Goal: Task Accomplishment & Management: Complete application form

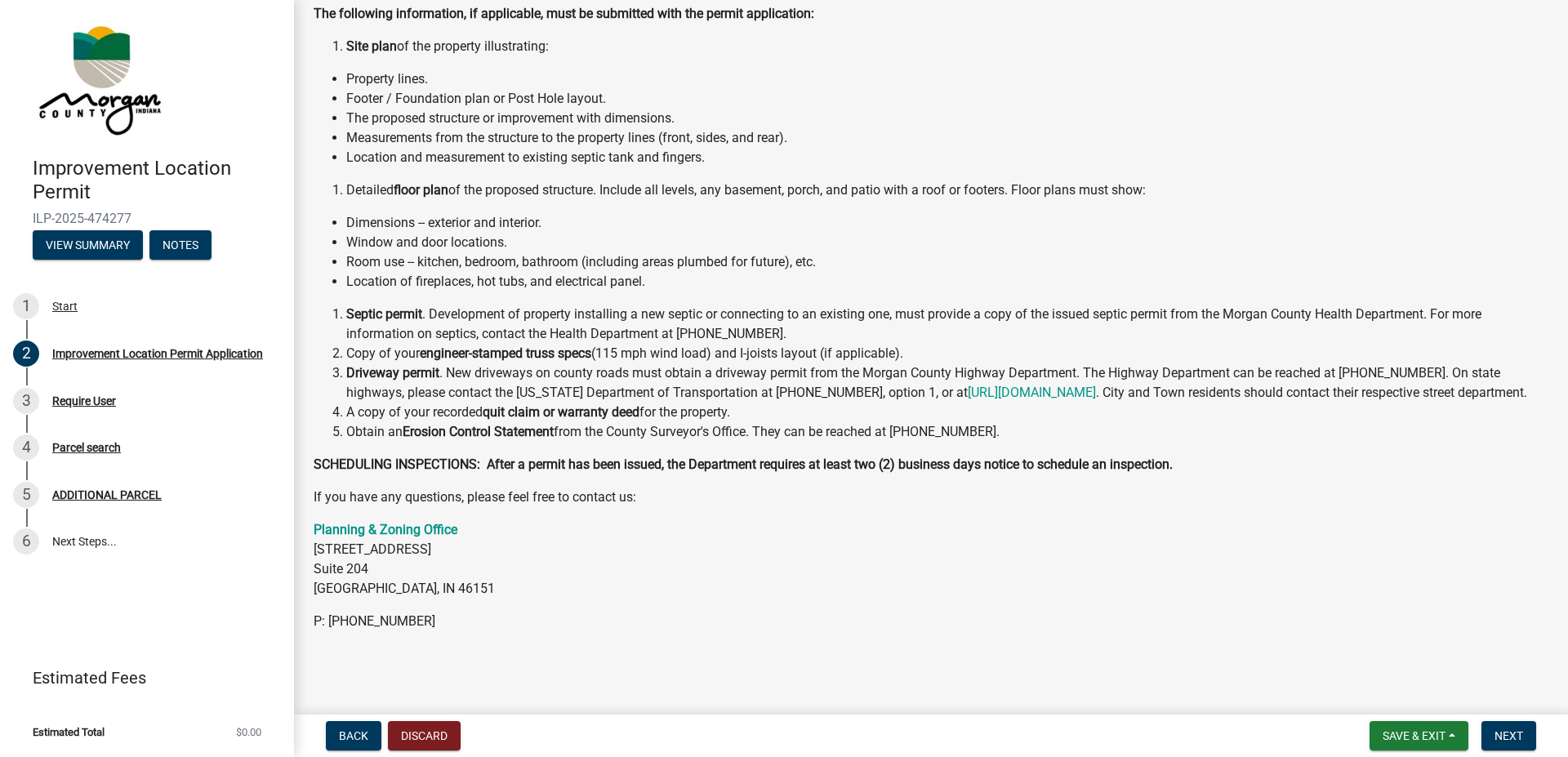
scroll to position [193, 0]
click at [1508, 724] on button "Next" at bounding box center [1509, 736] width 55 height 30
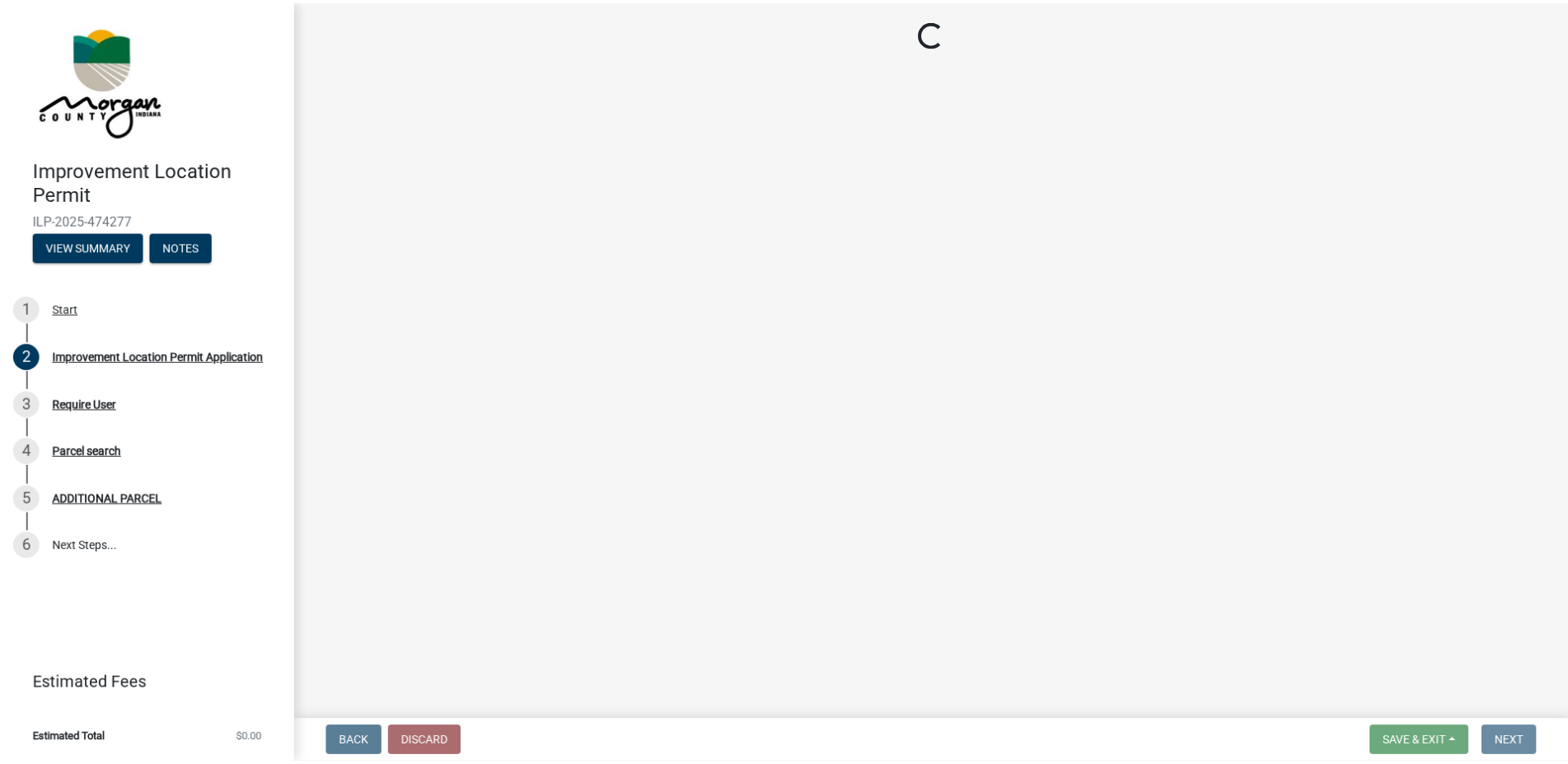
scroll to position [0, 0]
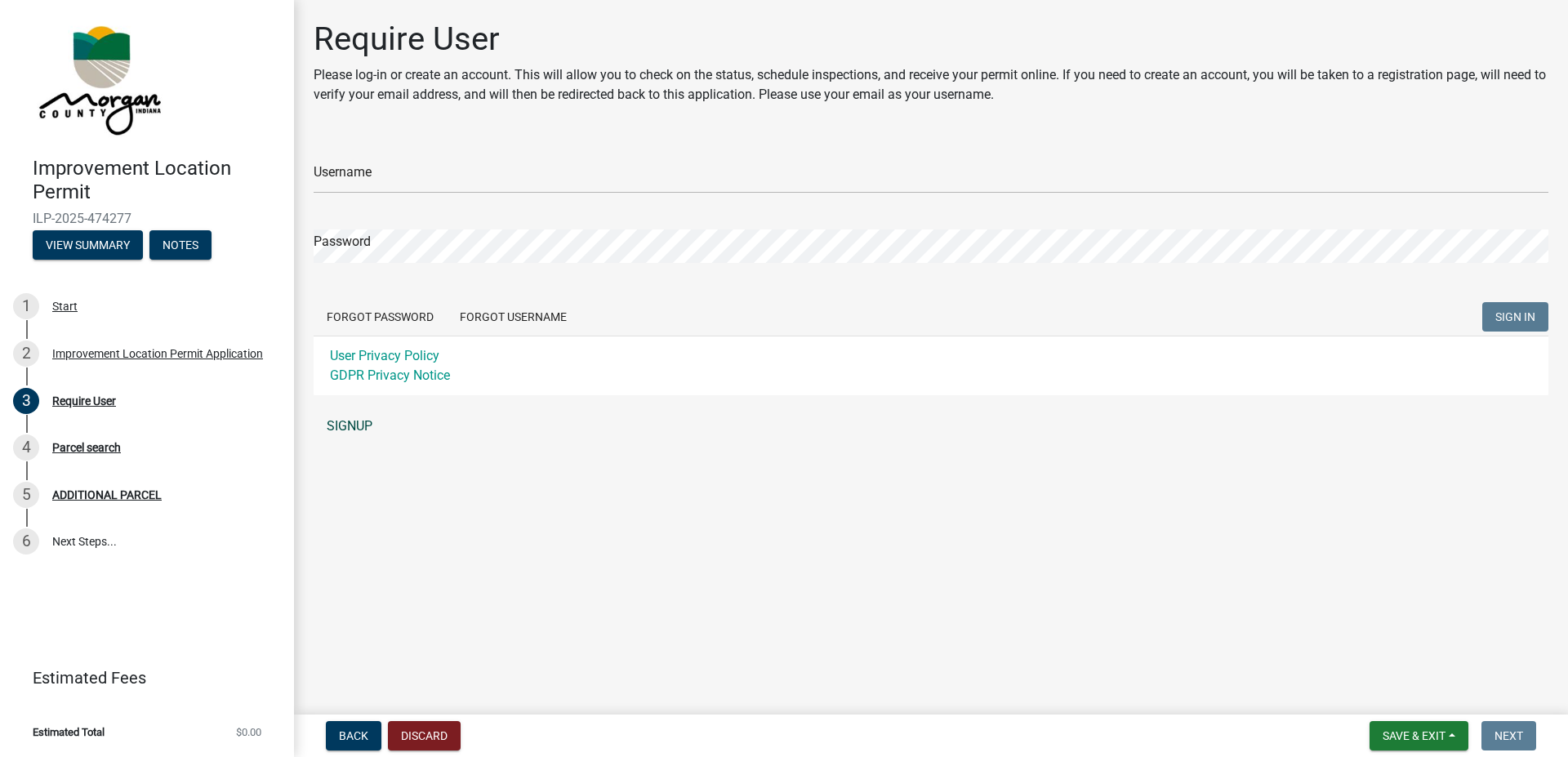
click at [353, 433] on link "SIGNUP" at bounding box center [931, 427] width 1235 height 33
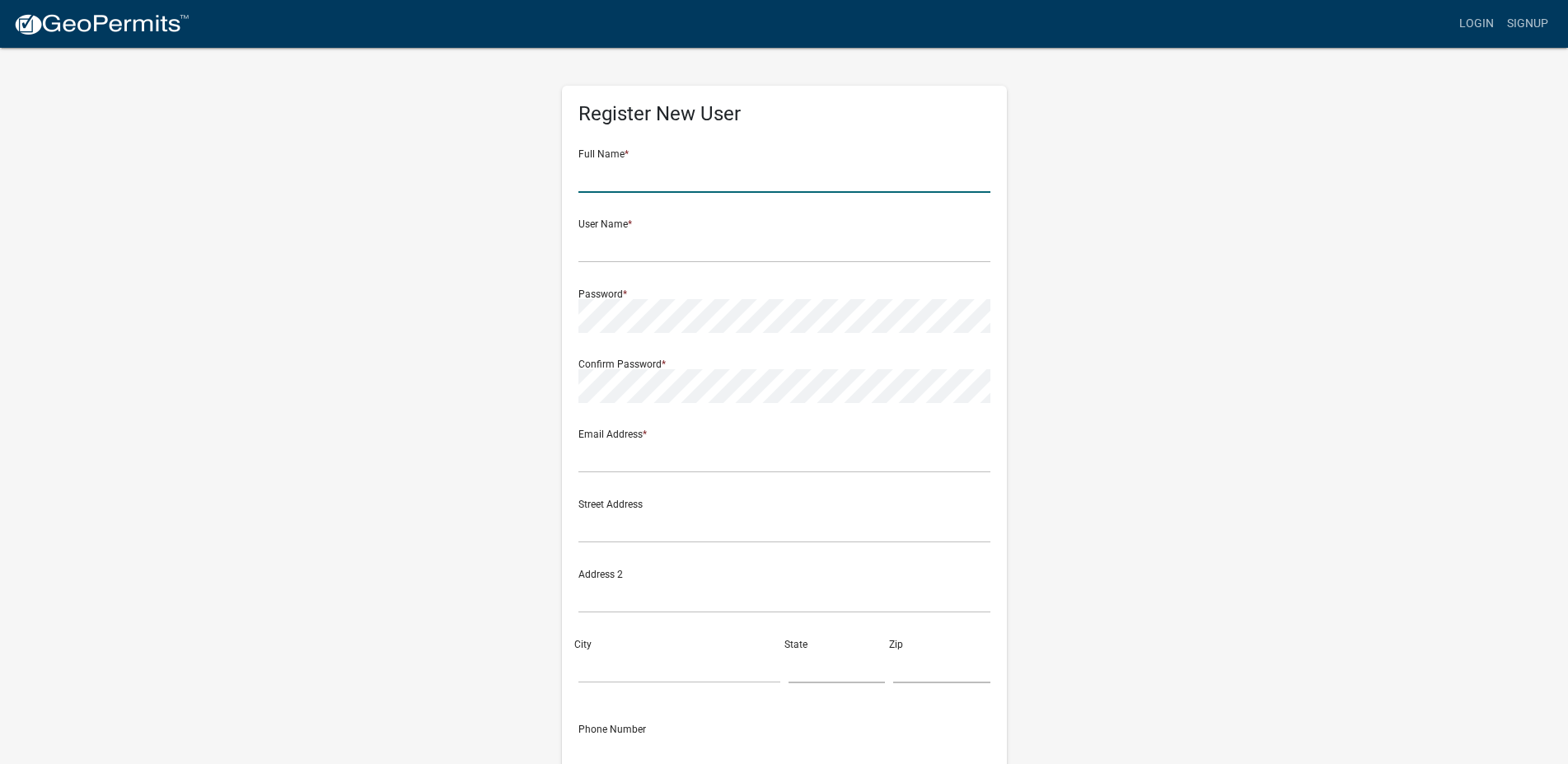
click at [614, 182] on input "text" at bounding box center [784, 176] width 412 height 34
type input "Benjamin R Kinkade"
type input "[EMAIL_ADDRESS][DOMAIN_NAME]"
type input "3175347425"
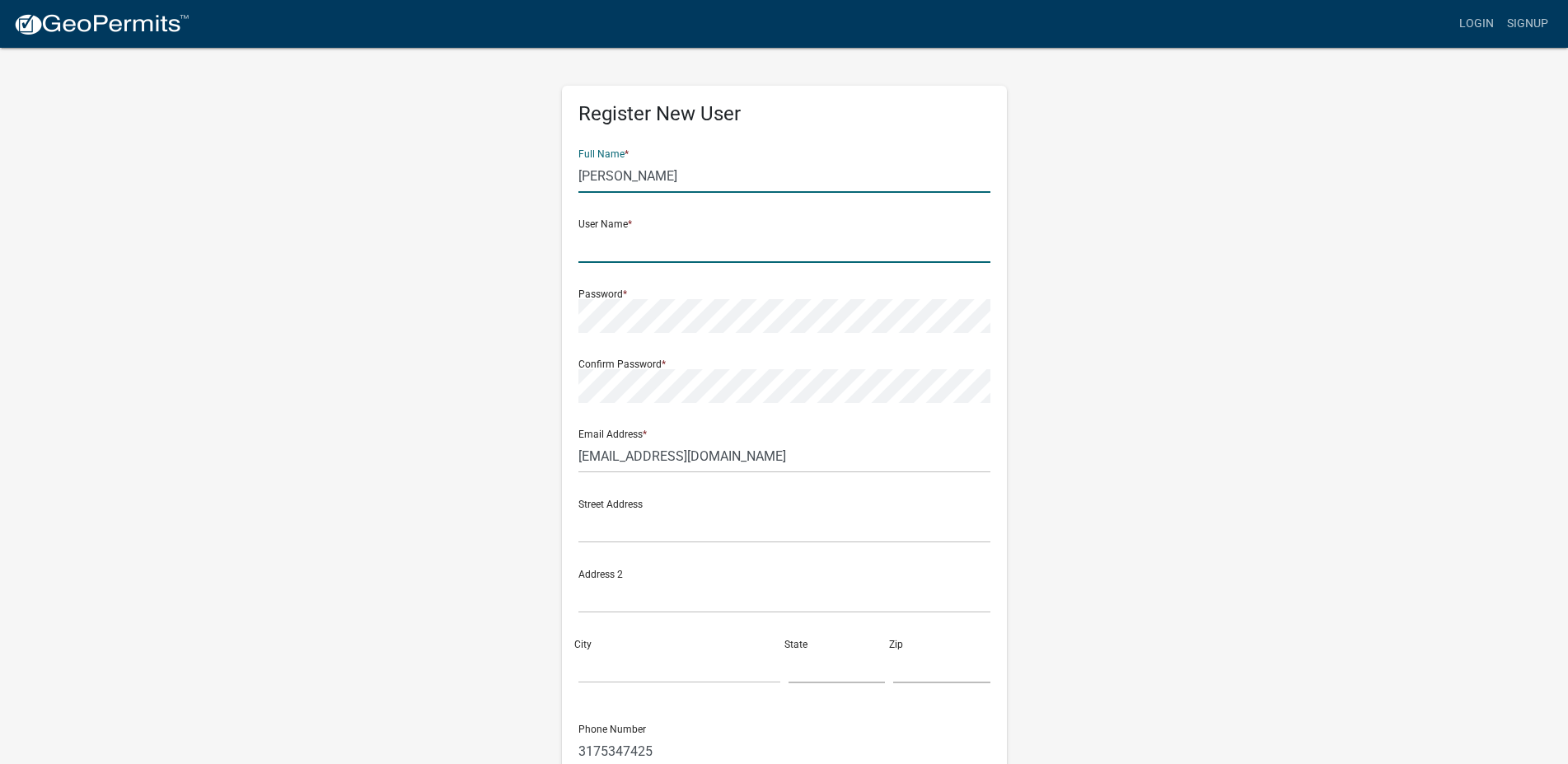
click at [654, 251] on input "text" at bounding box center [784, 246] width 412 height 34
type input "brkinkade"
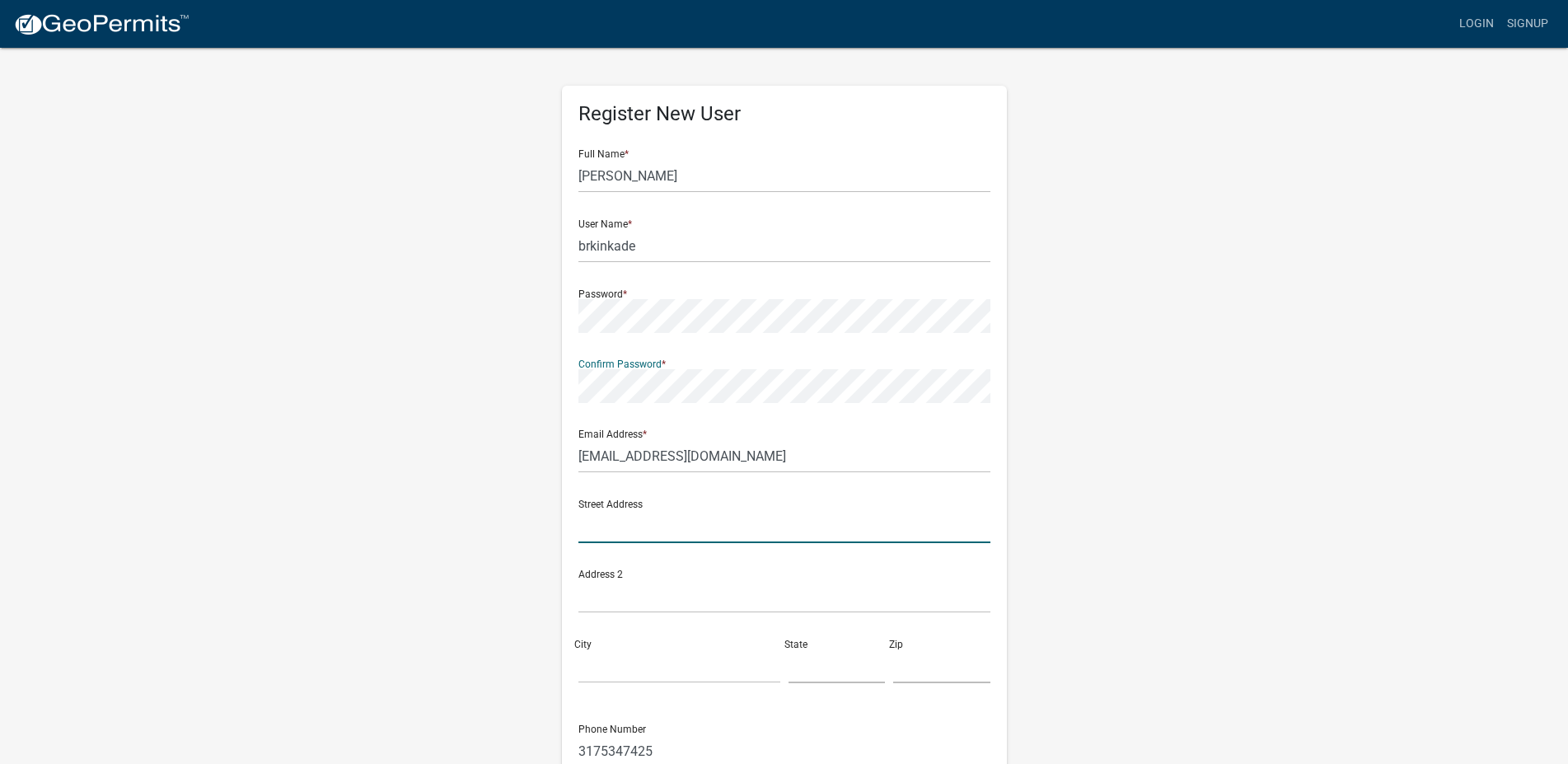
click at [704, 515] on input "text" at bounding box center [784, 526] width 412 height 34
type input "6143 N. Jennifer Lynn Lane"
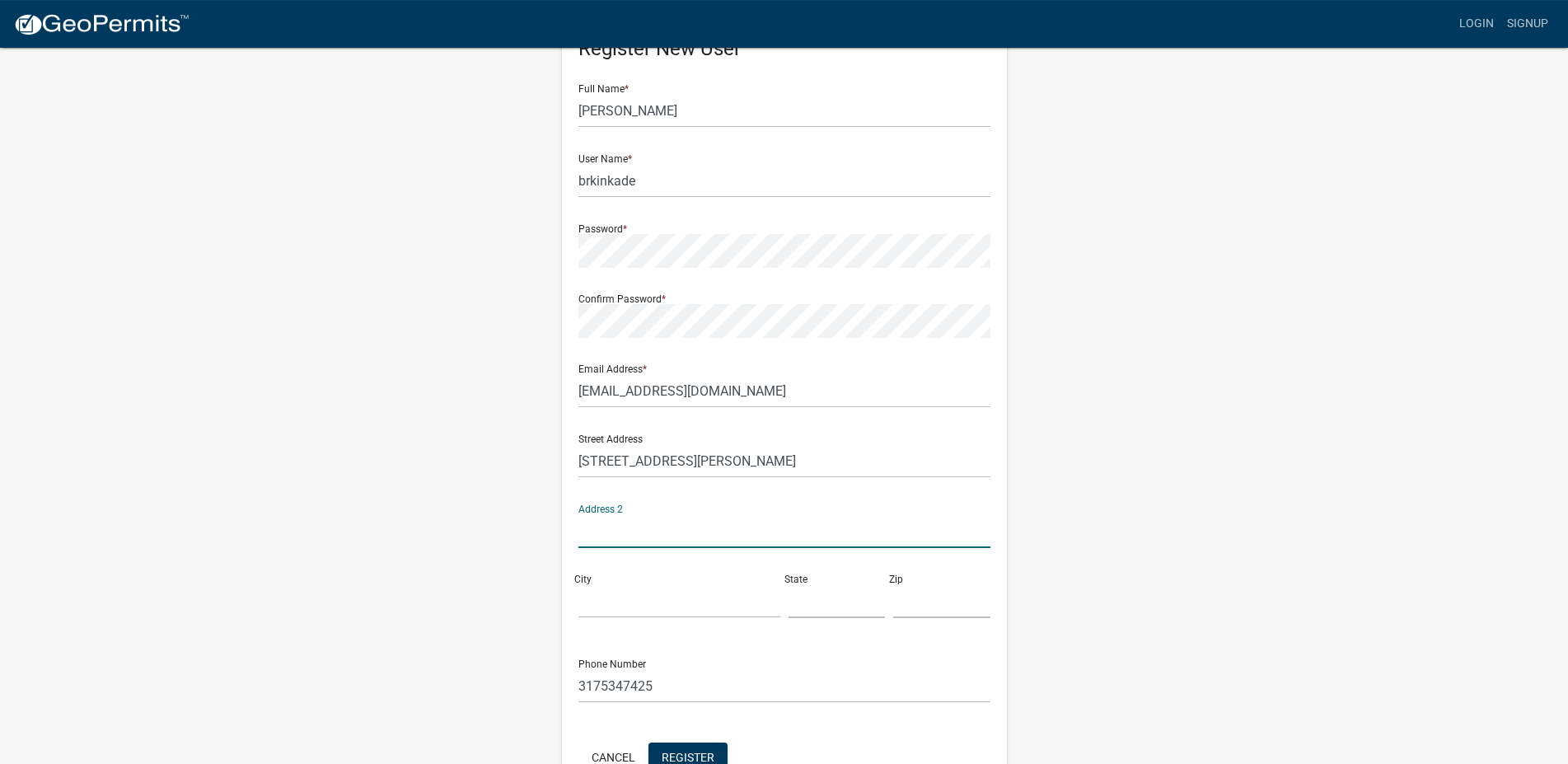
scroll to position [164, 0]
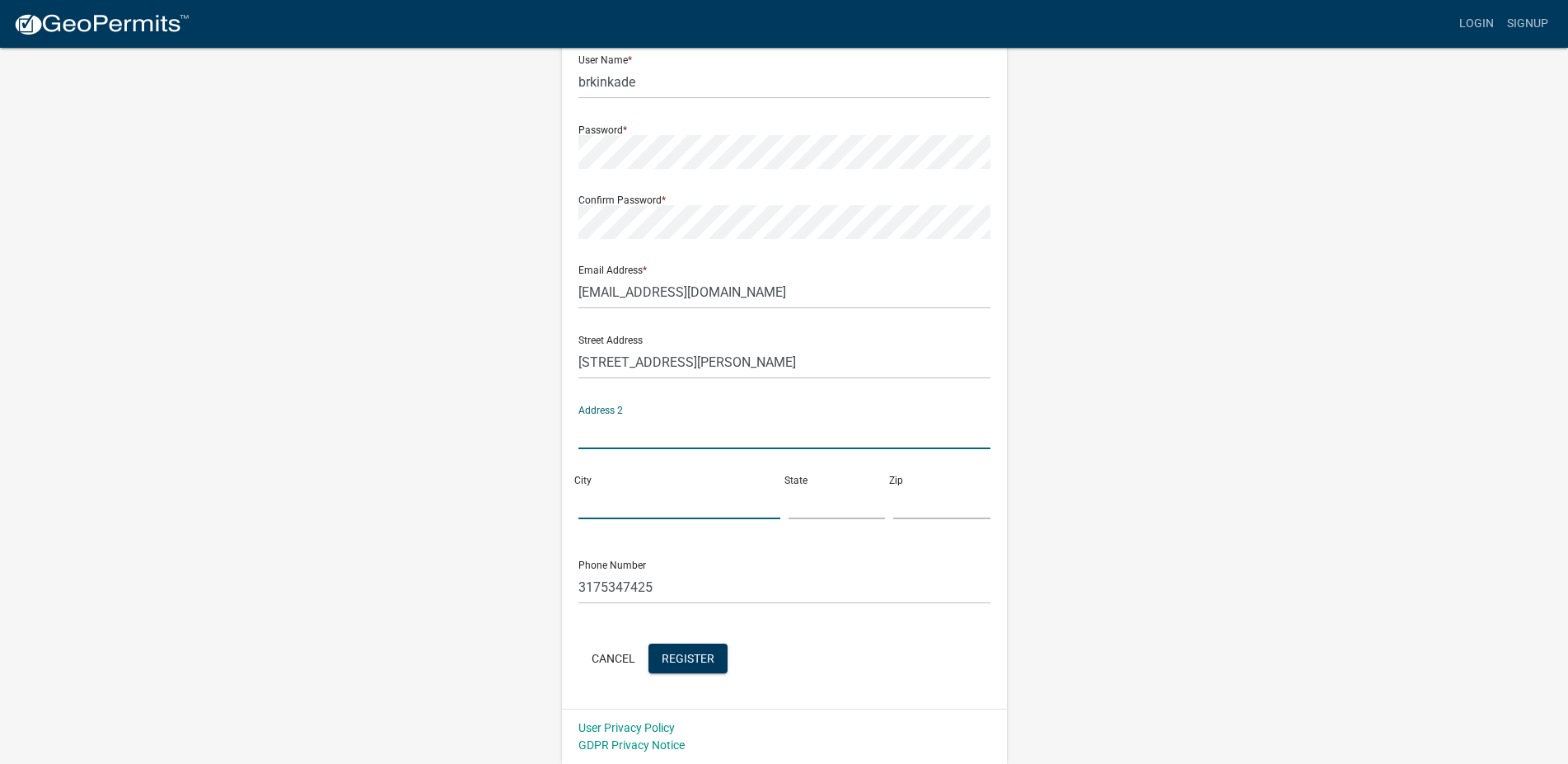
click at [631, 507] on input "City" at bounding box center [679, 503] width 202 height 34
type input "Mooresville"
type input "IN"
type input "46158"
click at [685, 654] on span "Register" at bounding box center [688, 658] width 52 height 14
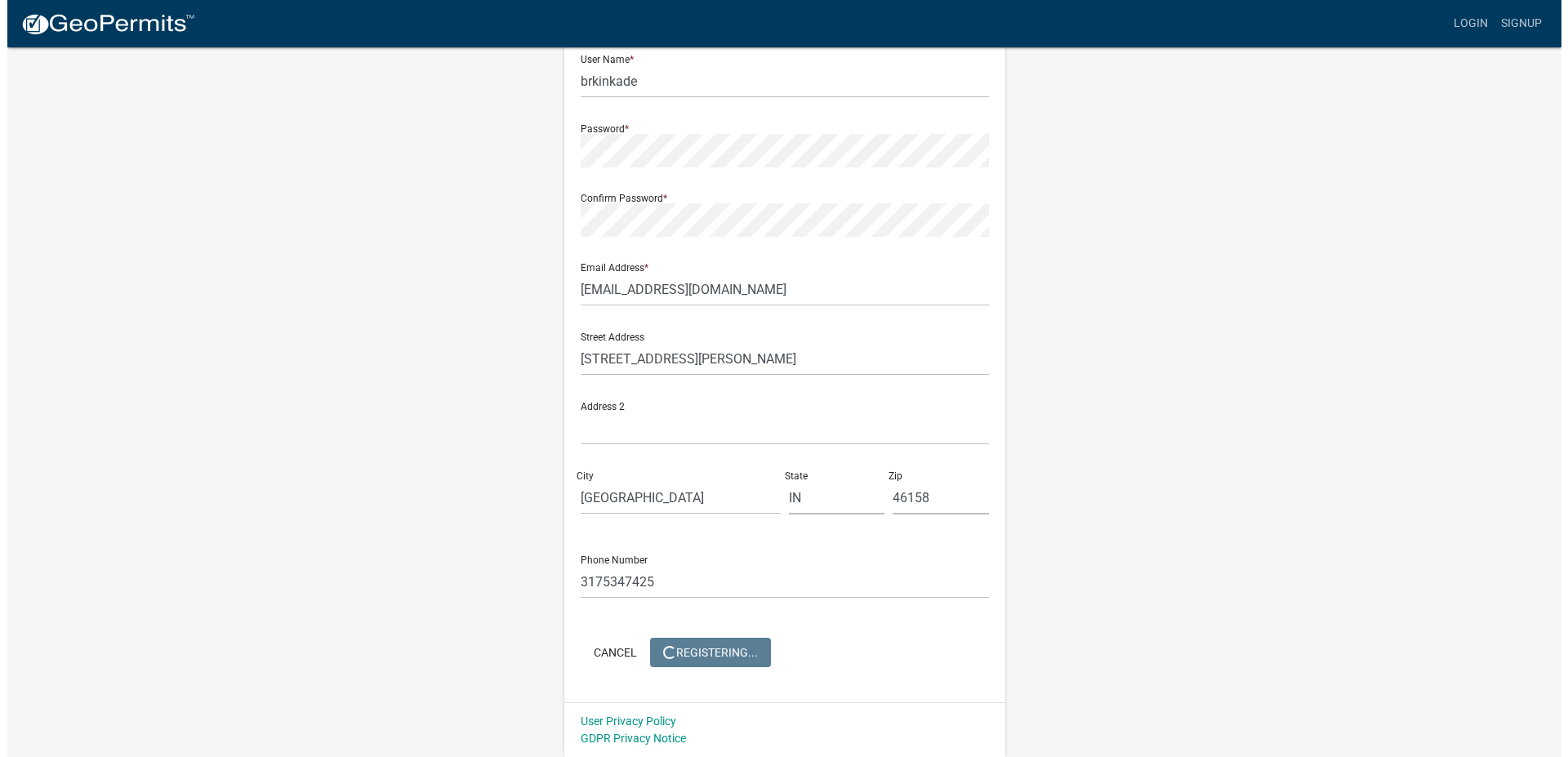
scroll to position [0, 0]
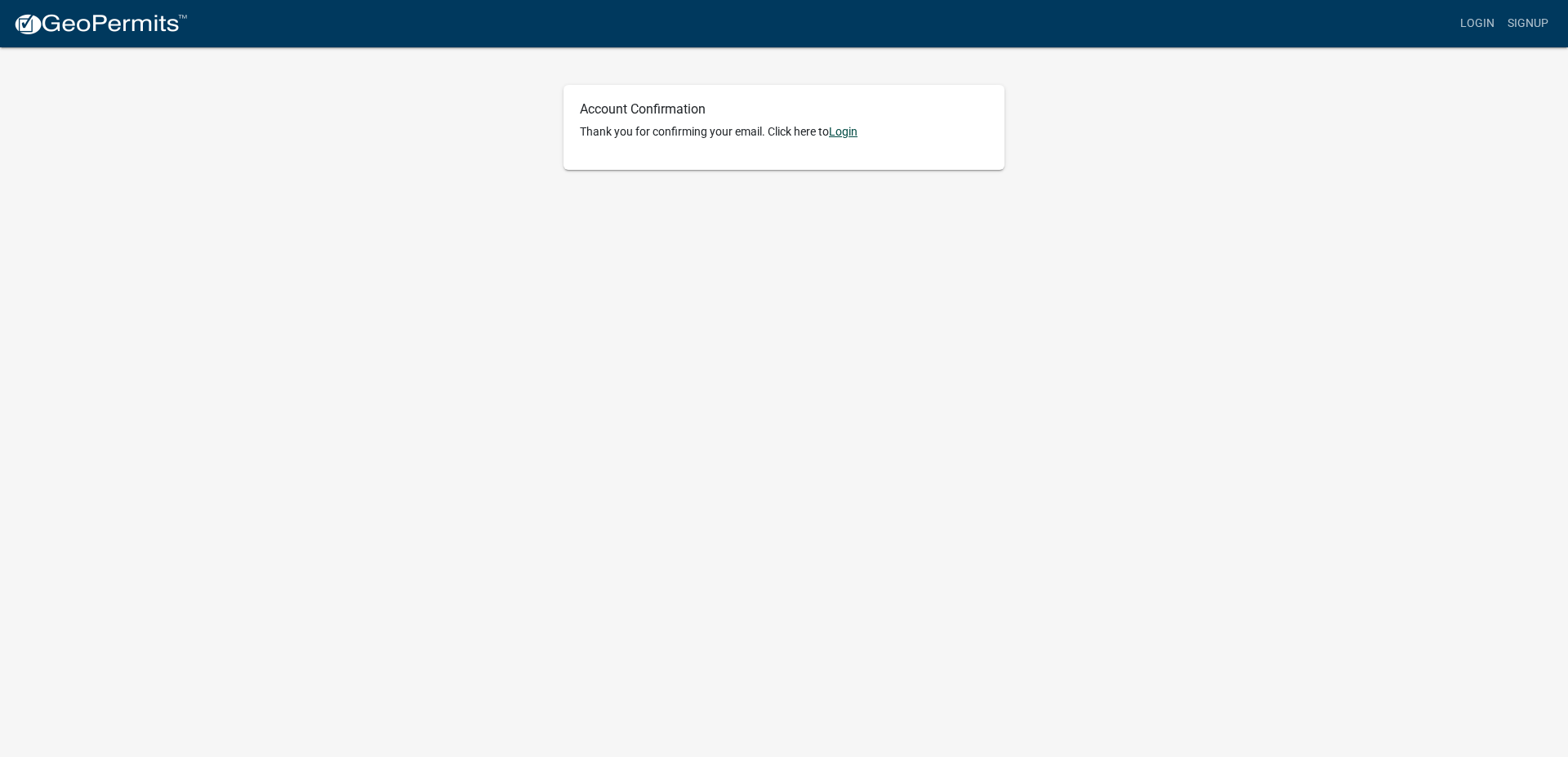
click at [855, 135] on link "Login" at bounding box center [844, 132] width 29 height 13
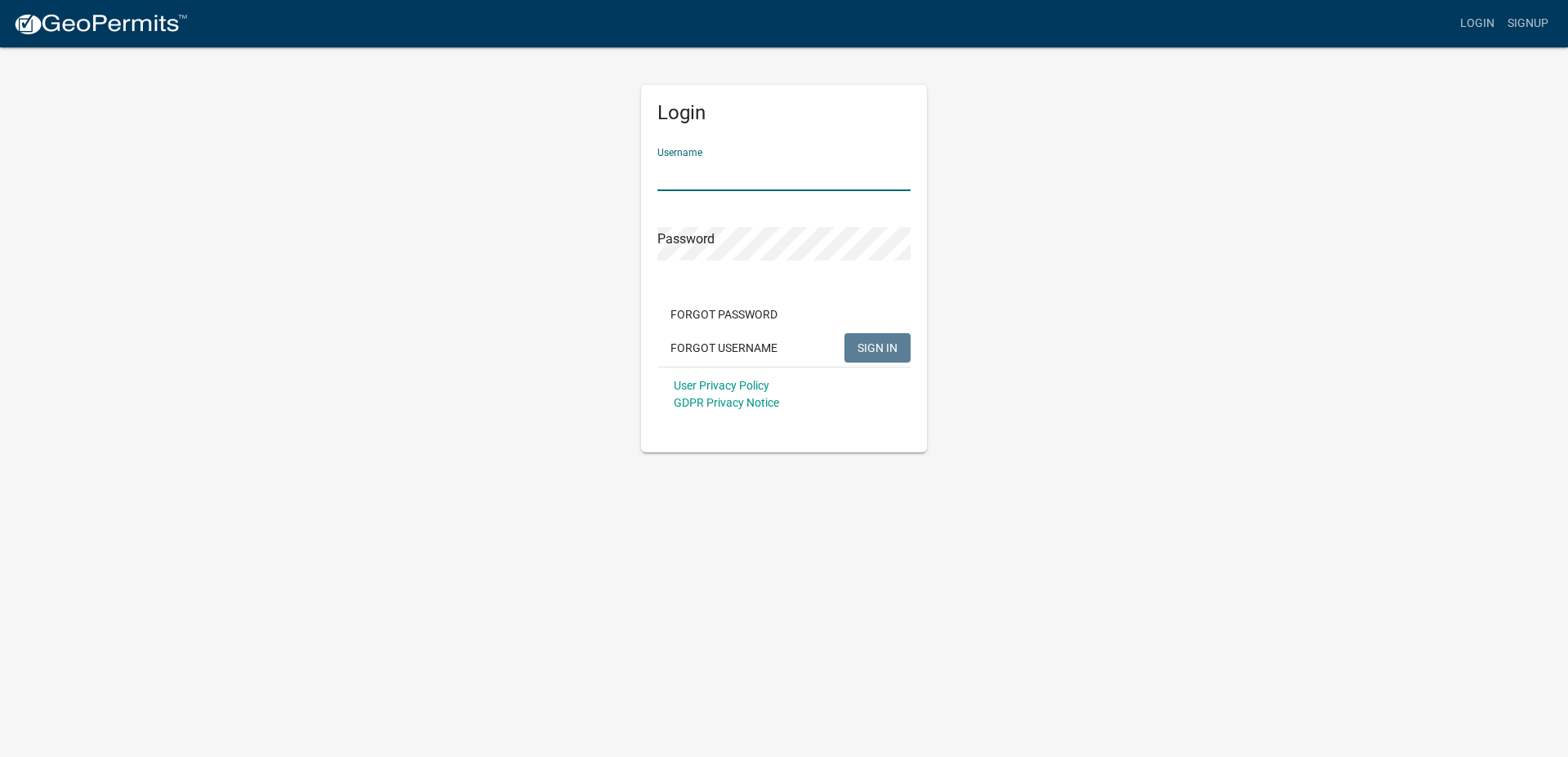
click at [769, 167] on input "Username" at bounding box center [784, 174] width 253 height 34
type input "brkinkade"
click at [891, 343] on span "SIGN IN" at bounding box center [878, 348] width 40 height 13
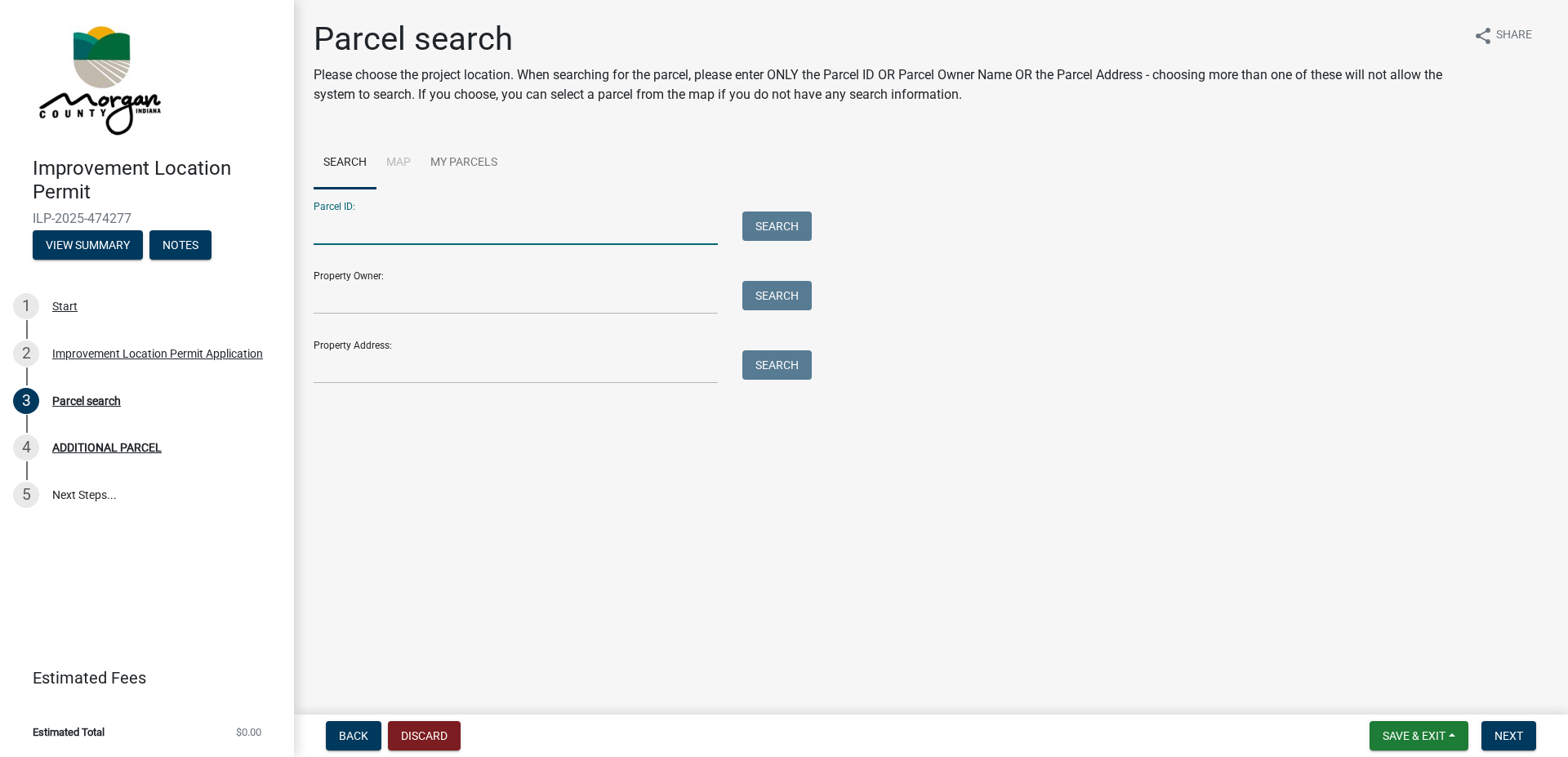
click at [421, 232] on input "Parcel ID:" at bounding box center [516, 228] width 405 height 34
click at [446, 283] on input "Property Owner:" at bounding box center [516, 298] width 405 height 34
click at [469, 159] on link "My Parcels" at bounding box center [464, 163] width 87 height 52
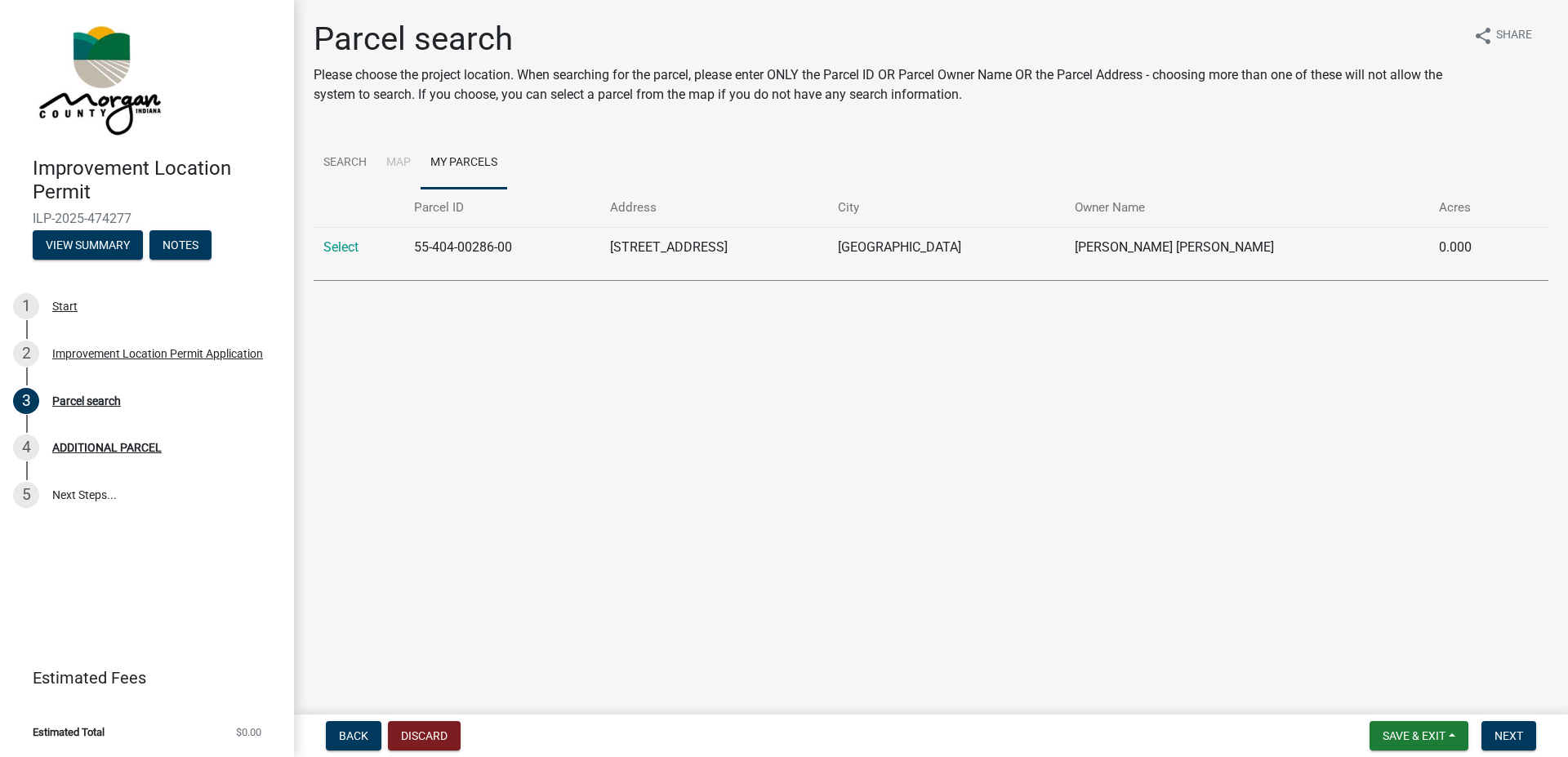
click at [497, 246] on td "55-404-00286-00" at bounding box center [502, 248] width 196 height 40
click at [347, 247] on link "Select" at bounding box center [341, 248] width 35 height 15
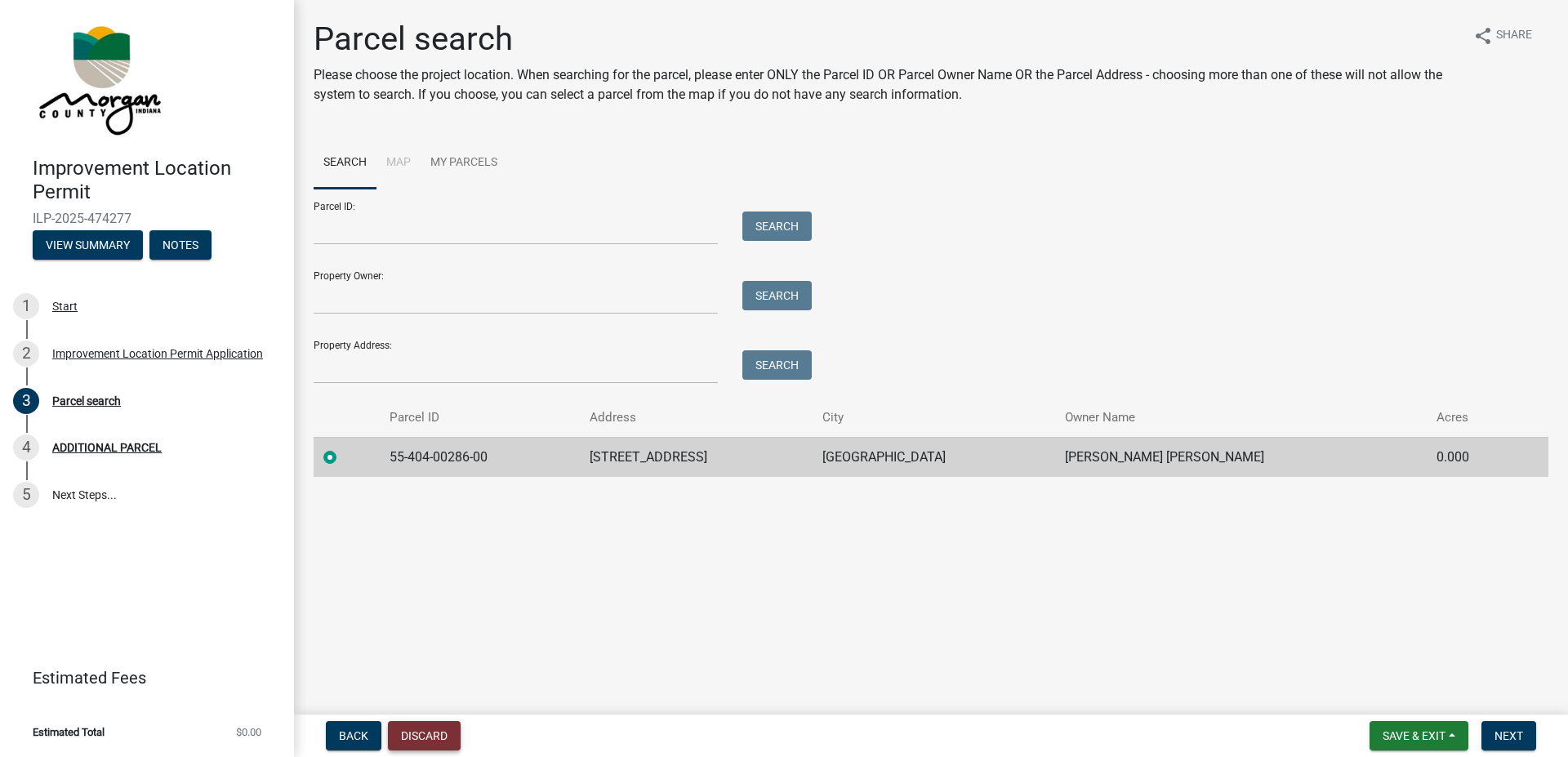
click at [407, 733] on button "Discard" at bounding box center [424, 736] width 72 height 30
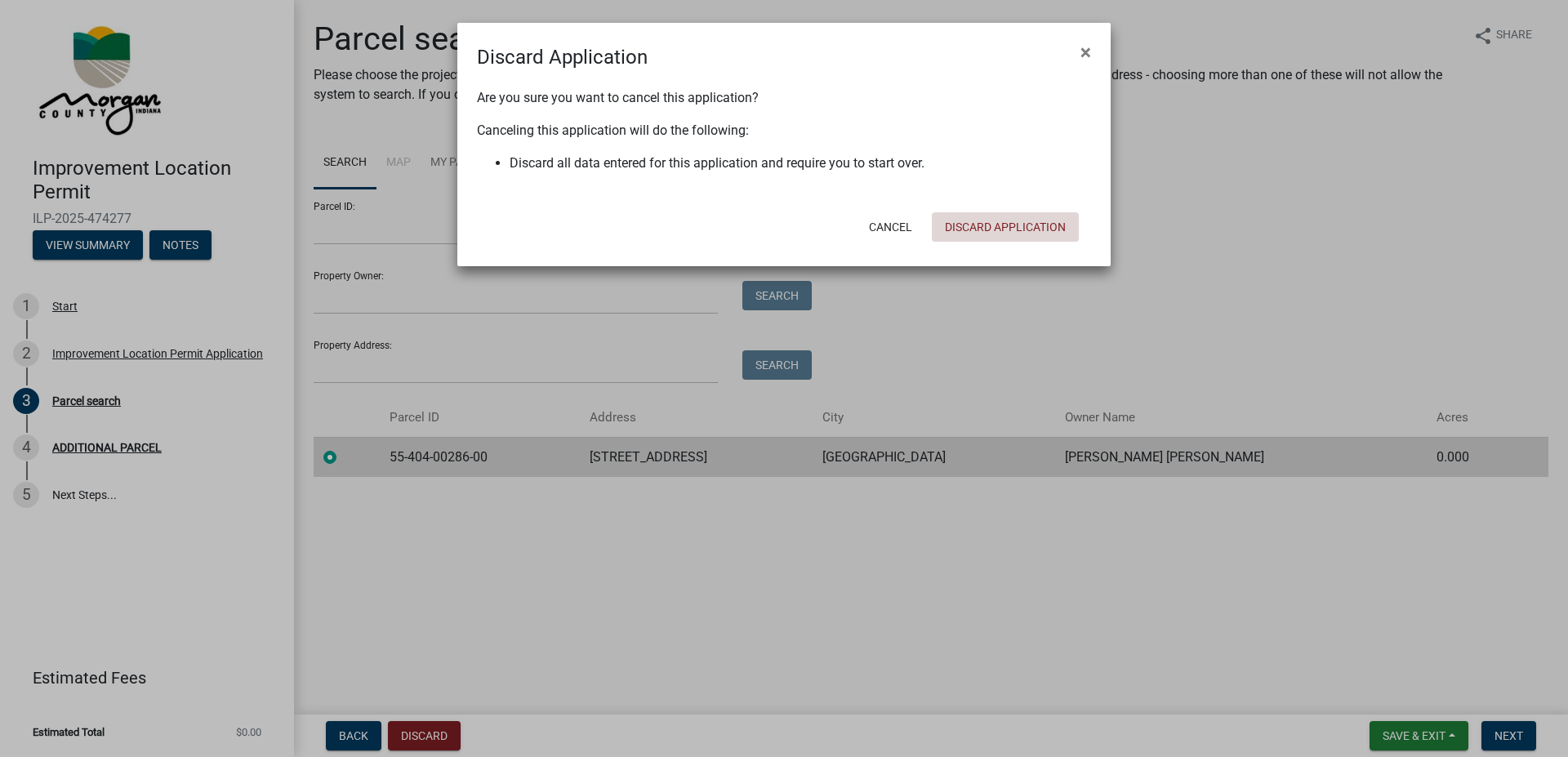
click at [993, 228] on button "Discard Application" at bounding box center [1006, 227] width 147 height 30
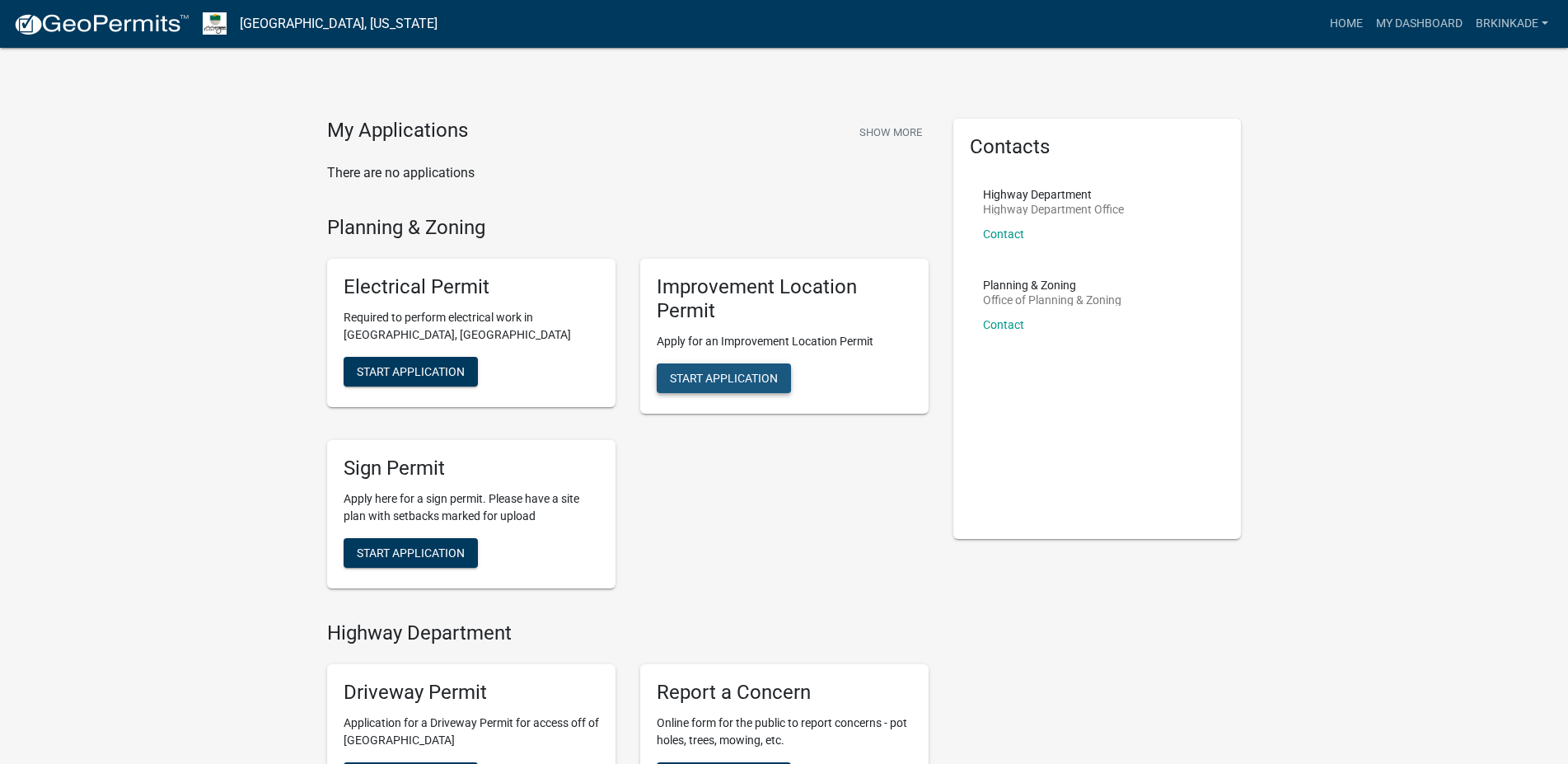
click at [722, 381] on span "Start Application" at bounding box center [724, 378] width 108 height 14
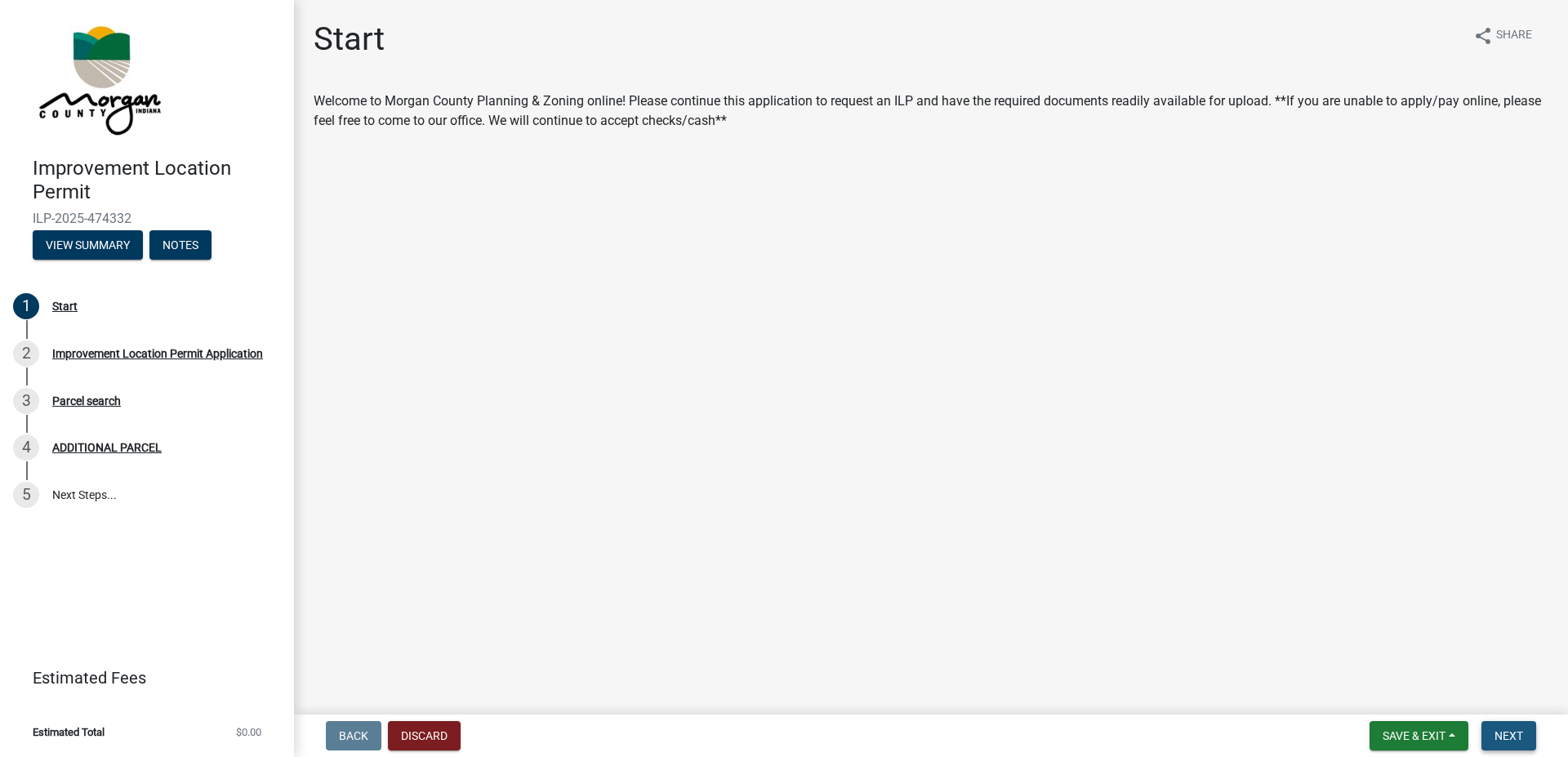
click at [1493, 732] on button "Next" at bounding box center [1509, 736] width 55 height 30
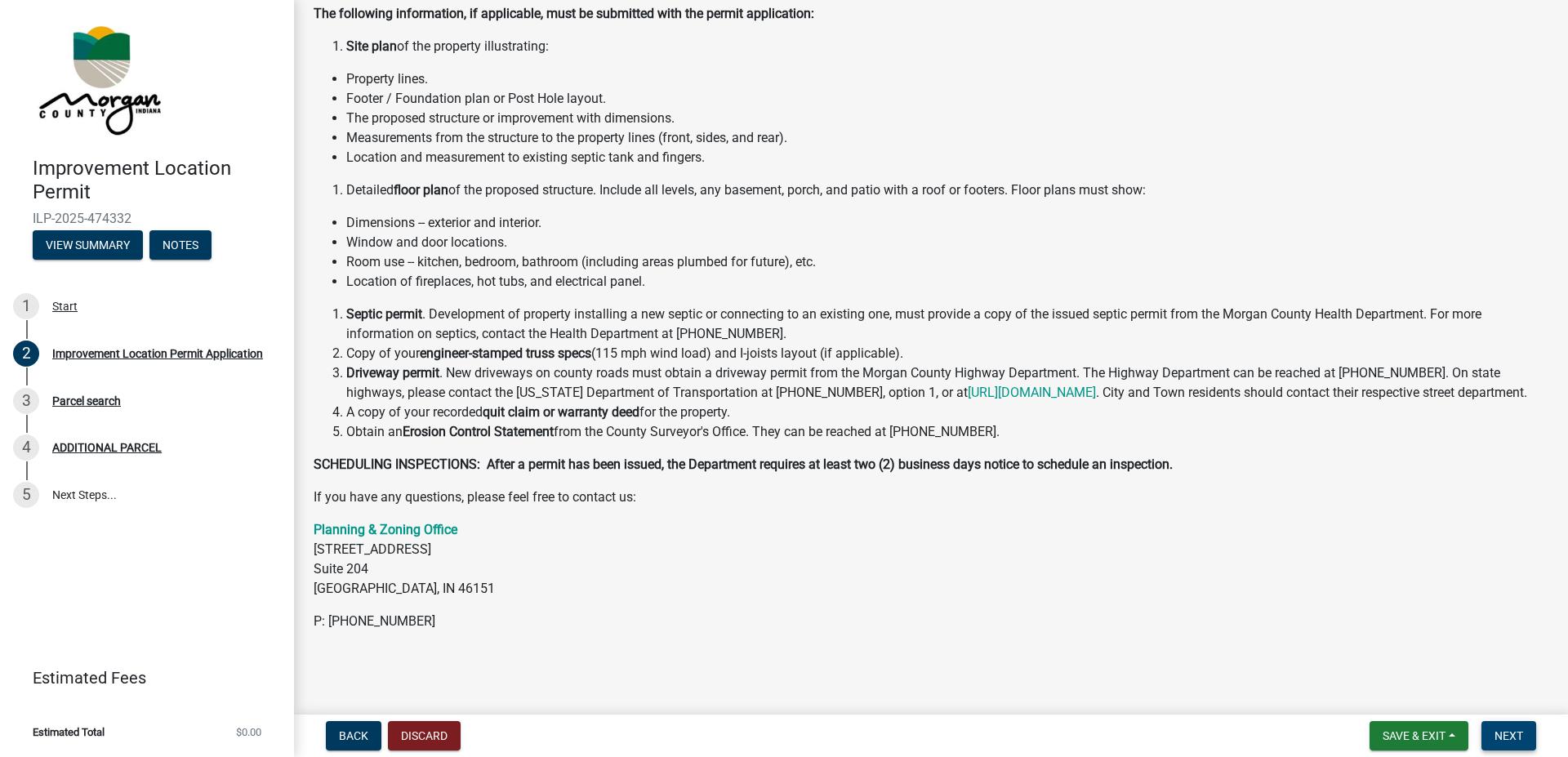
scroll to position [193, 0]
click at [1514, 739] on span "Next" at bounding box center [1509, 736] width 29 height 13
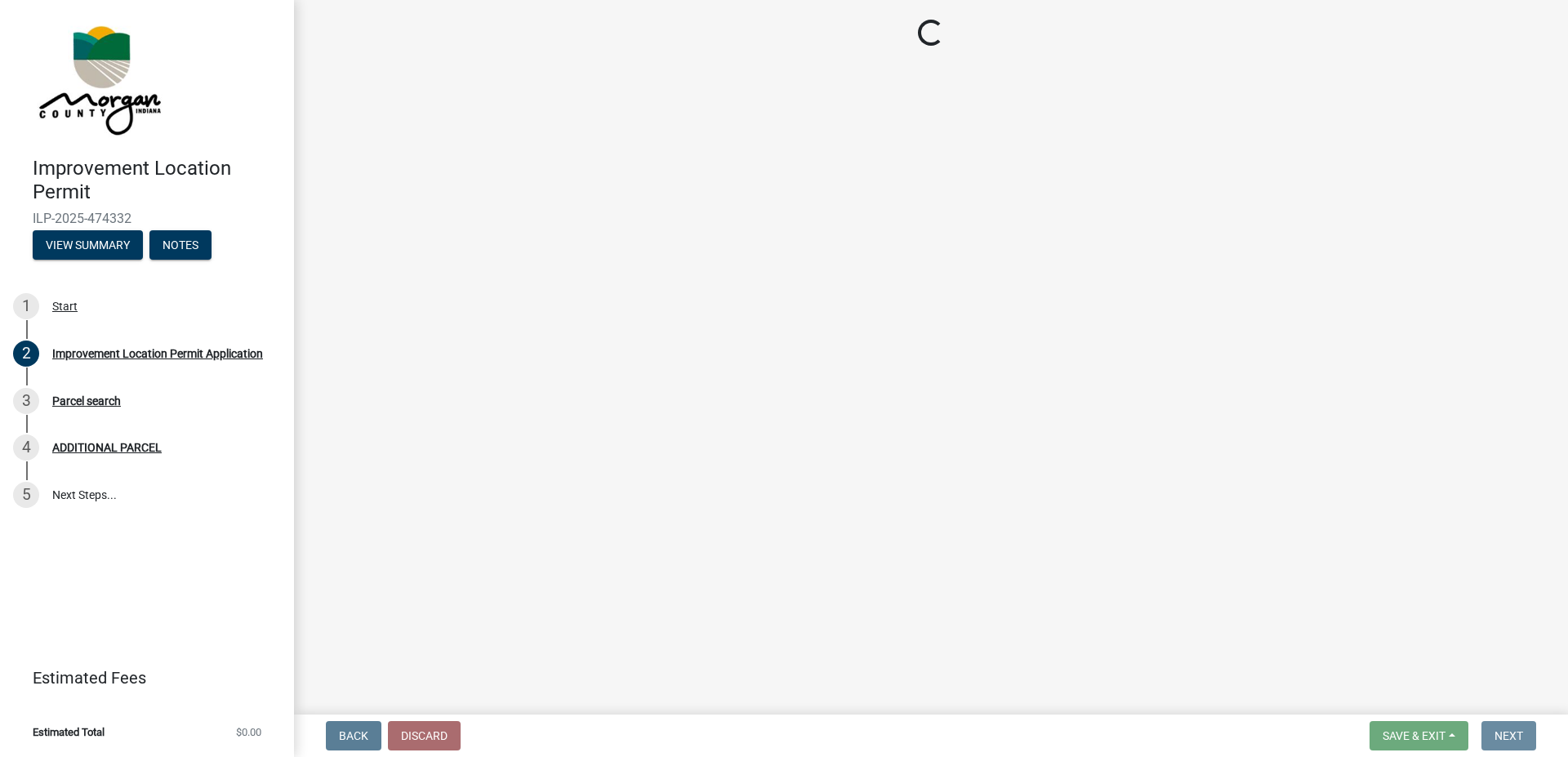
scroll to position [0, 0]
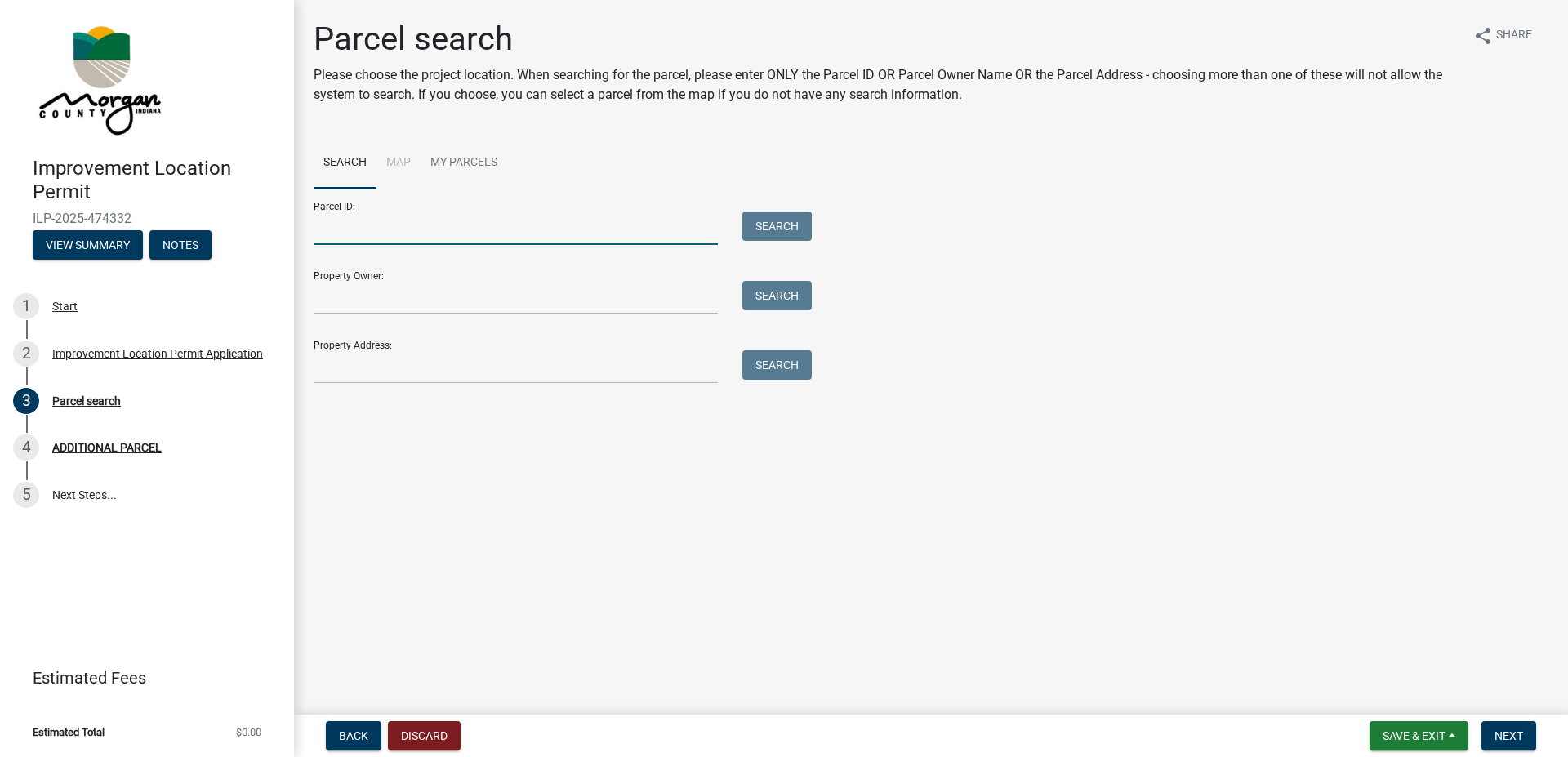
click at [373, 239] on input "Parcel ID:" at bounding box center [516, 228] width 405 height 34
click at [359, 167] on link "Search" at bounding box center [345, 163] width 63 height 52
click at [353, 180] on link "Search" at bounding box center [345, 163] width 63 height 52
click at [931, 275] on div "Parcel ID: Search Property Owner: Search Property Address: Search" at bounding box center [931, 286] width 1235 height 196
click at [491, 287] on input "Property Owner:" at bounding box center [516, 298] width 405 height 34
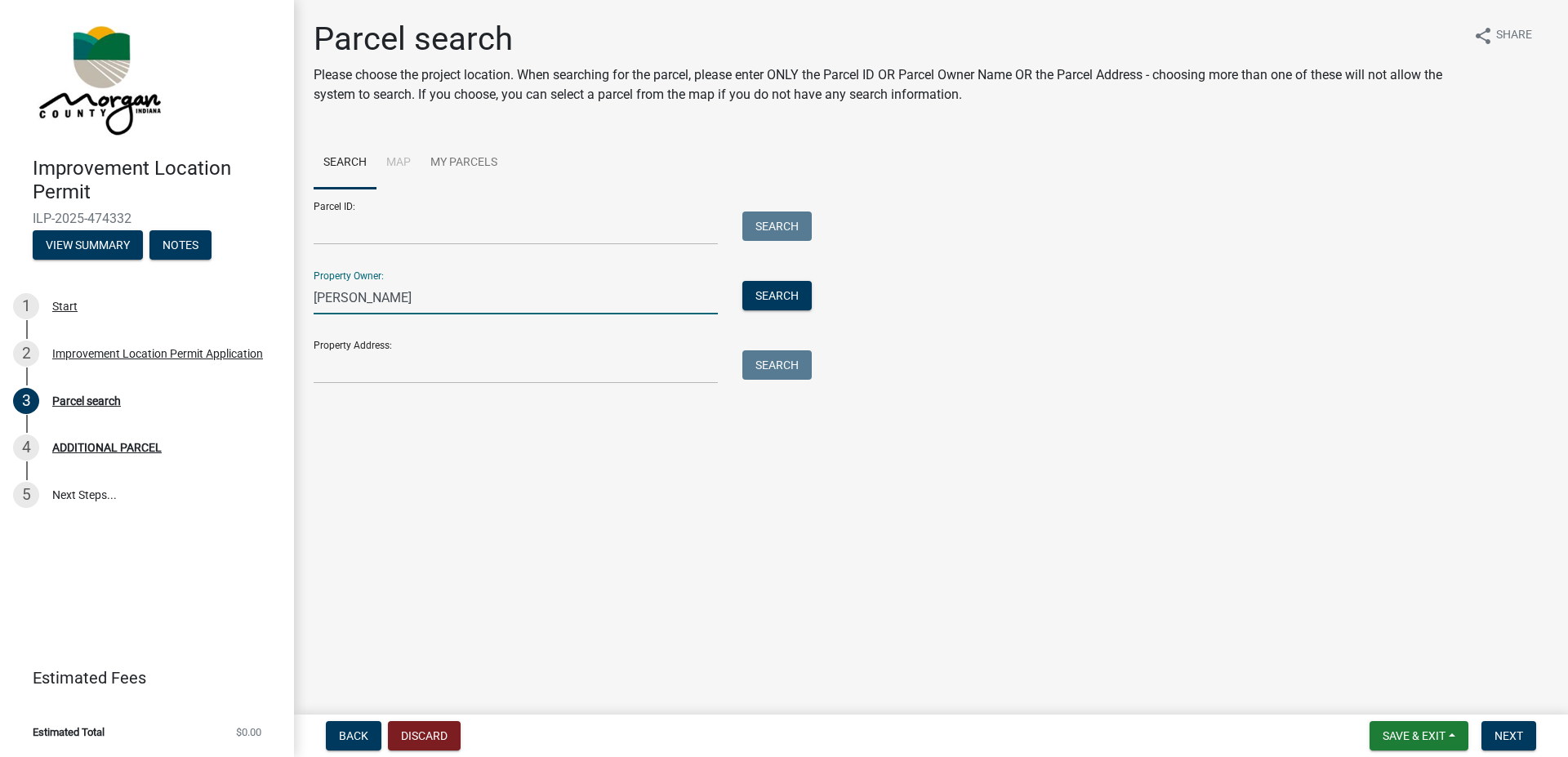
type input "Benjamin Kinkade"
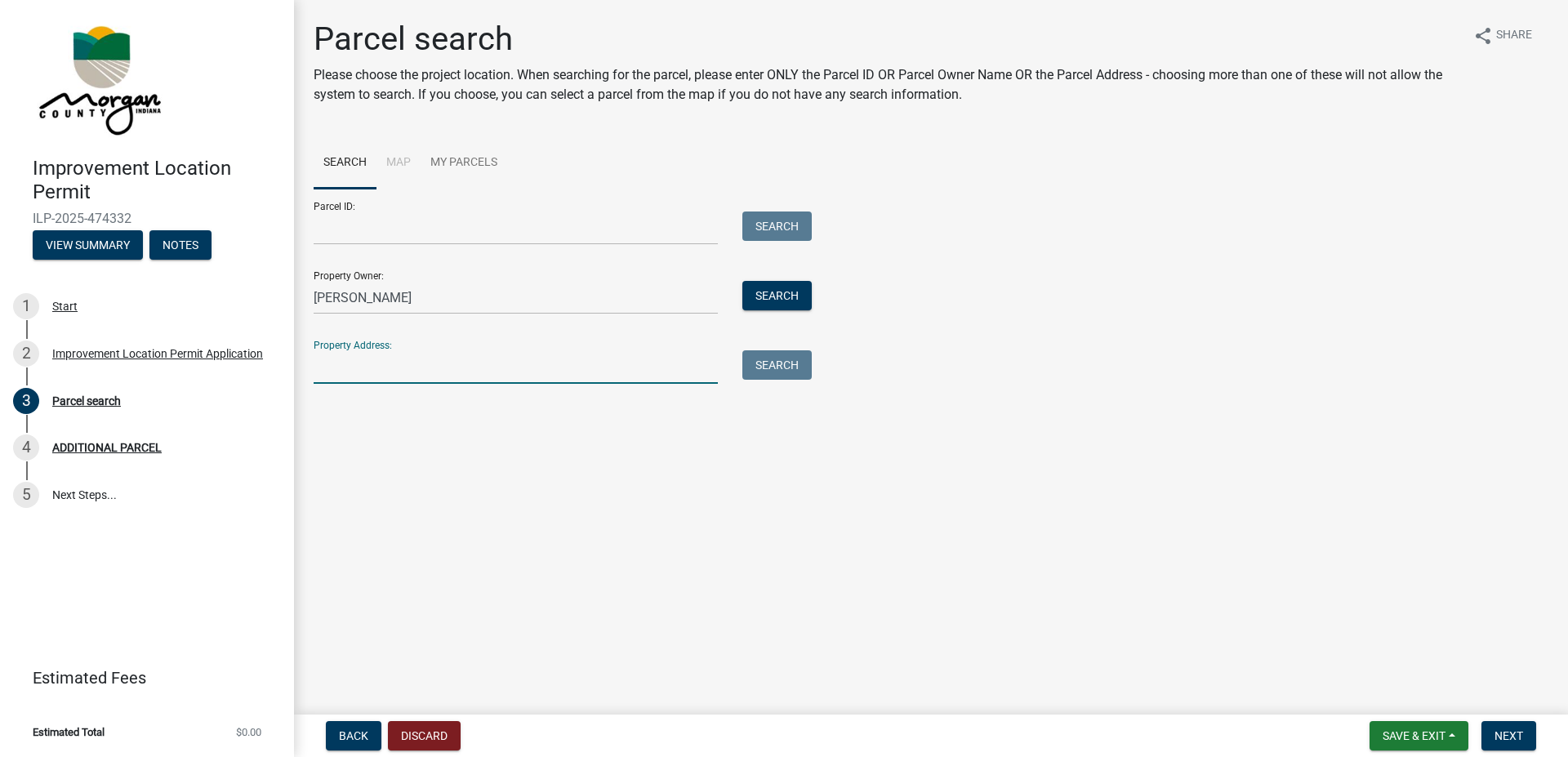
click at [457, 357] on input "Property Address:" at bounding box center [516, 367] width 405 height 34
type input "6143 N. Jennifer Lynn Lane"
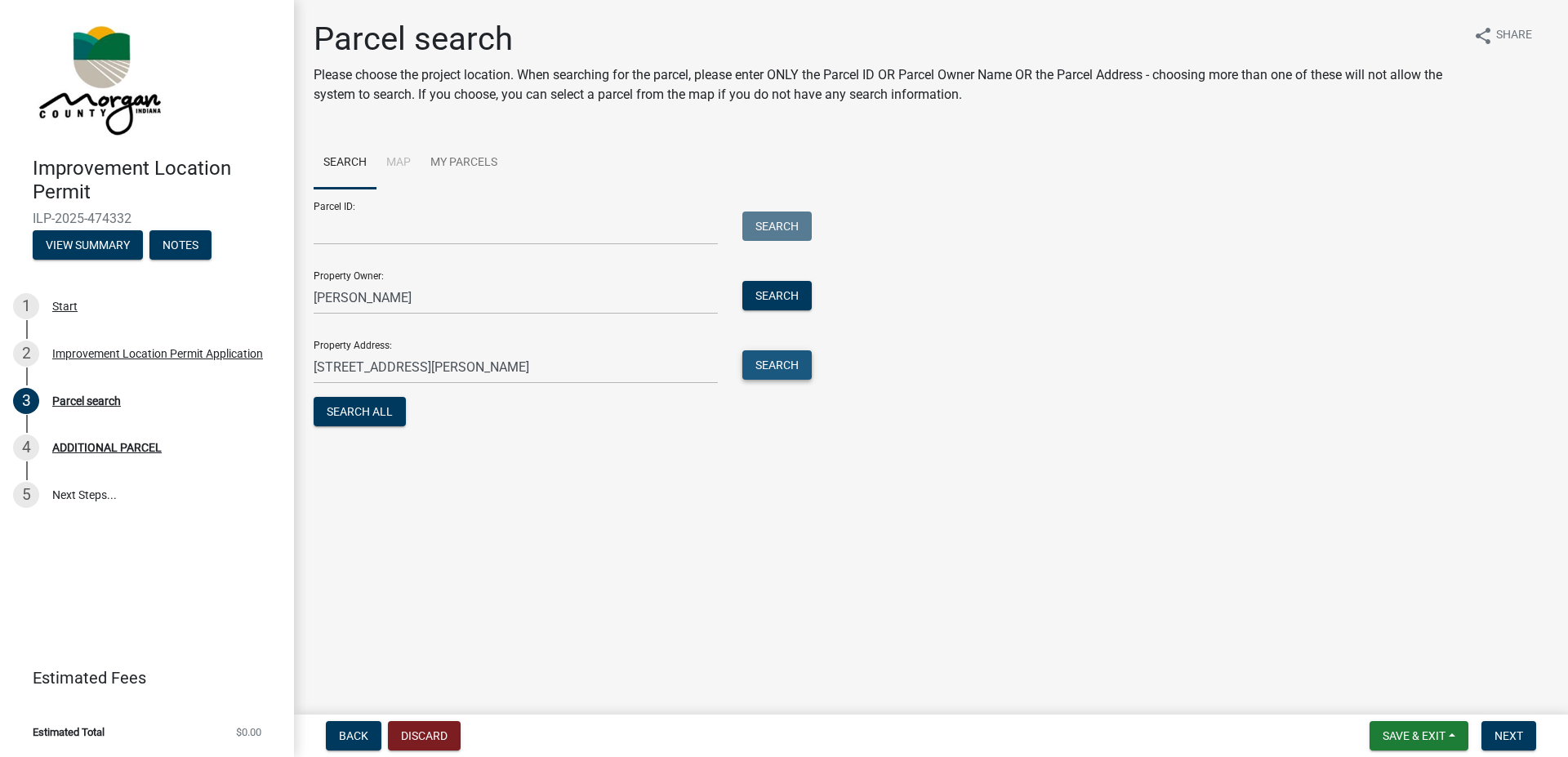
click at [758, 361] on button "Search" at bounding box center [777, 365] width 69 height 30
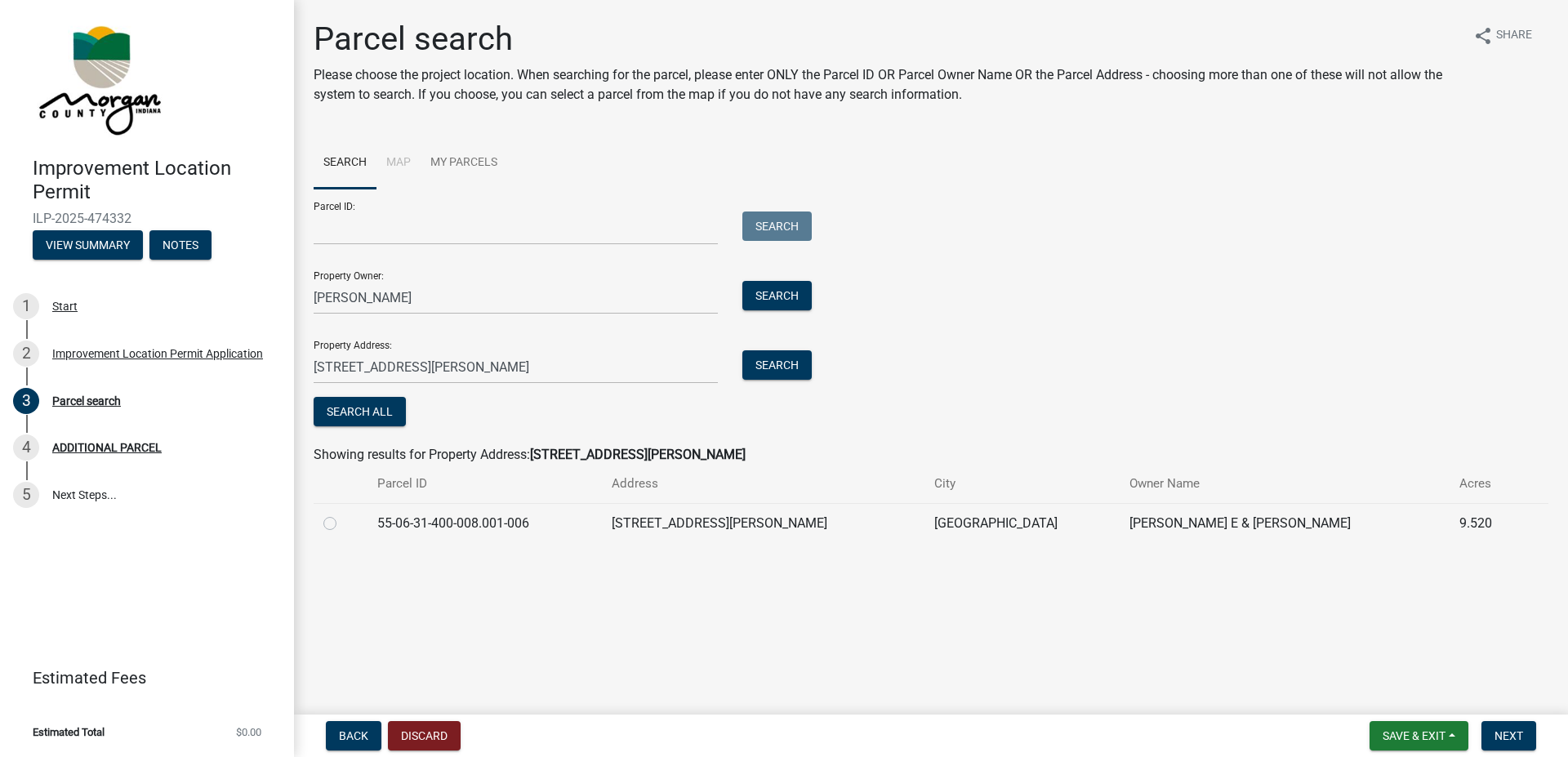
click at [675, 525] on td "6143 N JENNIFER LYNN LN" at bounding box center [763, 523] width 322 height 40
click at [336, 524] on div at bounding box center [341, 523] width 35 height 19
click at [343, 513] on label at bounding box center [343, 513] width 0 height 0
click at [343, 525] on input "radio" at bounding box center [348, 518] width 11 height 11
radio input "true"
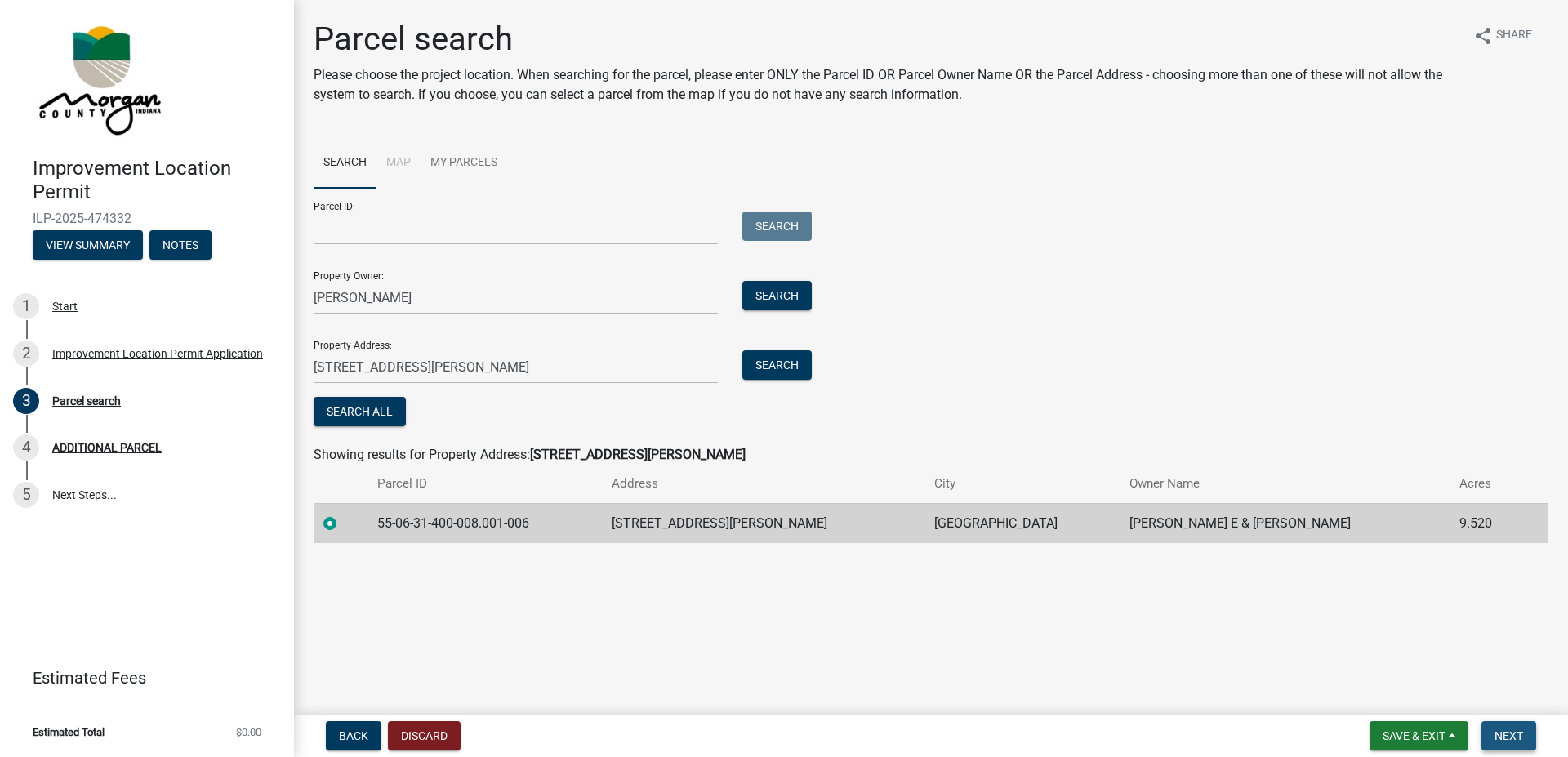
click at [1510, 726] on button "Next" at bounding box center [1509, 736] width 55 height 30
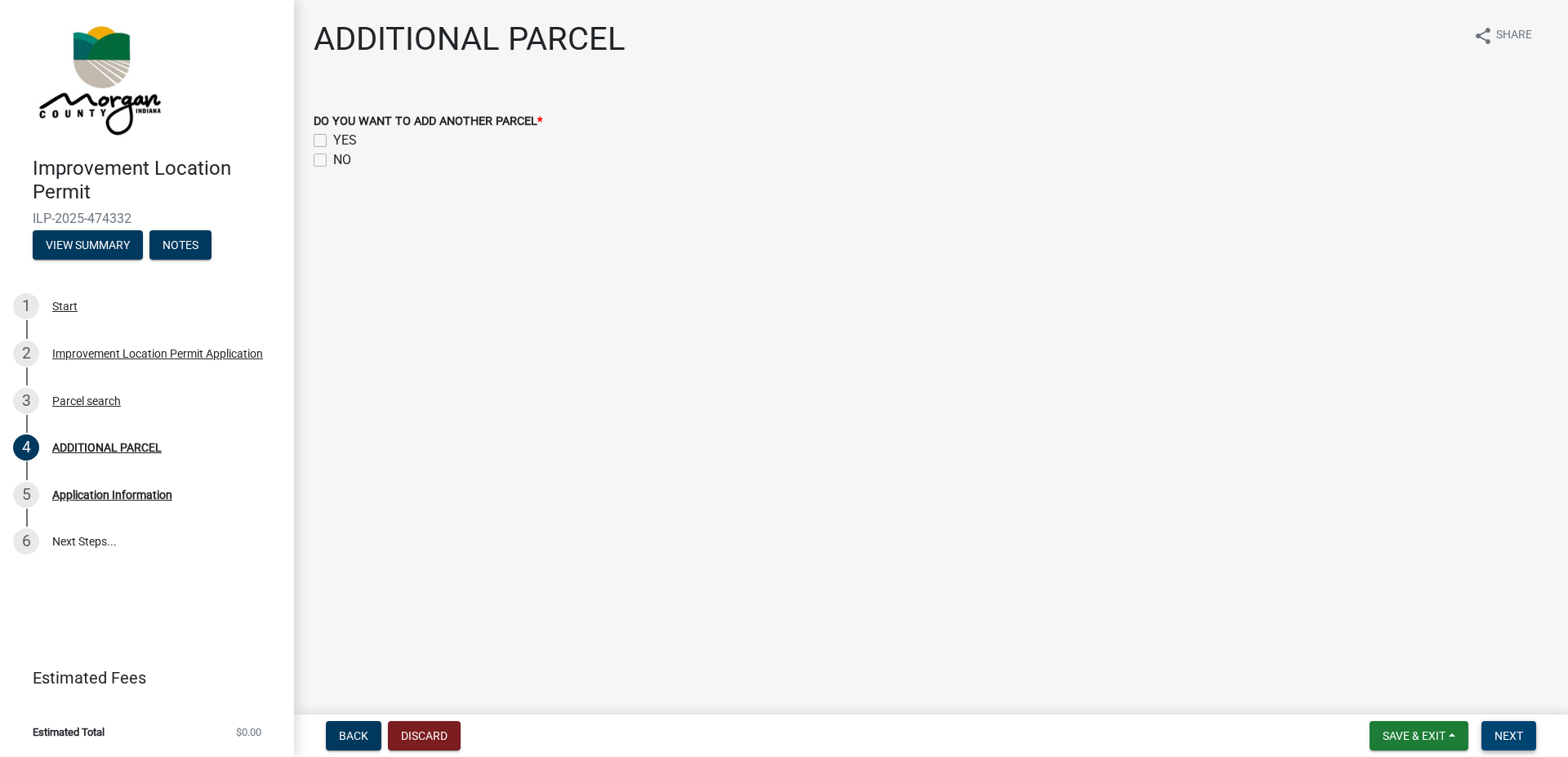
click at [333, 159] on label "NO" at bounding box center [342, 160] width 18 height 19
click at [333, 159] on input "NO" at bounding box center [338, 155] width 11 height 11
checkbox input "true"
checkbox input "false"
checkbox input "true"
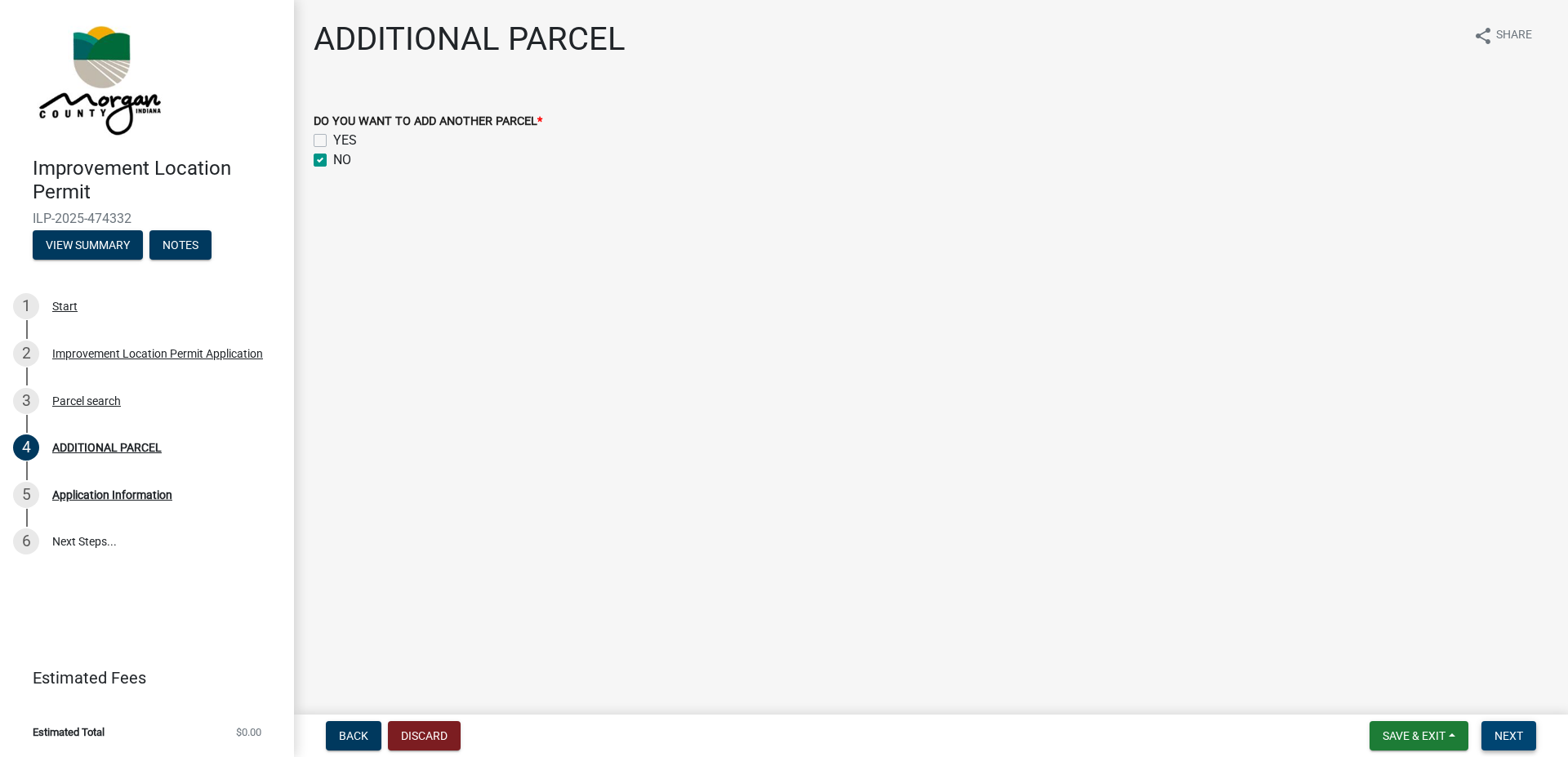
click at [1509, 730] on span "Next" at bounding box center [1509, 736] width 29 height 13
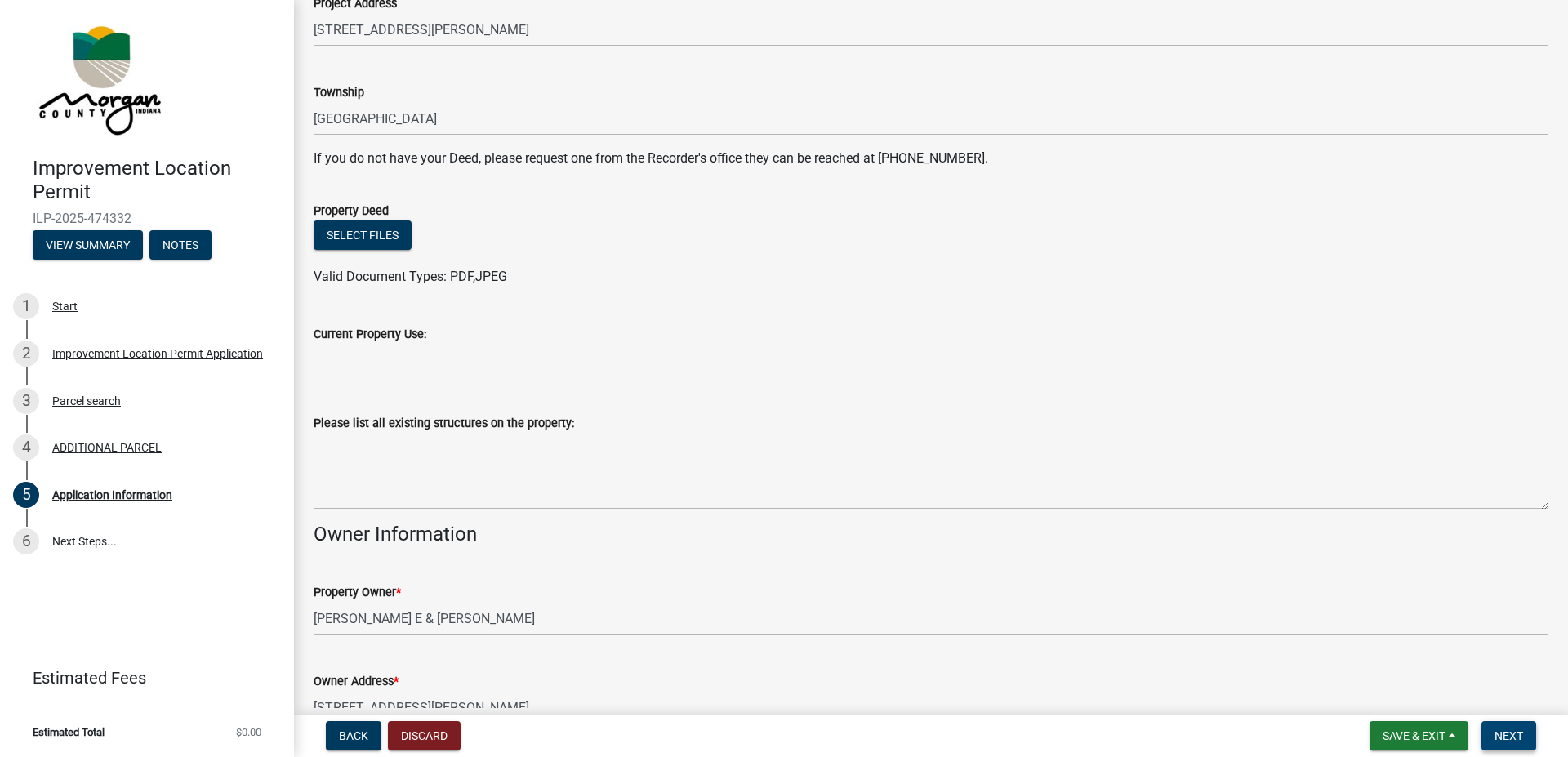
scroll to position [279, 0]
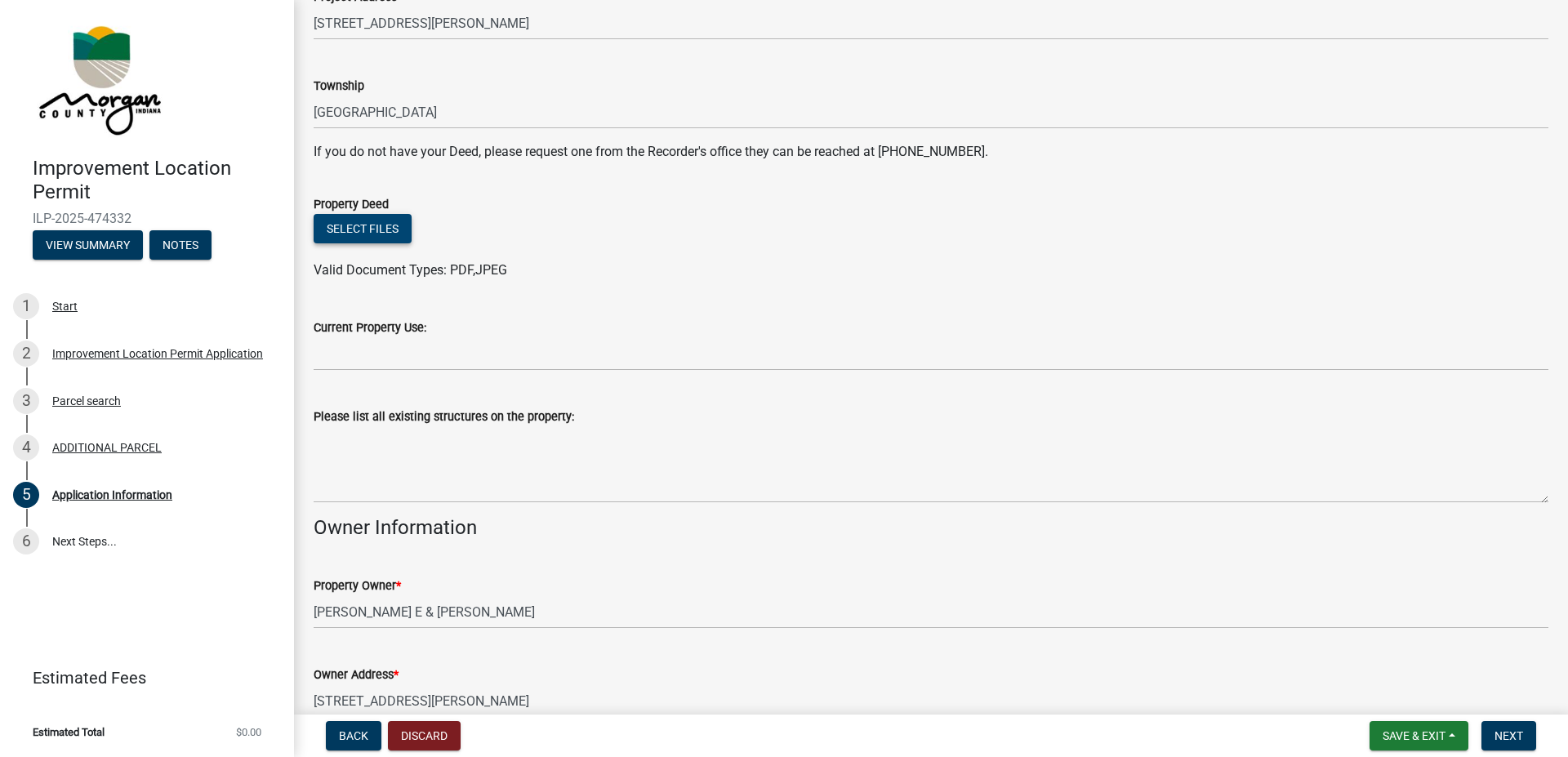
click at [344, 223] on button "Select files" at bounding box center [363, 228] width 98 height 30
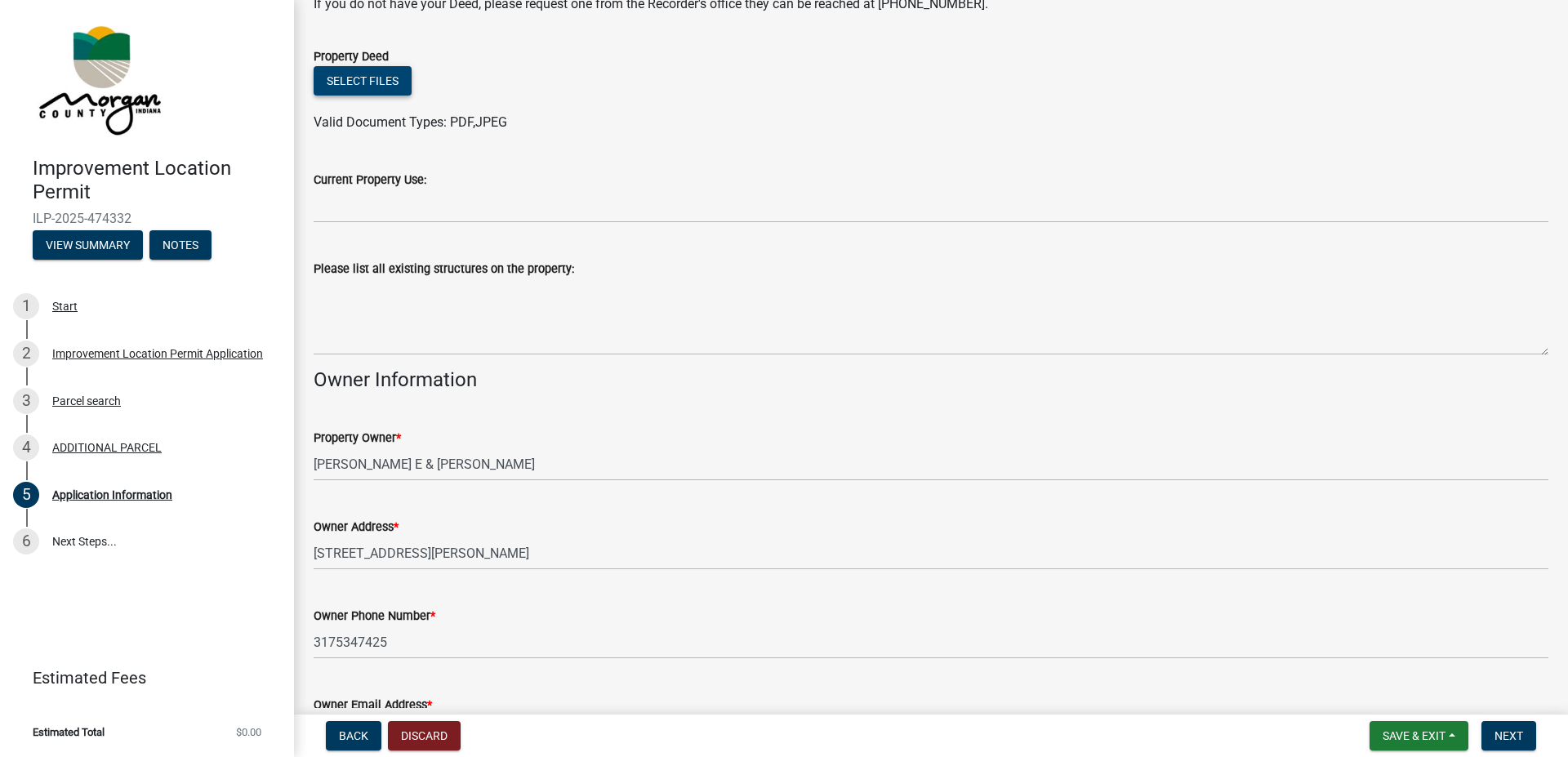
scroll to position [465, 0]
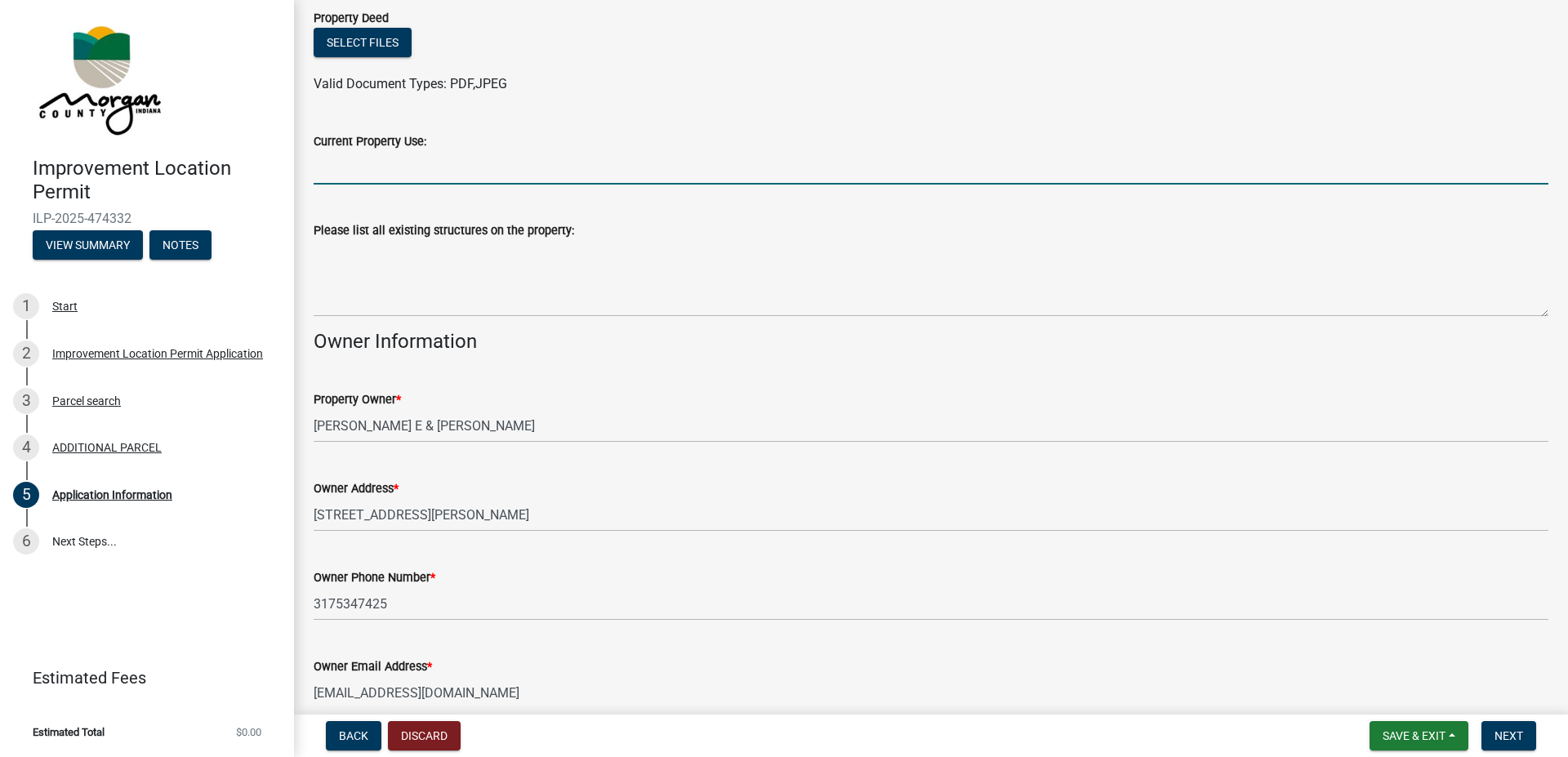
click at [413, 172] on input "Current Property Use:" at bounding box center [931, 168] width 1235 height 34
click at [398, 166] on input "Residency" at bounding box center [931, 168] width 1235 height 34
click at [384, 166] on input "Residency" at bounding box center [931, 168] width 1235 height 34
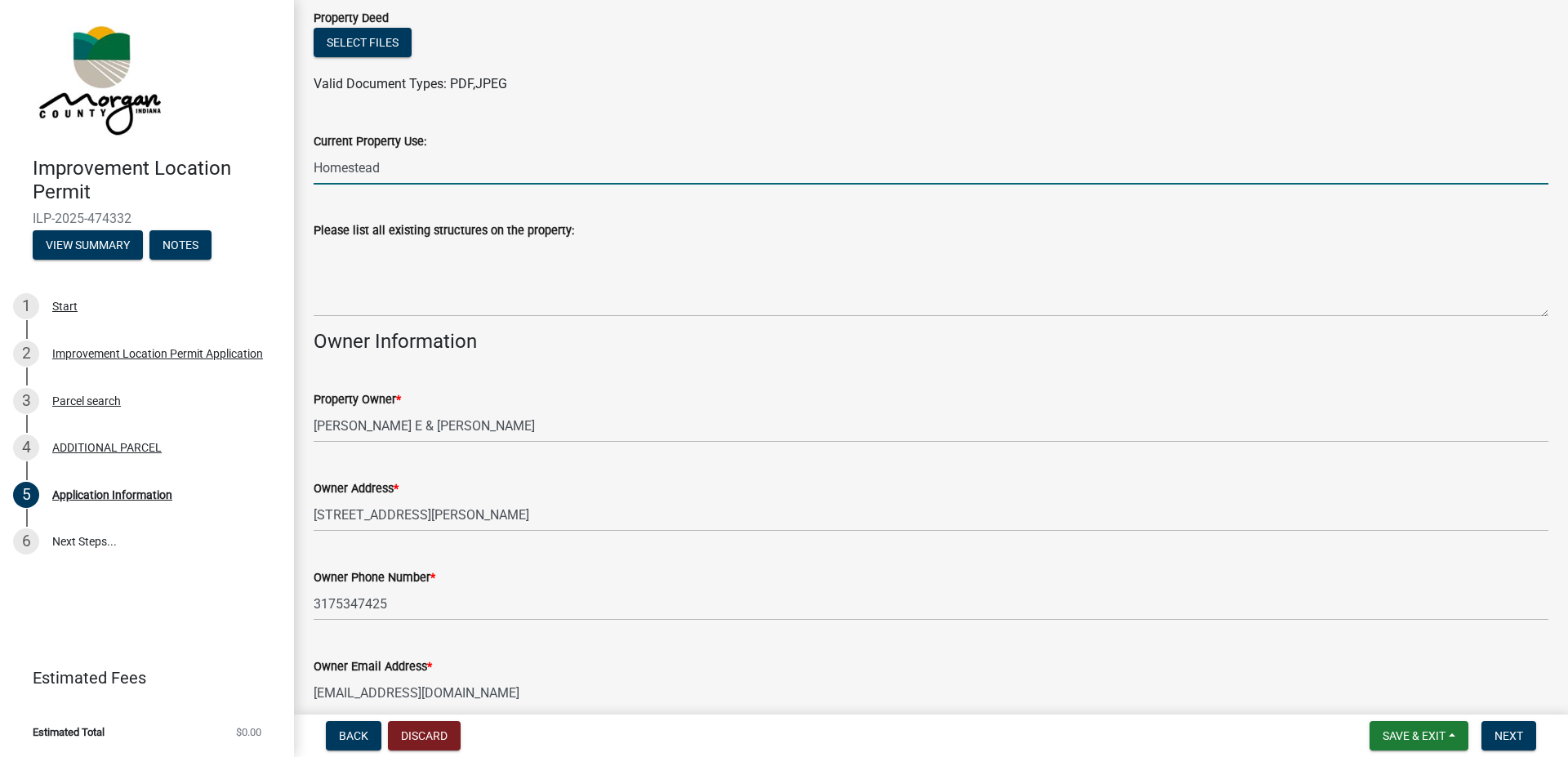
type input "Homestead"
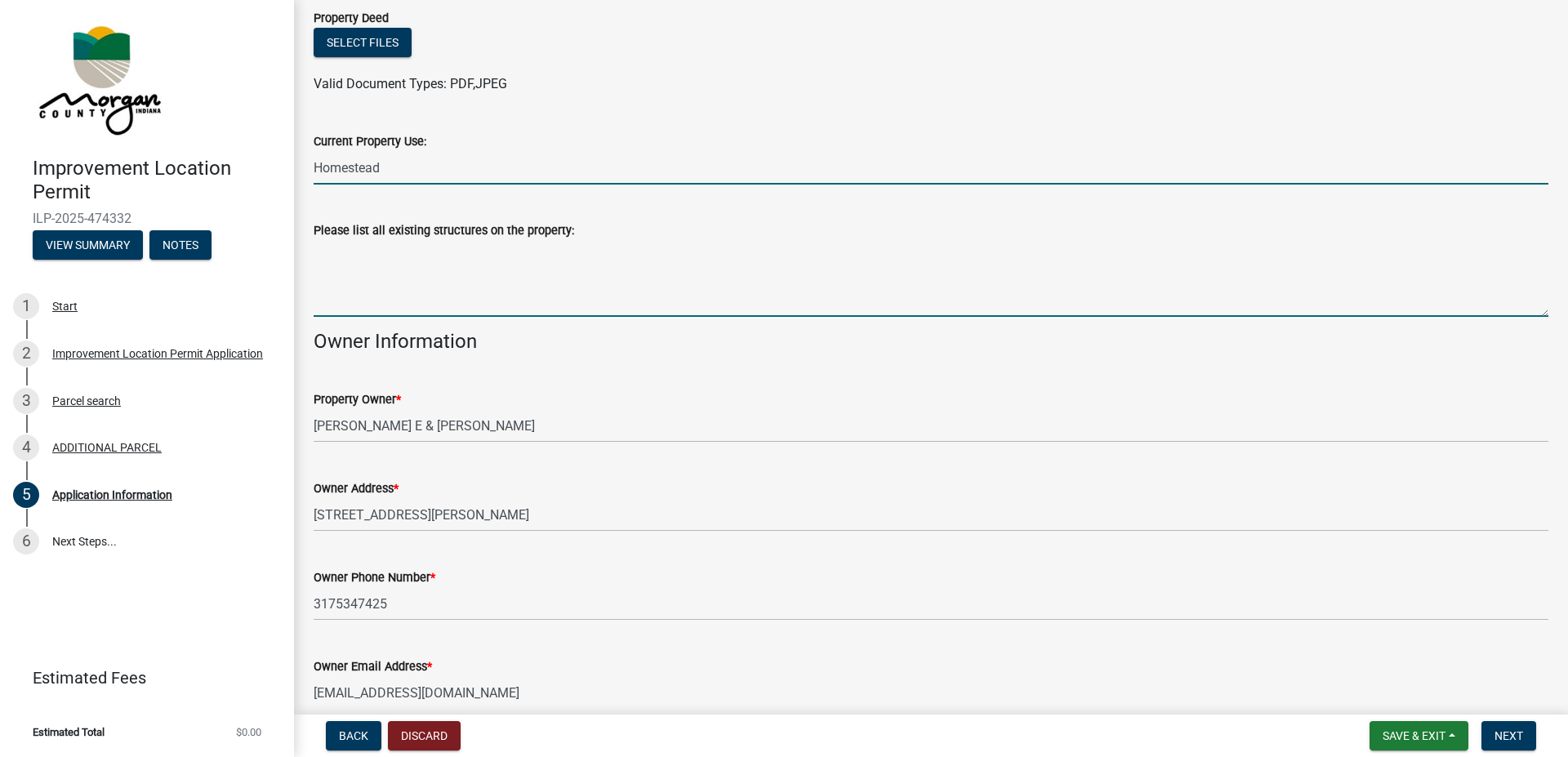
click at [527, 317] on textarea "Please list all existing structures on the property:" at bounding box center [931, 278] width 1235 height 77
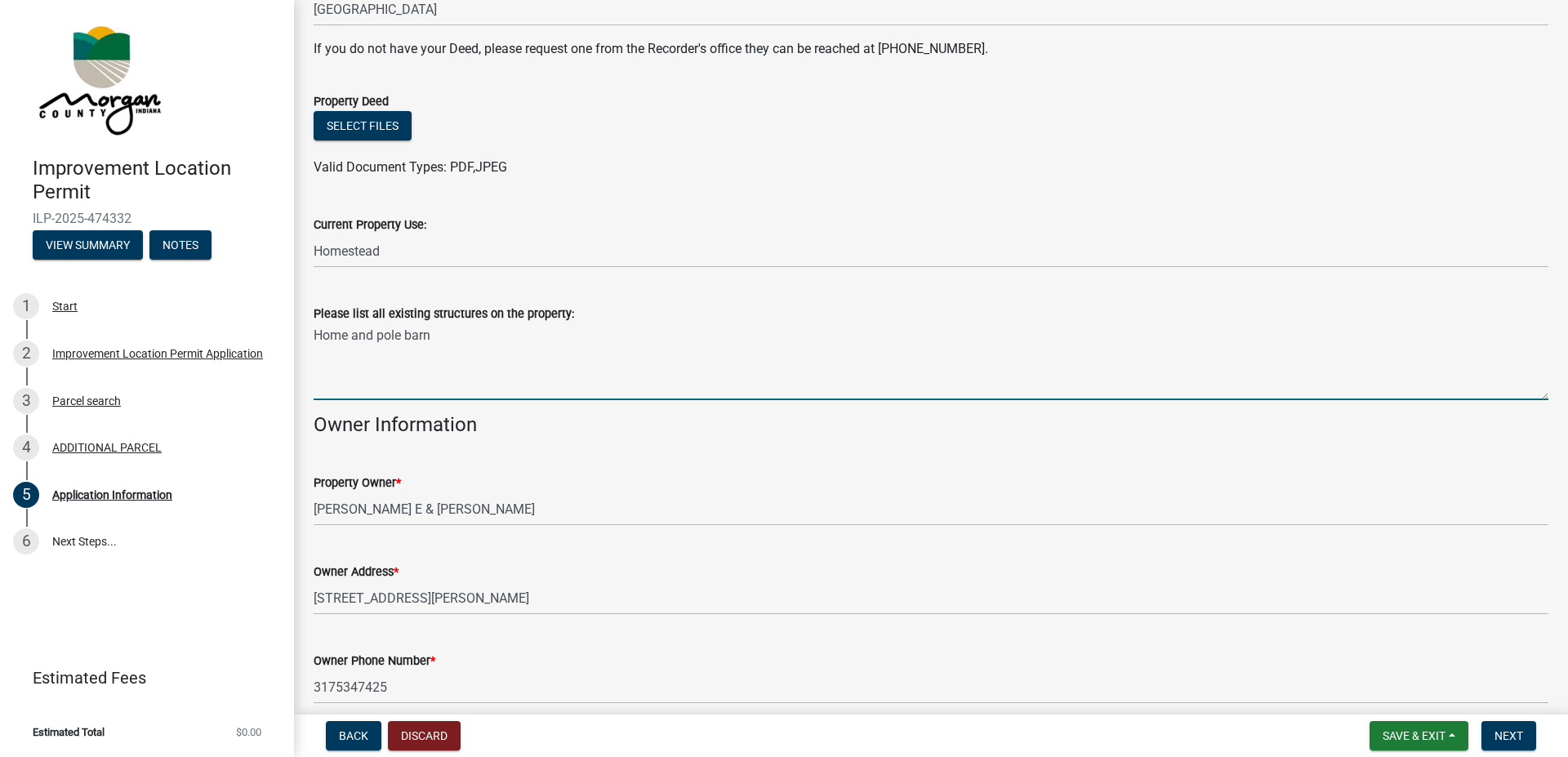
scroll to position [372, 0]
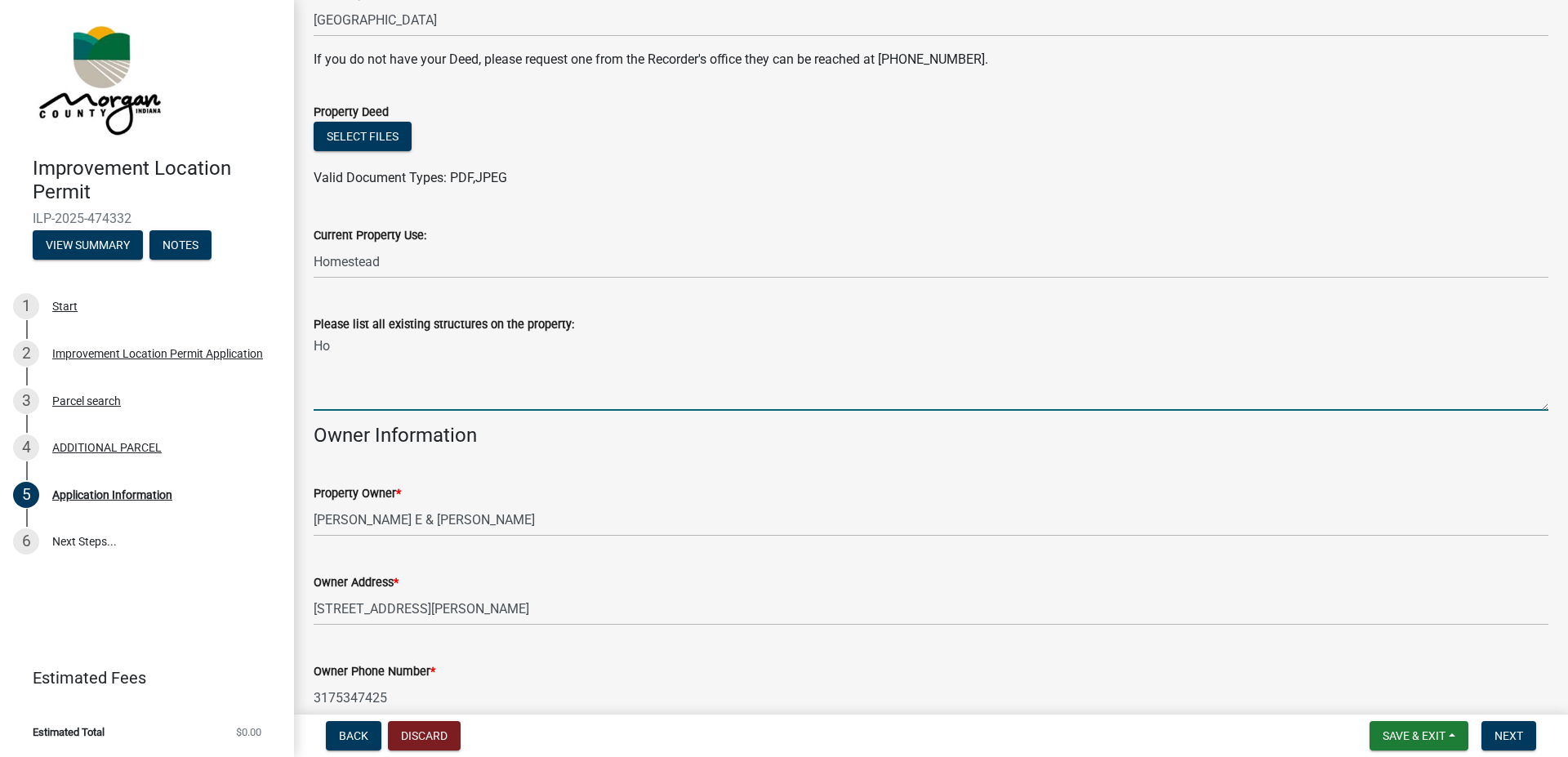
type textarea "H"
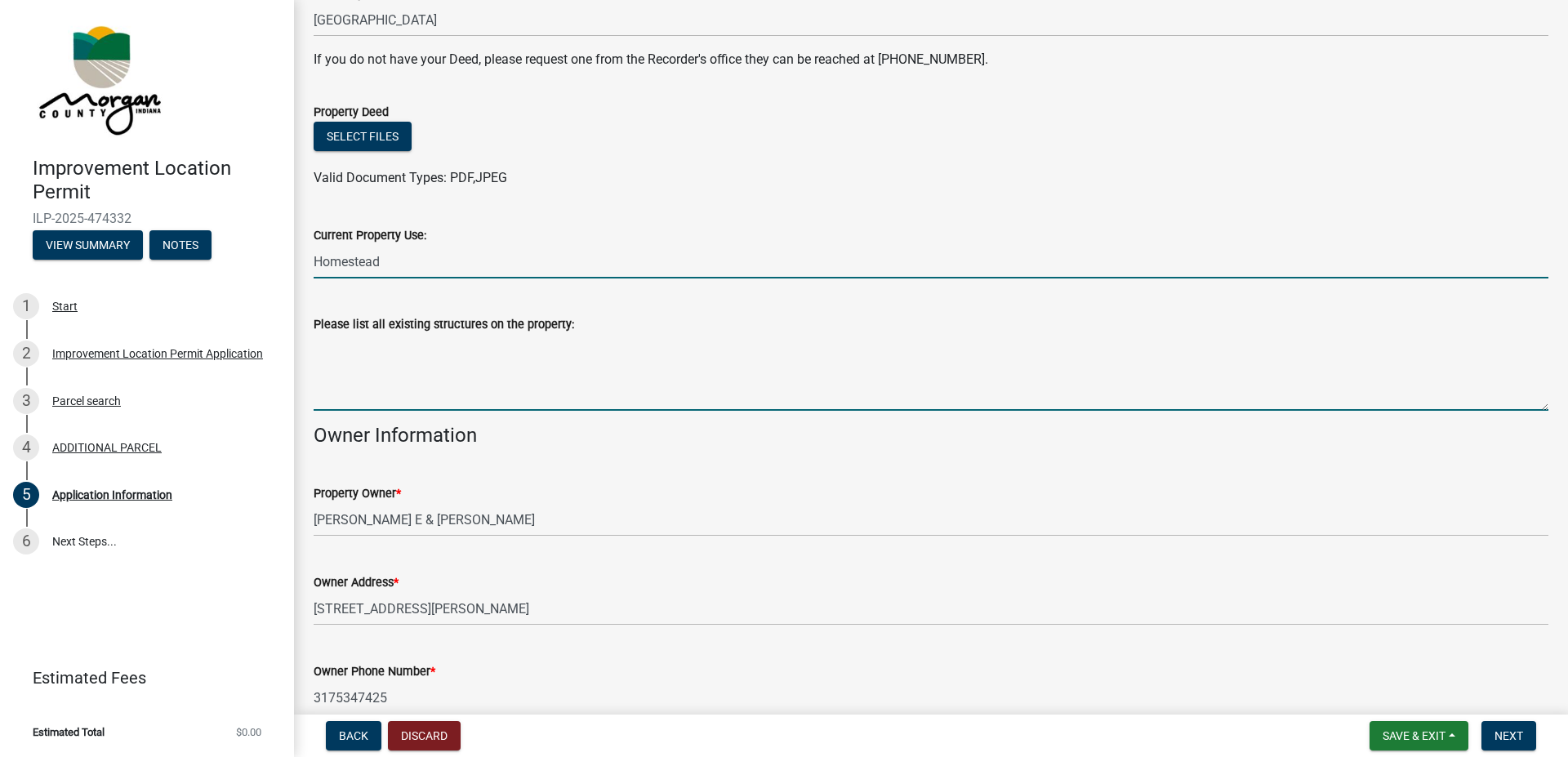
click at [399, 262] on input "Homestead" at bounding box center [931, 261] width 1235 height 34
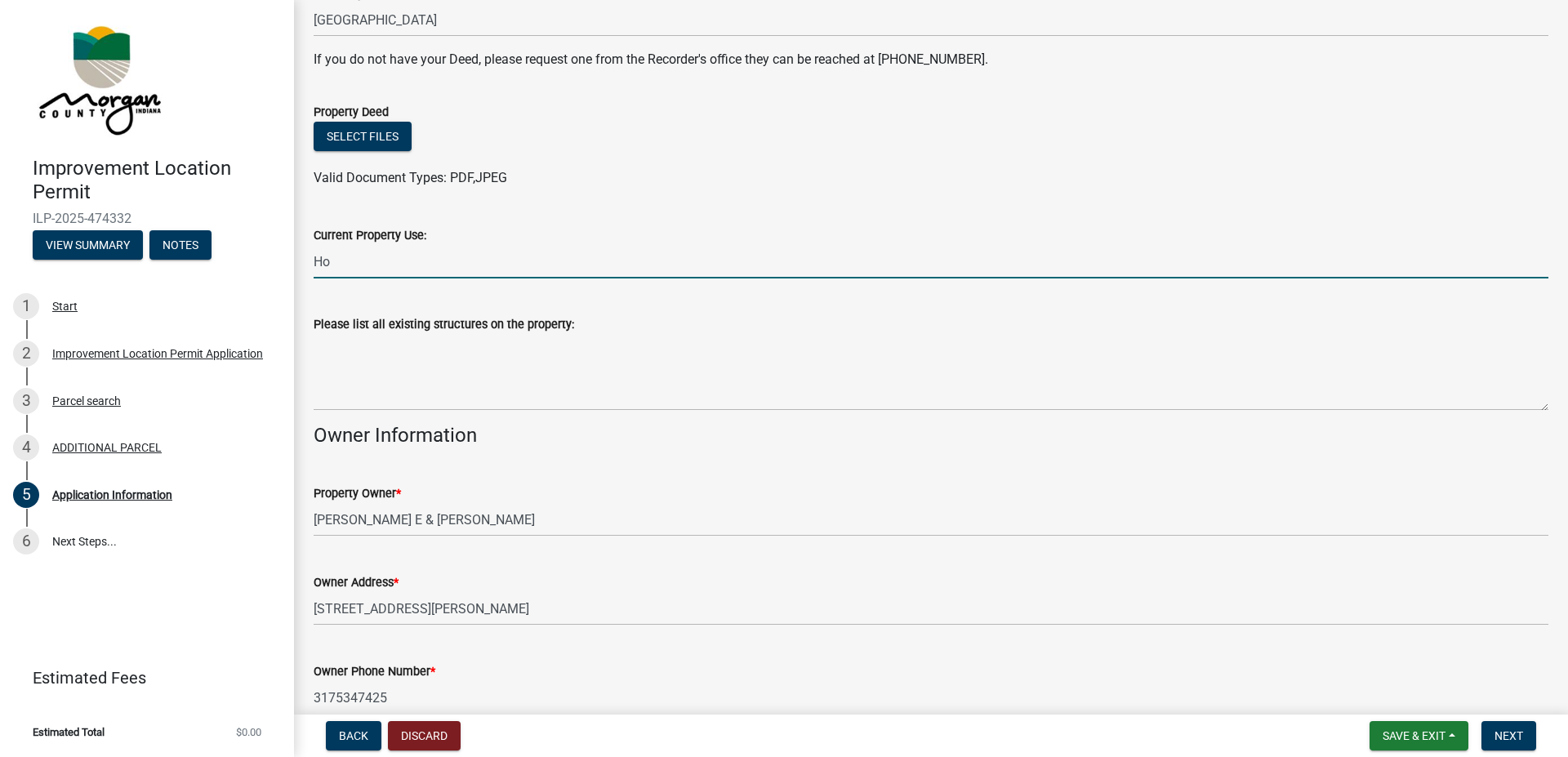
type input "H"
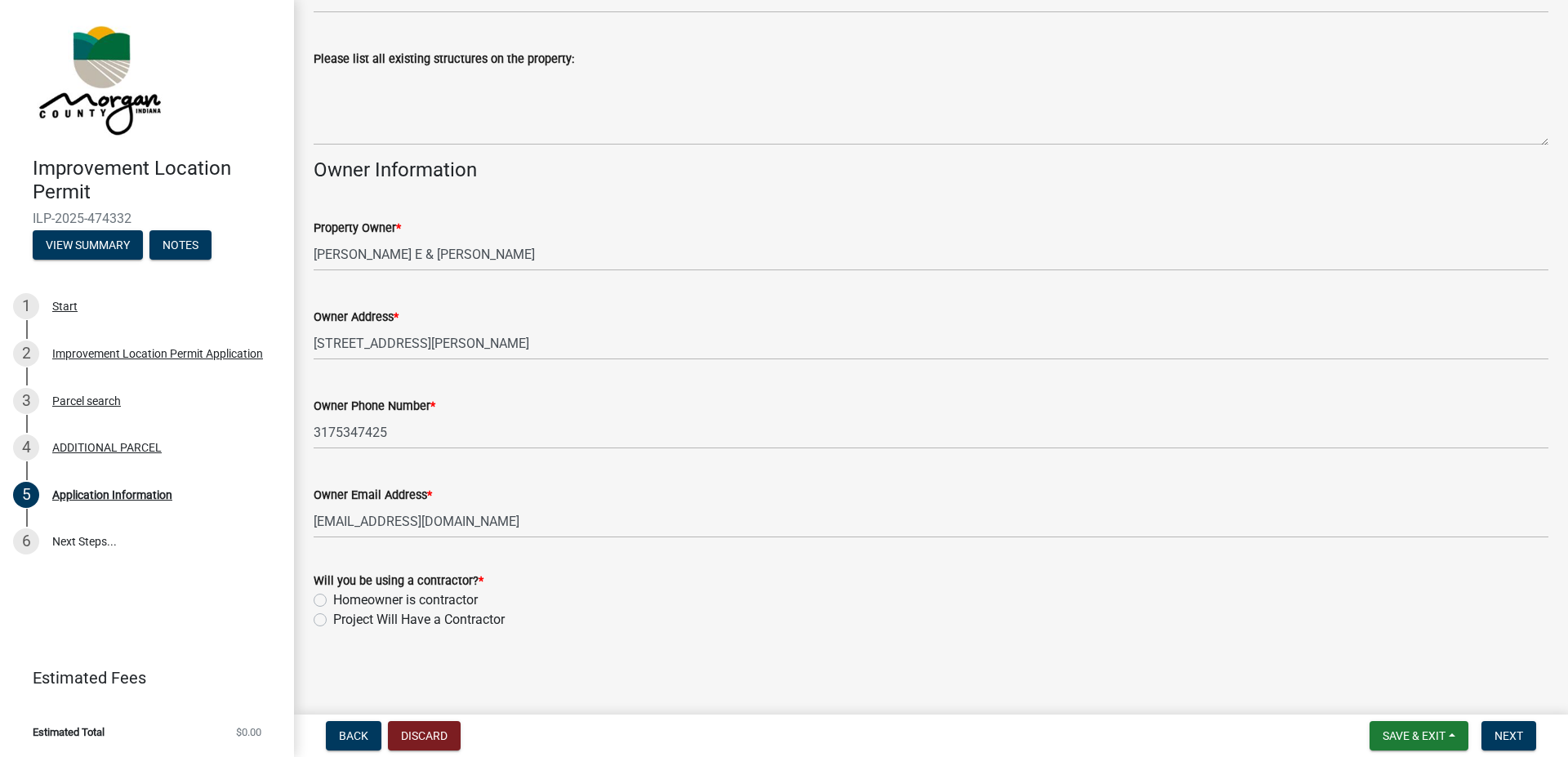
click at [333, 621] on label "Project Will Have a Contractor" at bounding box center [419, 620] width 171 height 19
click at [333, 621] on input "Project Will Have a Contractor" at bounding box center [338, 615] width 11 height 11
radio input "true"
click at [1492, 736] on button "Next" at bounding box center [1509, 736] width 55 height 30
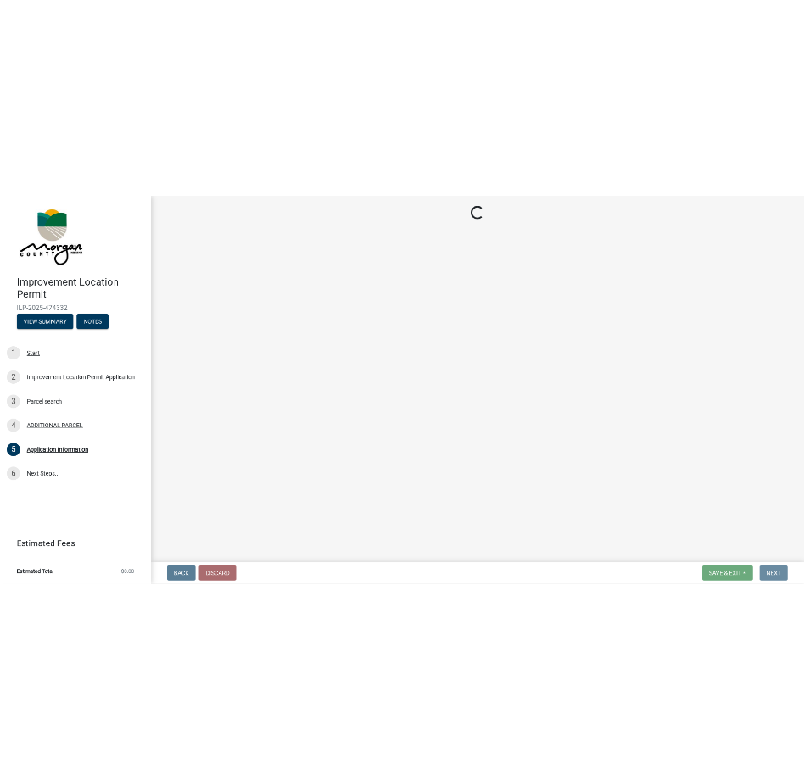
scroll to position [0, 0]
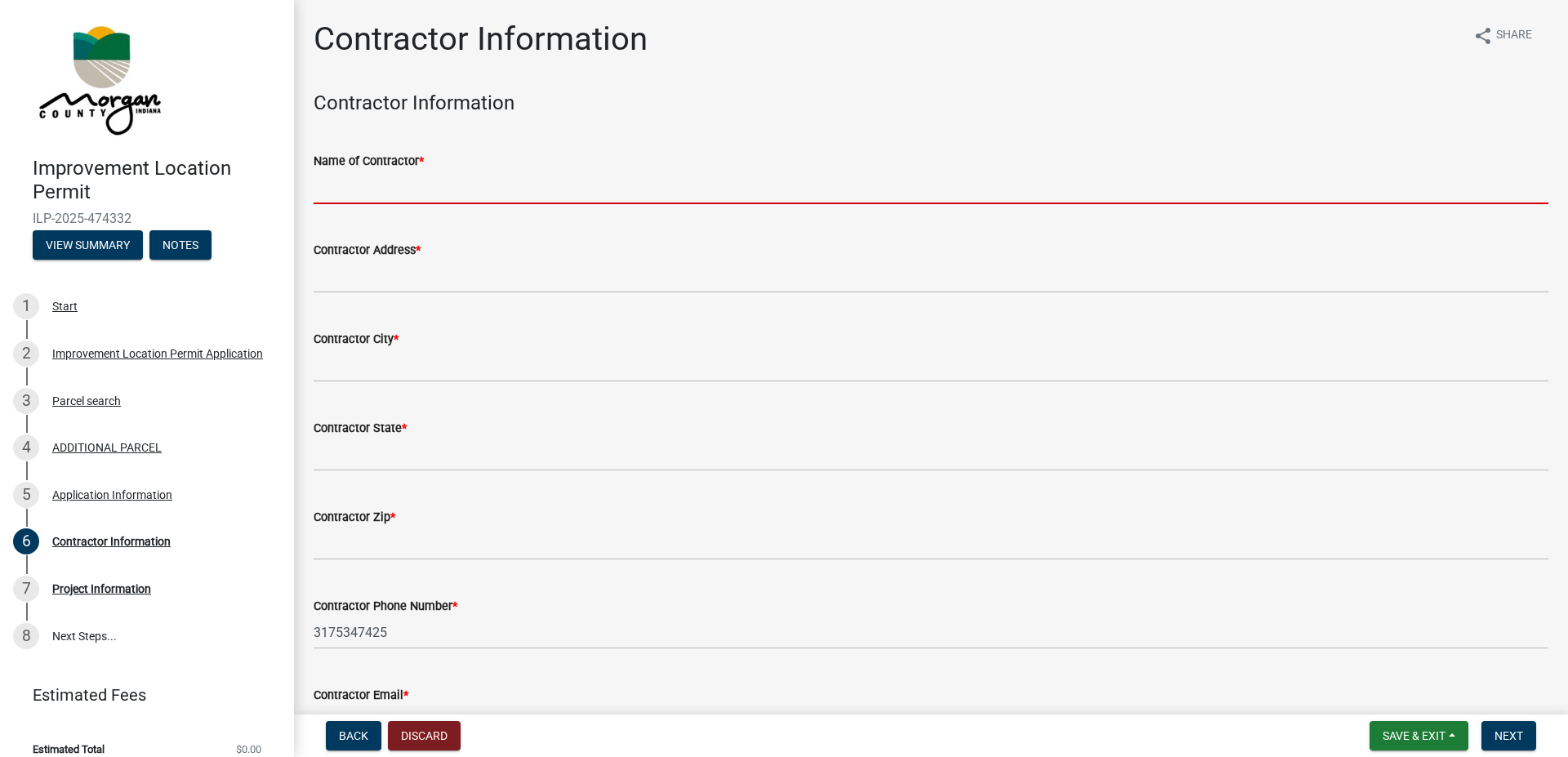
click at [398, 180] on input "Name of Contractor *" at bounding box center [931, 187] width 1235 height 34
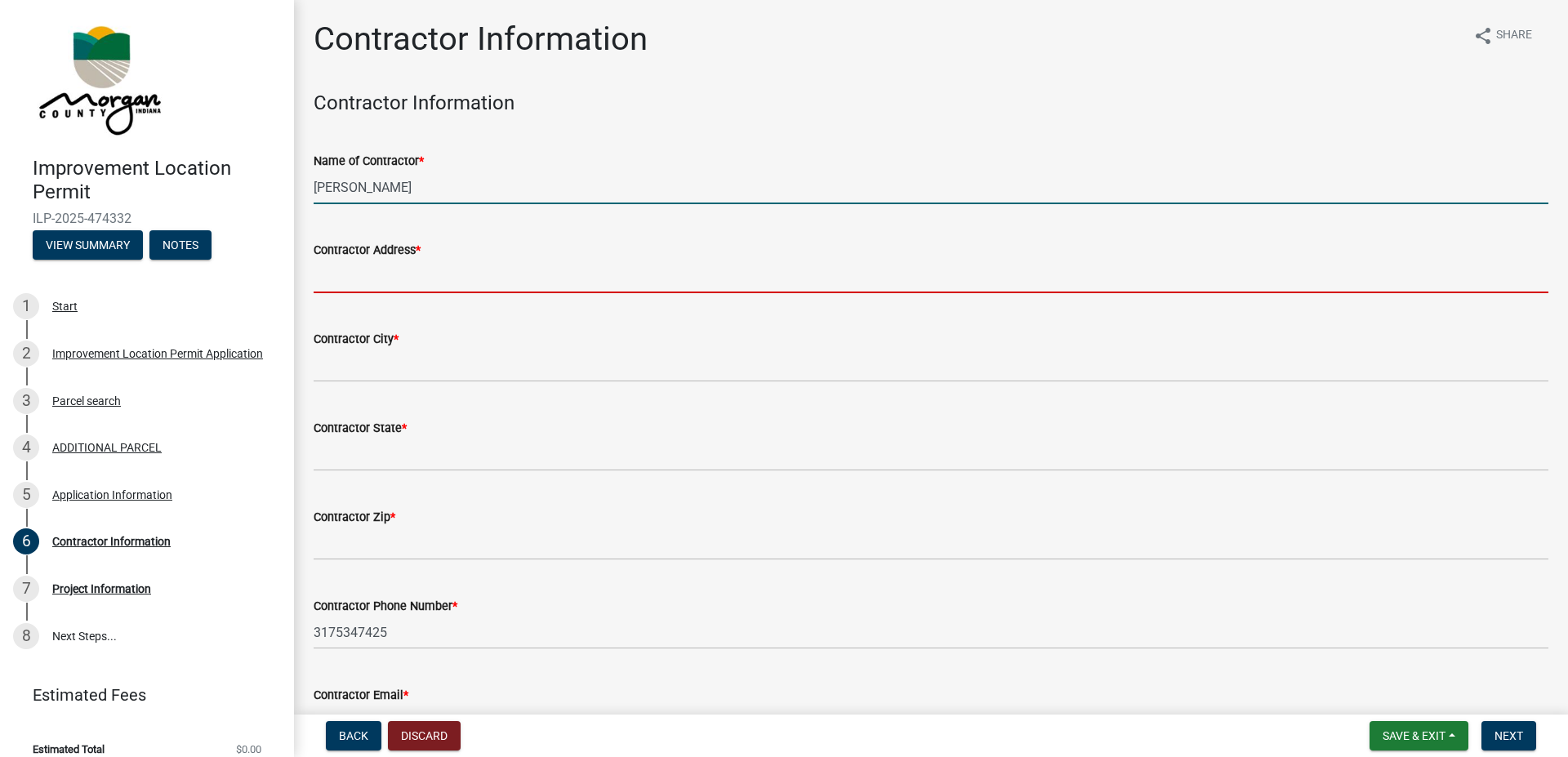
click at [510, 272] on input "Contractor Address *" at bounding box center [931, 276] width 1235 height 34
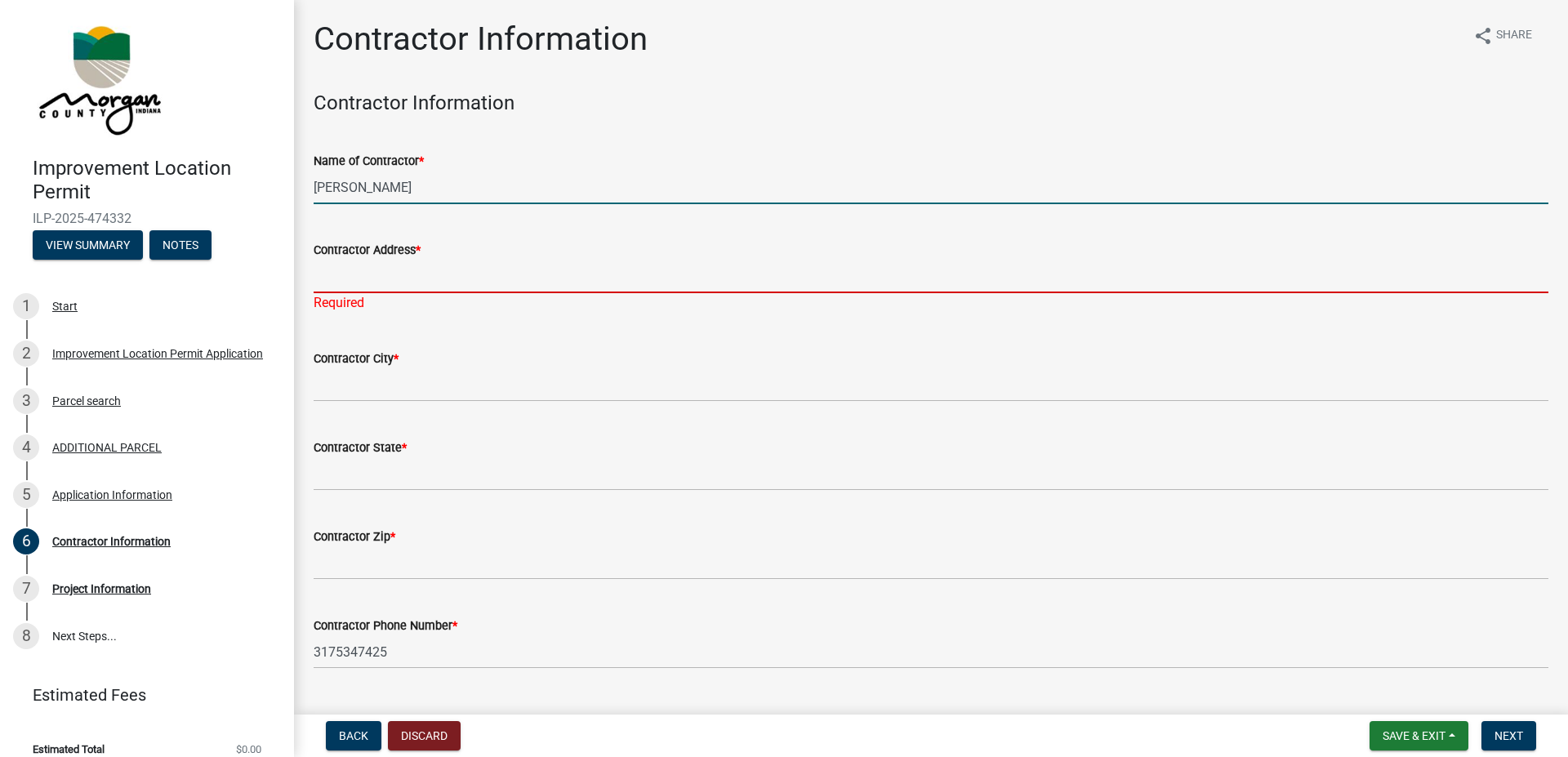
click at [553, 190] on input "Adam Albers" at bounding box center [931, 187] width 1235 height 34
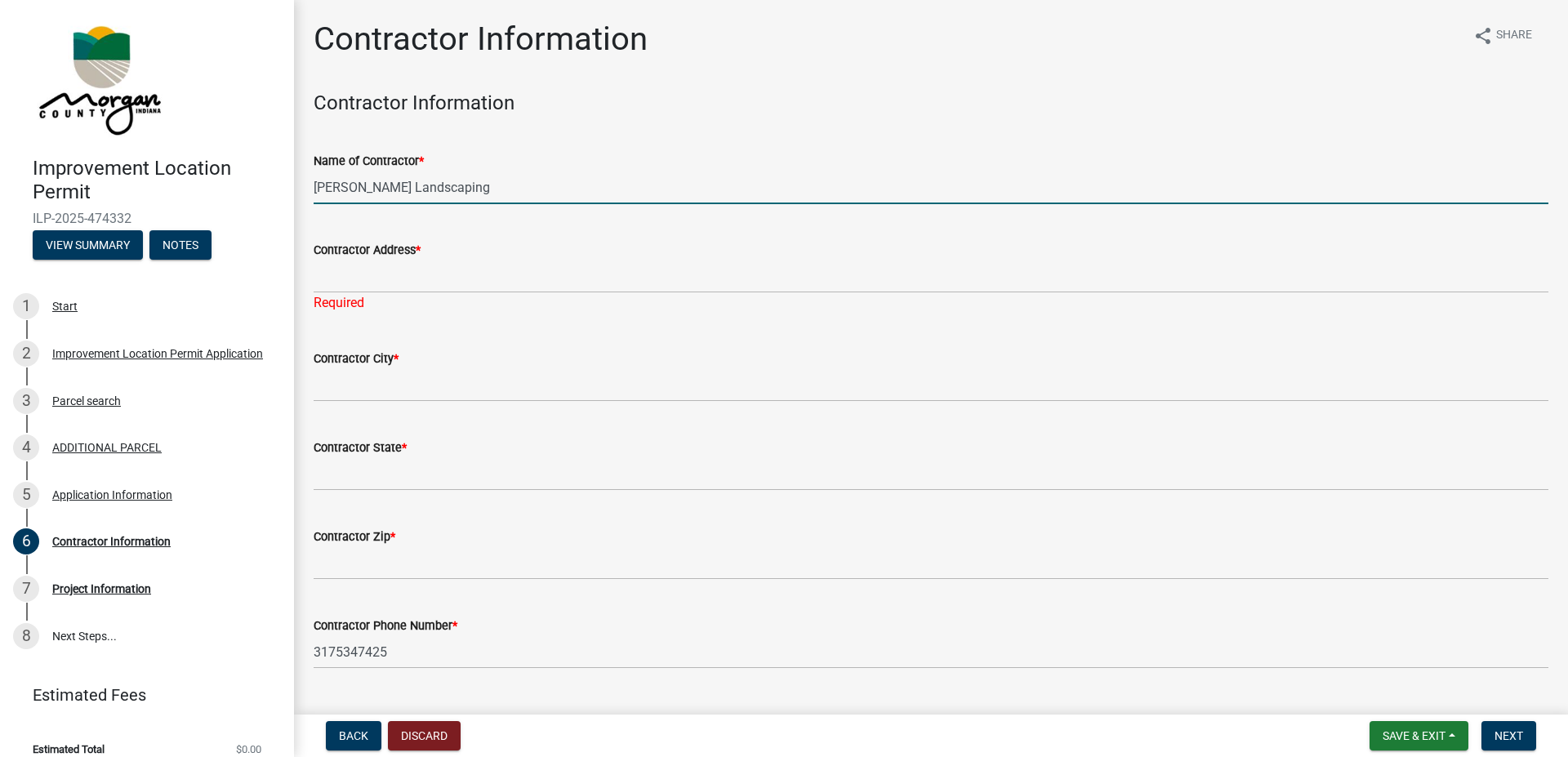
type input "Adam Albers Landscaping"
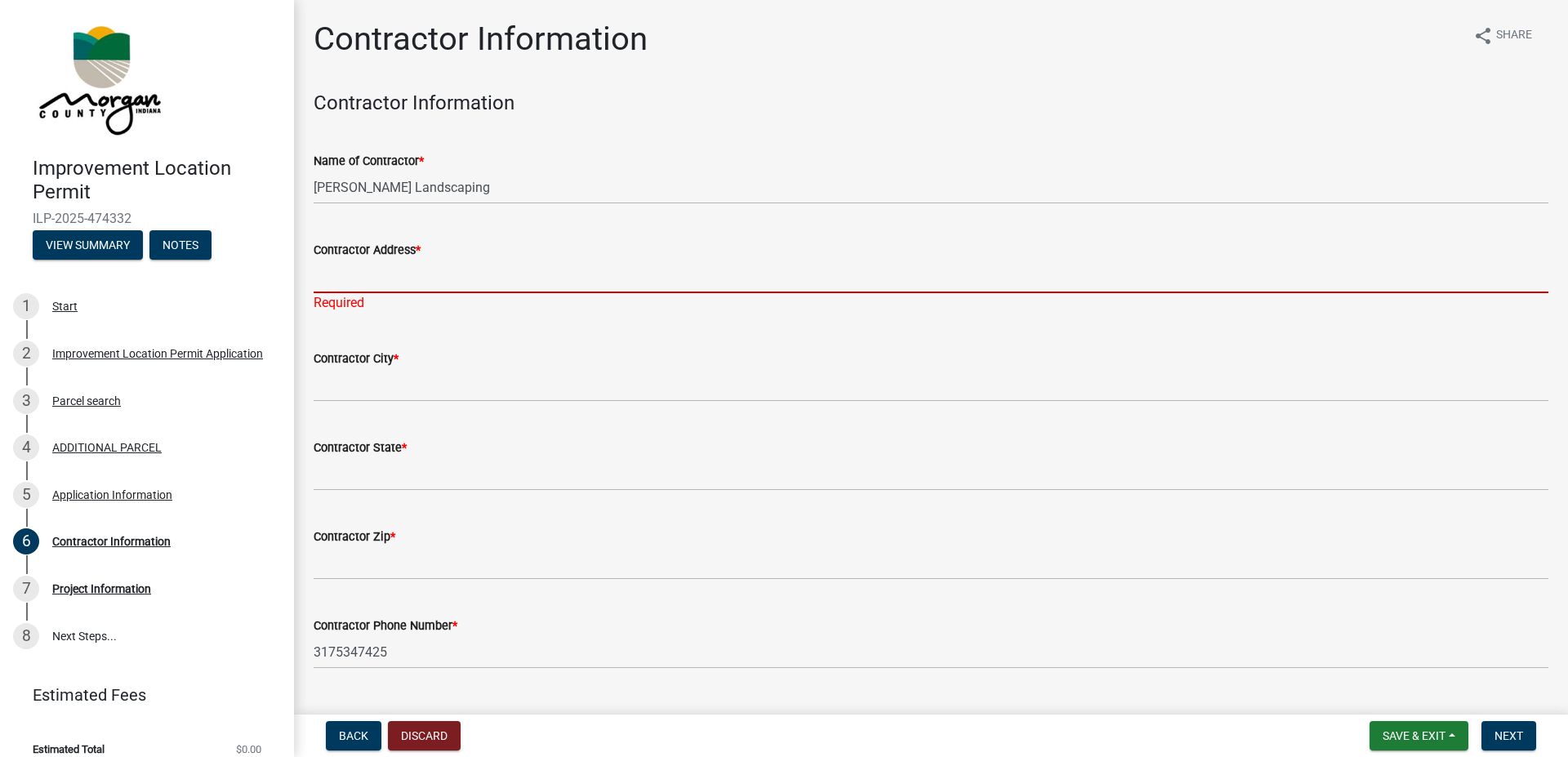
click at [558, 277] on input "Contractor Address *" at bounding box center [931, 276] width 1235 height 34
click at [400, 293] on input "Contractor Address *" at bounding box center [931, 276] width 1235 height 34
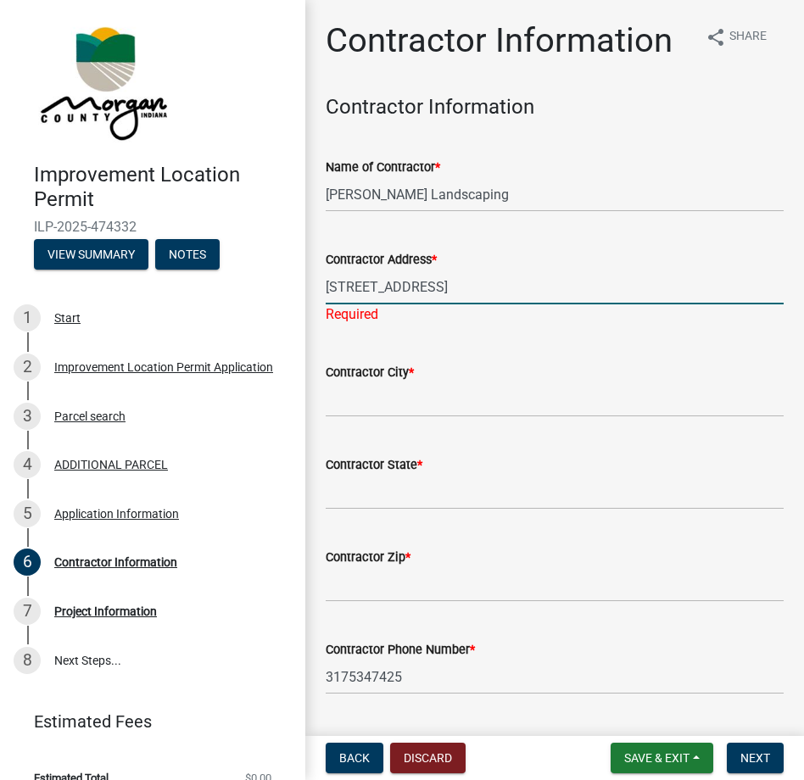
type input "11283 N. Smokey Row Road"
click at [478, 400] on input "Contractor City *" at bounding box center [555, 400] width 458 height 35
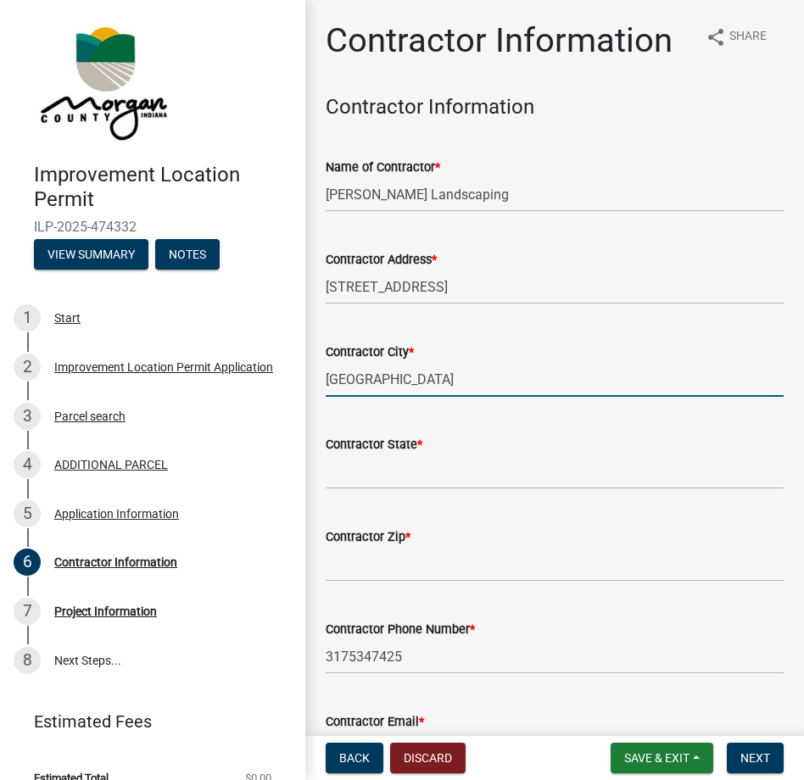
type input "Mooresville"
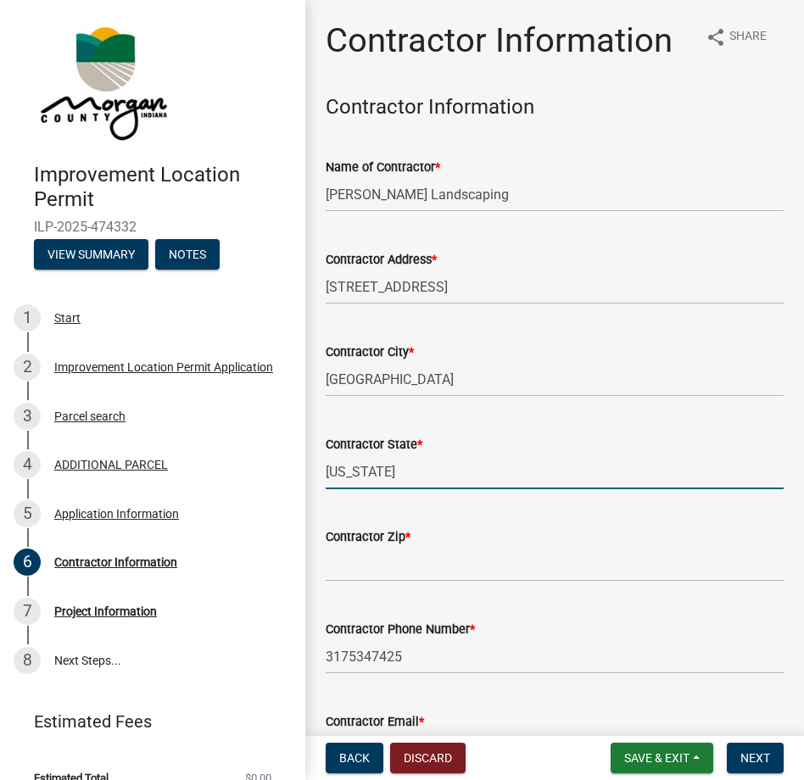
type input "[US_STATE]"
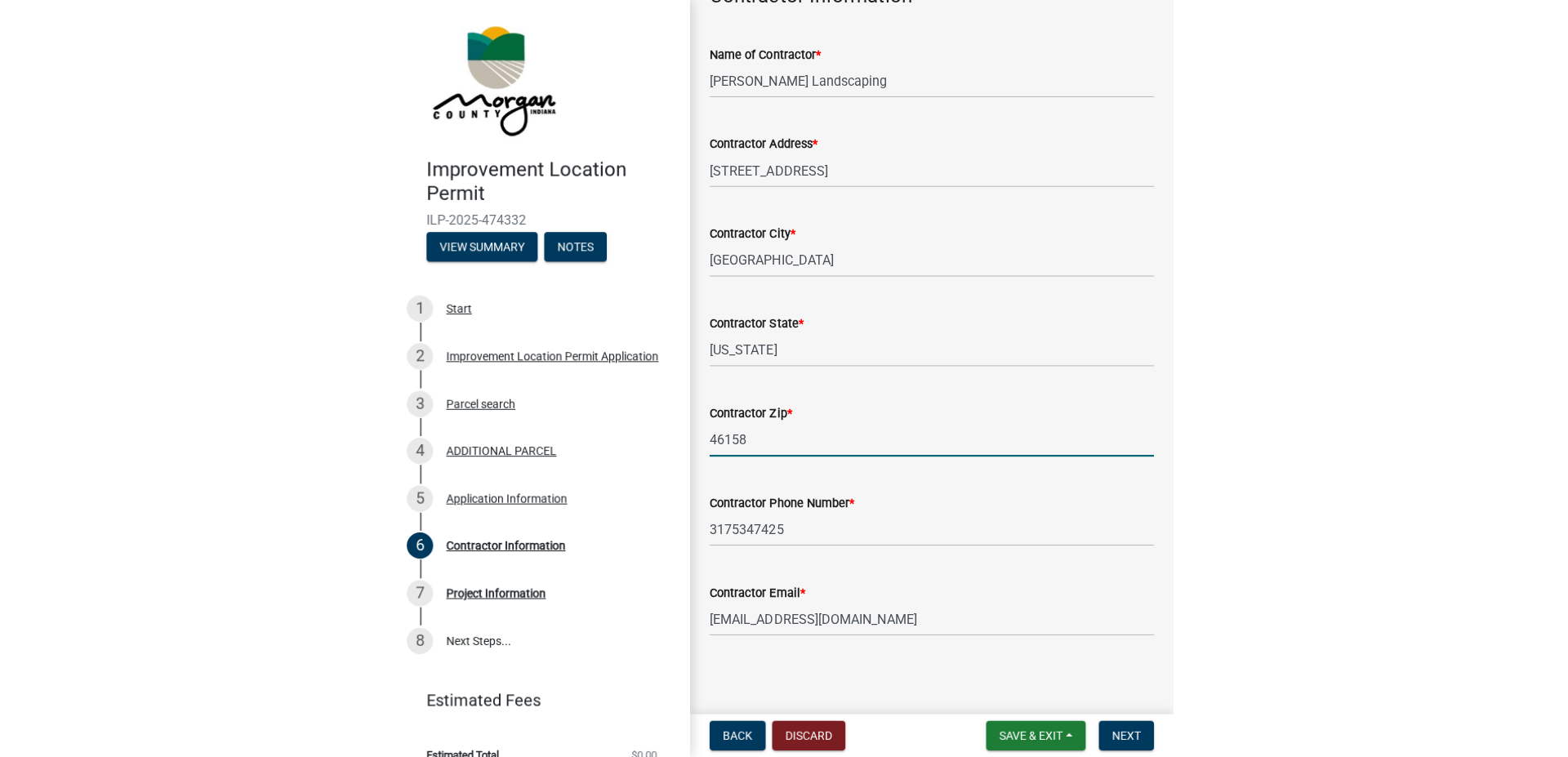
scroll to position [113, 0]
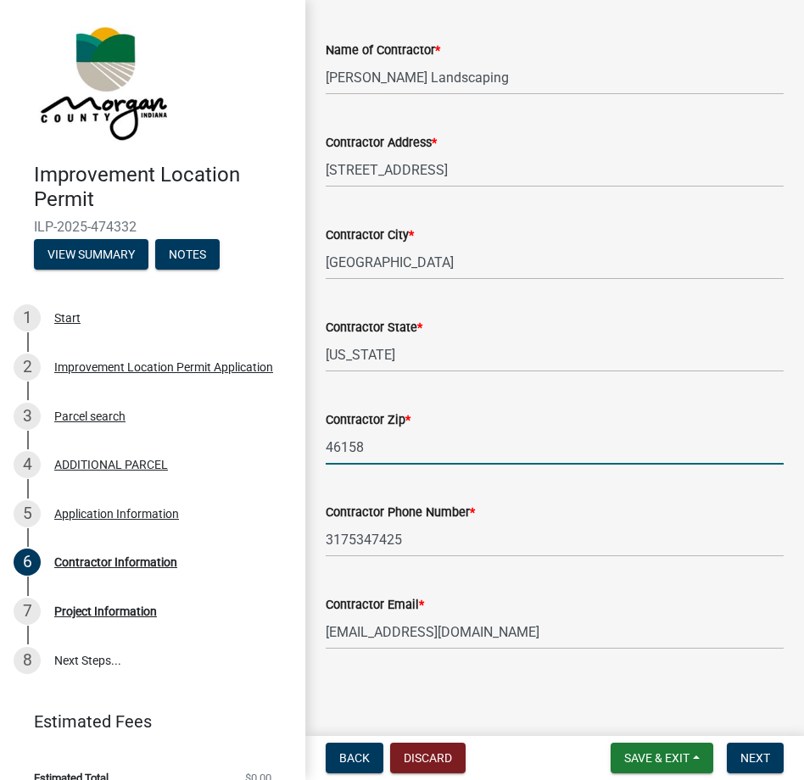
type input "46158"
click at [455, 541] on input "3175347425" at bounding box center [555, 539] width 458 height 35
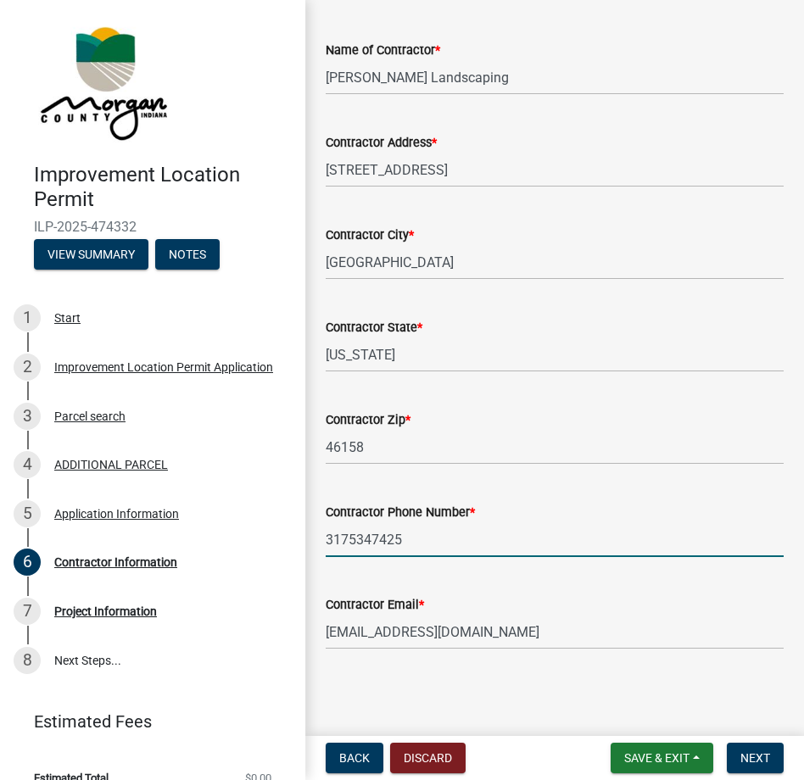
click at [455, 541] on input "3175347425" at bounding box center [555, 539] width 458 height 35
type input "3178319020"
click at [481, 626] on input "brkinkade@comcast.net" at bounding box center [555, 632] width 458 height 35
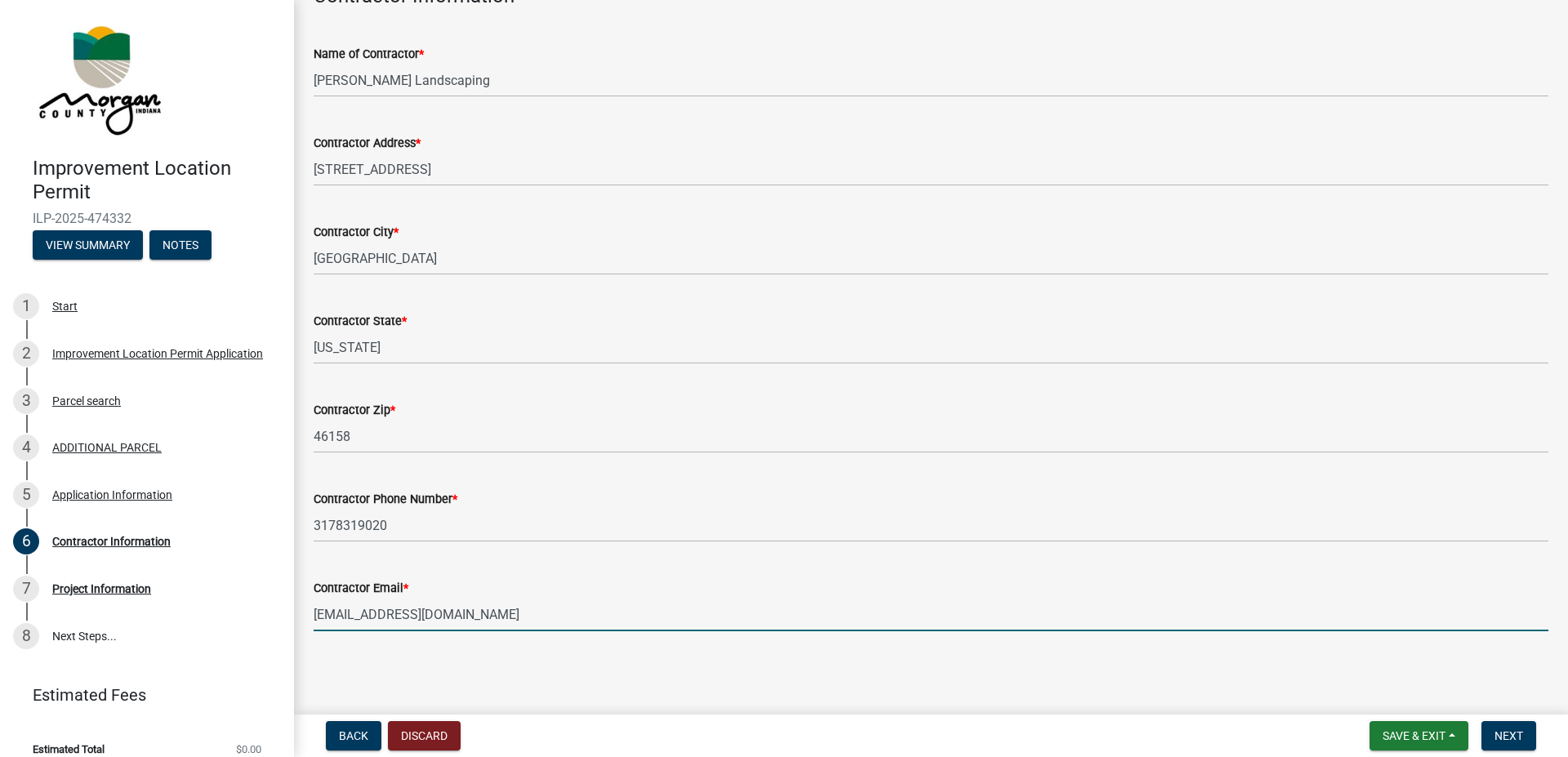
scroll to position [107, 0]
type input "adamalberslandscaping@yahoo.com"
click at [1506, 731] on span "Next" at bounding box center [1509, 736] width 29 height 13
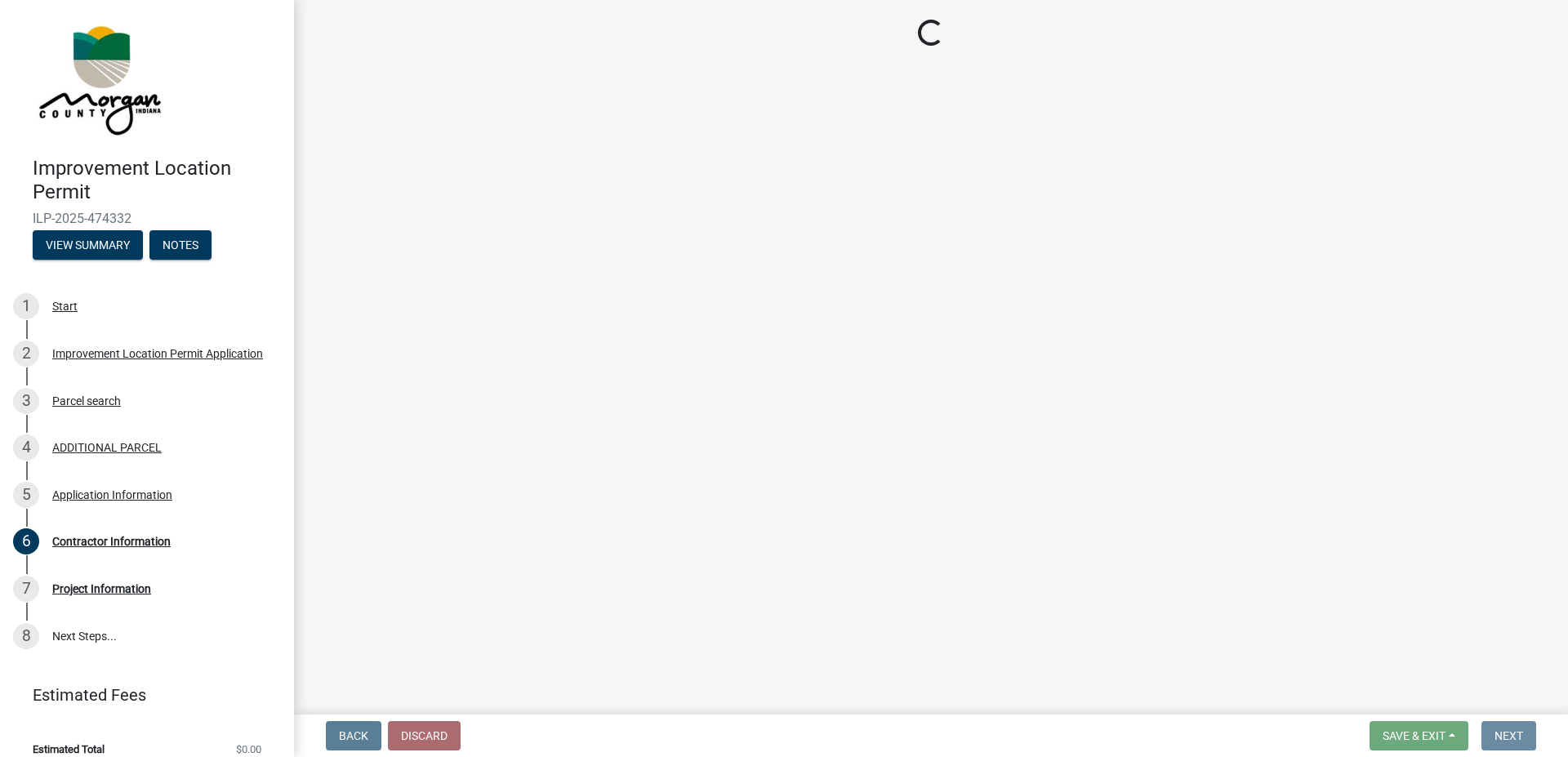
scroll to position [0, 0]
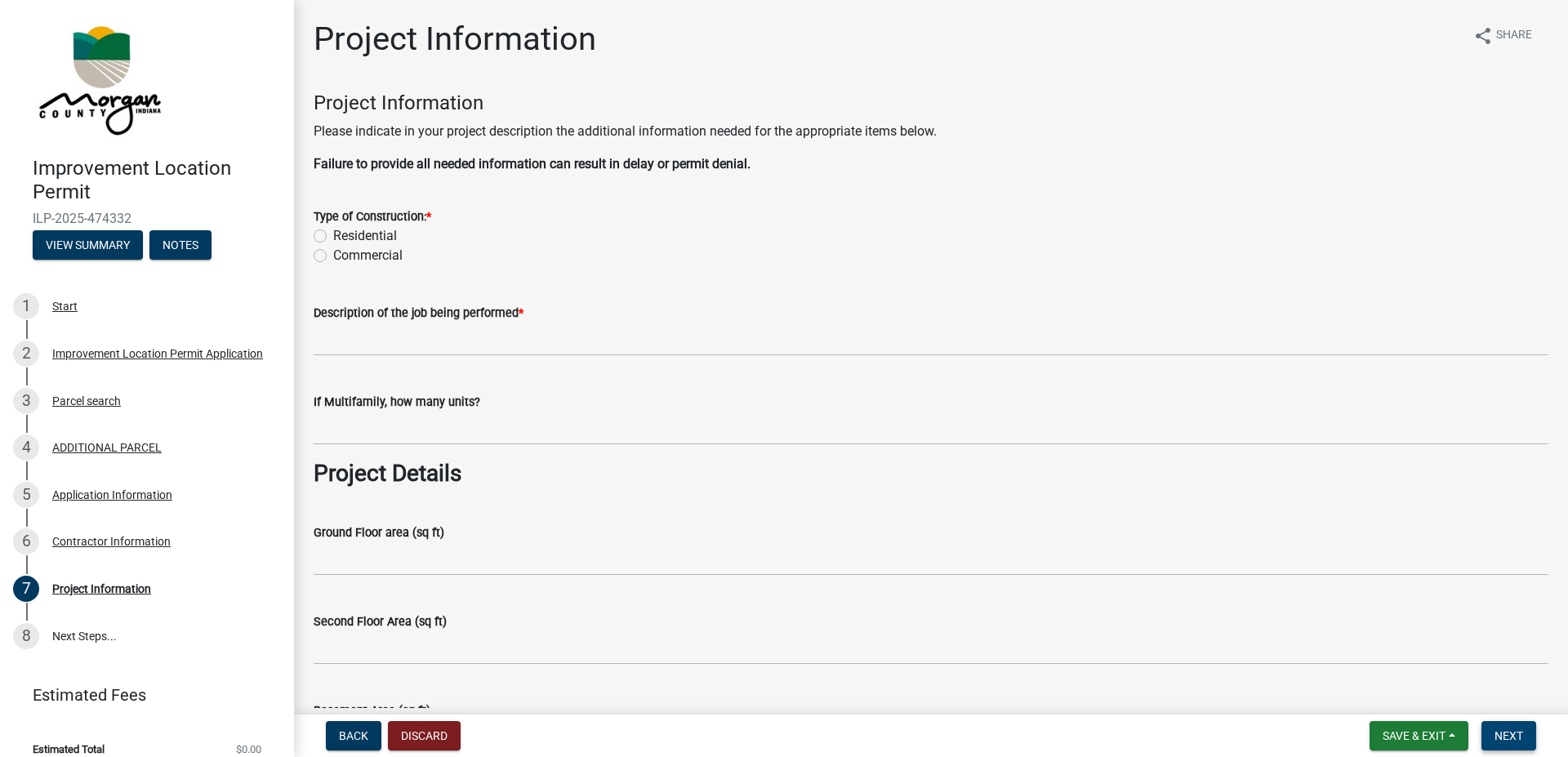
click at [333, 235] on label "Residential" at bounding box center [365, 236] width 64 height 19
click at [333, 235] on input "Residential" at bounding box center [338, 231] width 11 height 11
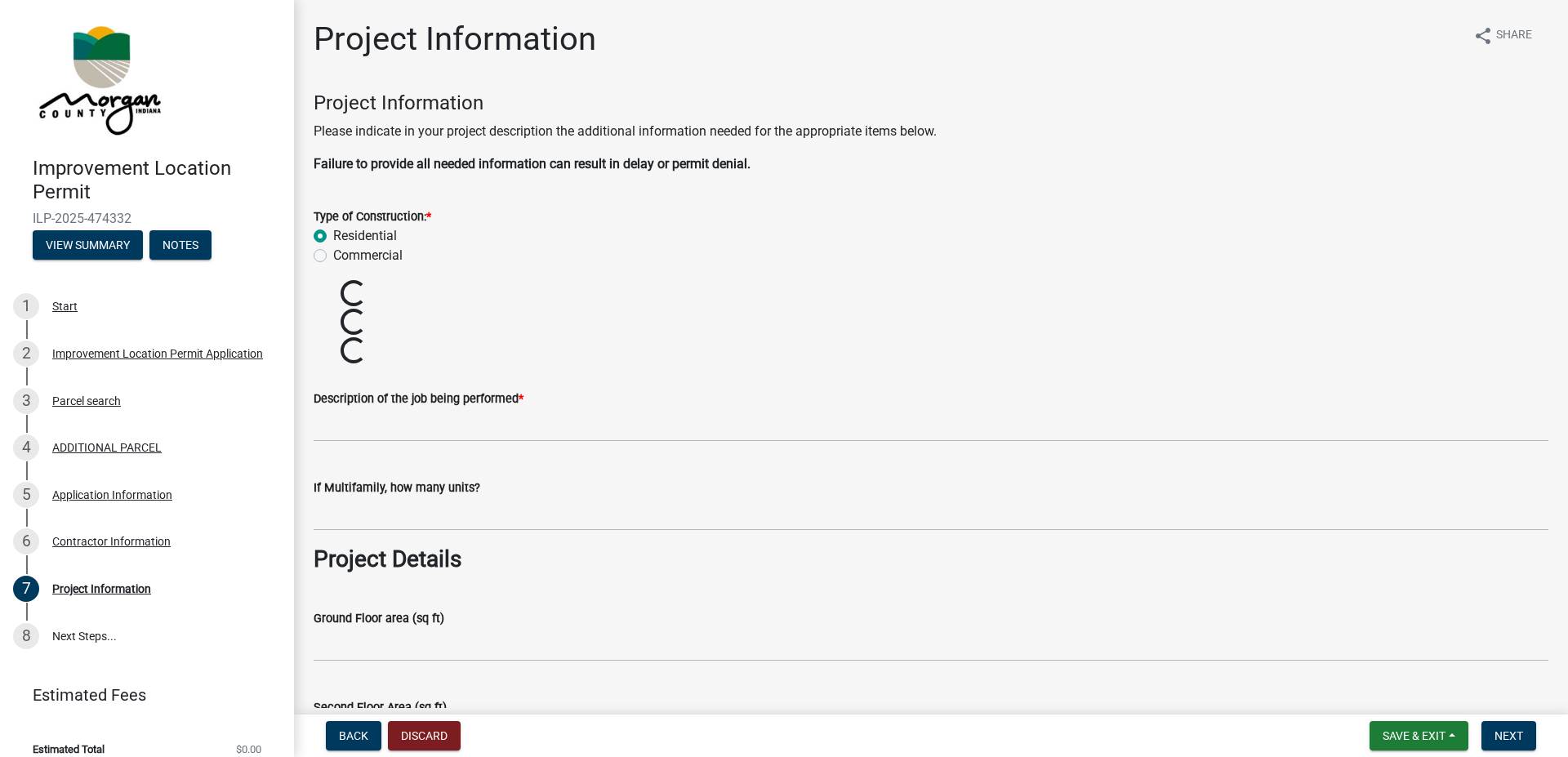
radio input "true"
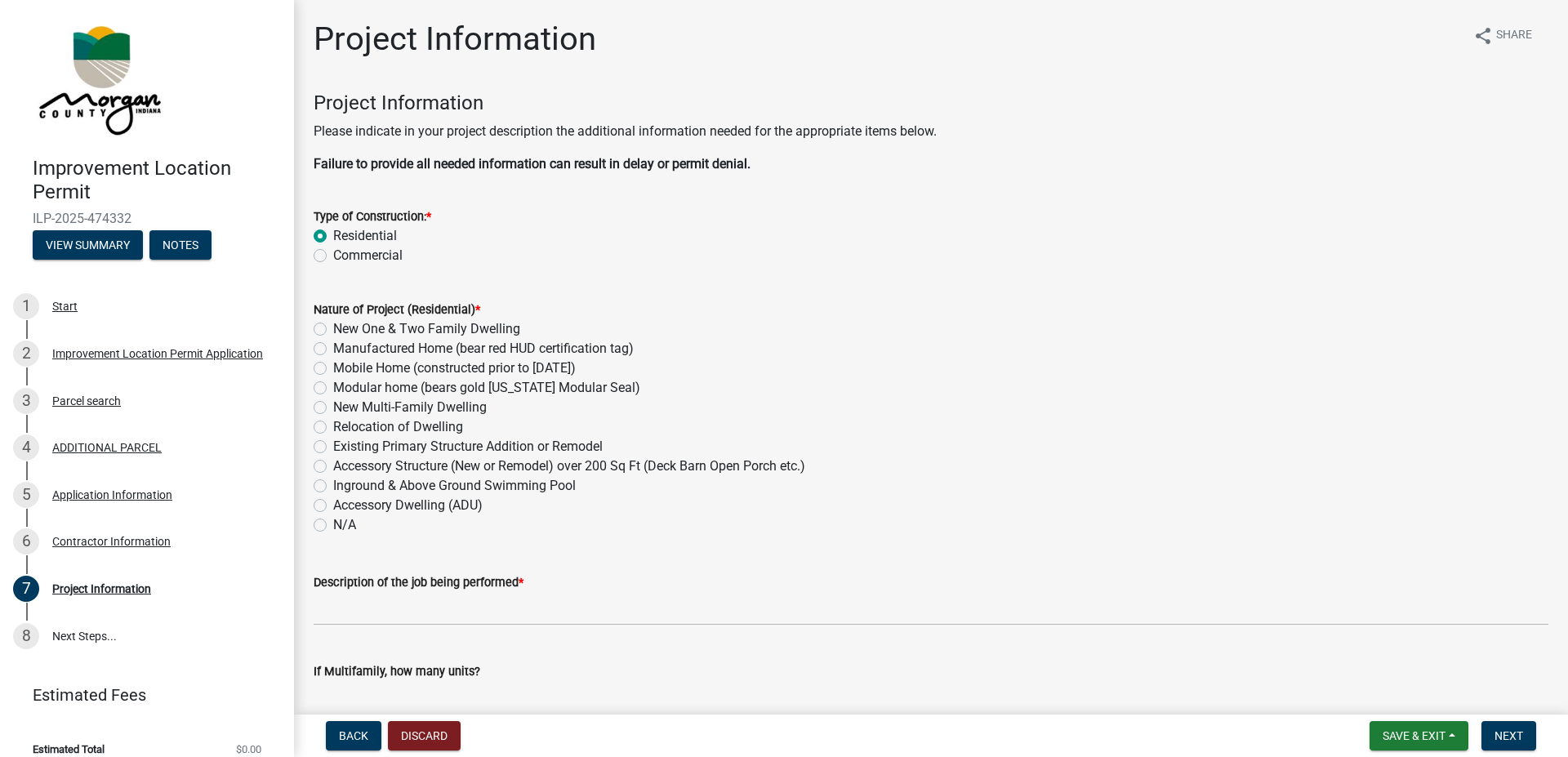
click at [333, 467] on label "Accessory Structure (New or Remodel) over 200 Sq Ft (Deck Barn Open Porch etc.)" at bounding box center [569, 466] width 472 height 19
click at [333, 467] on input "Accessory Structure (New or Remodel) over 200 Sq Ft (Deck Barn Open Porch etc.)" at bounding box center [338, 461] width 11 height 11
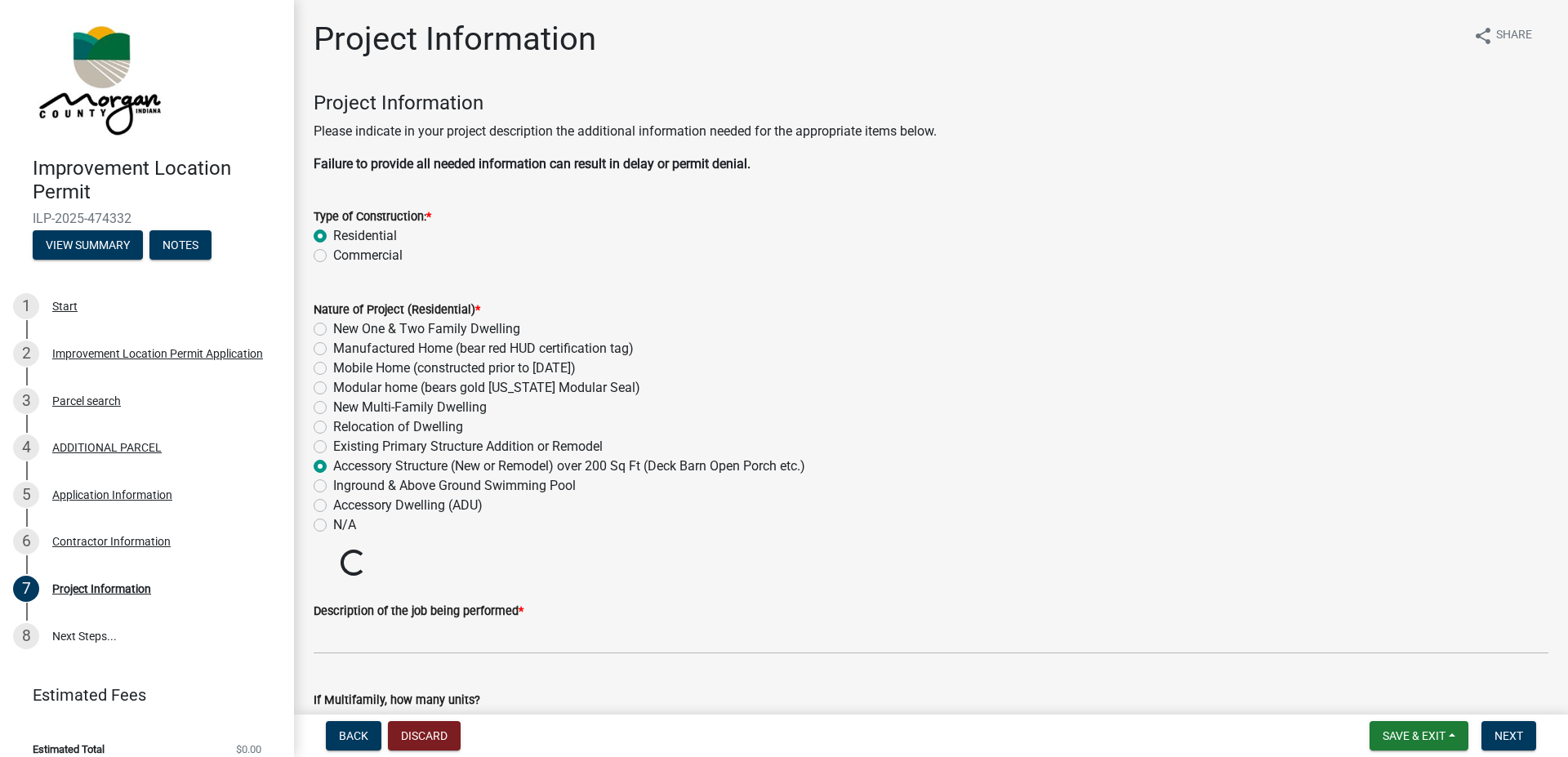
radio input "true"
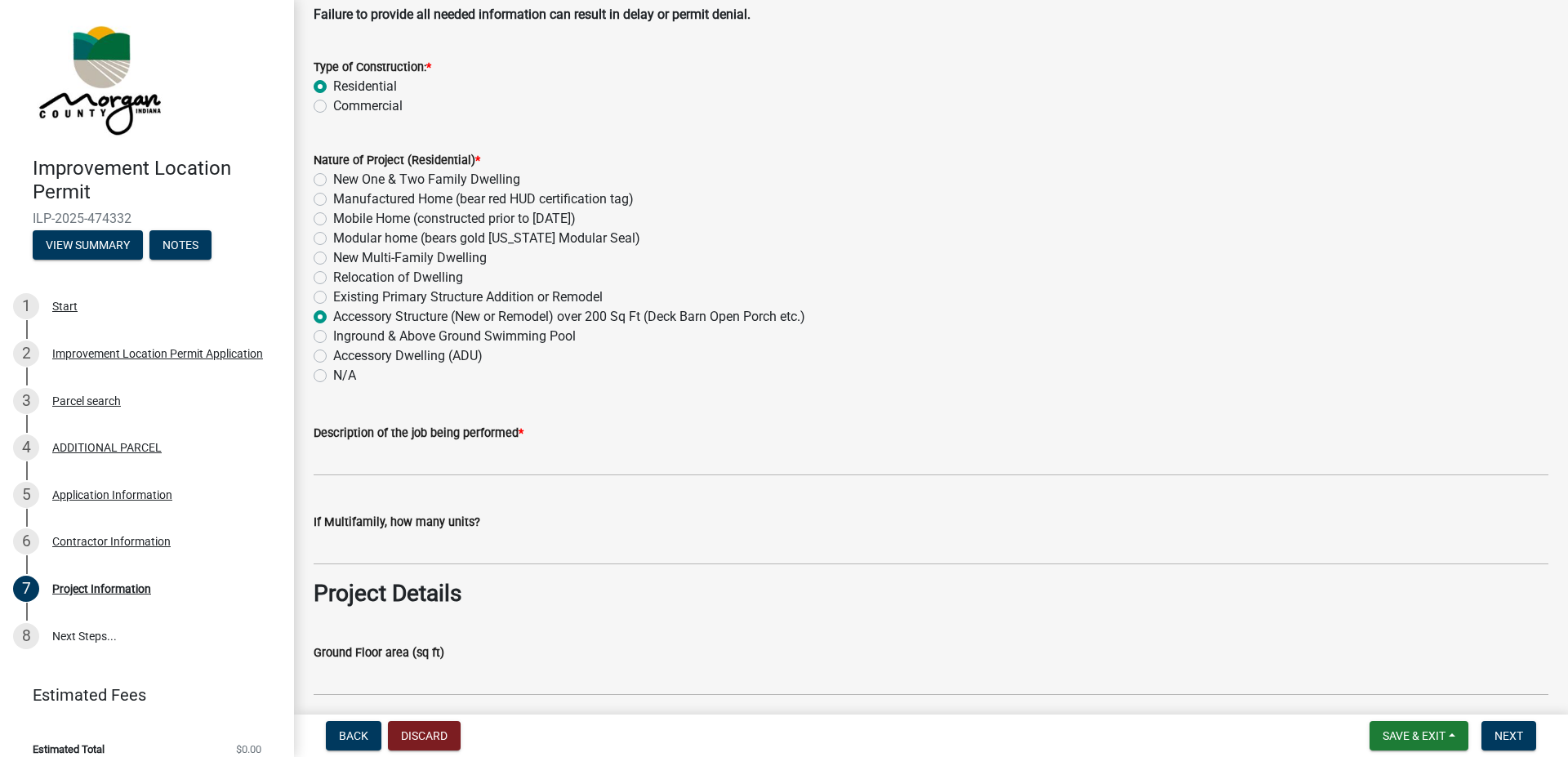
scroll to position [186, 0]
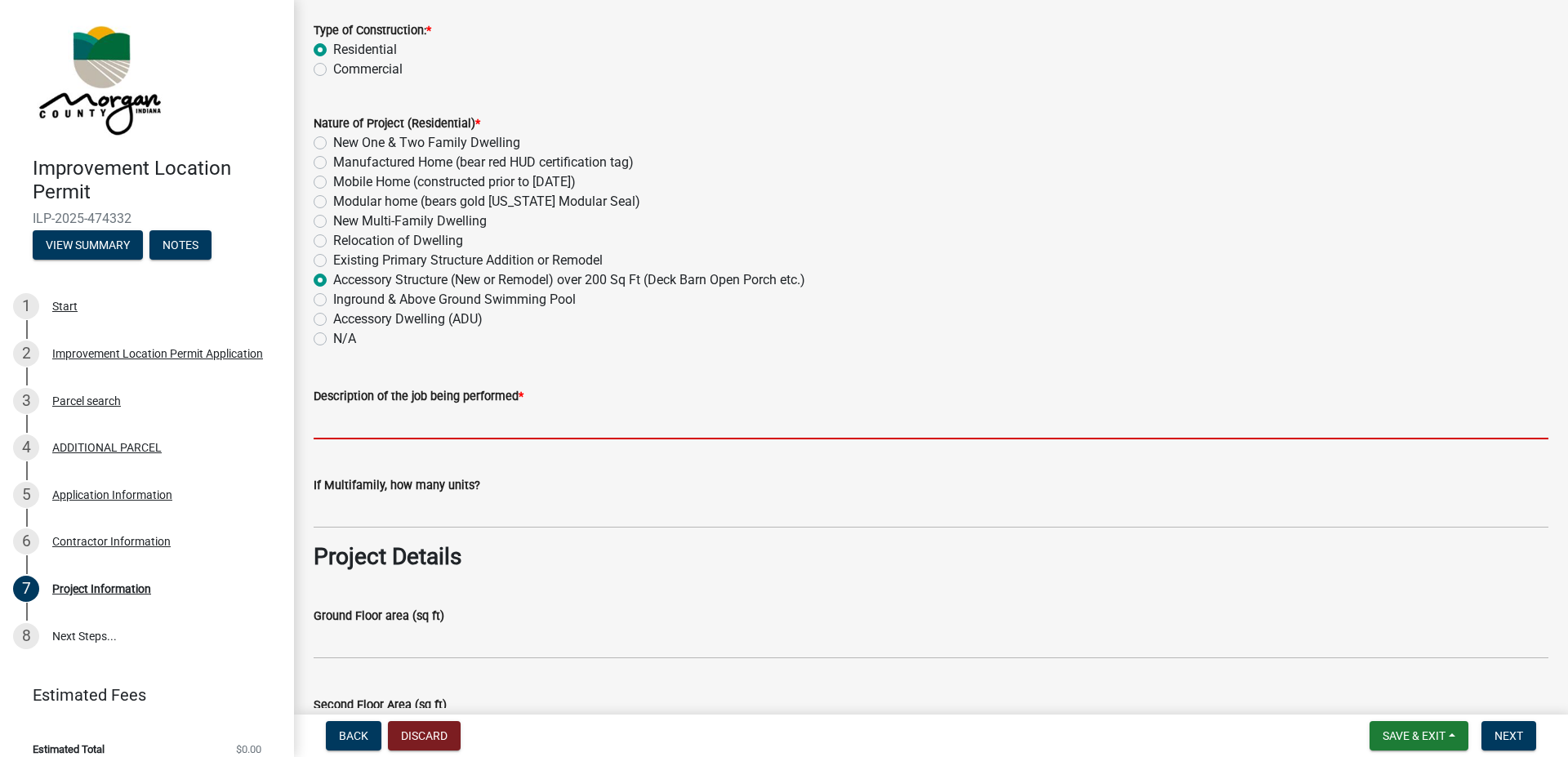
click at [523, 433] on input "Description of the job being performed *" at bounding box center [931, 423] width 1235 height 34
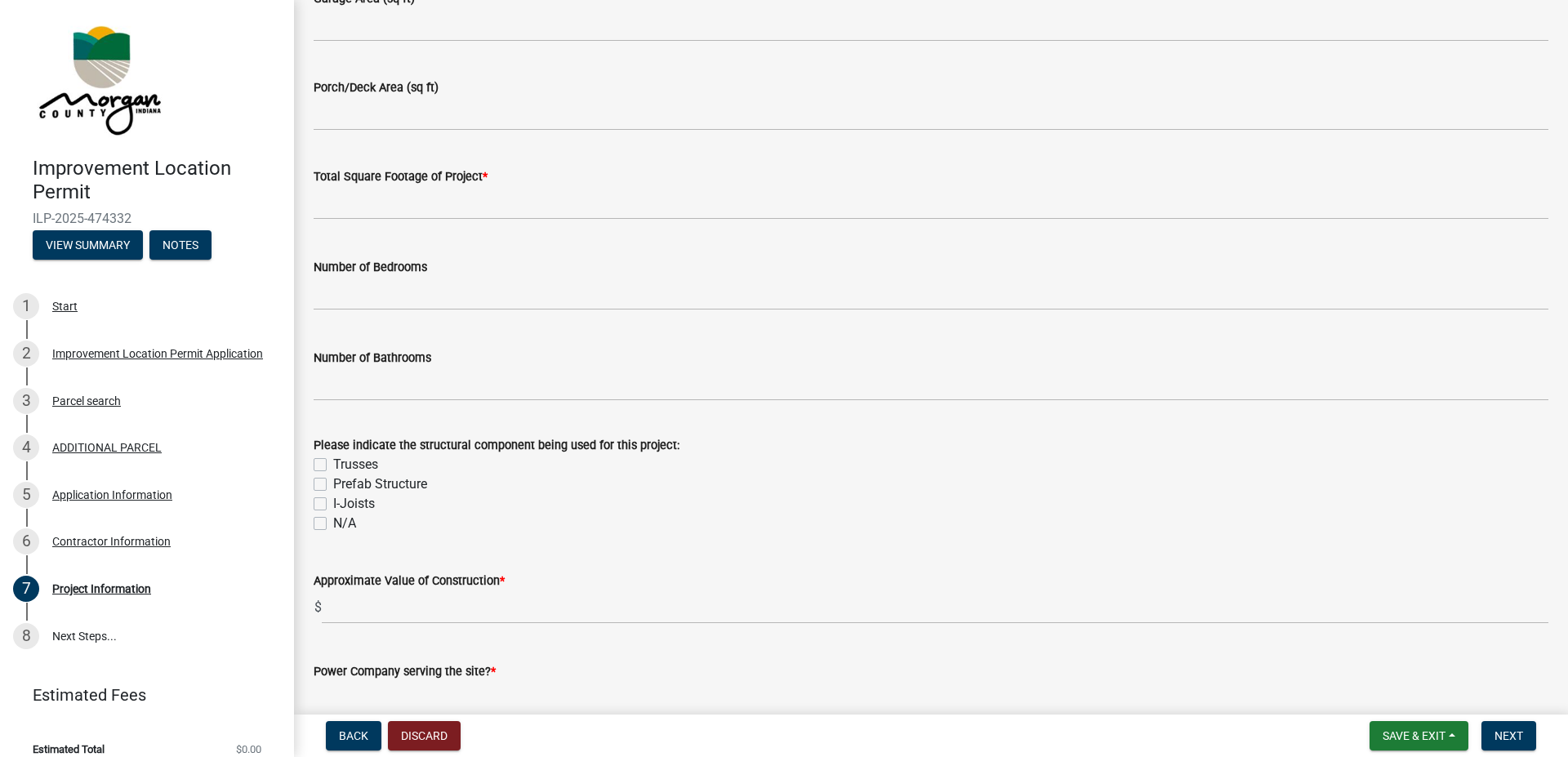
scroll to position [1117, 0]
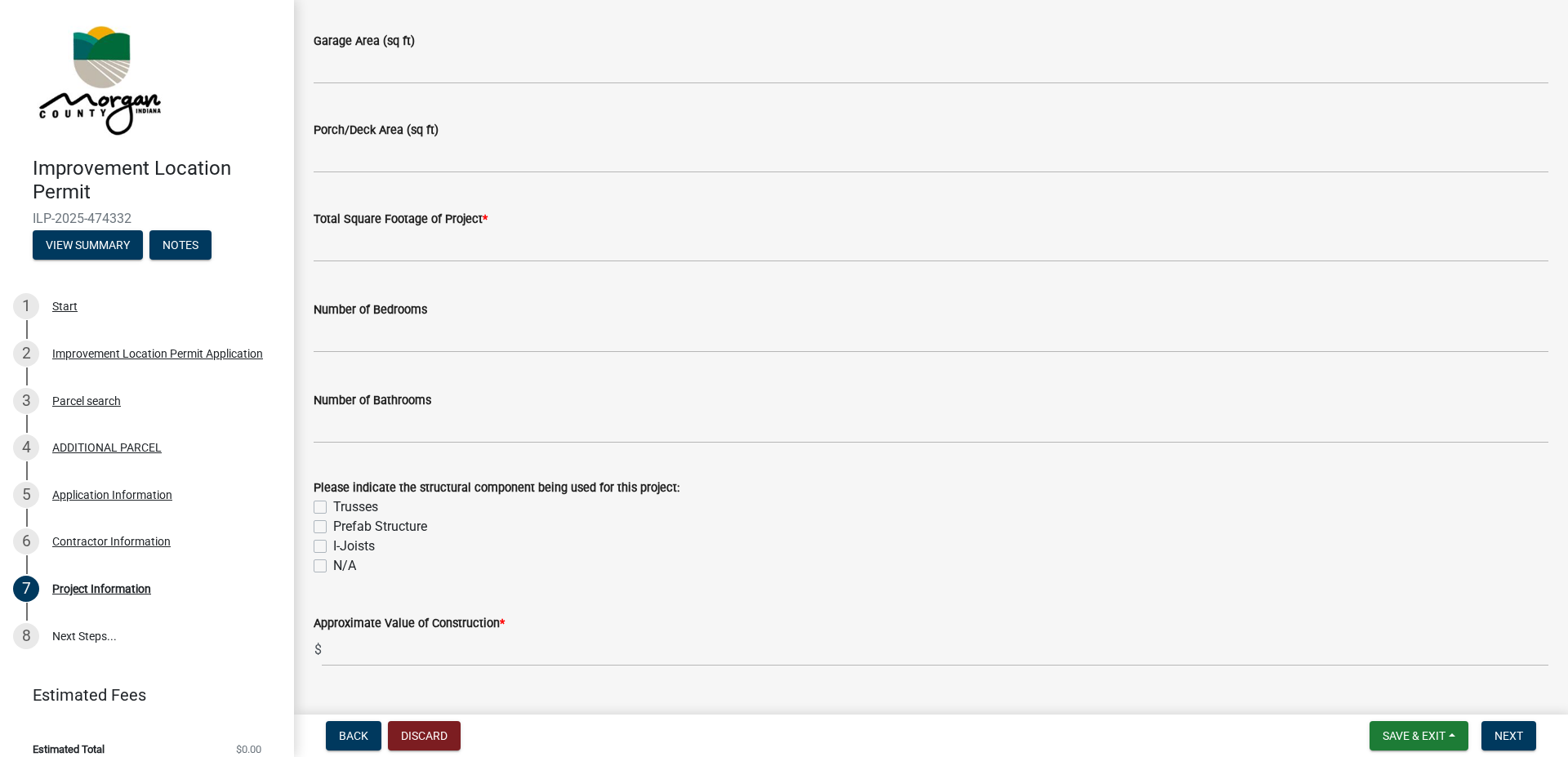
type input "Pole barn"
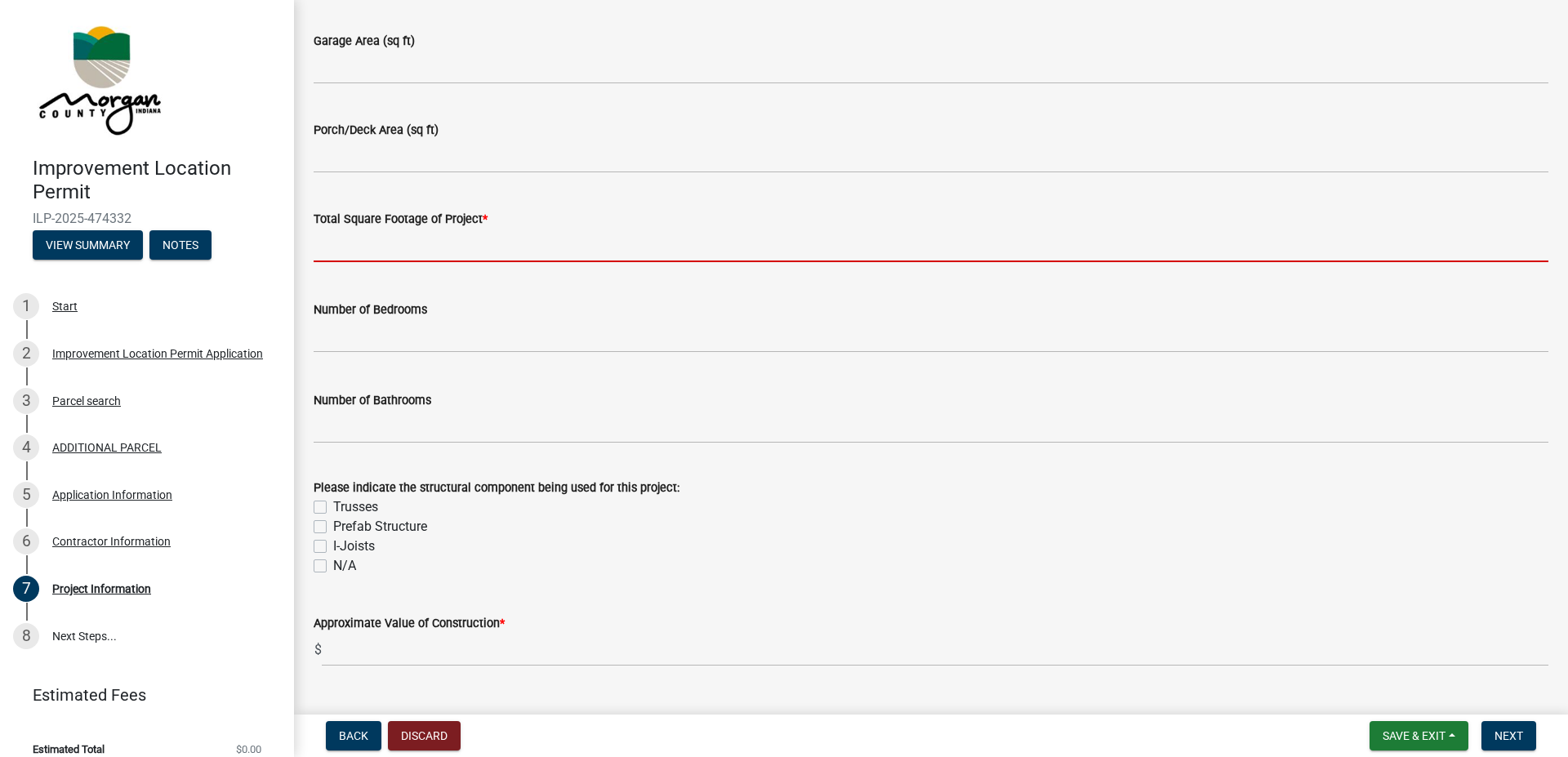
click at [428, 255] on input "text" at bounding box center [931, 245] width 1235 height 34
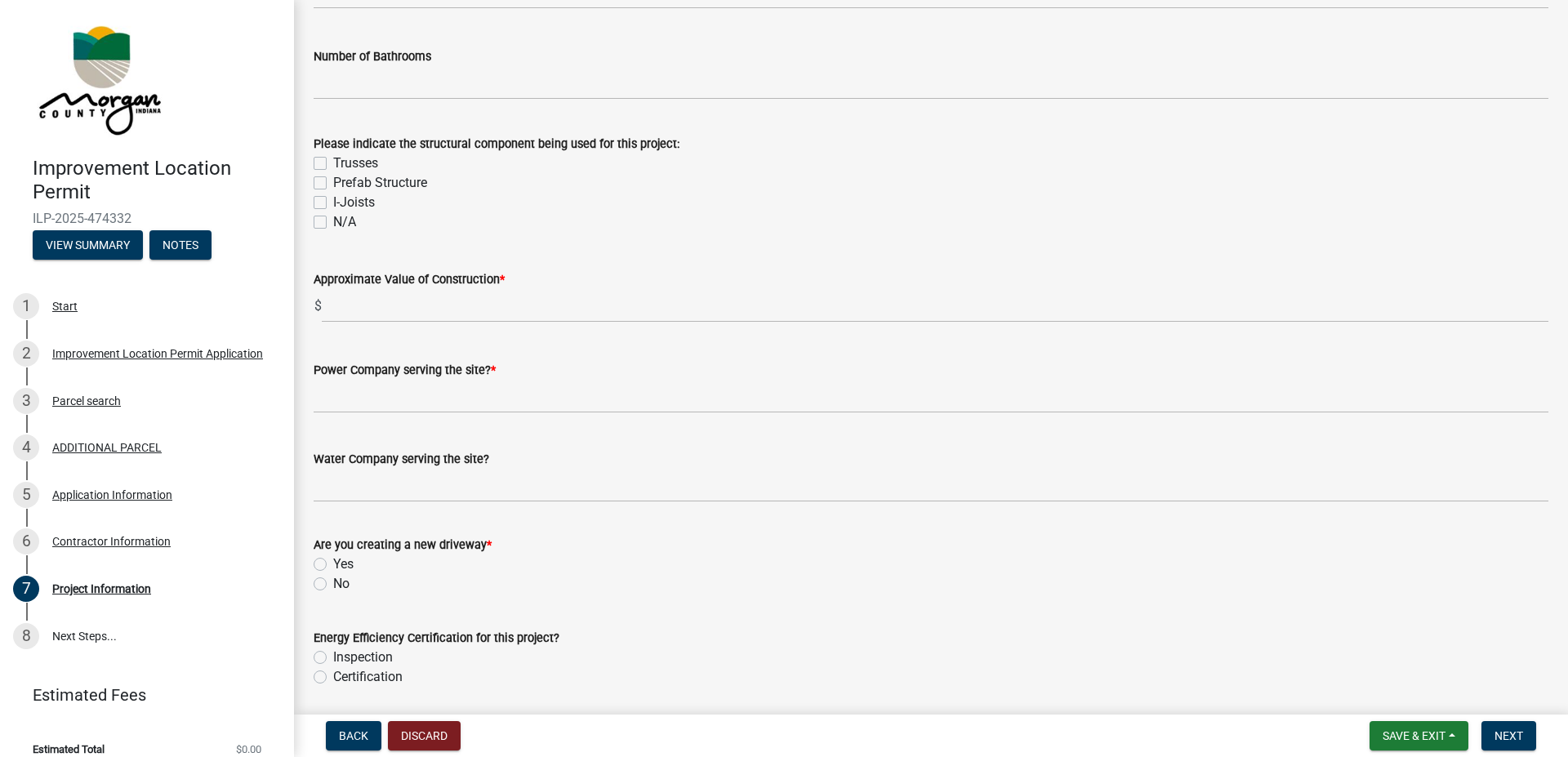
scroll to position [1490, 0]
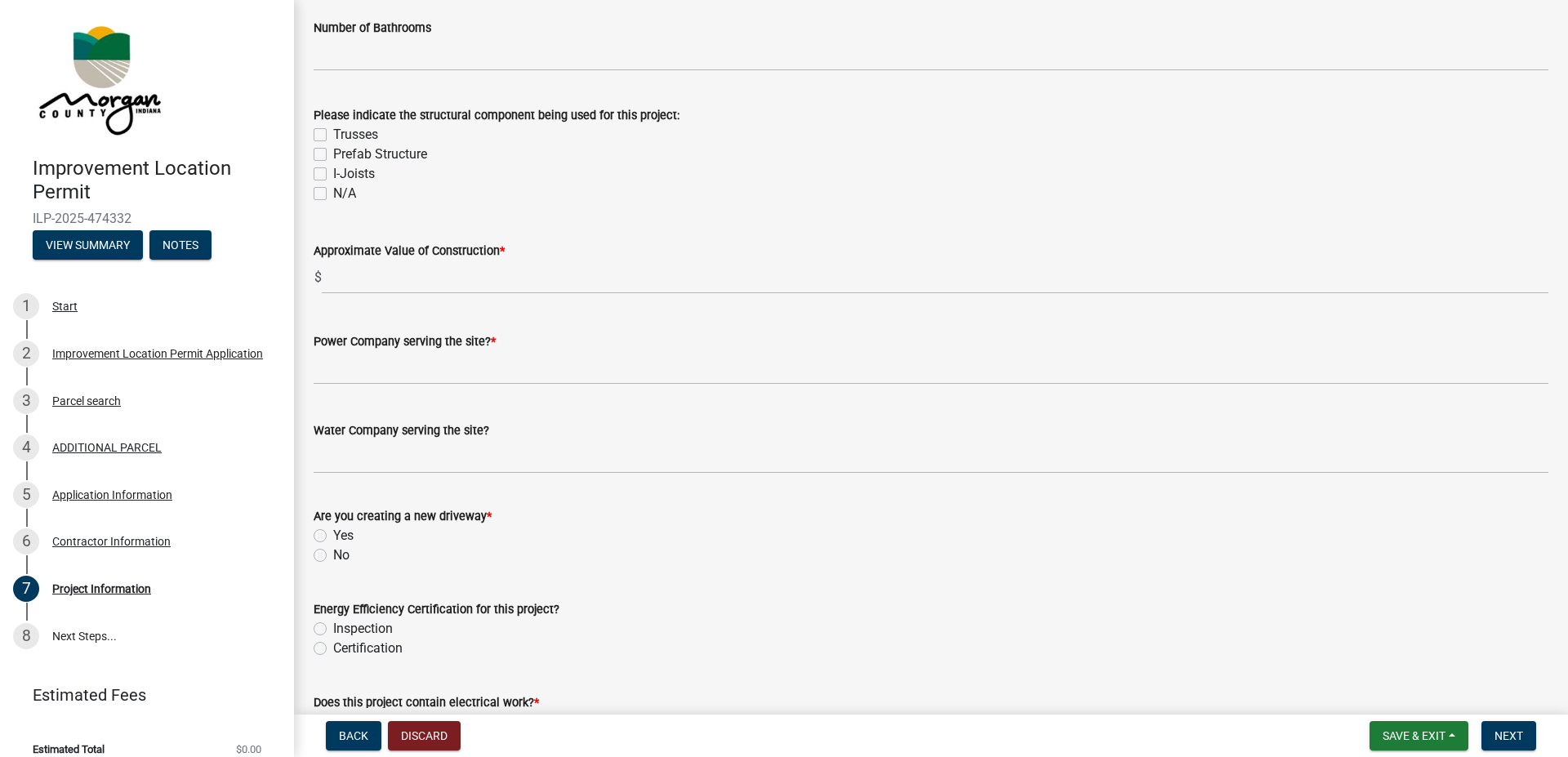
type input "576"
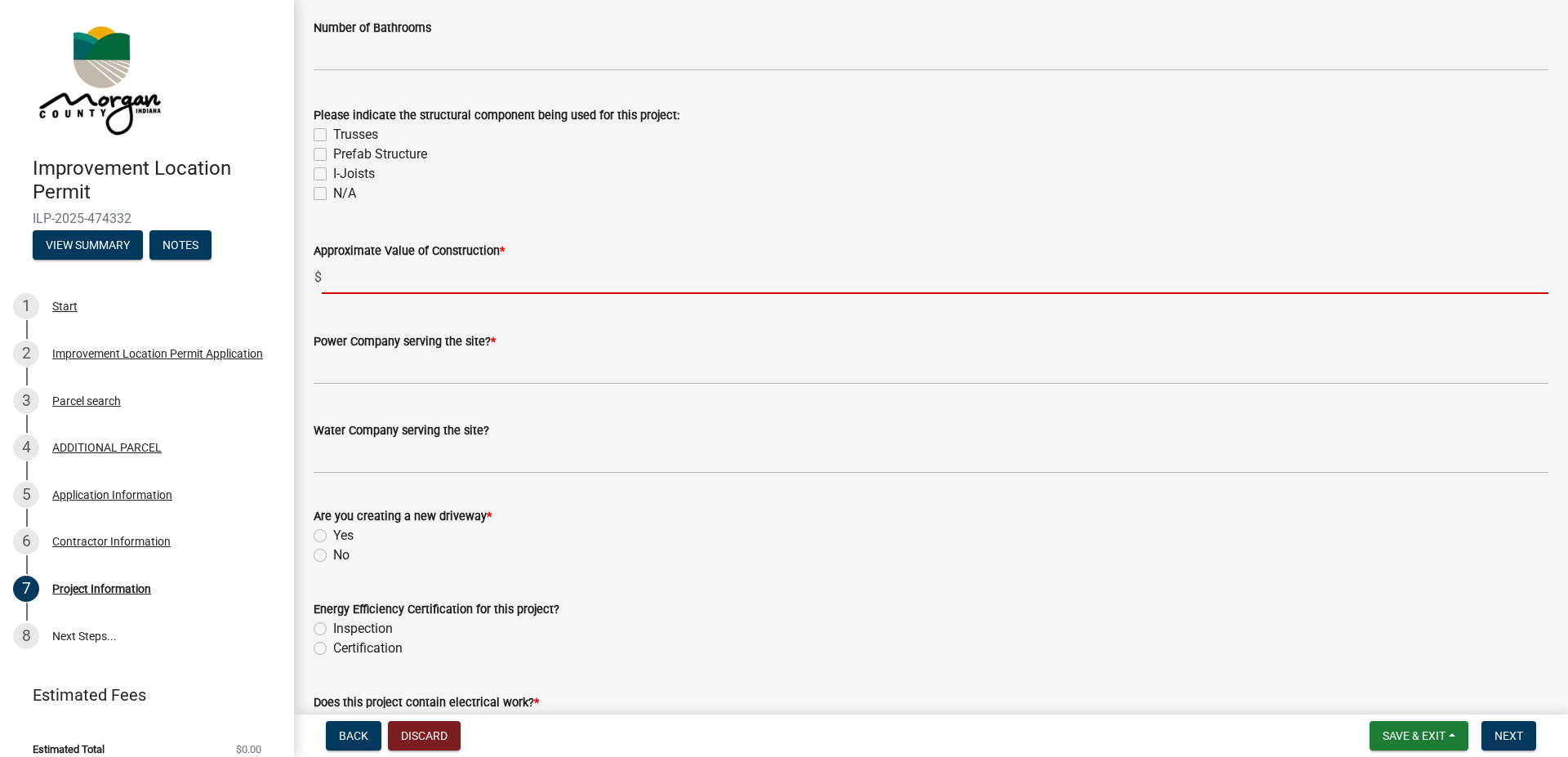
click at [442, 291] on input "text" at bounding box center [935, 277] width 1227 height 34
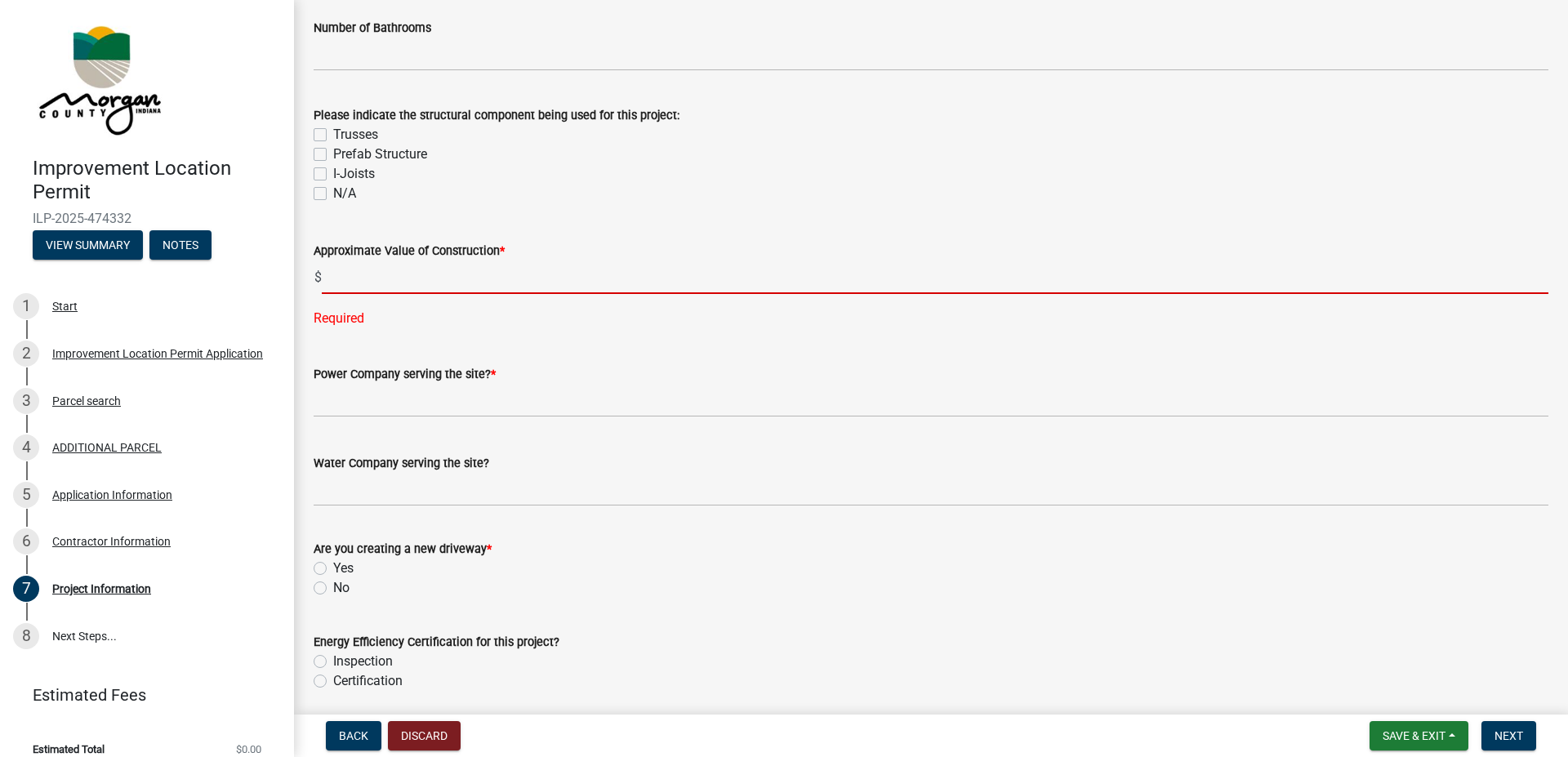
click at [465, 279] on input "text" at bounding box center [935, 277] width 1227 height 34
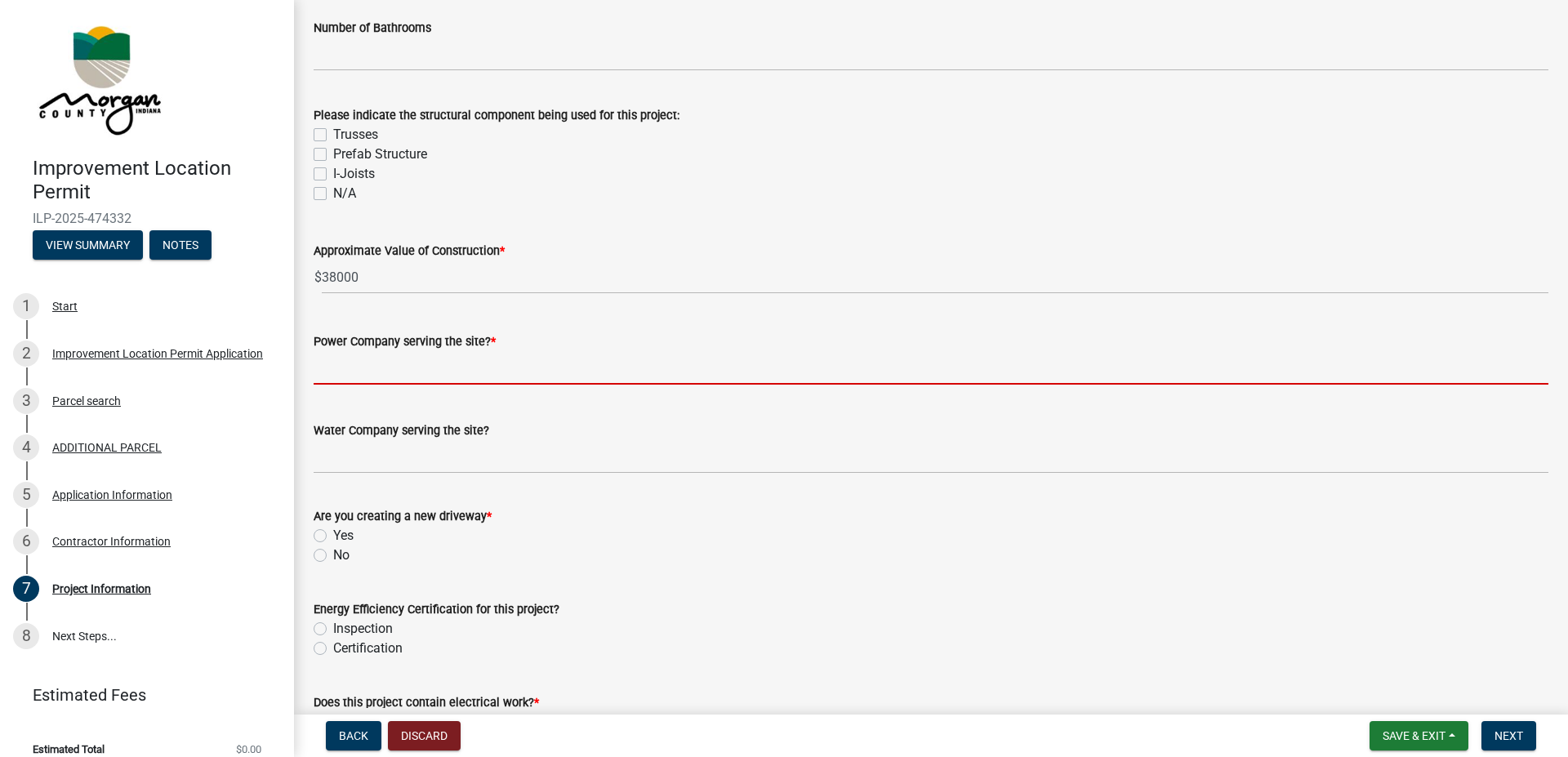
click at [444, 384] on input "Power Company serving the site? *" at bounding box center [931, 368] width 1235 height 34
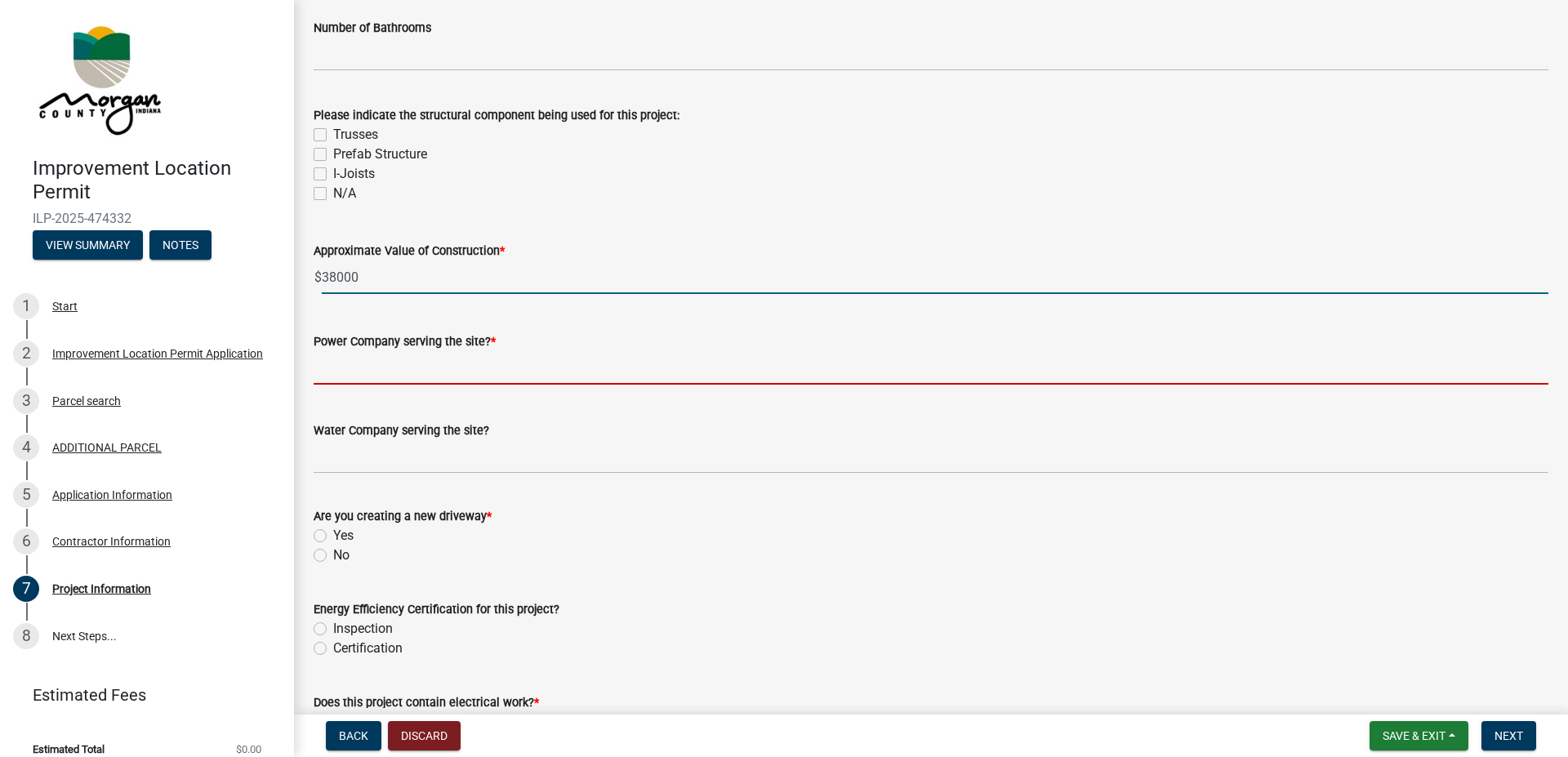
click at [337, 279] on input "38000" at bounding box center [935, 277] width 1227 height 34
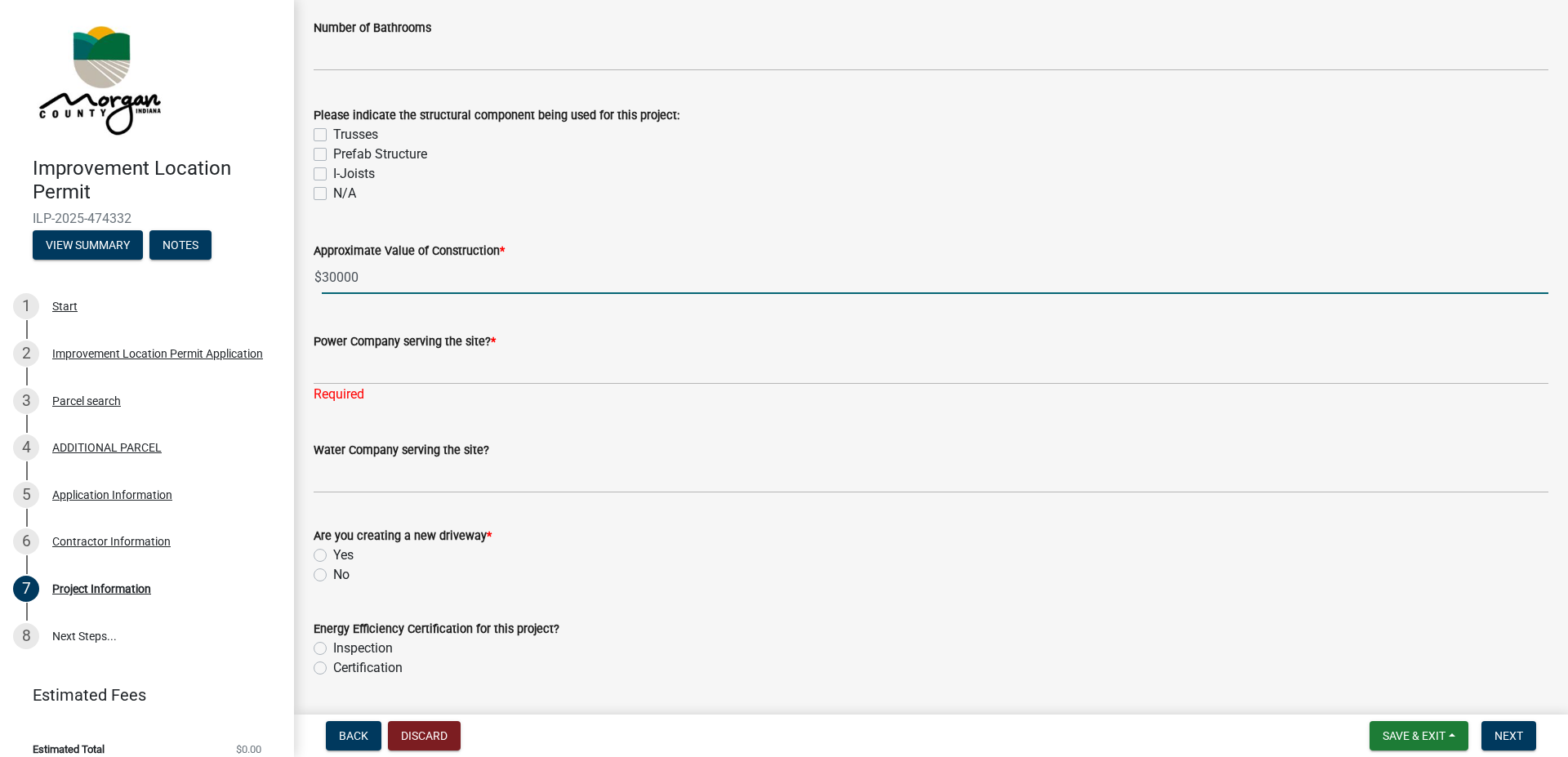
type input "30000"
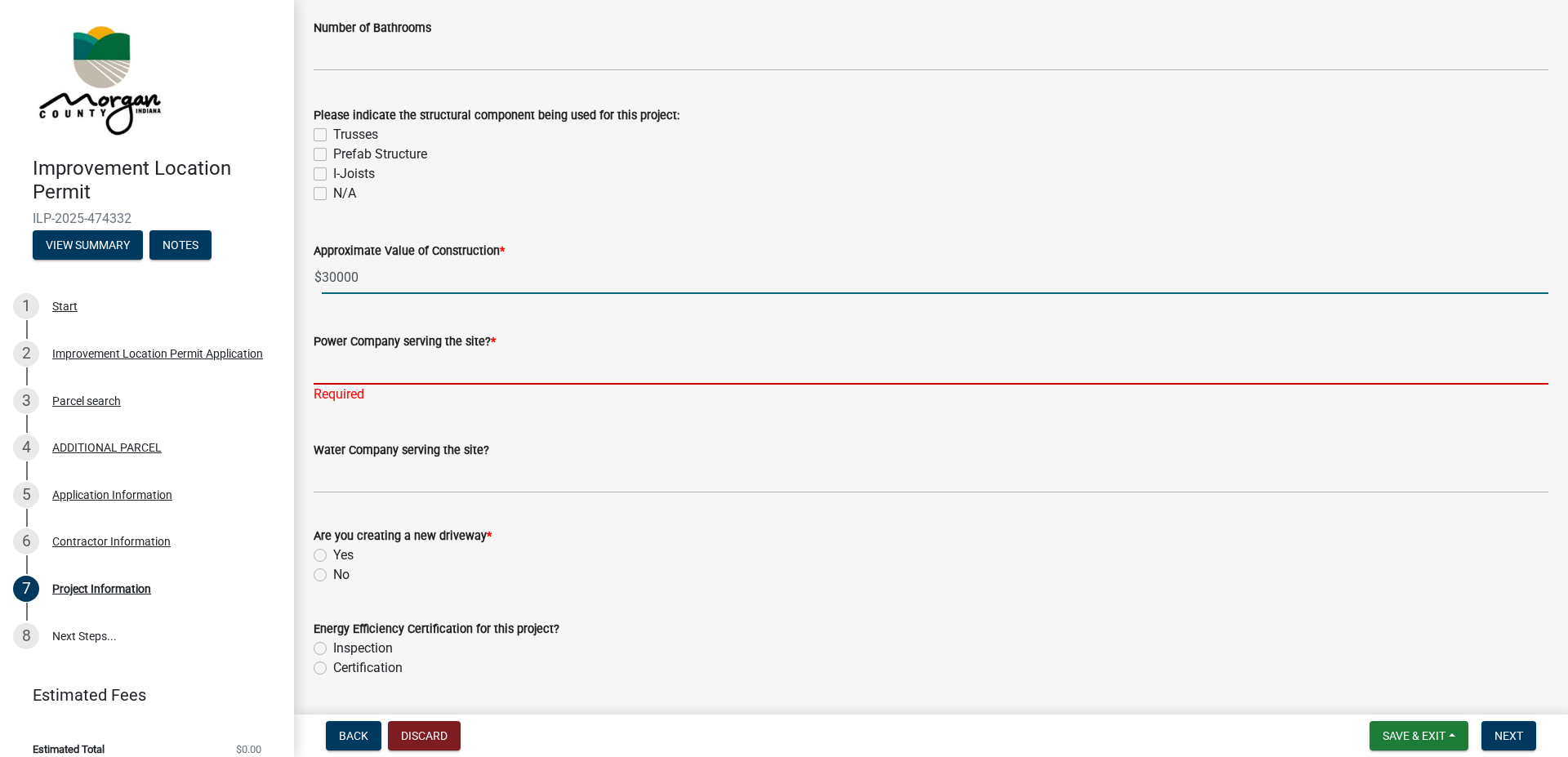
click at [366, 373] on input "Power Company serving the site? *" at bounding box center [931, 368] width 1235 height 34
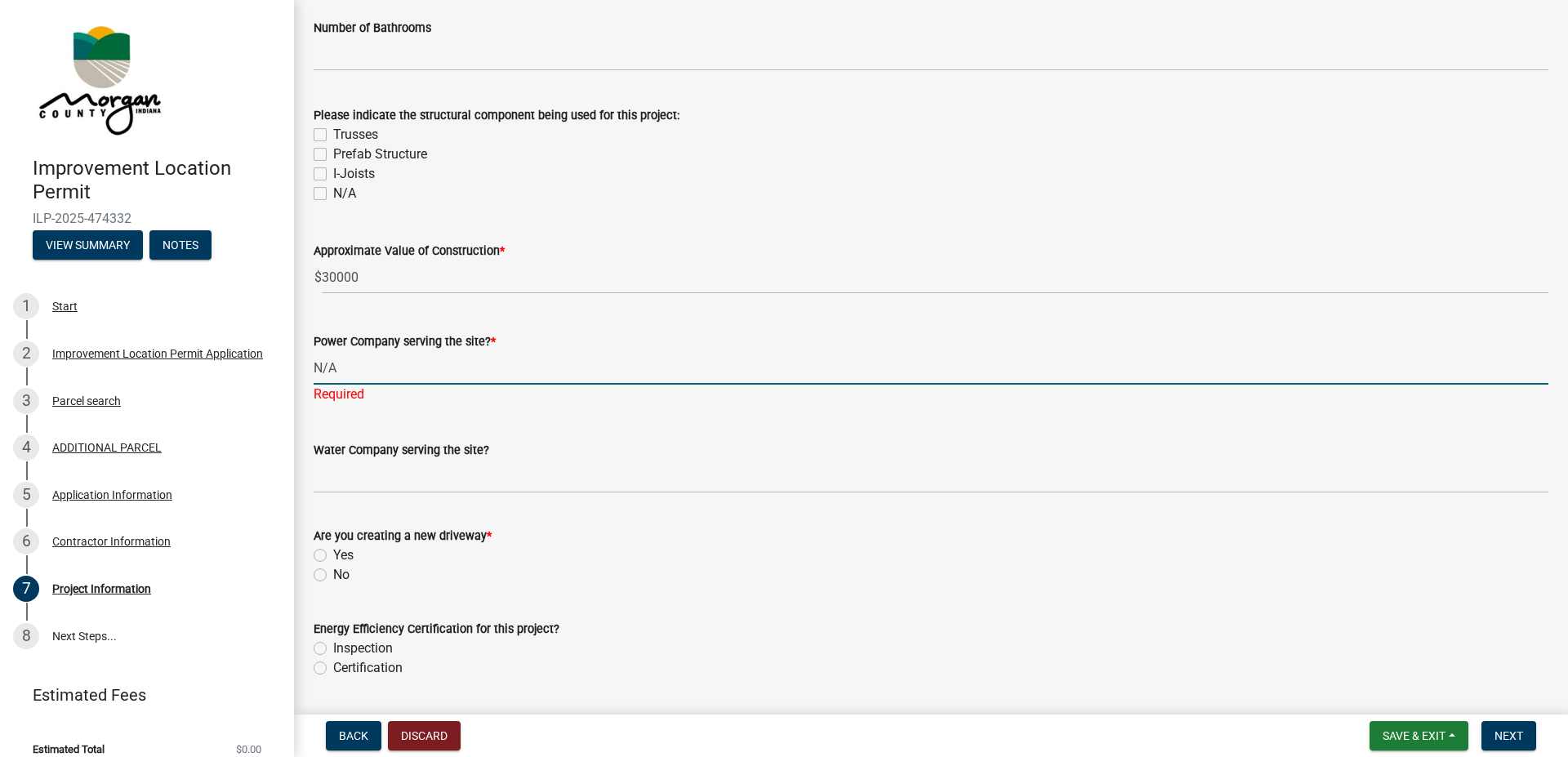
type input "N/A"
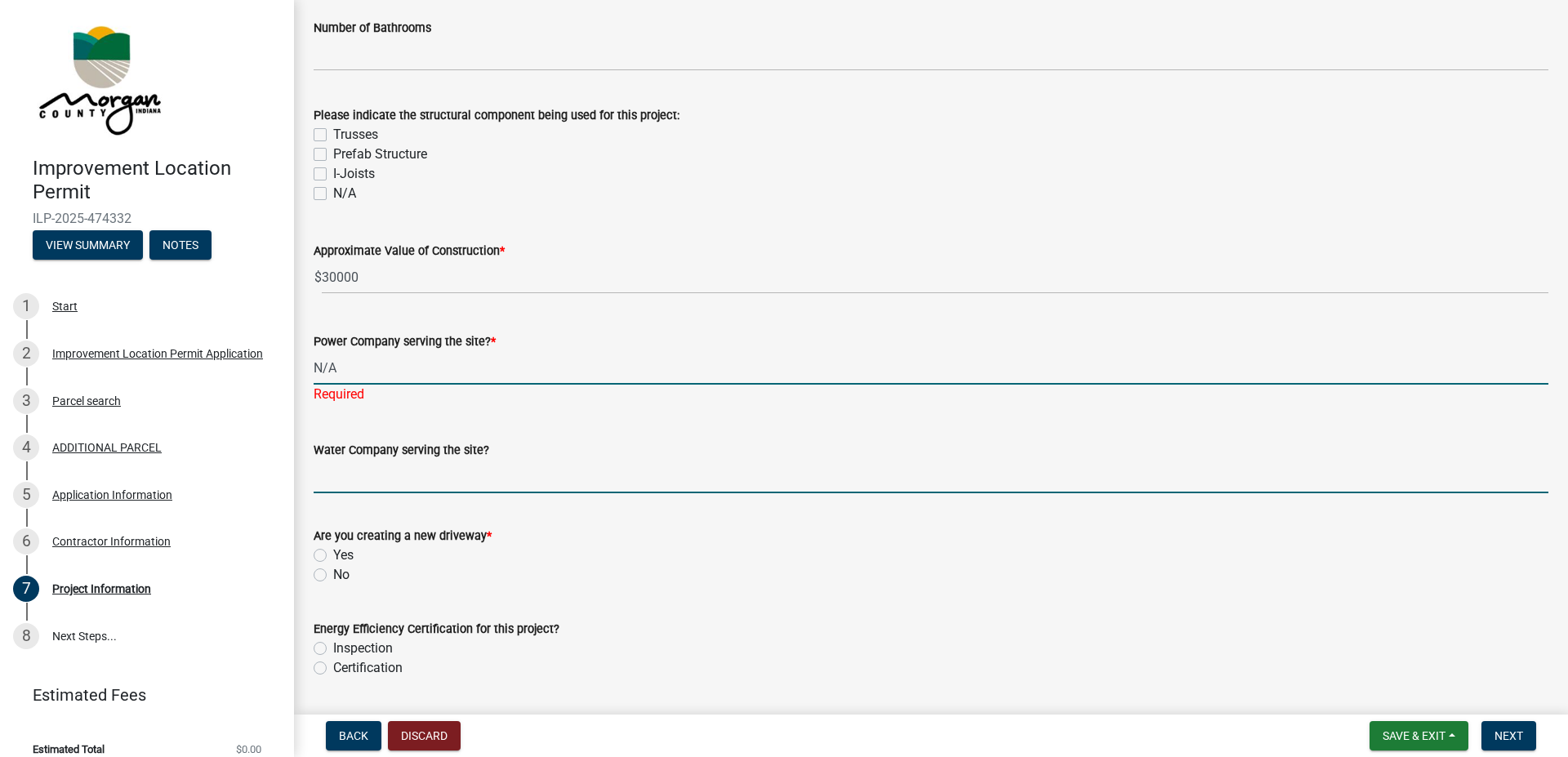
click at [397, 483] on input "Water Company serving the site?" at bounding box center [931, 477] width 1235 height 34
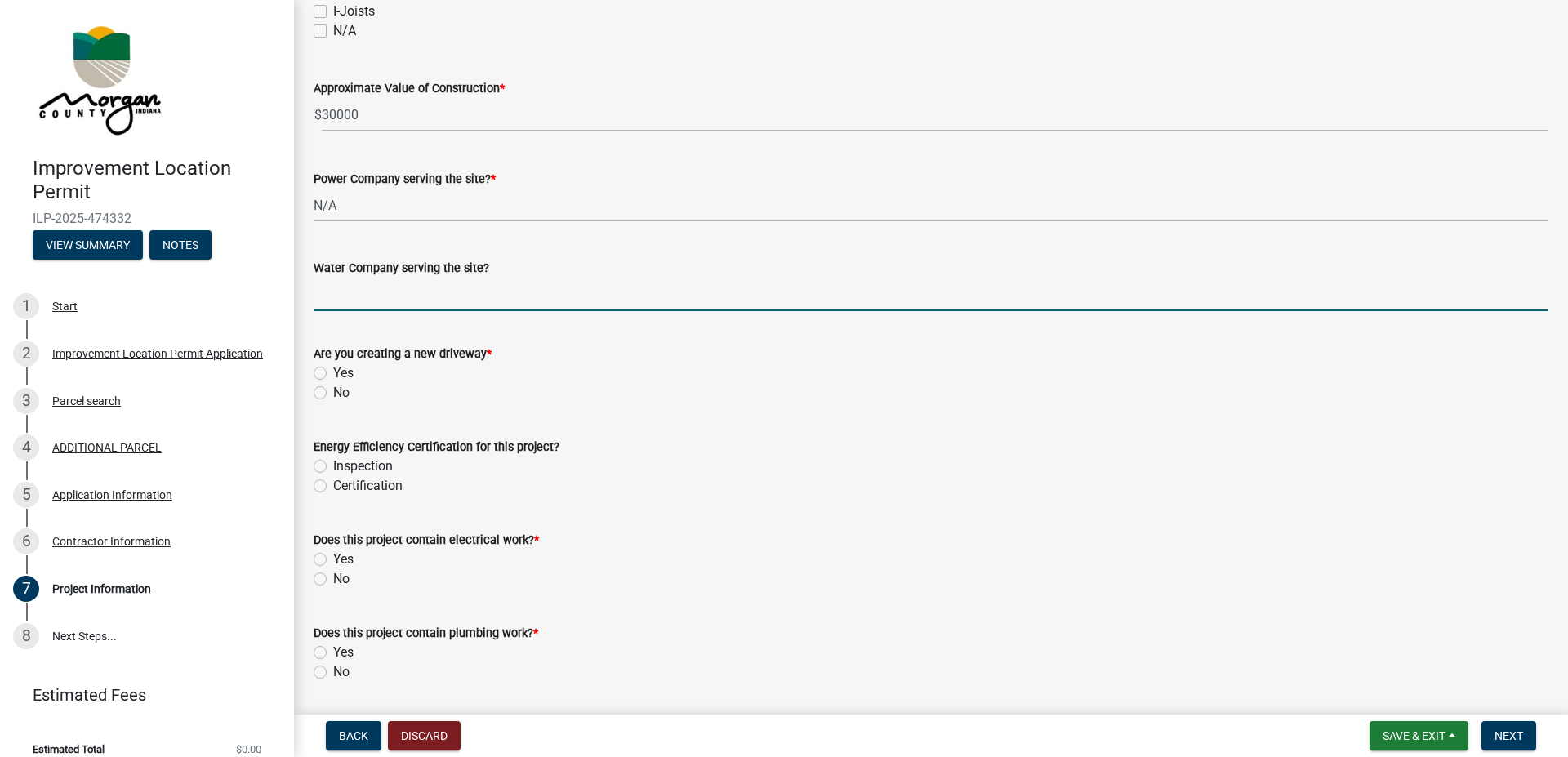
scroll to position [1676, 0]
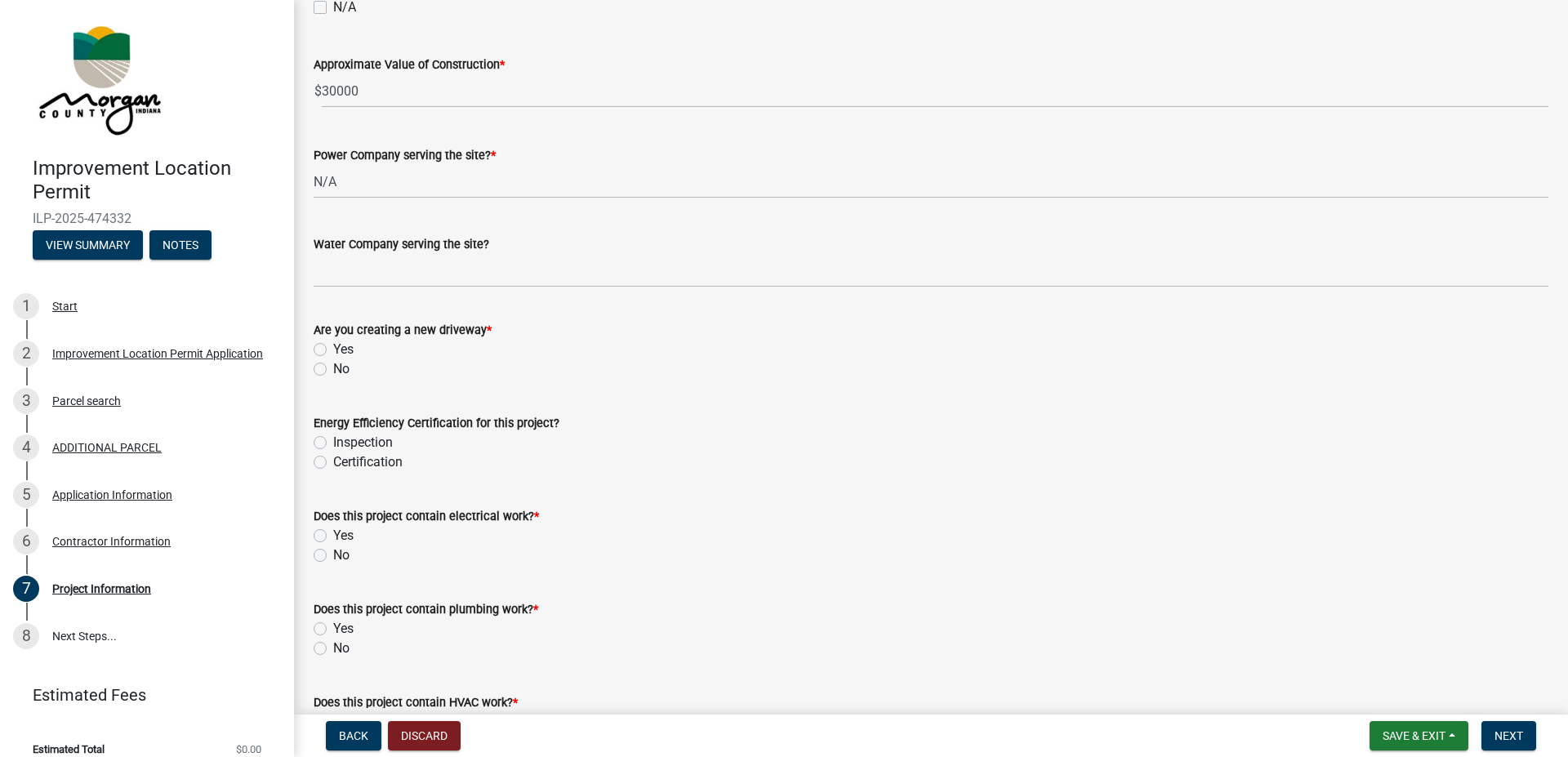
click at [333, 369] on label "No" at bounding box center [341, 369] width 16 height 19
click at [333, 369] on input "No" at bounding box center [338, 364] width 11 height 11
radio input "true"
click at [333, 561] on label "No" at bounding box center [341, 556] width 16 height 19
click at [333, 557] on input "No" at bounding box center [338, 551] width 11 height 11
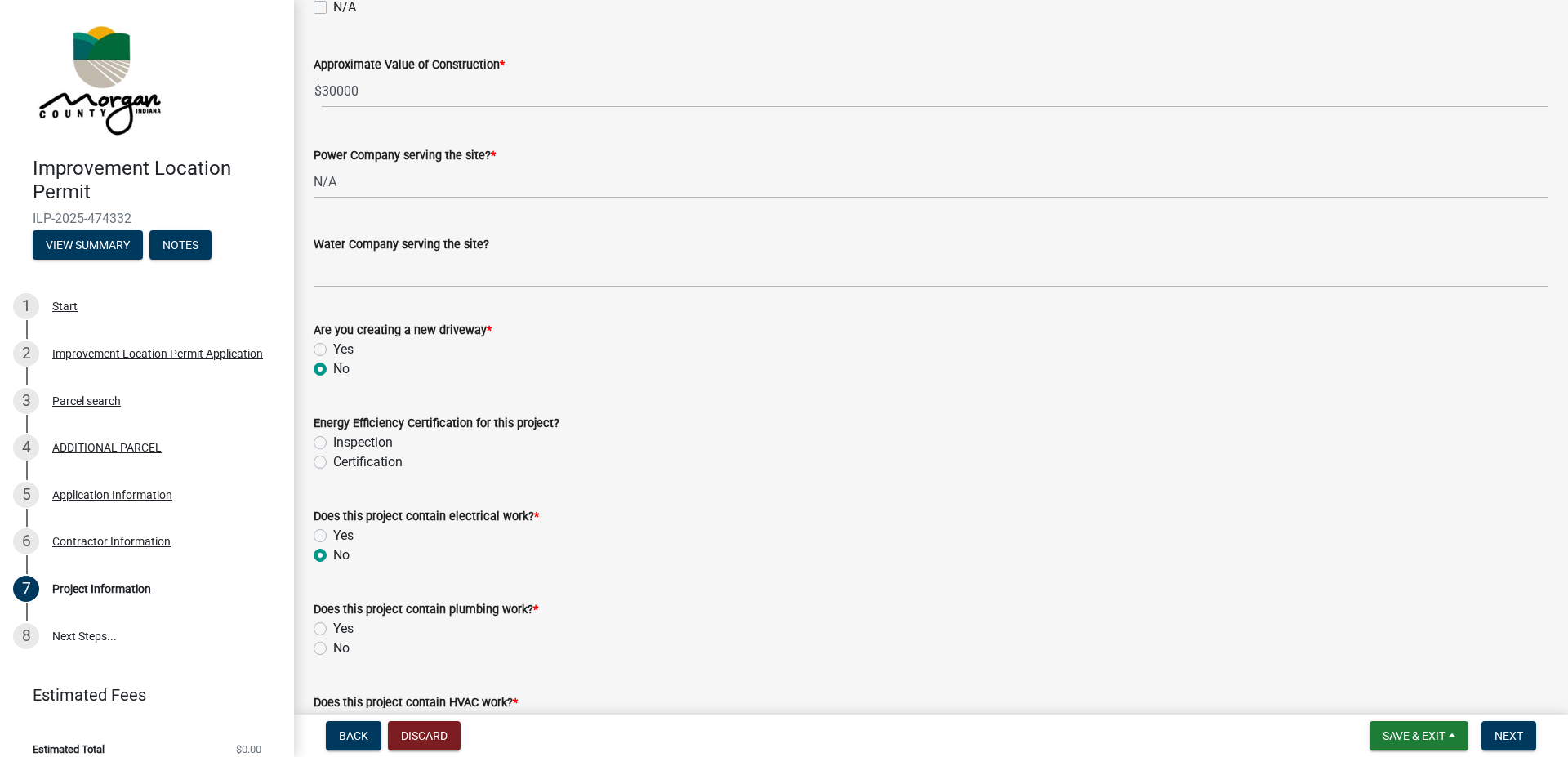
radio input "true"
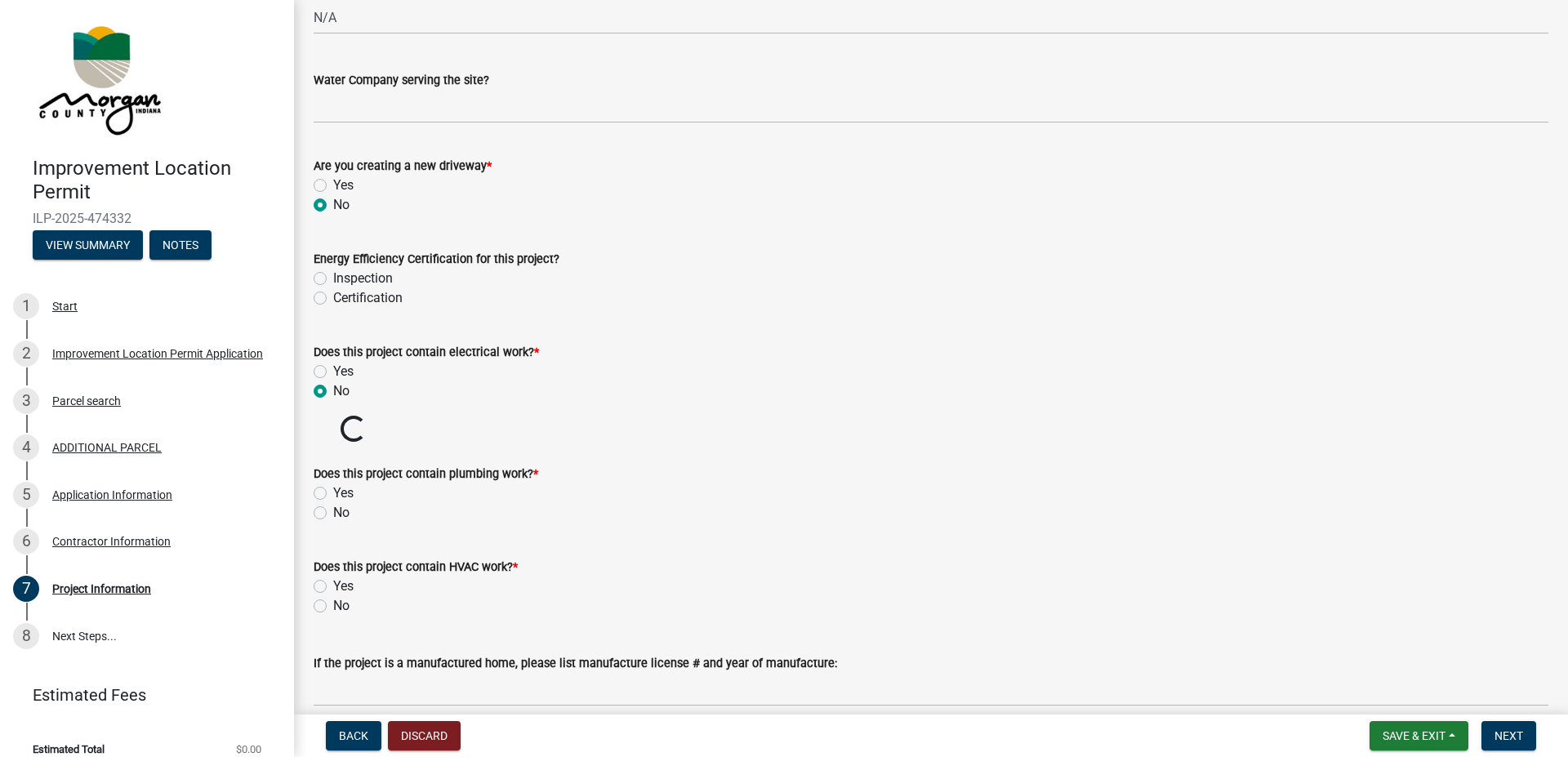
scroll to position [1956, 0]
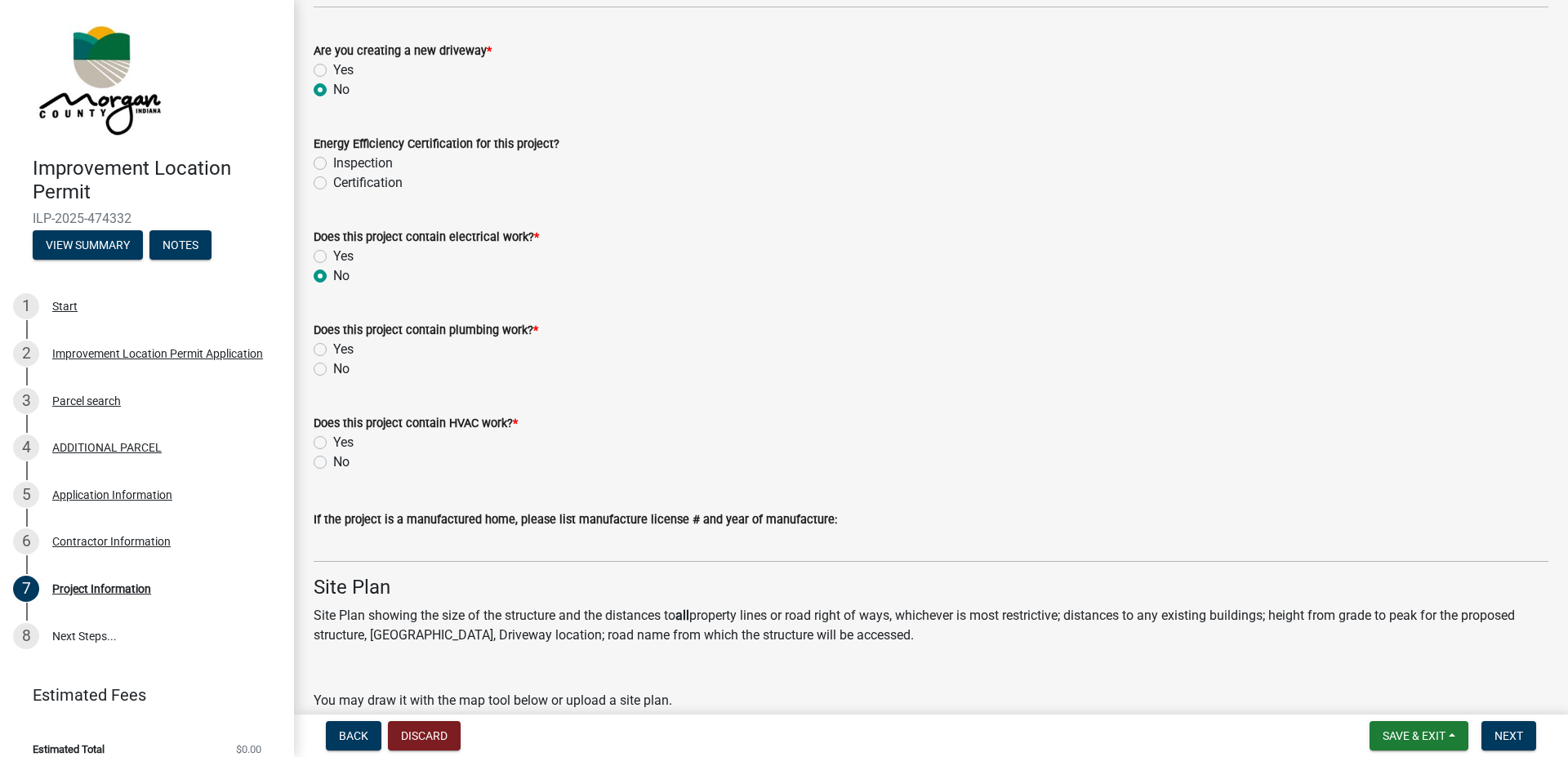
click at [333, 371] on label "No" at bounding box center [341, 369] width 16 height 19
click at [333, 370] on input "No" at bounding box center [338, 364] width 11 height 11
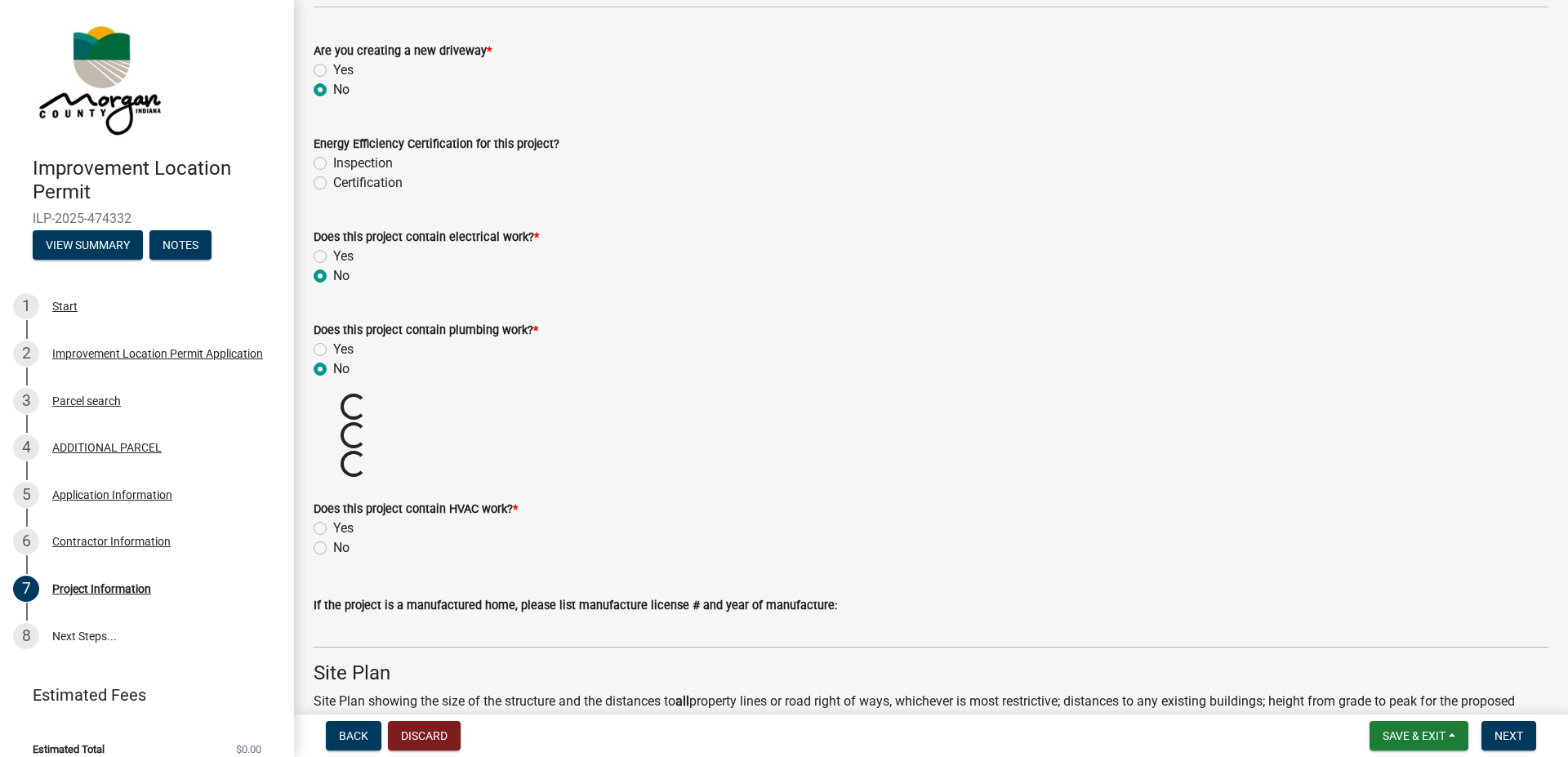
radio input "true"
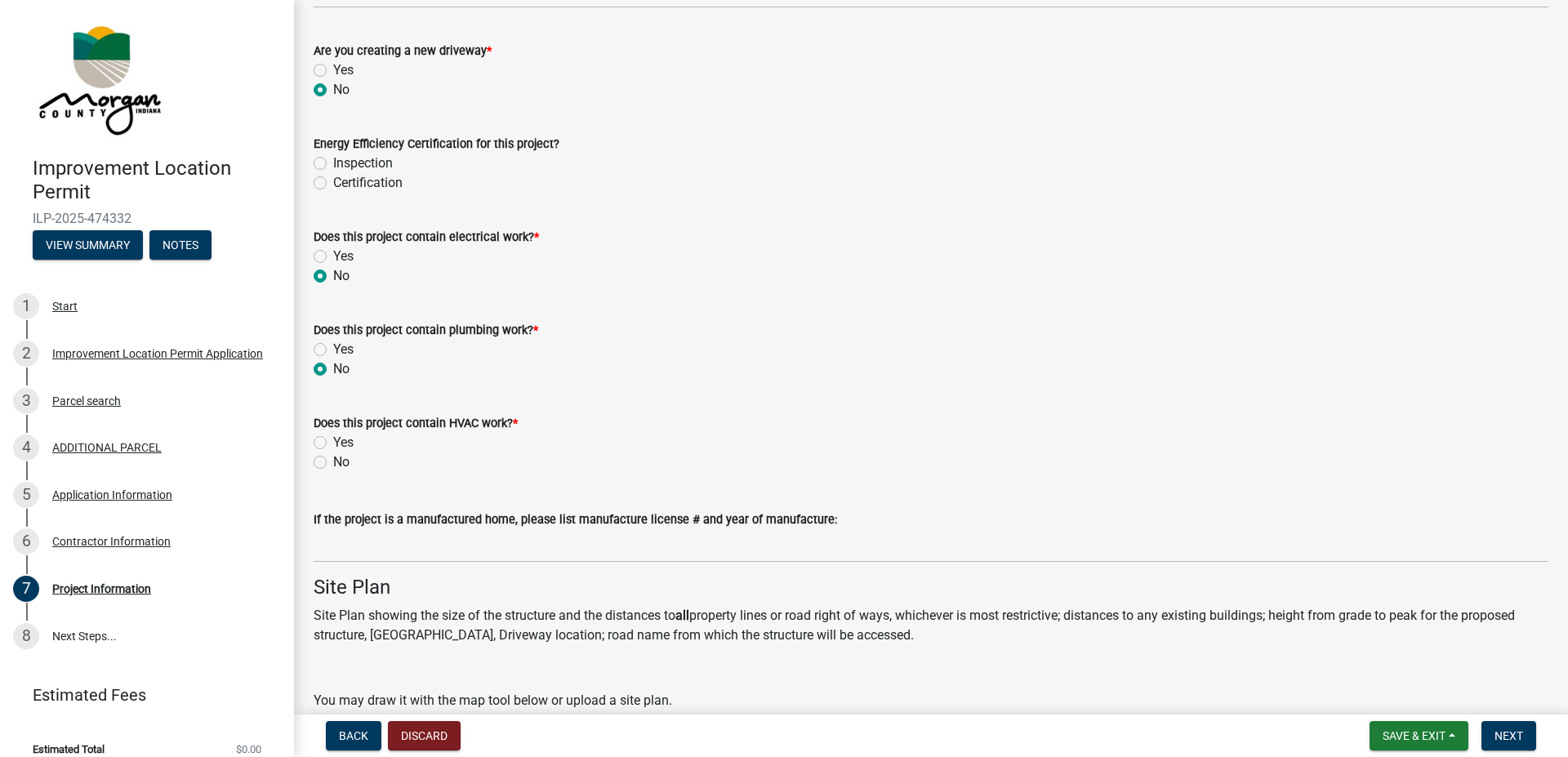
click at [333, 462] on label "No" at bounding box center [341, 462] width 16 height 19
click at [333, 462] on input "No" at bounding box center [338, 457] width 11 height 11
radio input "true"
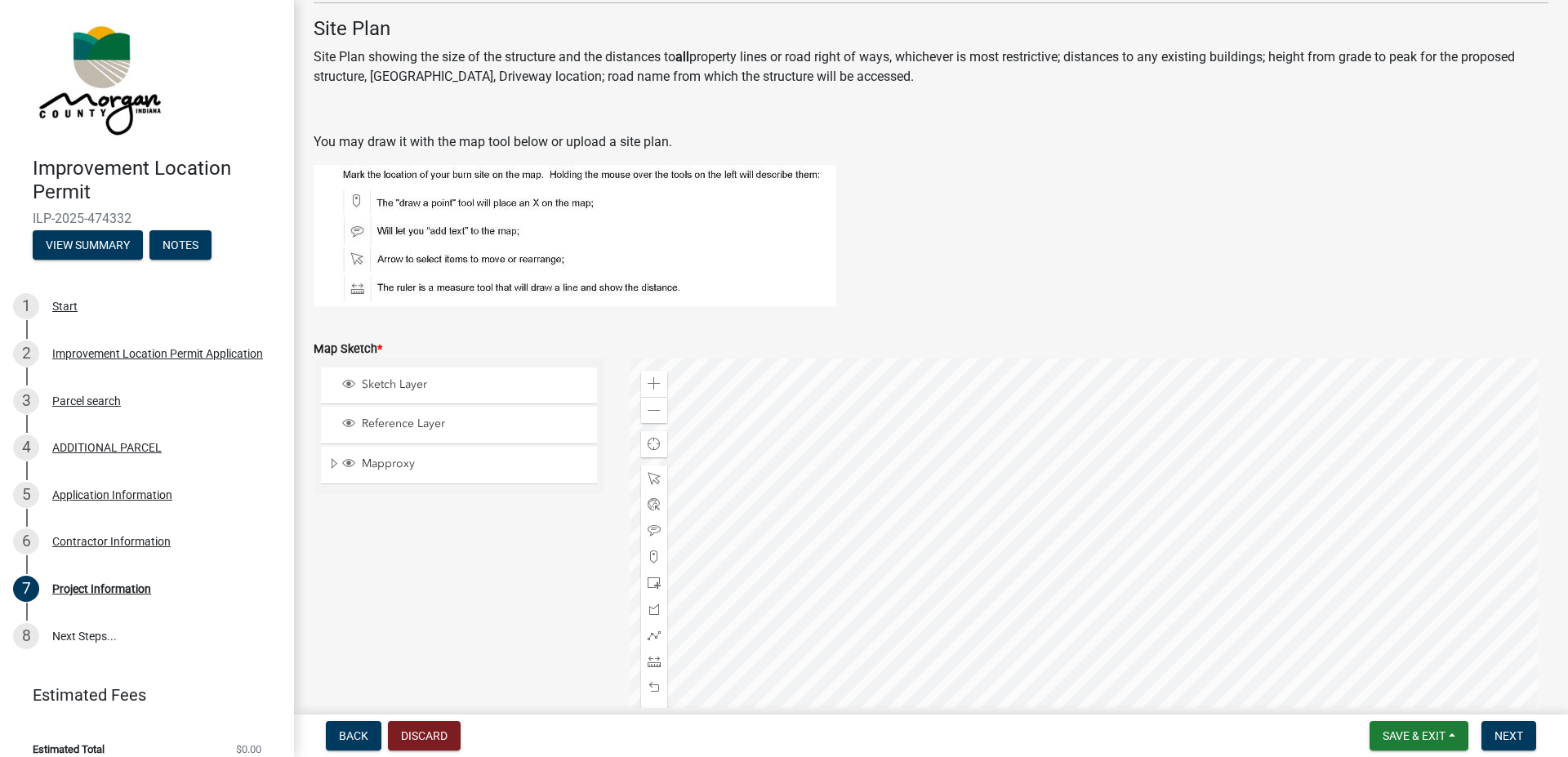
scroll to position [2607, 0]
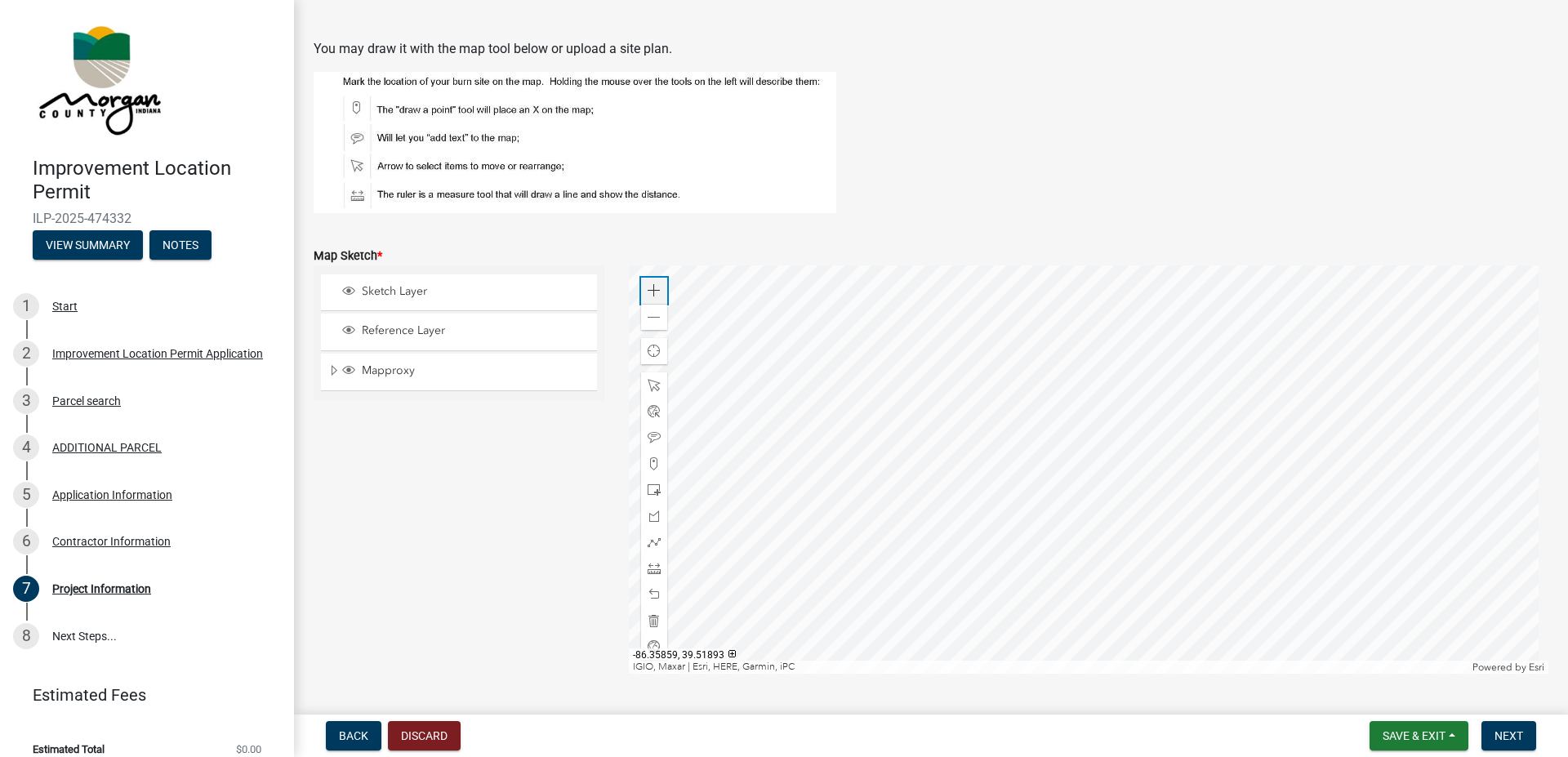
click at [654, 293] on span at bounding box center [655, 291] width 13 height 13
click at [656, 288] on span at bounding box center [655, 291] width 13 height 13
click at [648, 293] on span at bounding box center [655, 291] width 13 height 13
click at [649, 489] on span at bounding box center [655, 490] width 13 height 13
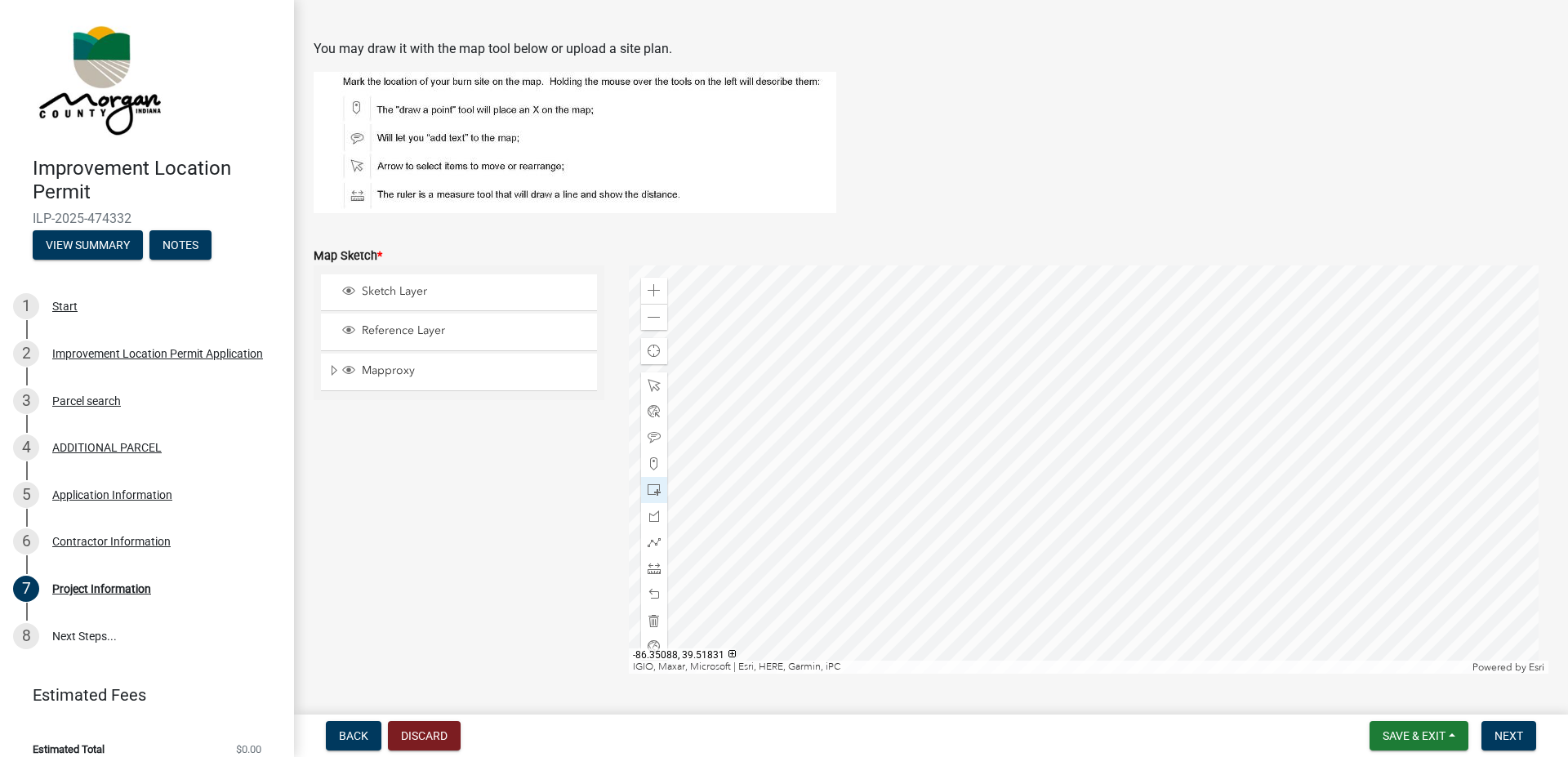
click at [1001, 213] on figure at bounding box center [931, 143] width 1235 height 142
click at [657, 440] on span at bounding box center [655, 438] width 13 height 13
click at [657, 380] on span at bounding box center [655, 386] width 13 height 13
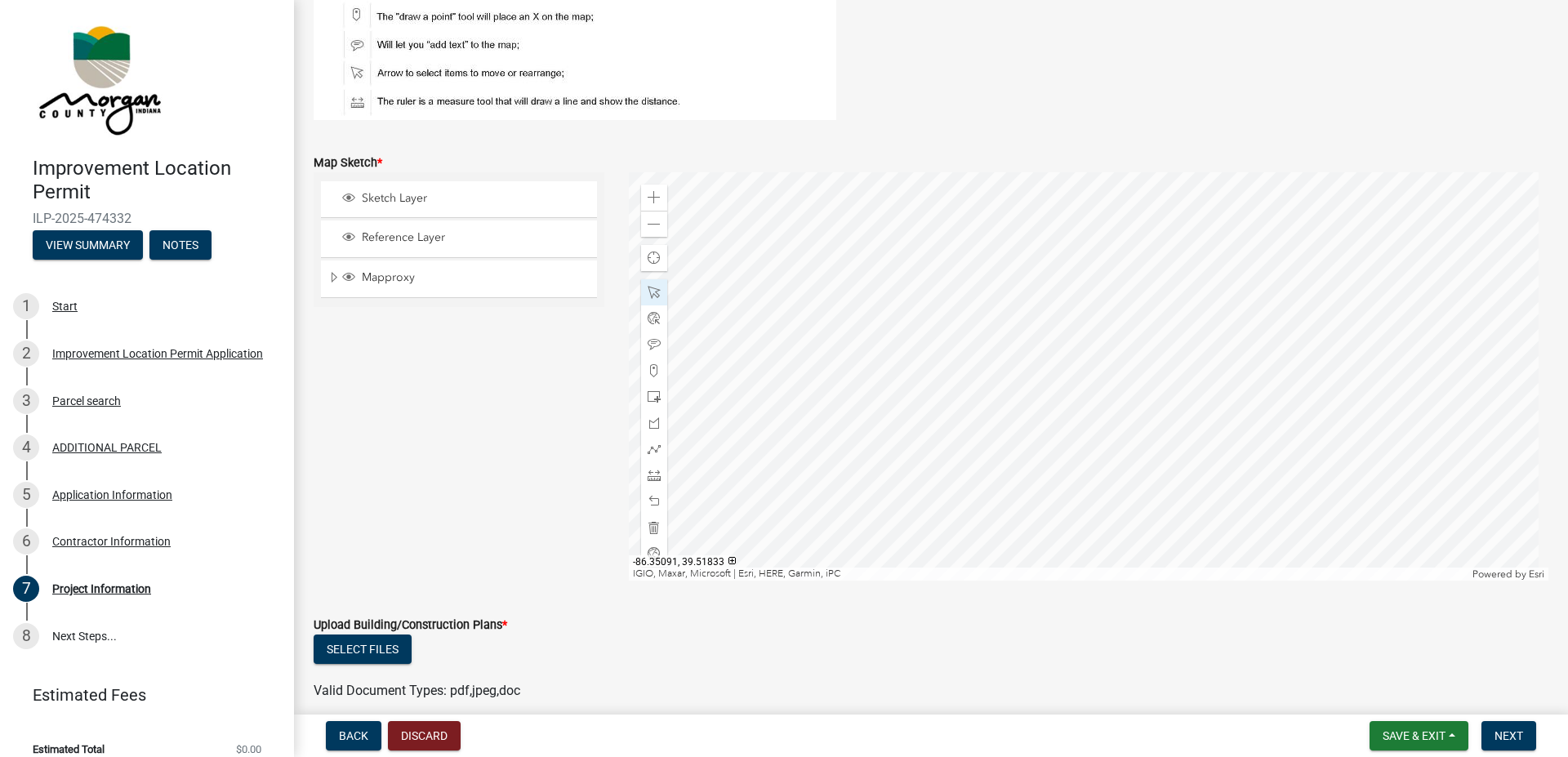
scroll to position [2794, 0]
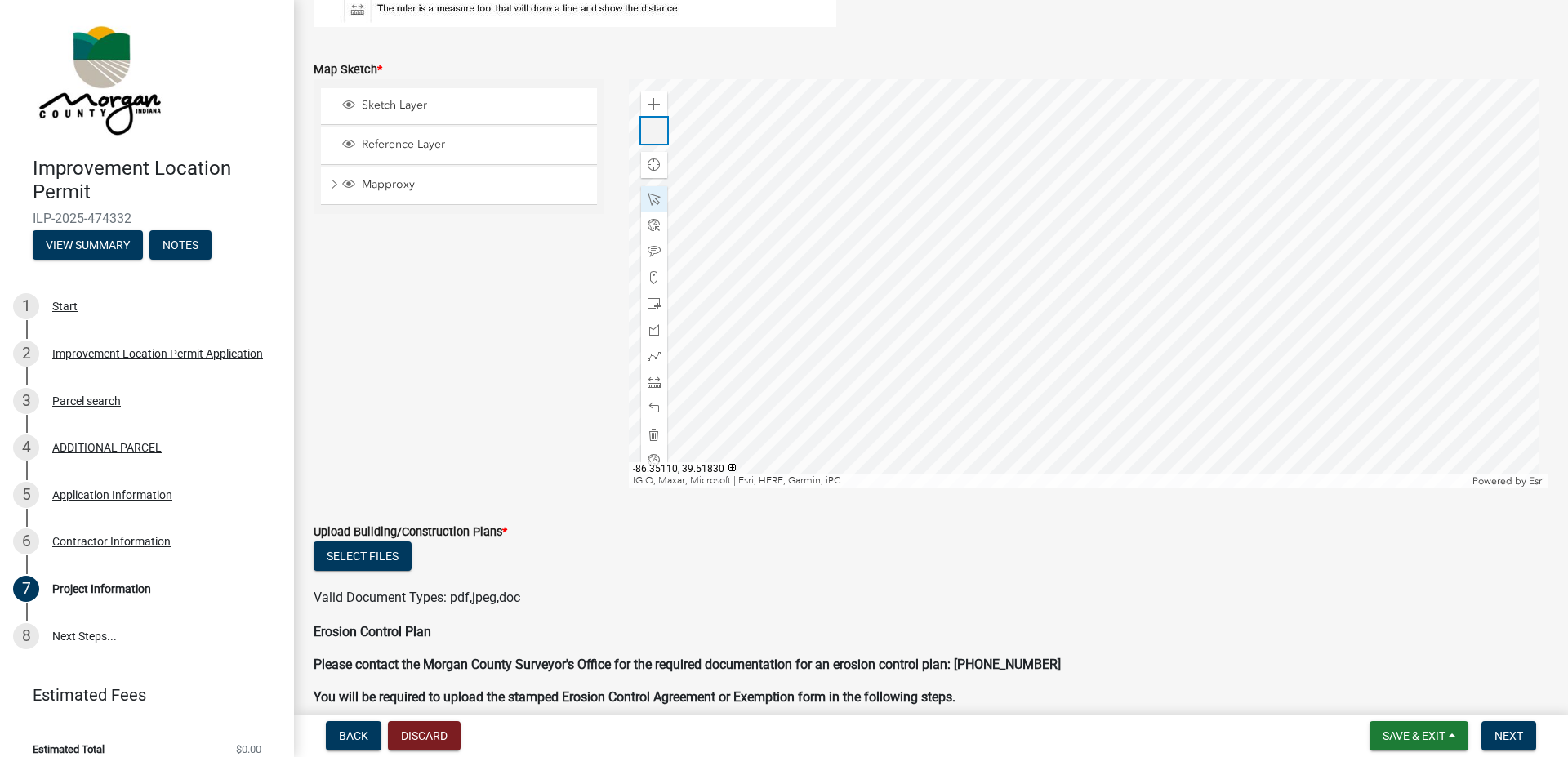
click at [648, 133] on span at bounding box center [655, 132] width 13 height 13
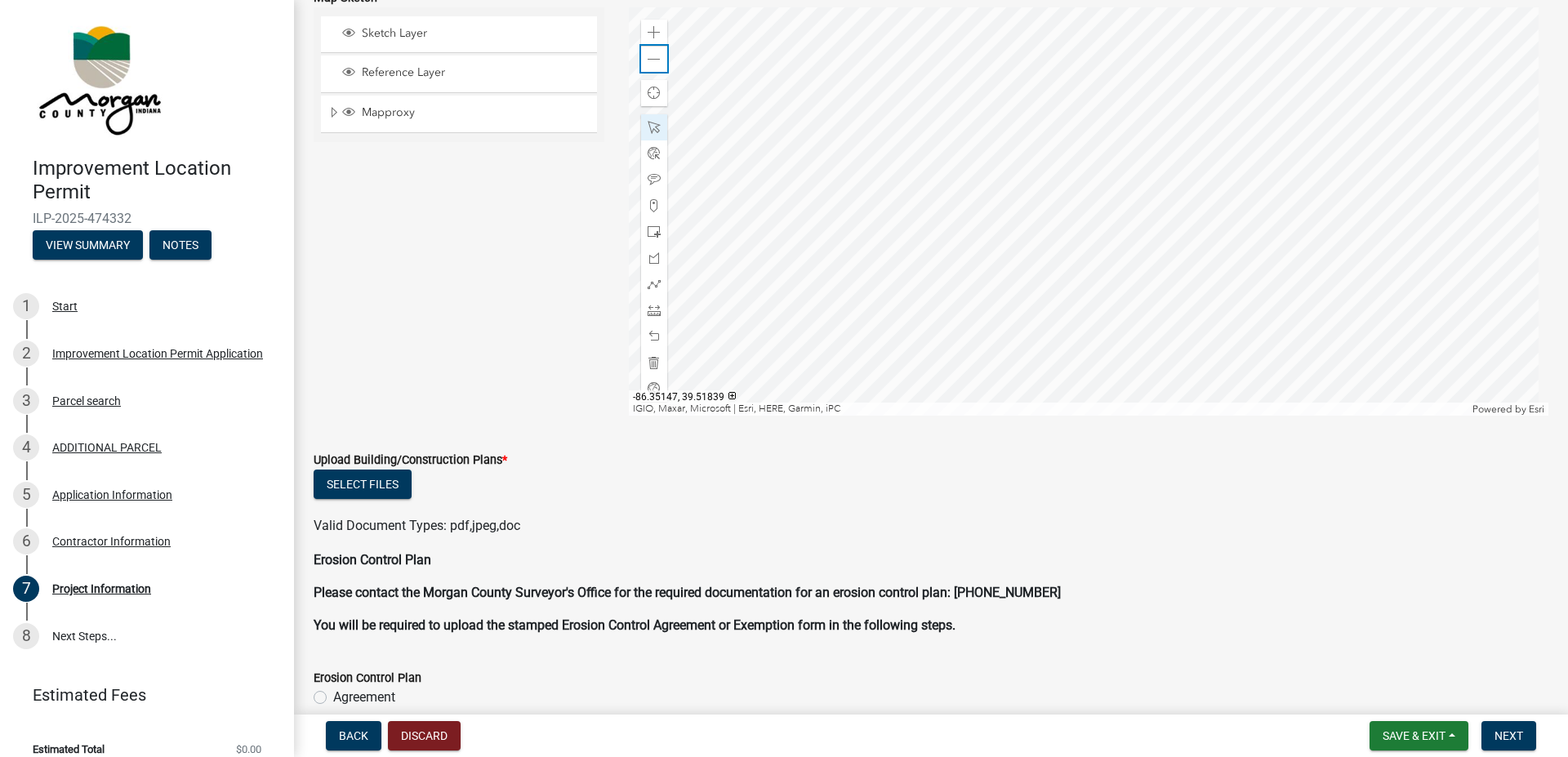
scroll to position [2980, 0]
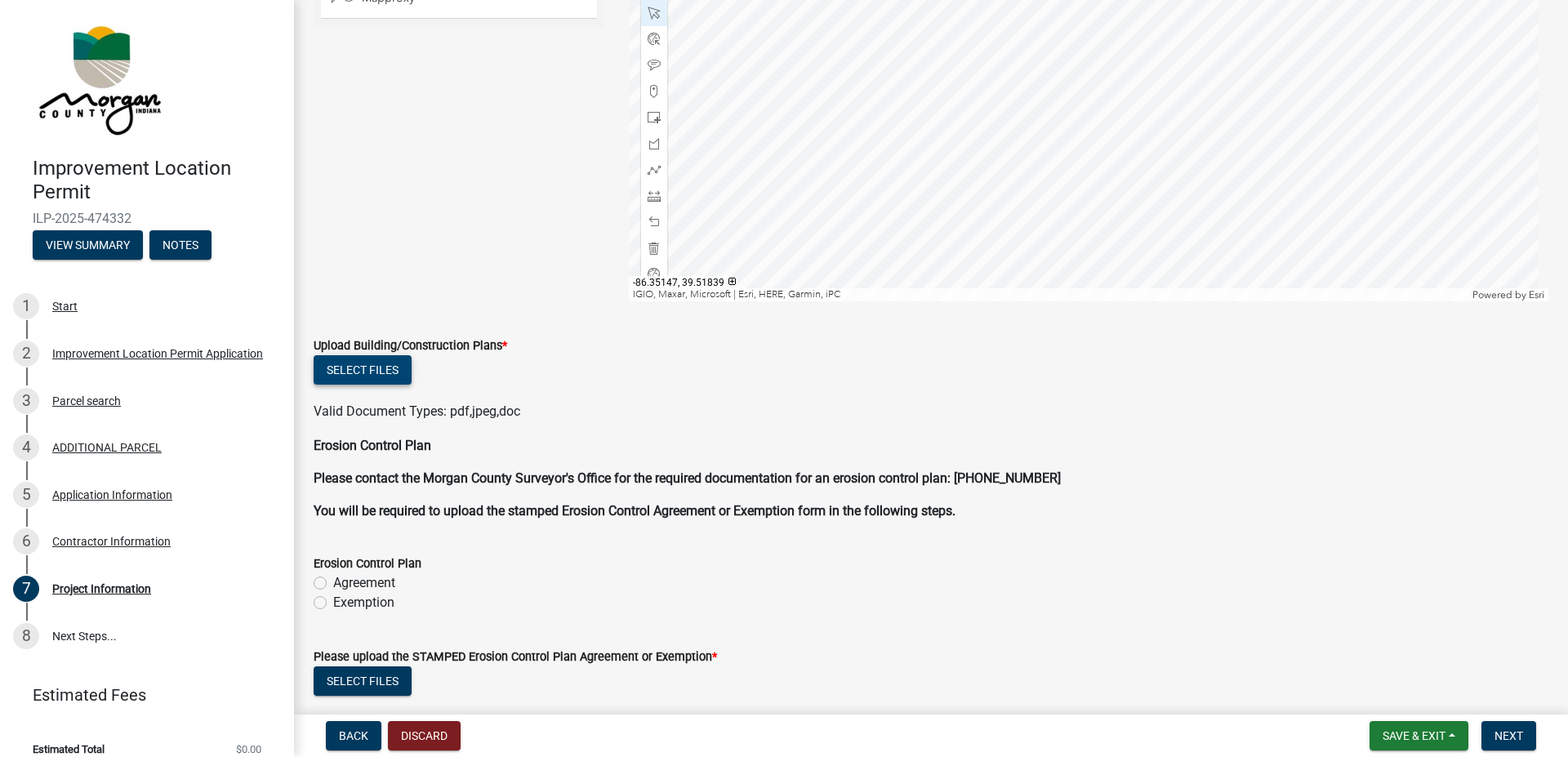
click at [382, 372] on button "Select files" at bounding box center [363, 370] width 98 height 30
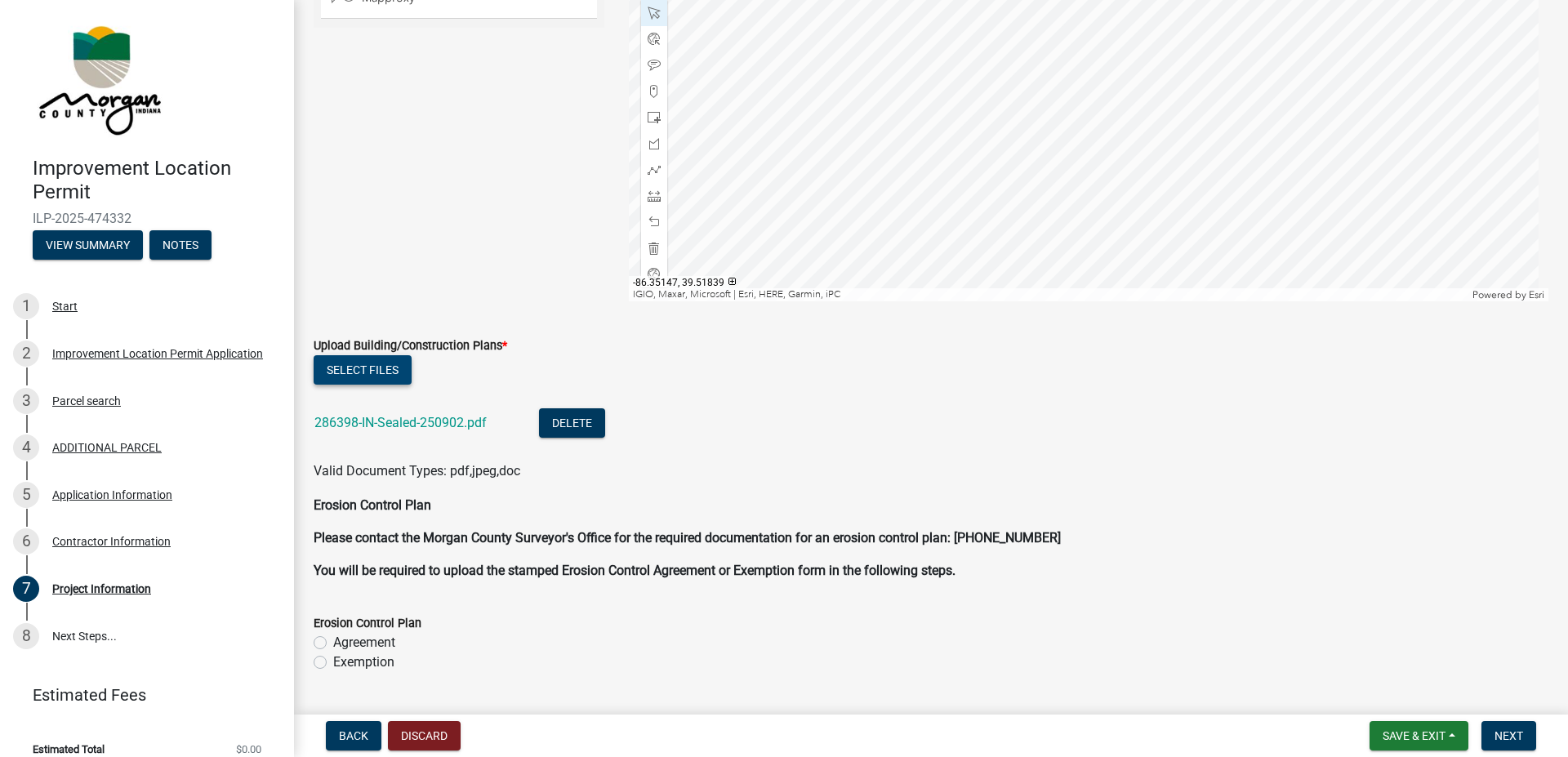
click at [392, 368] on button "Select files" at bounding box center [363, 370] width 98 height 30
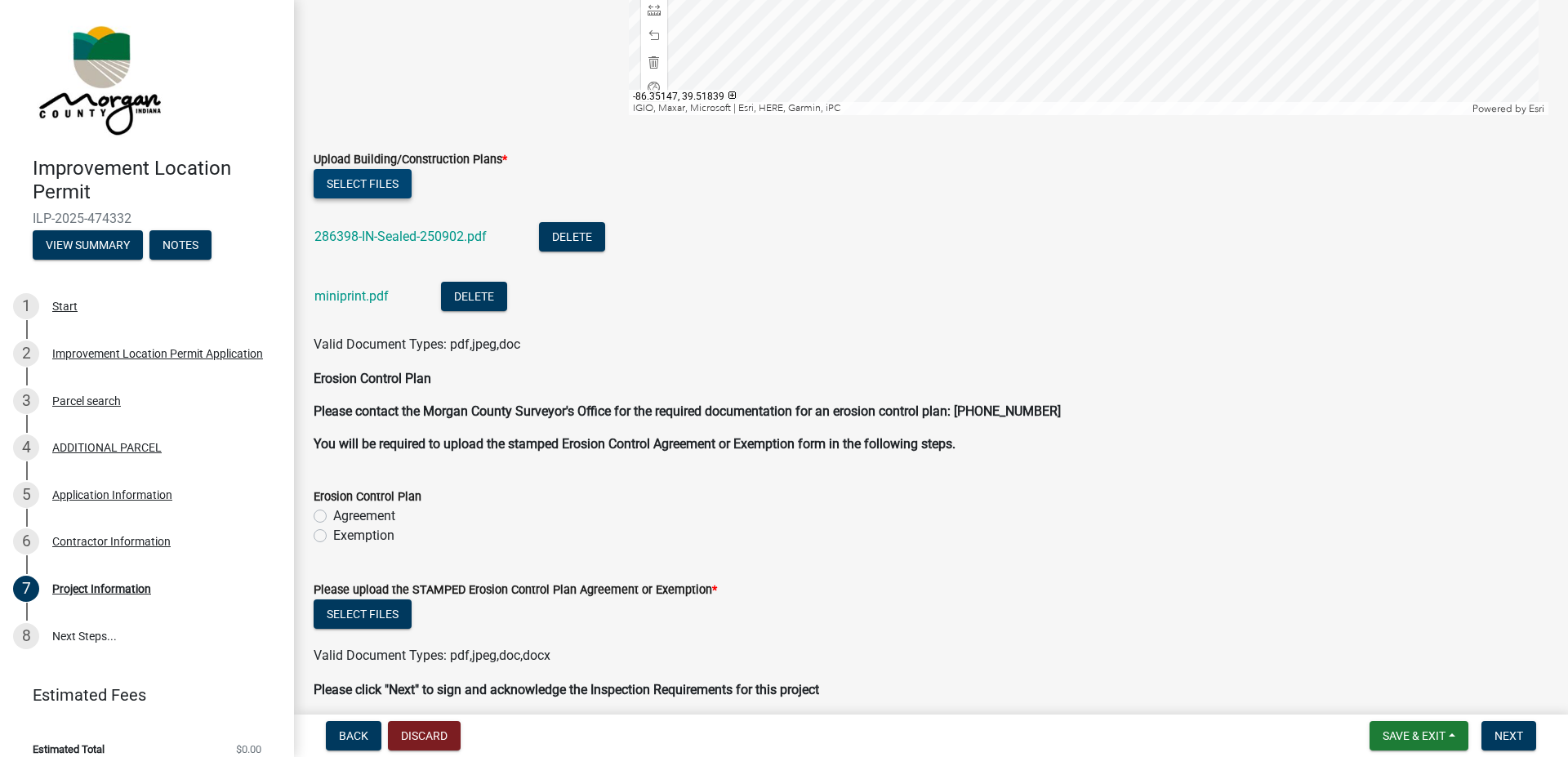
scroll to position [3235, 0]
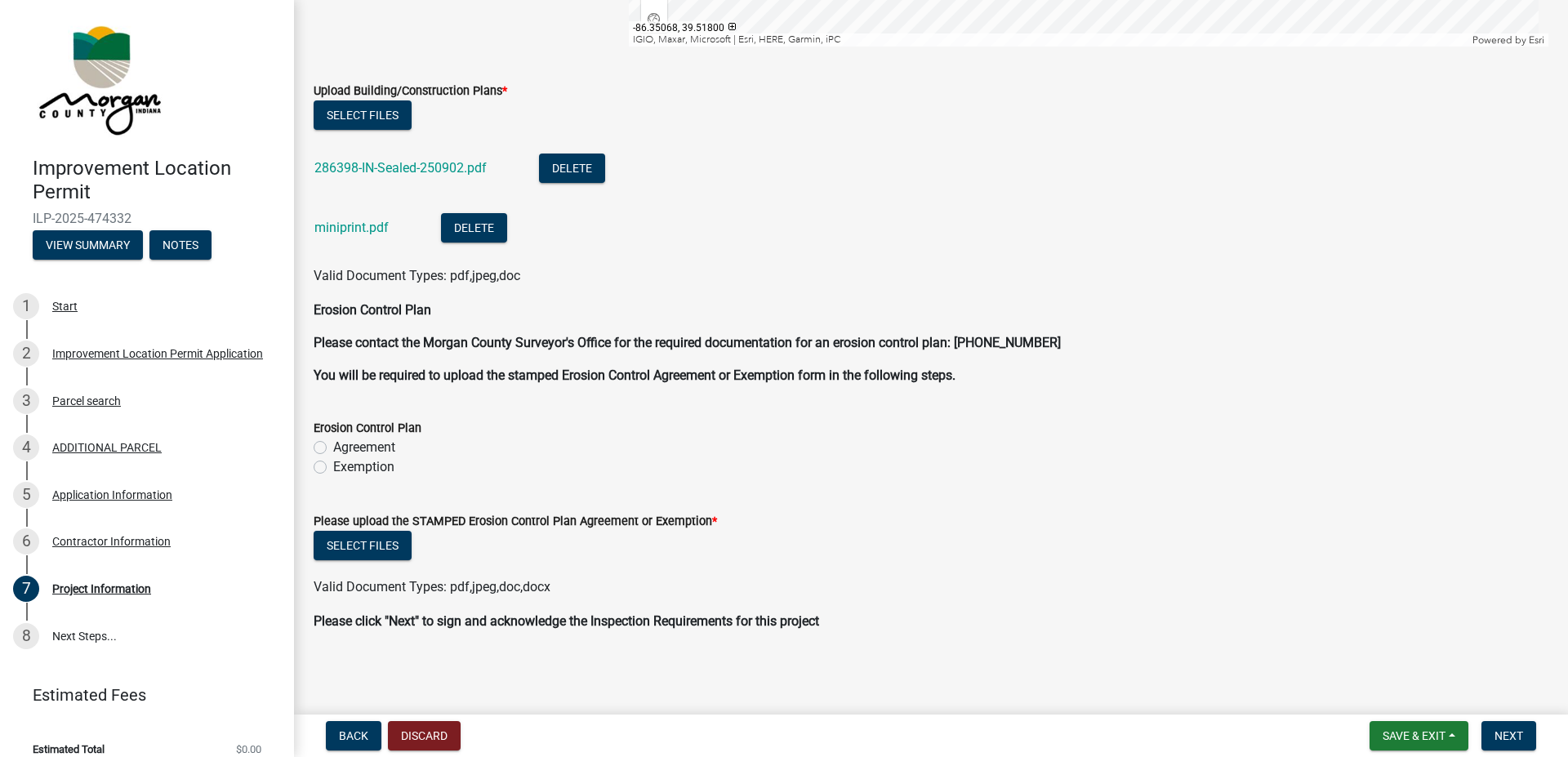
click at [333, 444] on label "Agreement" at bounding box center [364, 448] width 62 height 19
click at [333, 444] on input "Agreement" at bounding box center [338, 443] width 11 height 11
radio input "true"
click at [333, 468] on label "Exemption" at bounding box center [364, 467] width 62 height 19
click at [333, 468] on input "Exemption" at bounding box center [338, 462] width 11 height 11
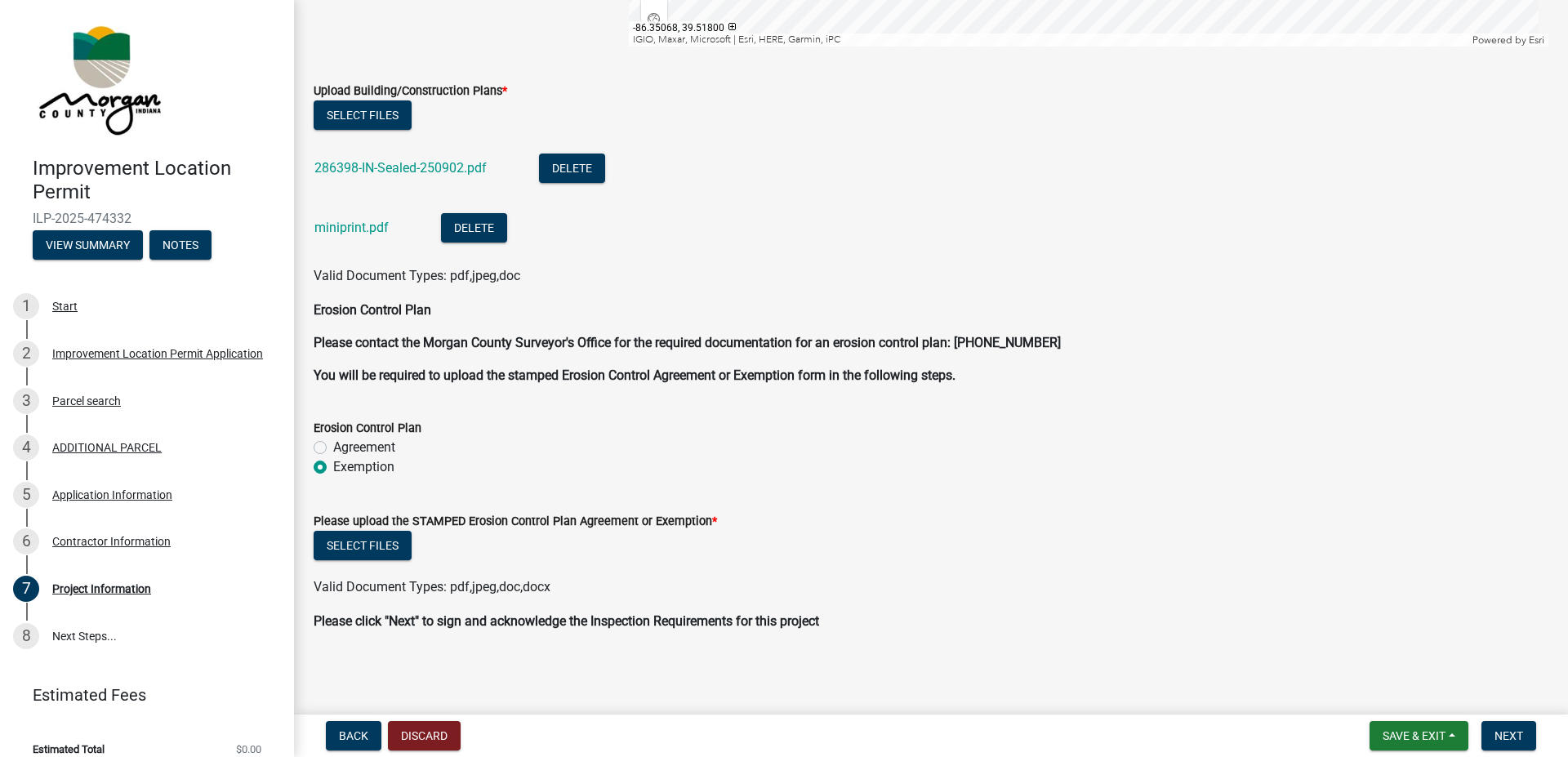
radio input "true"
click at [333, 449] on label "Agreement" at bounding box center [364, 448] width 62 height 19
click at [333, 449] on input "Agreement" at bounding box center [338, 443] width 11 height 11
radio input "true"
click at [404, 548] on button "Select files" at bounding box center [363, 545] width 98 height 30
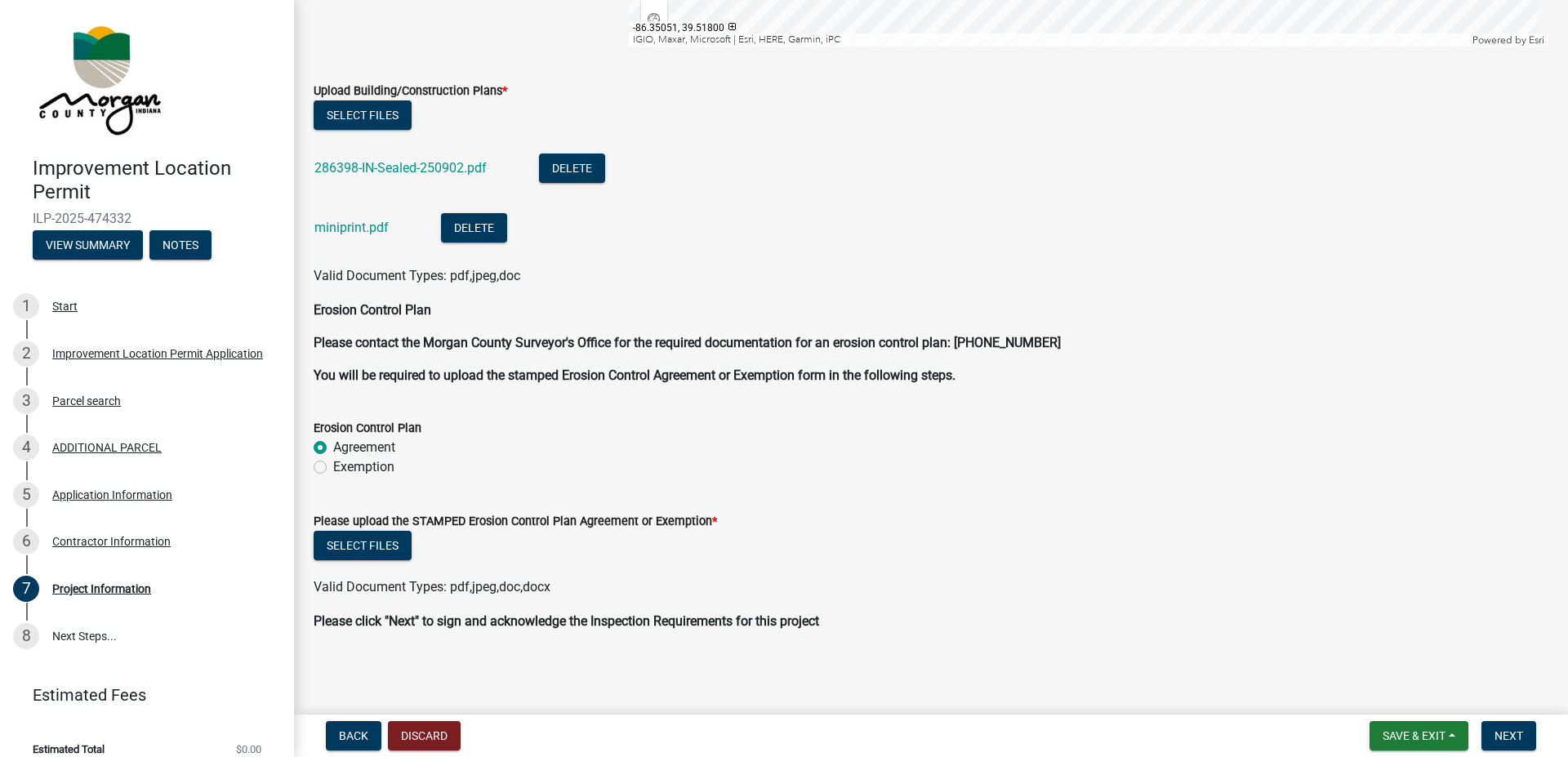
click at [672, 378] on strong "You will be required to upload the stamped Erosion Control Agreement or Exempti…" at bounding box center [635, 376] width 642 height 15
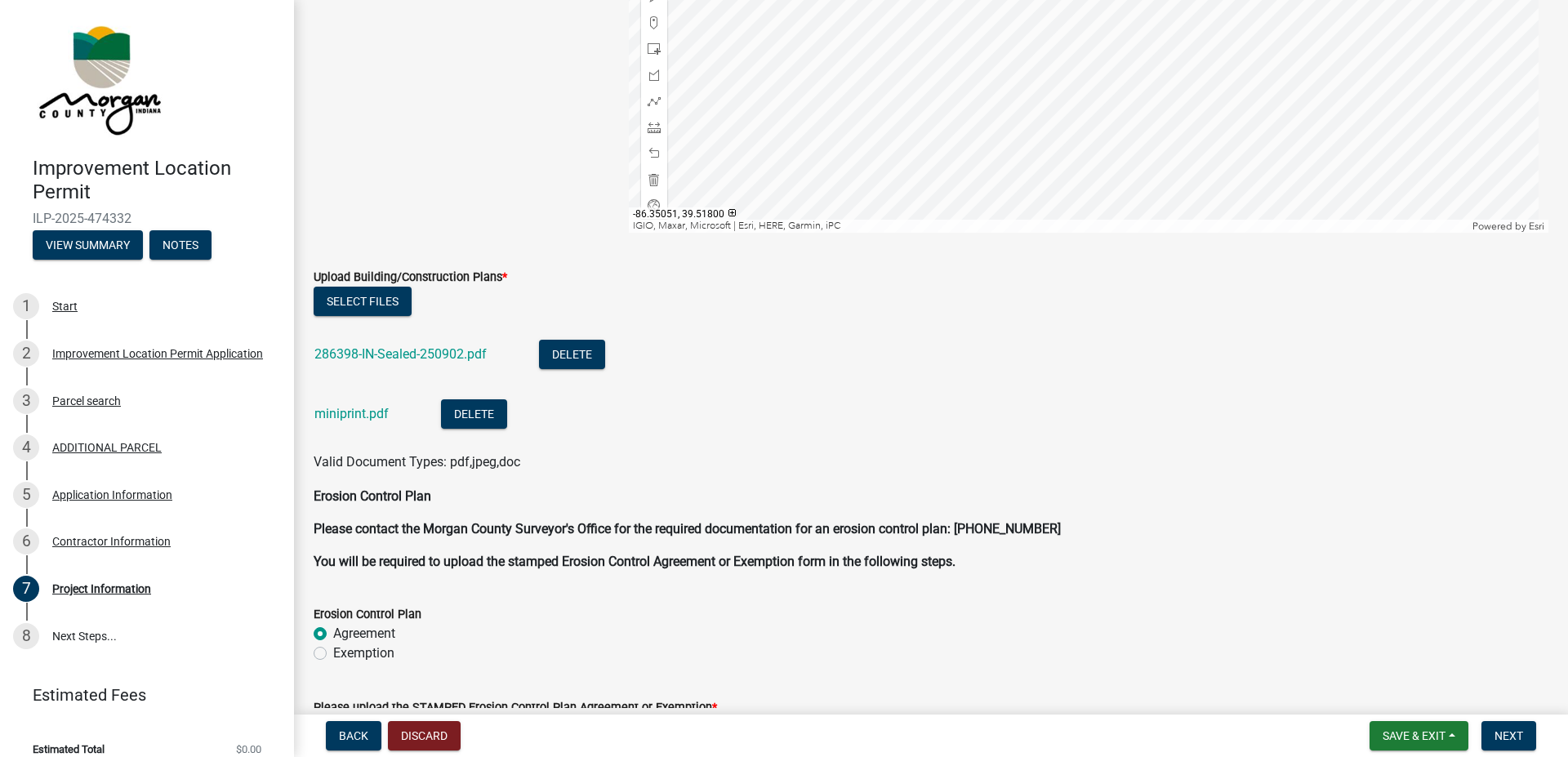
scroll to position [3142, 0]
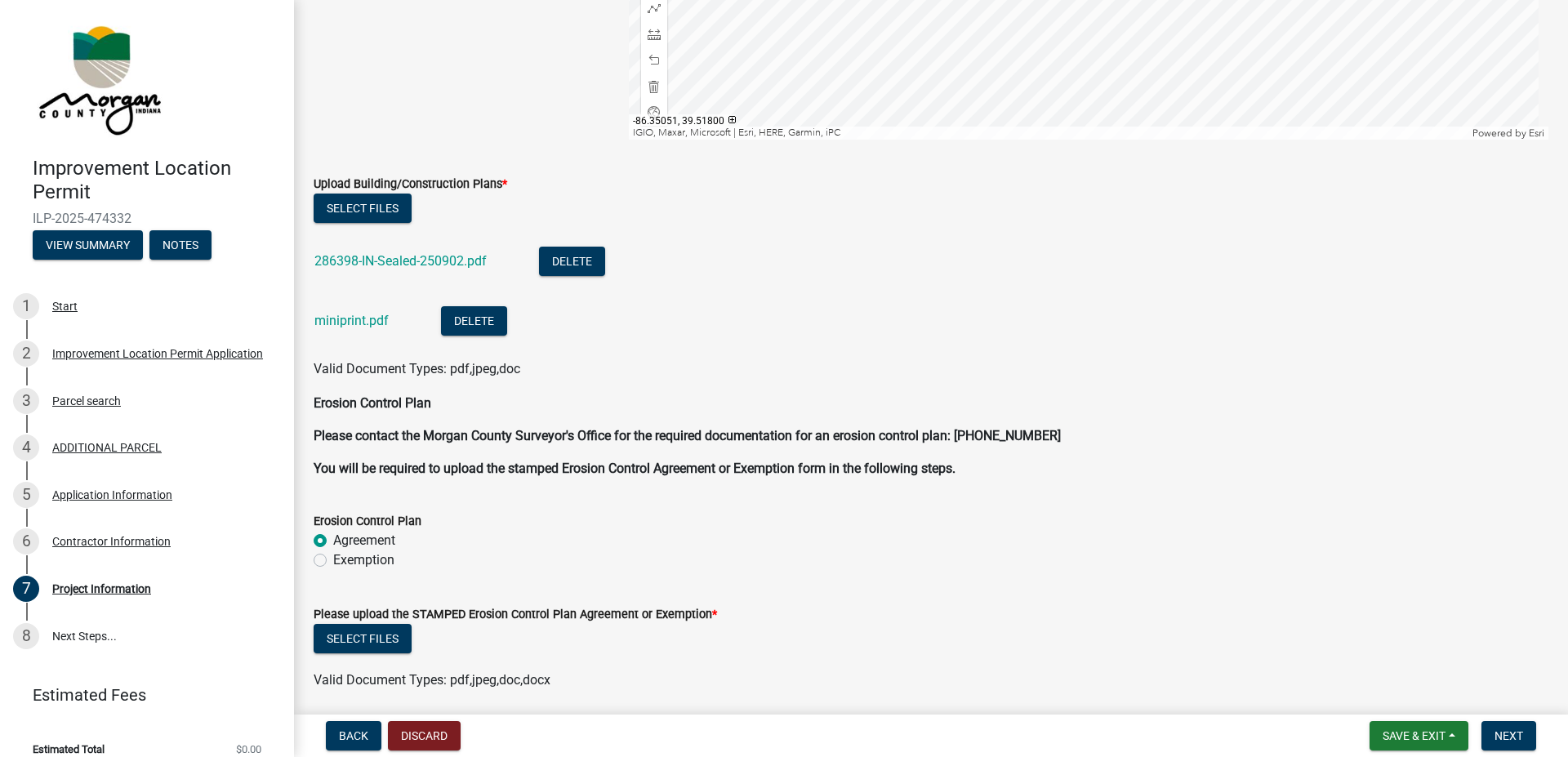
click at [333, 558] on label "Exemption" at bounding box center [364, 561] width 62 height 19
click at [333, 558] on input "Exemption" at bounding box center [338, 556] width 11 height 11
radio input "true"
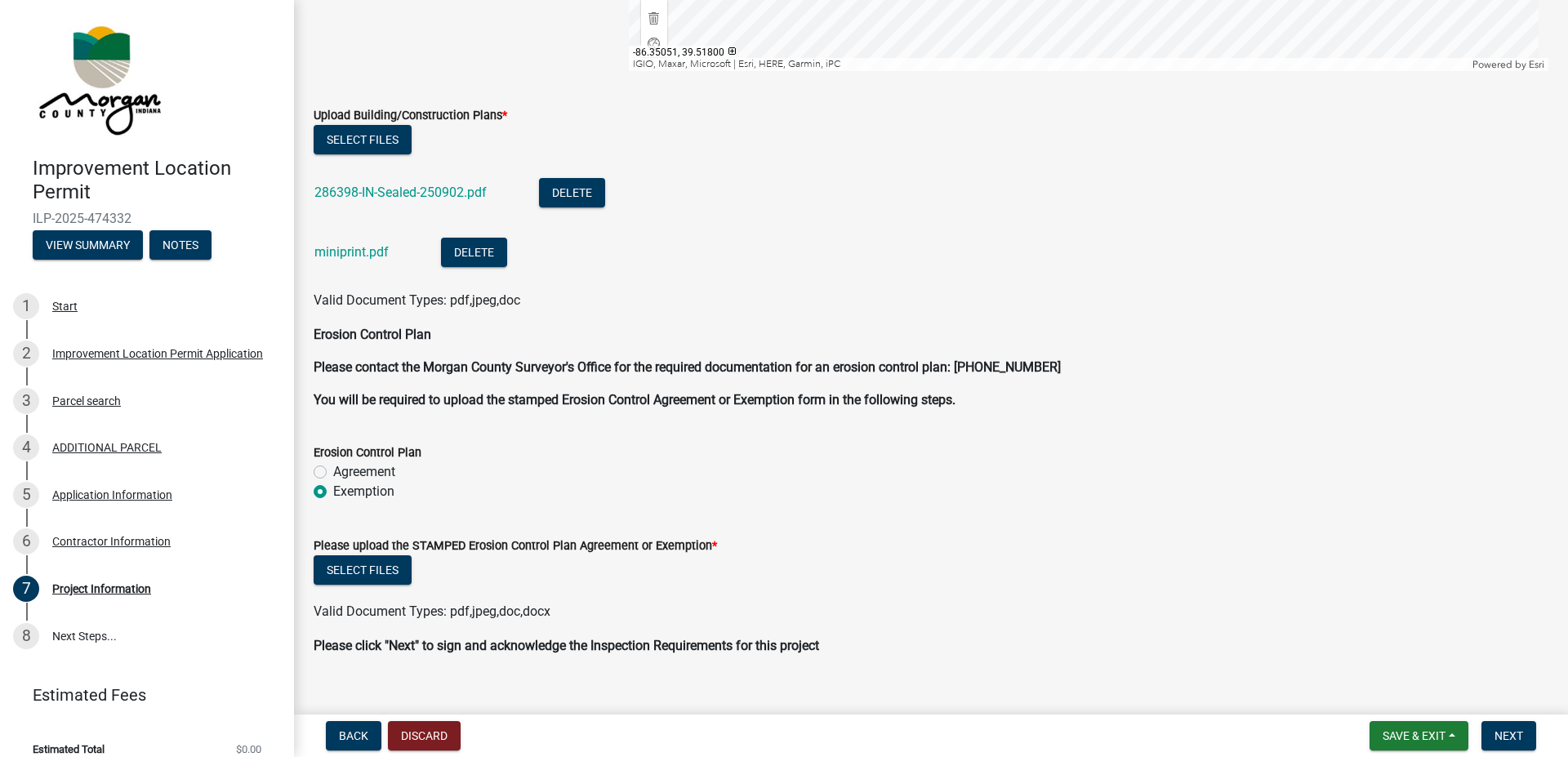
scroll to position [3235, 0]
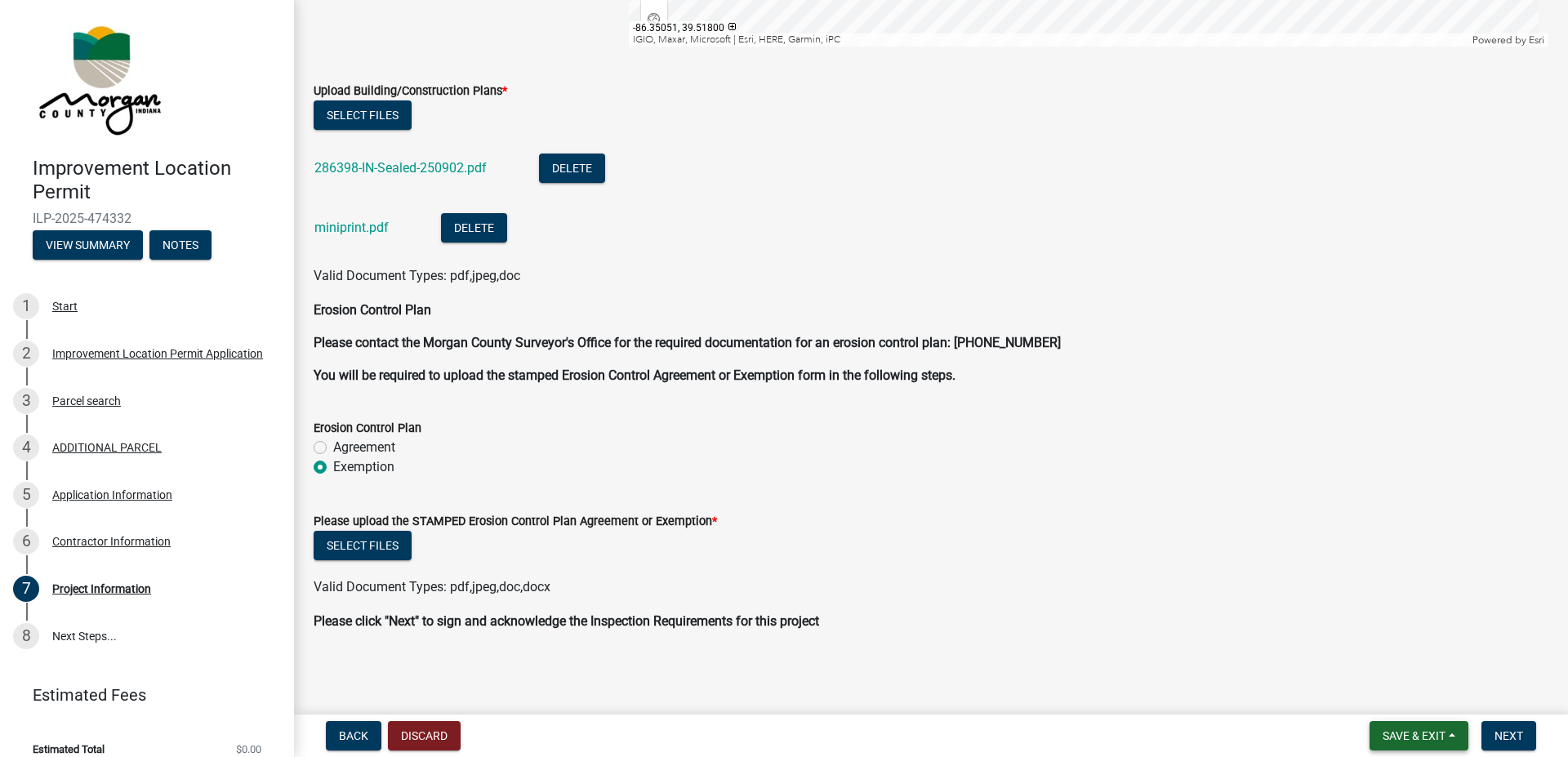
click at [1374, 729] on button "Save & Exit" at bounding box center [1419, 736] width 99 height 30
click at [1373, 654] on button "Save" at bounding box center [1403, 654] width 131 height 39
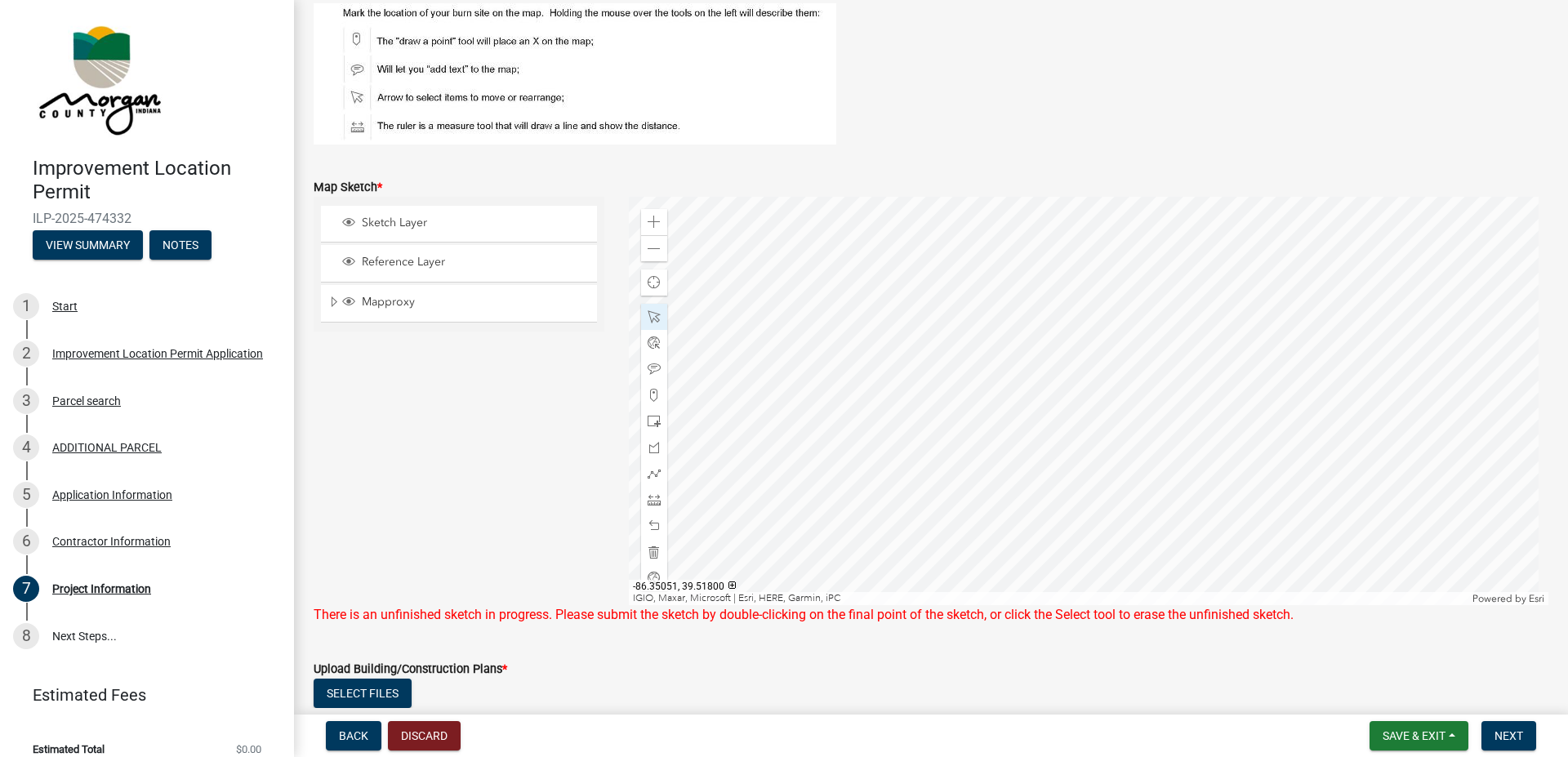
scroll to position [2769, 0]
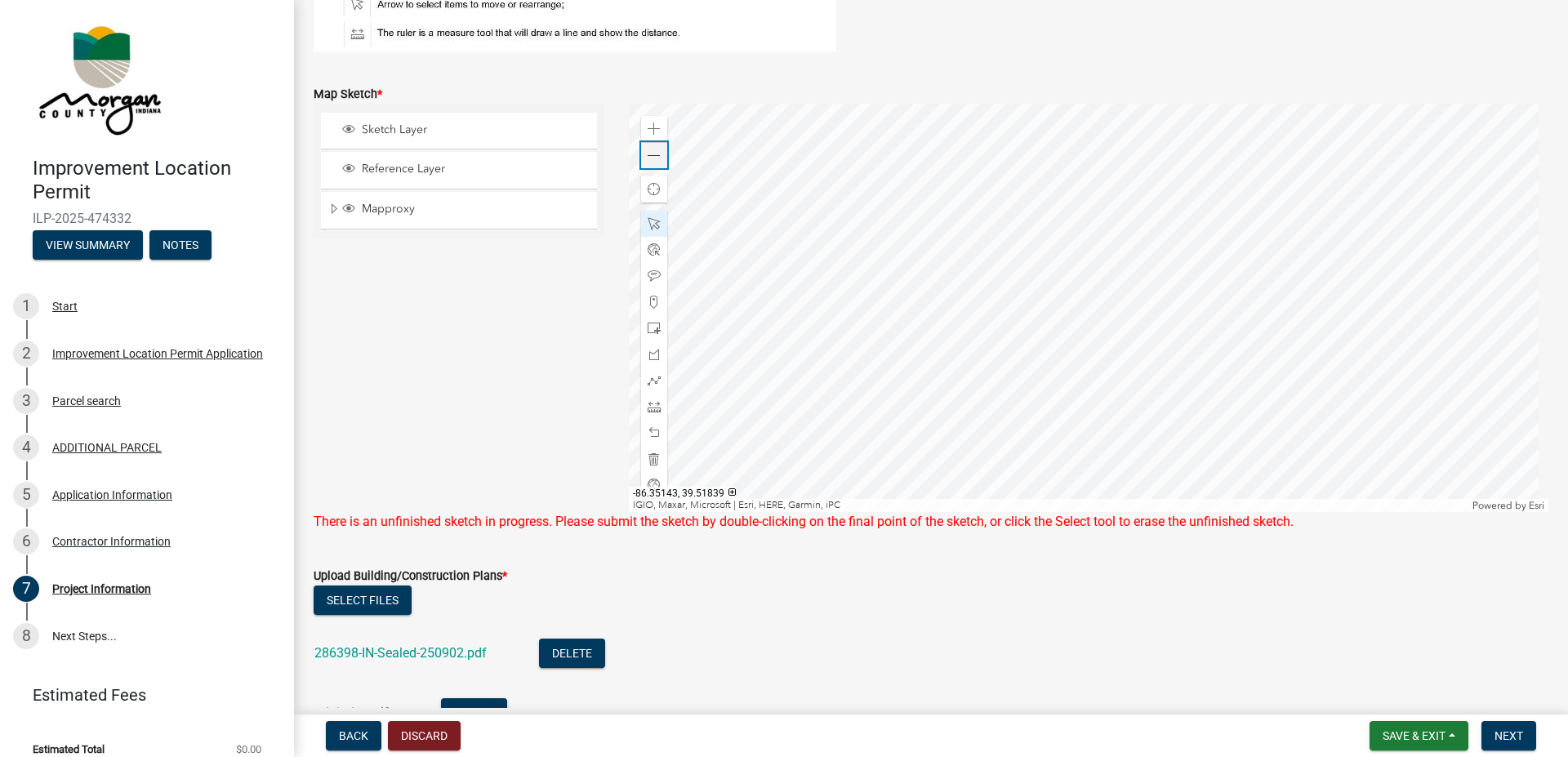
click at [658, 165] on div "Zoom out" at bounding box center [654, 155] width 26 height 26
click at [654, 406] on span at bounding box center [655, 407] width 13 height 13
click at [648, 403] on span at bounding box center [655, 407] width 13 height 13
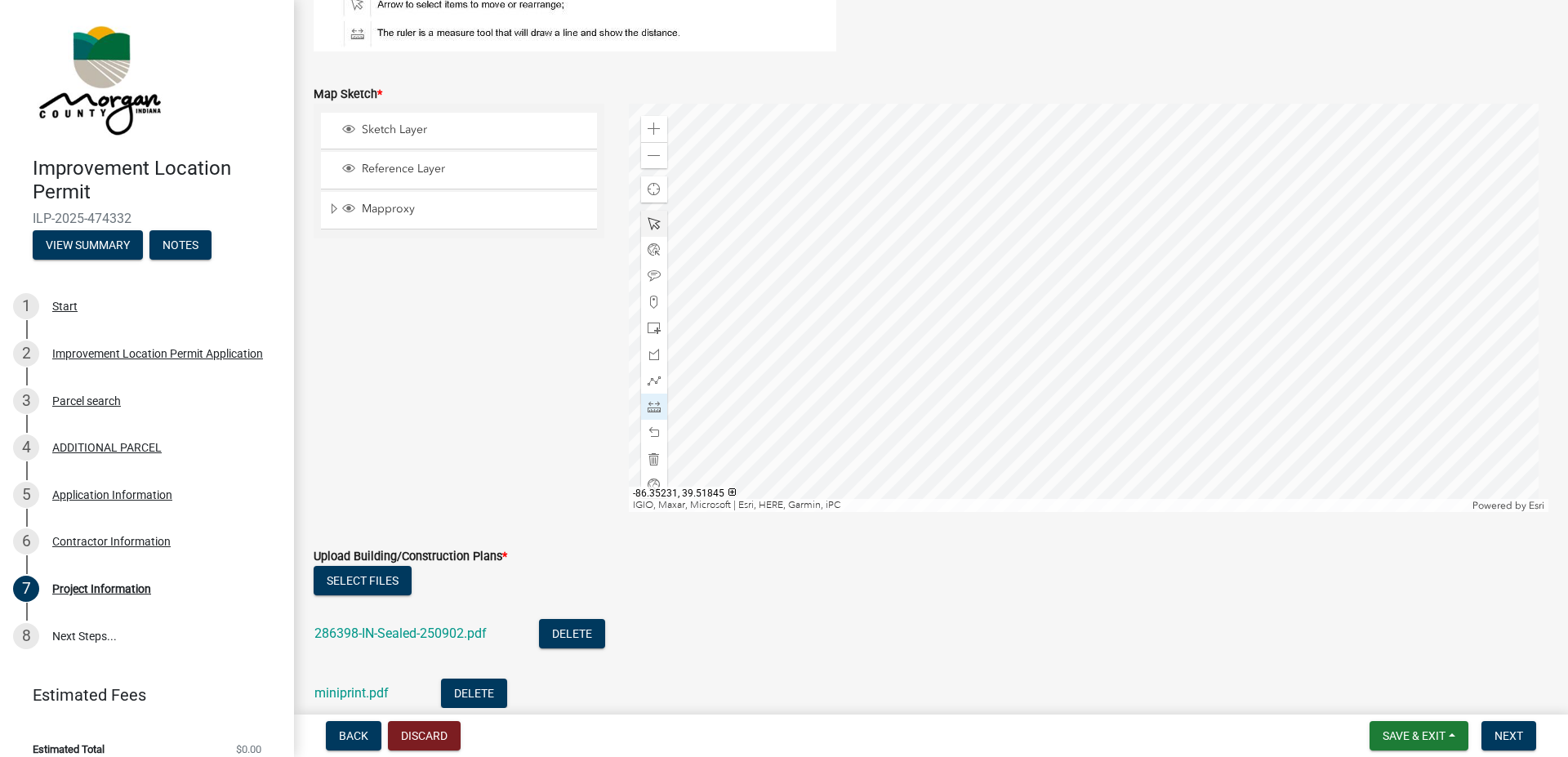
click at [648, 224] on span at bounding box center [655, 224] width 13 height 13
click at [1262, 217] on span "Close" at bounding box center [1264, 212] width 13 height 13
click at [650, 456] on span at bounding box center [655, 459] width 13 height 13
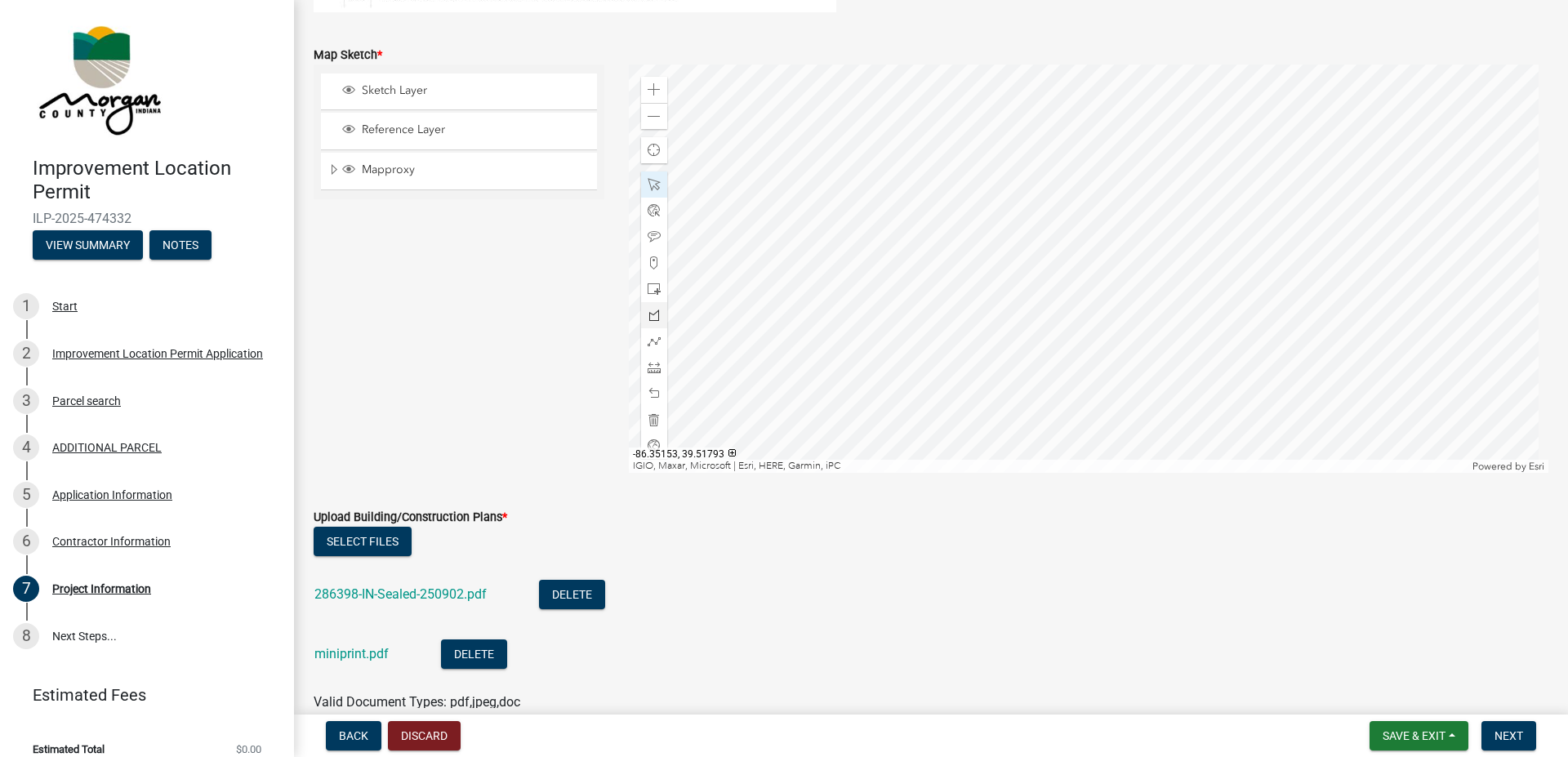
scroll to position [2862, 0]
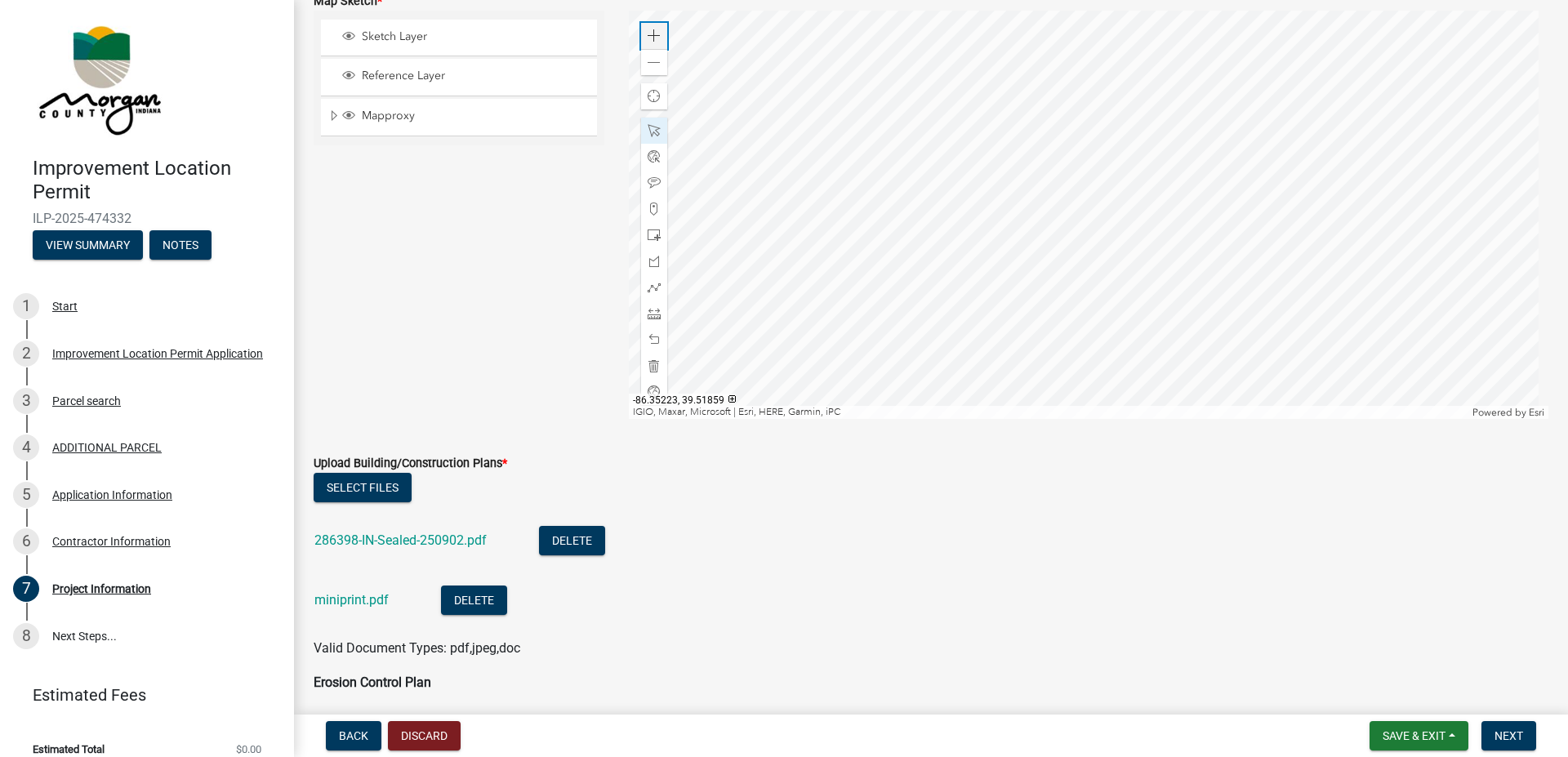
click at [649, 40] on span at bounding box center [655, 37] width 13 height 13
click at [648, 31] on span at bounding box center [655, 37] width 13 height 13
click at [652, 315] on span at bounding box center [655, 314] width 13 height 13
click at [652, 314] on span at bounding box center [655, 314] width 13 height 13
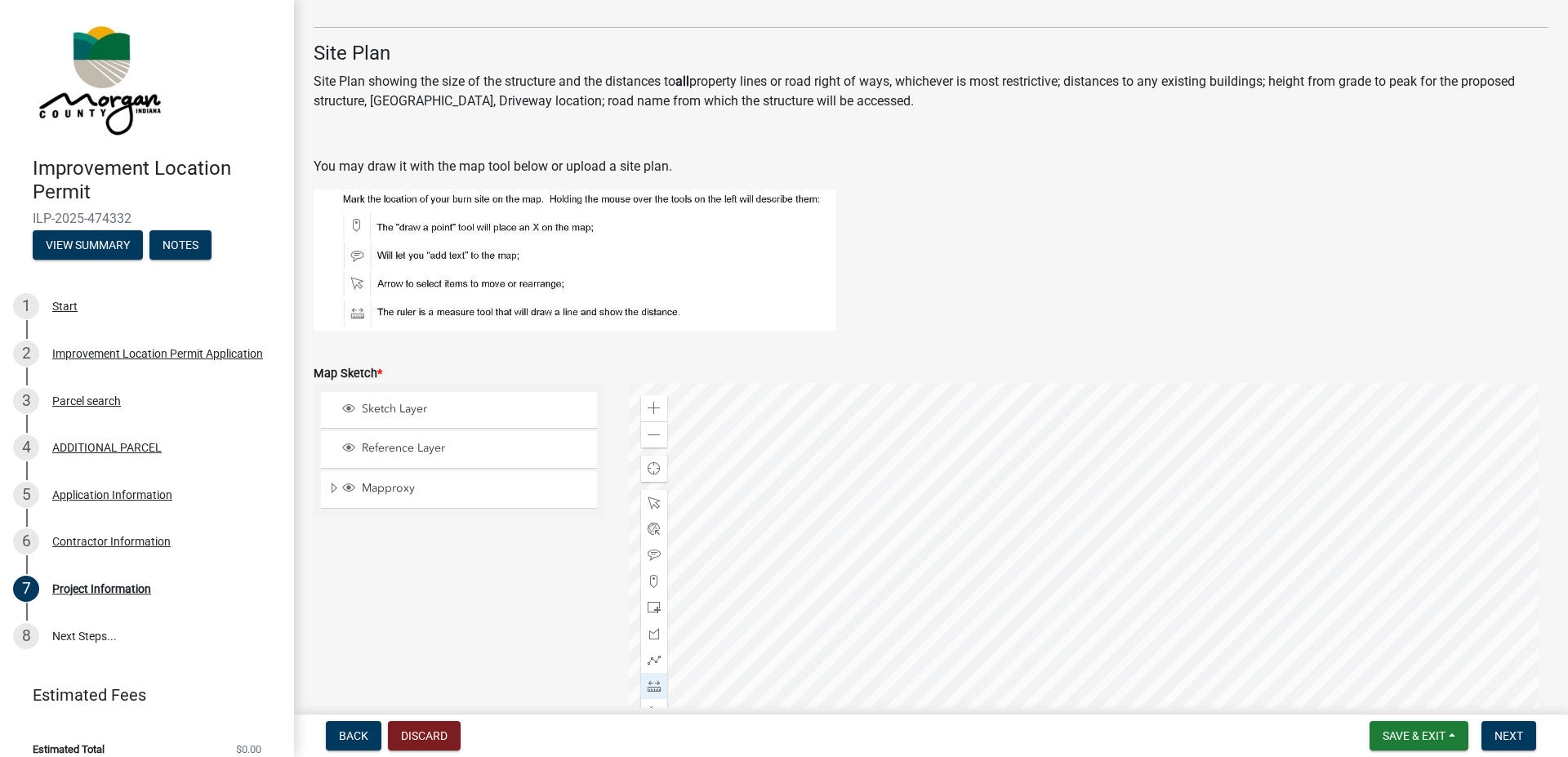
scroll to position [2583, 0]
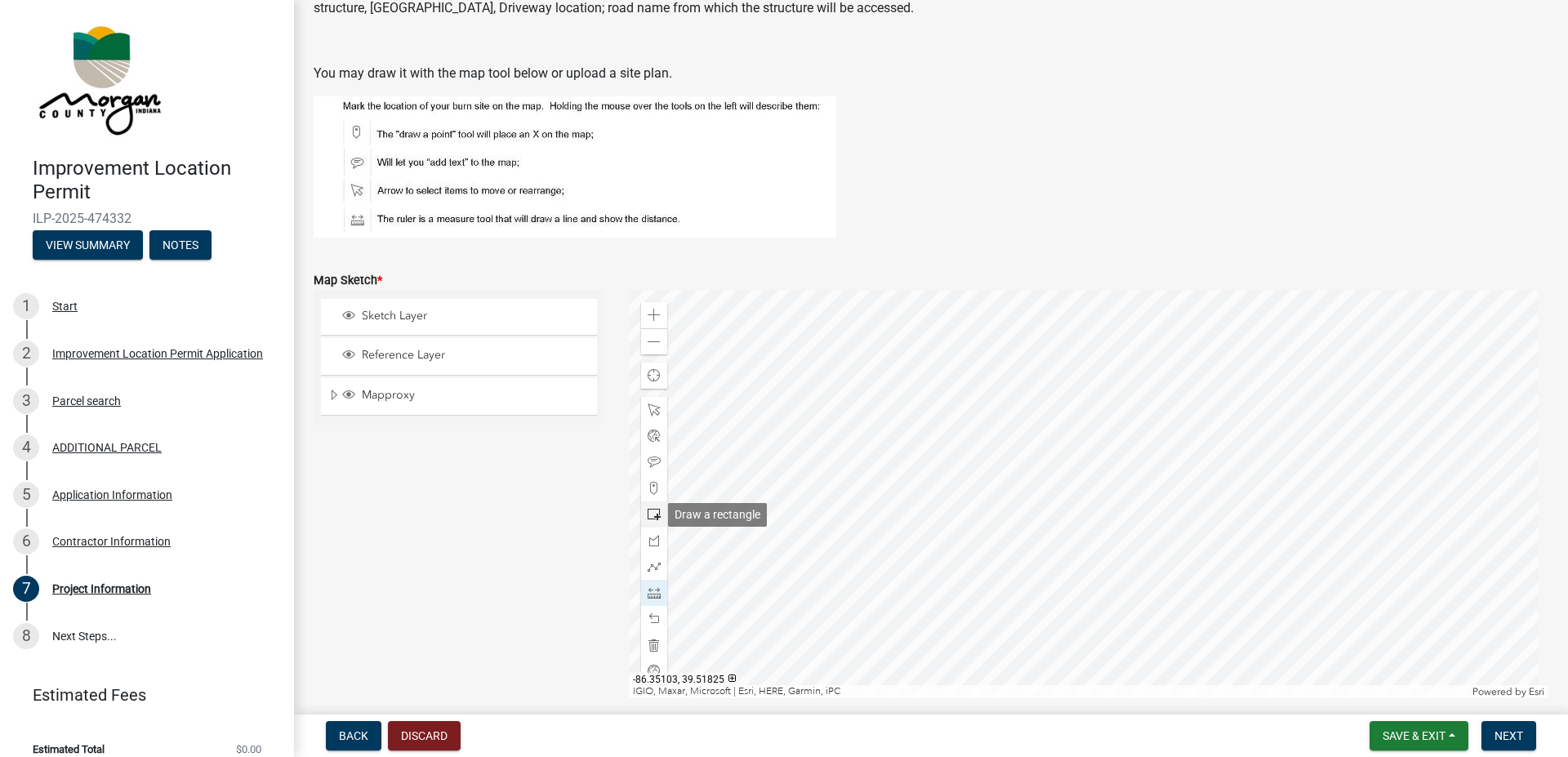
click at [650, 517] on span at bounding box center [655, 515] width 13 height 13
click at [650, 462] on span at bounding box center [655, 462] width 13 height 13
click at [655, 413] on span at bounding box center [655, 410] width 13 height 13
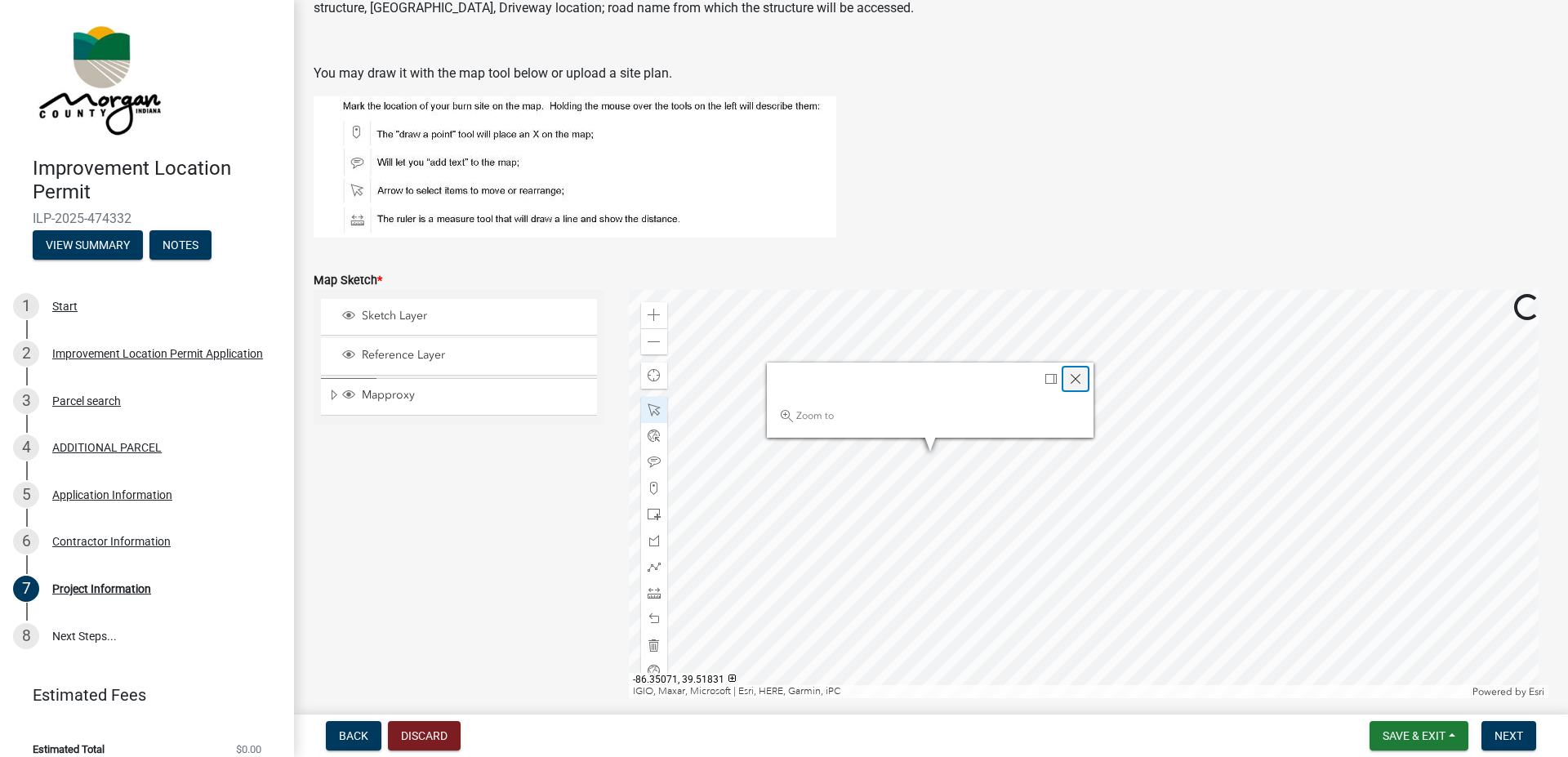
click at [1073, 379] on span "Close" at bounding box center [1076, 379] width 13 height 13
click at [651, 345] on span at bounding box center [655, 343] width 13 height 13
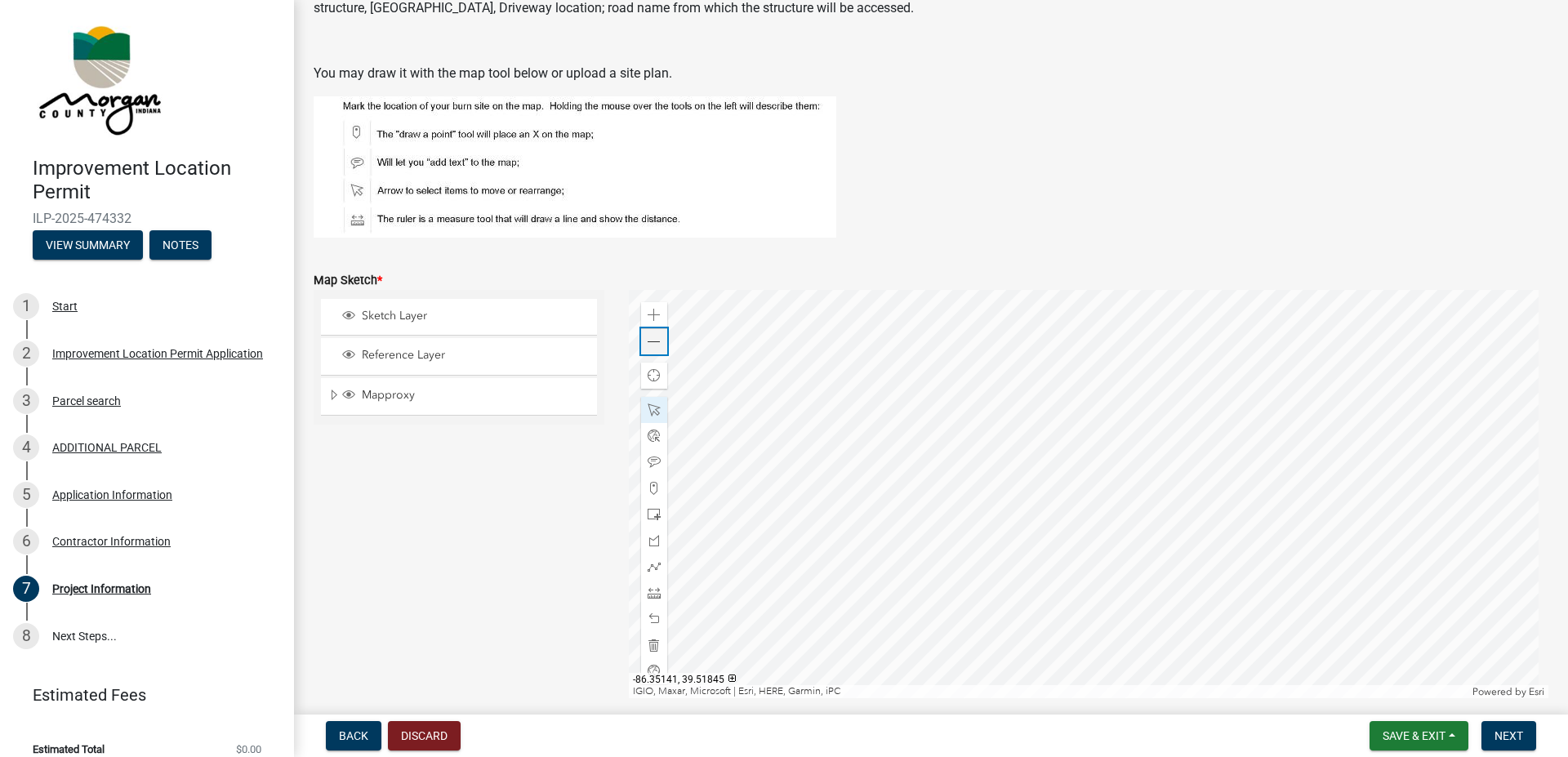
click at [643, 341] on div "Zoom out" at bounding box center [654, 341] width 26 height 26
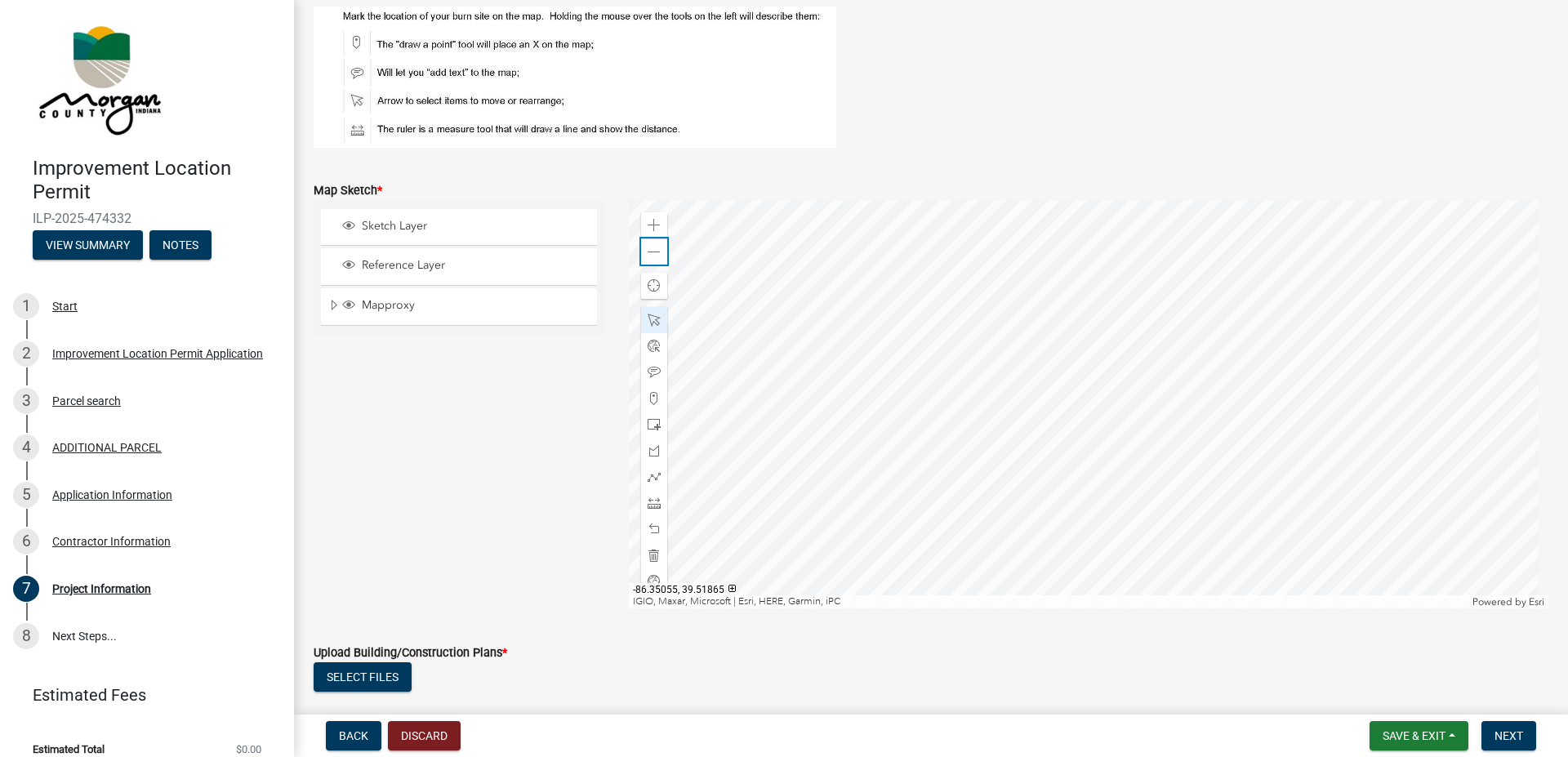
scroll to position [2676, 0]
click at [641, 245] on div "Zoom out" at bounding box center [654, 248] width 26 height 26
click at [650, 226] on span at bounding box center [655, 222] width 13 height 13
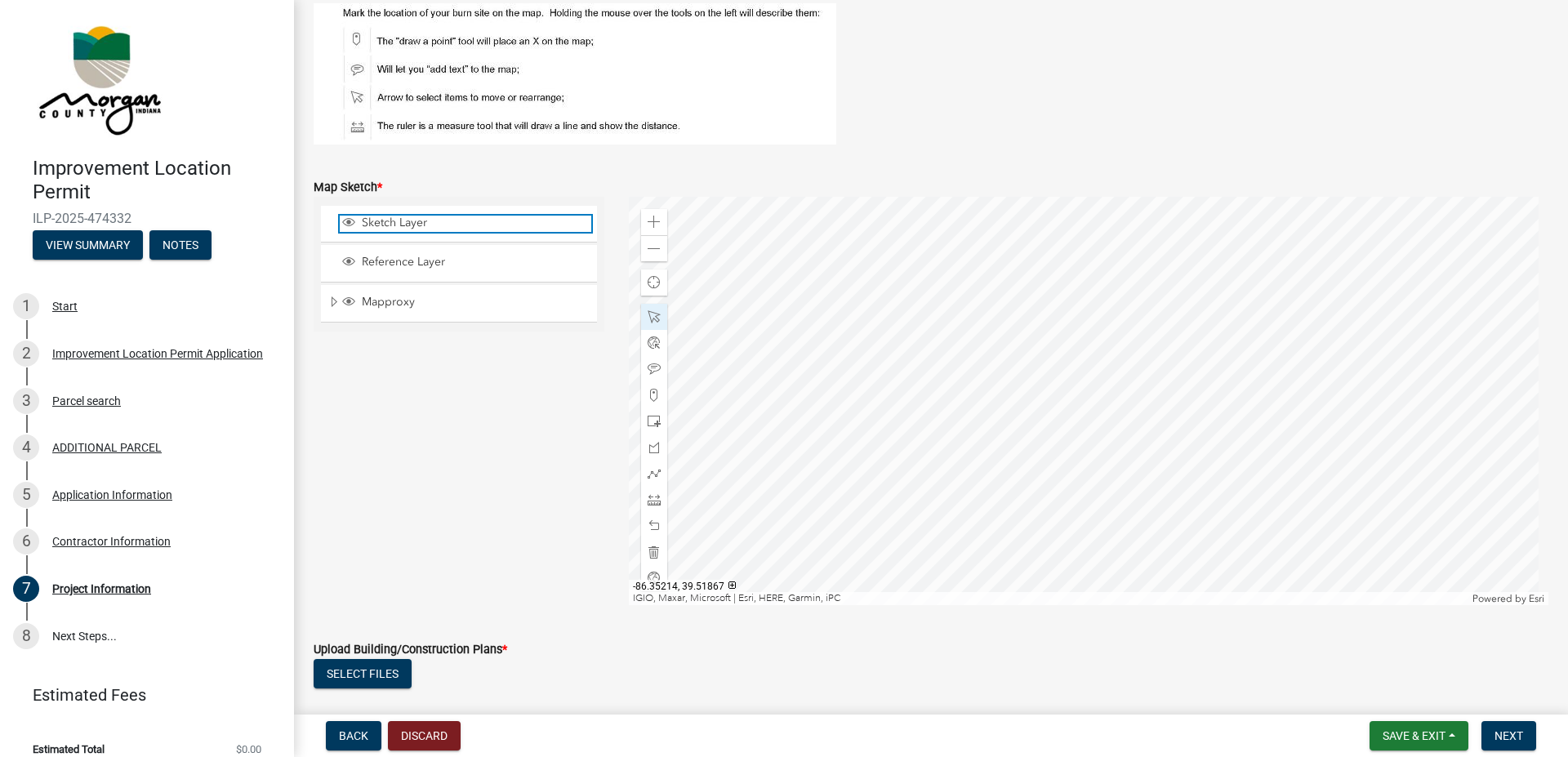
click at [416, 224] on span "Sketch Layer" at bounding box center [474, 222] width 234 height 14
click at [423, 223] on span "Sketch Layer" at bounding box center [474, 222] width 234 height 14
click at [410, 221] on span "Sketch Layer" at bounding box center [474, 222] width 234 height 14
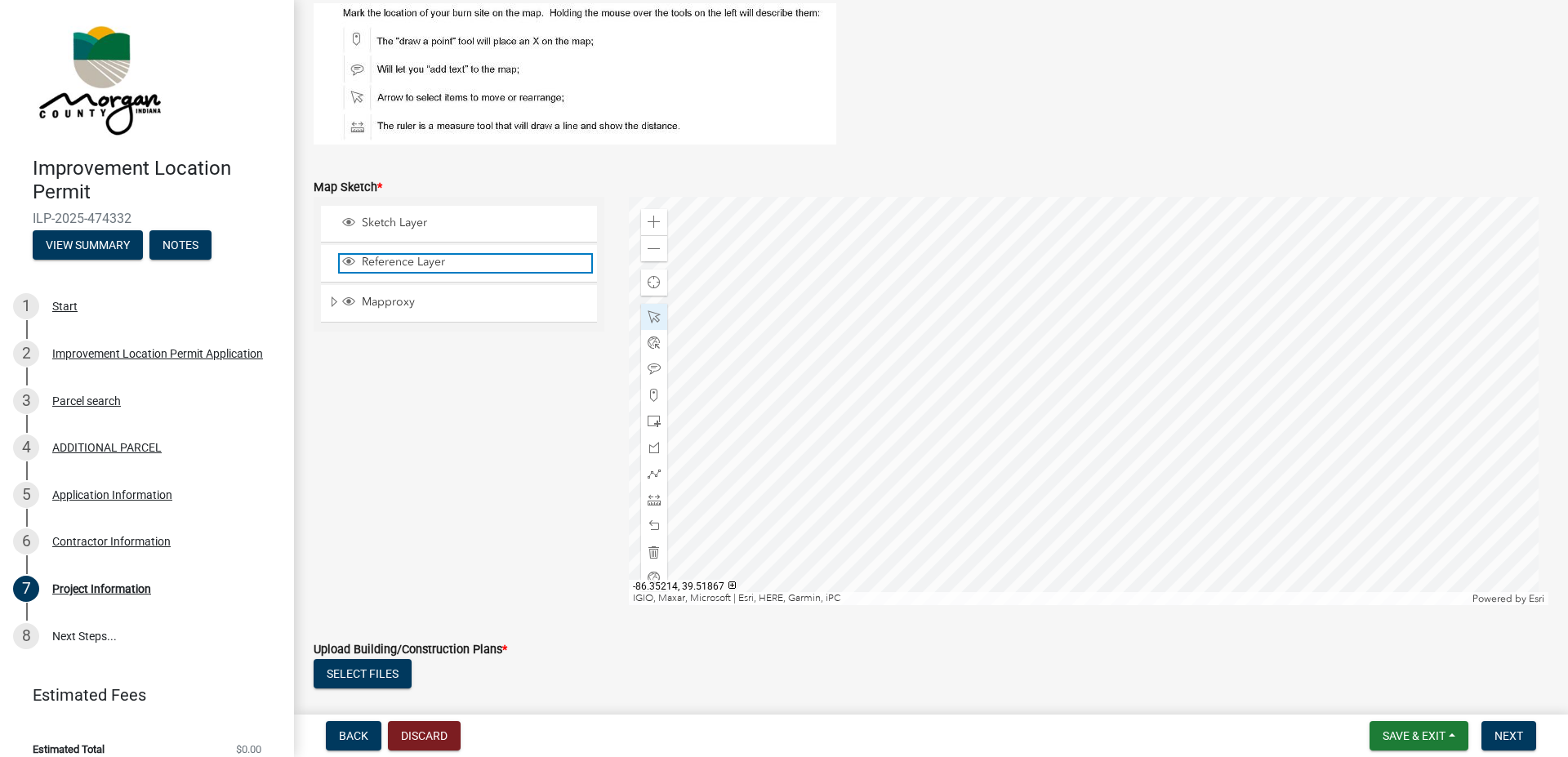
click at [410, 259] on span "Reference Layer" at bounding box center [474, 262] width 234 height 14
click at [335, 304] on span "Expand" at bounding box center [334, 302] width 13 height 15
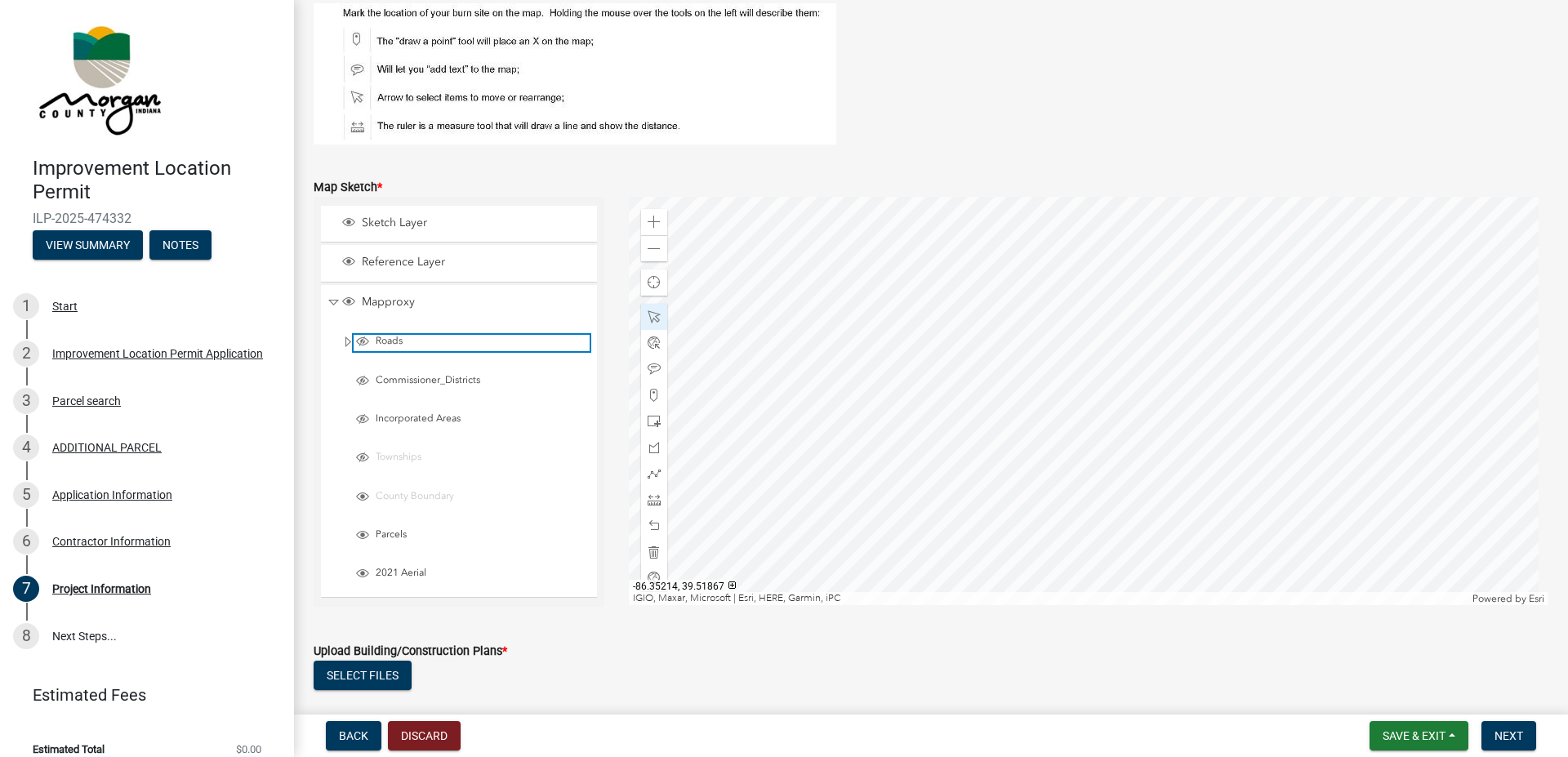
click at [369, 338] on span "Layer List" at bounding box center [363, 342] width 13 height 13
click at [370, 338] on span "Layer List" at bounding box center [362, 343] width 18 height 16
click at [344, 341] on span "Expand" at bounding box center [349, 343] width 13 height 15
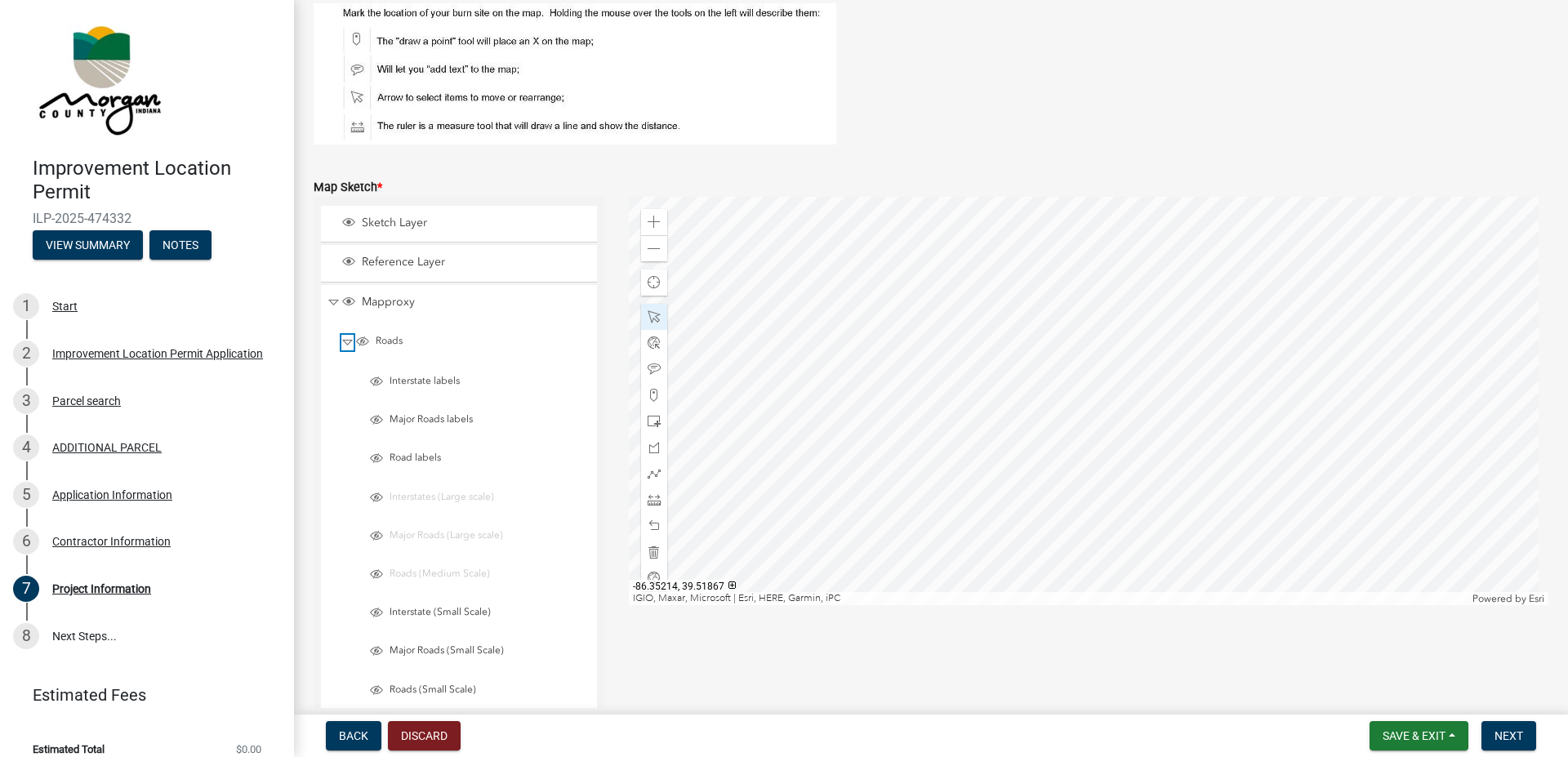
click at [342, 341] on span "Collapse" at bounding box center [348, 343] width 13 height 15
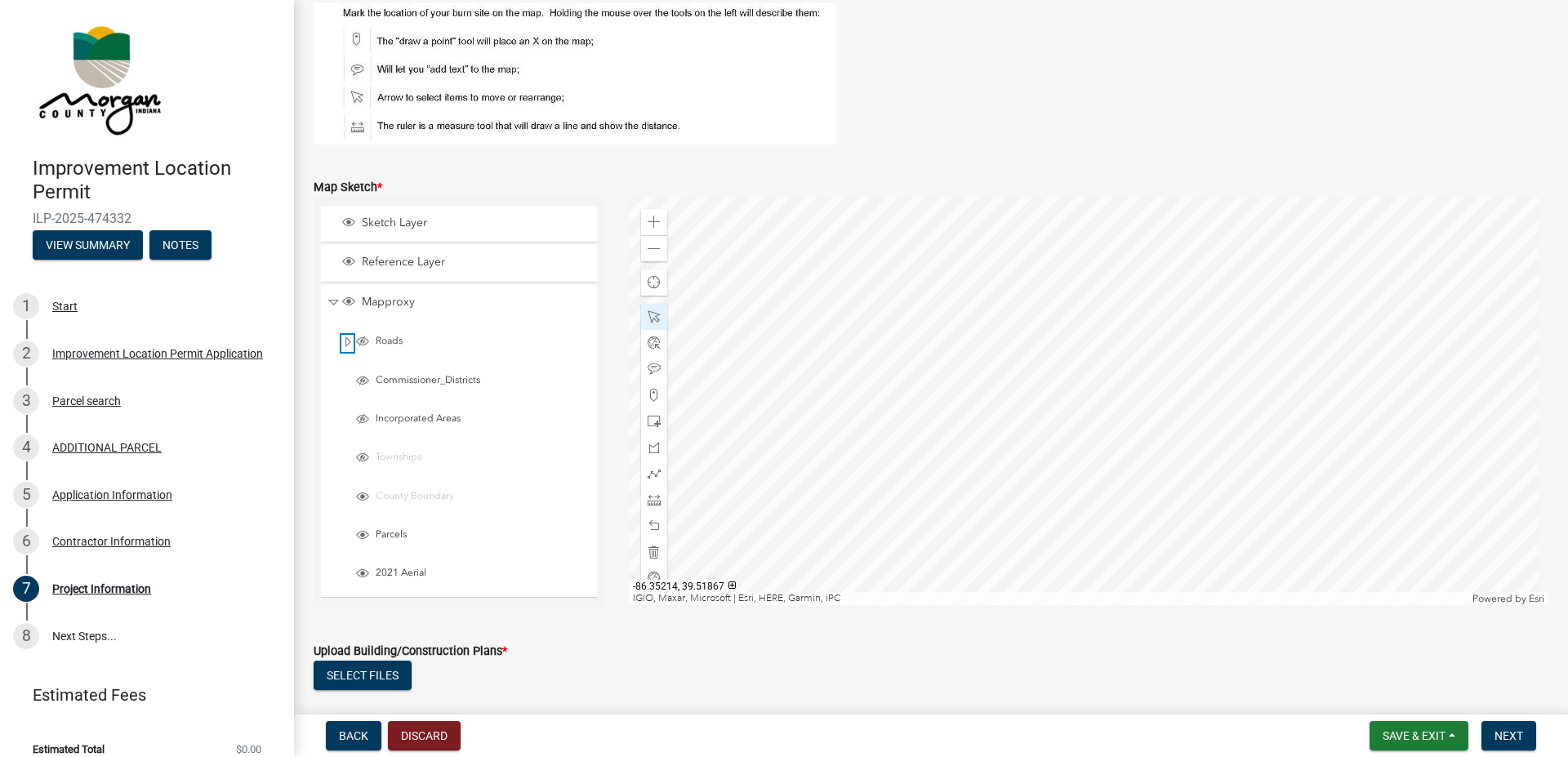
scroll to position [2769, 0]
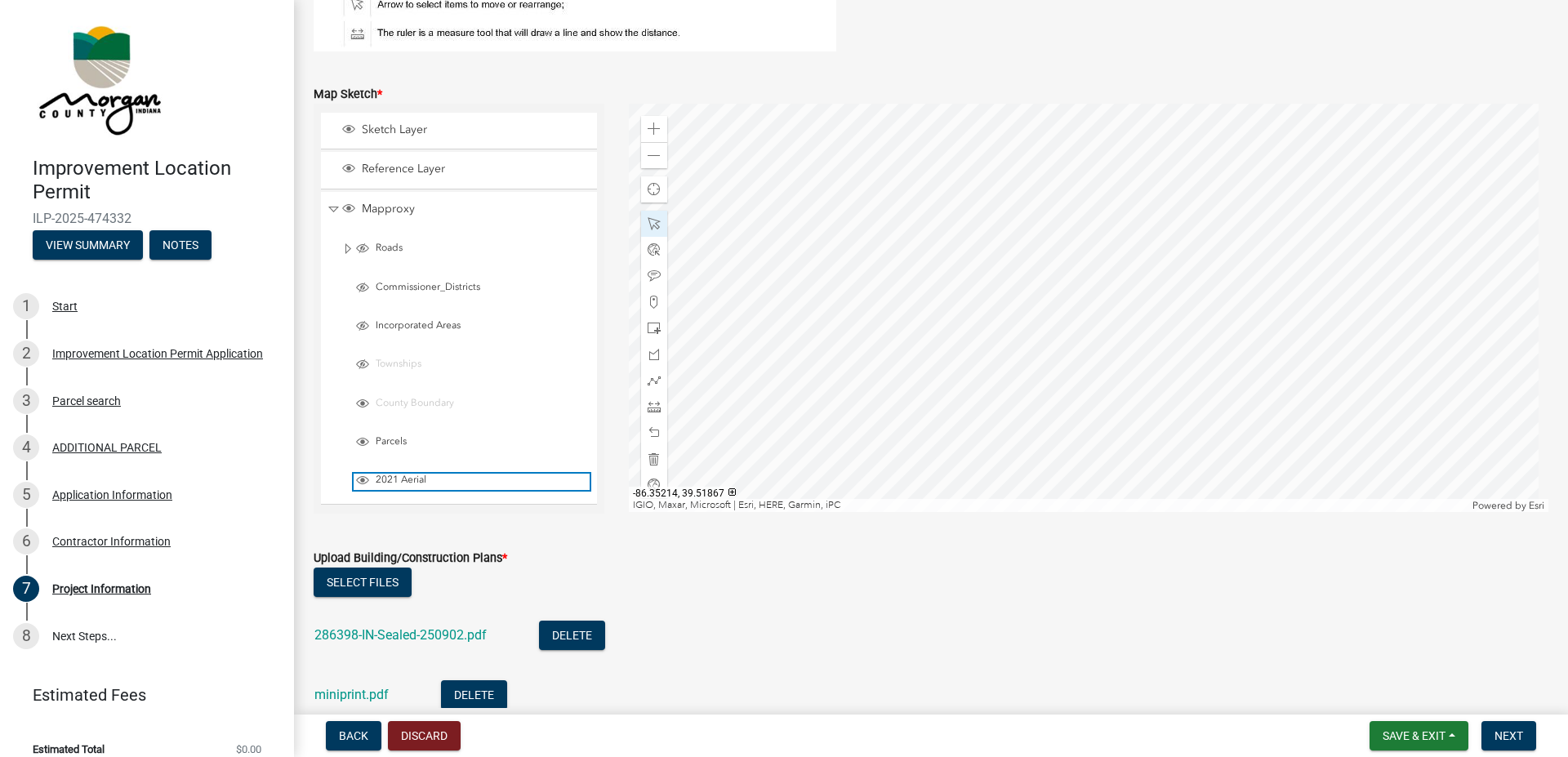
click at [365, 482] on span "Layer List" at bounding box center [363, 481] width 13 height 13
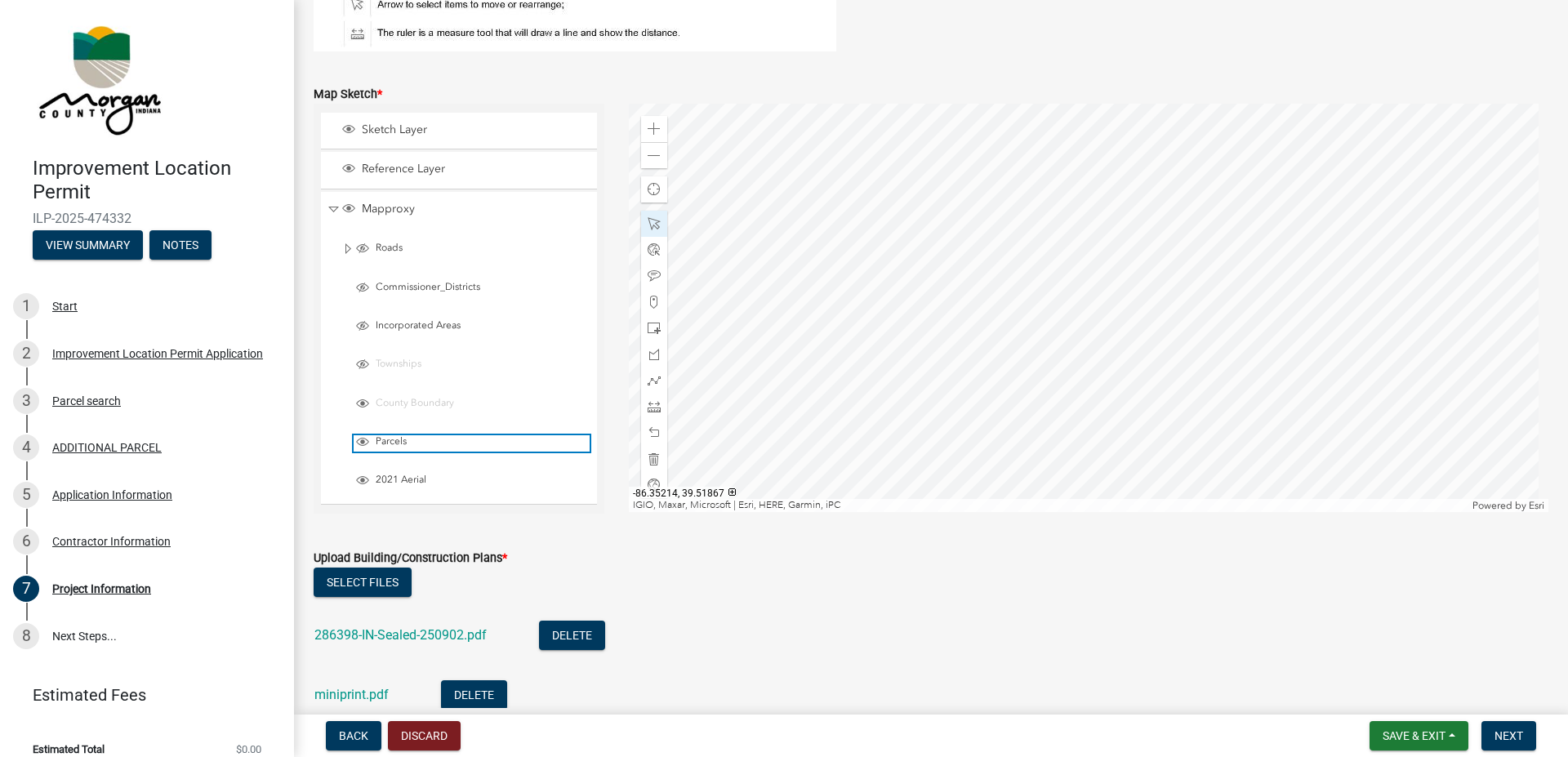
click at [365, 443] on span "Layer List" at bounding box center [363, 442] width 13 height 13
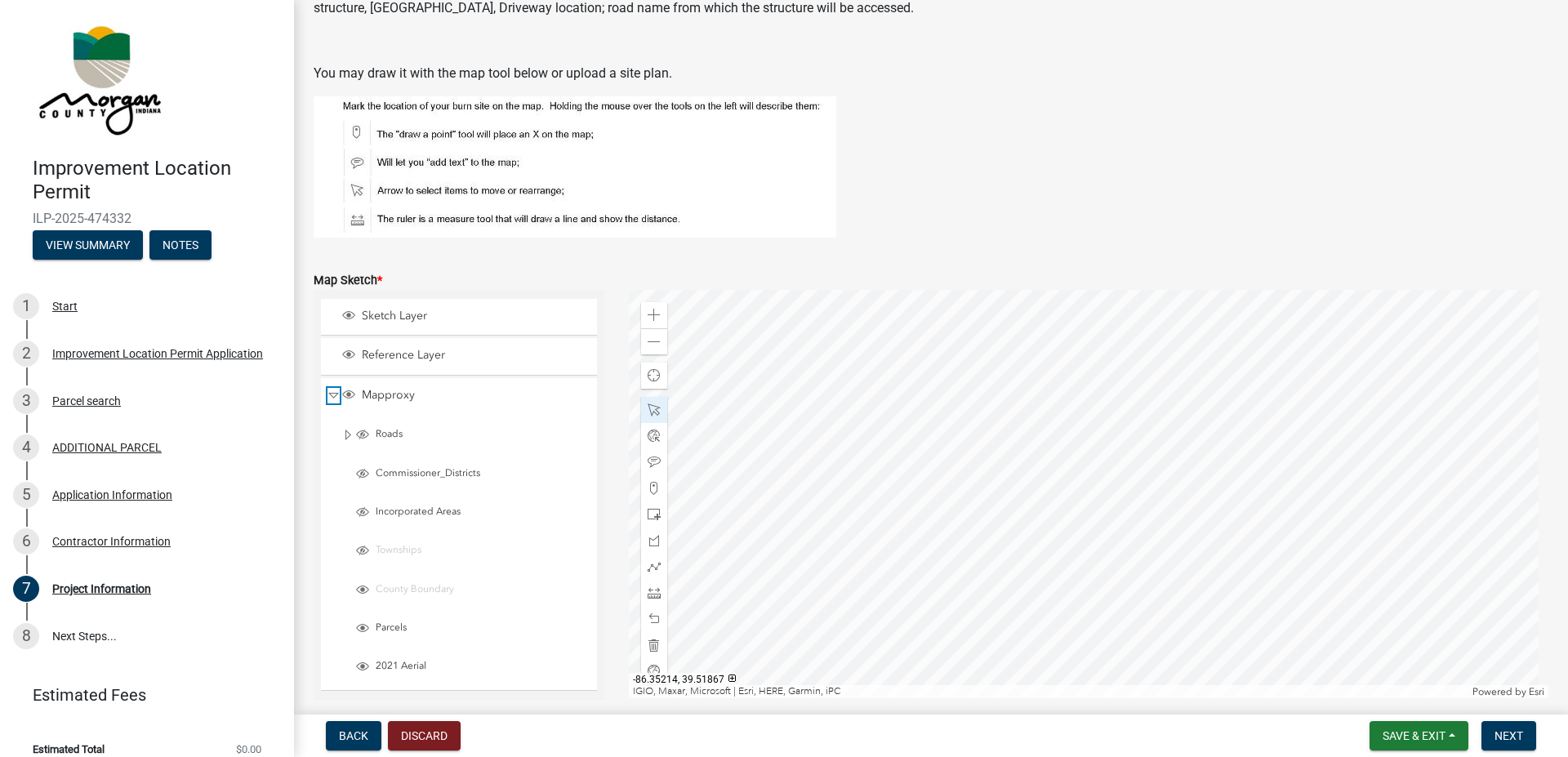
click at [336, 396] on span "Collapse" at bounding box center [333, 396] width 13 height 15
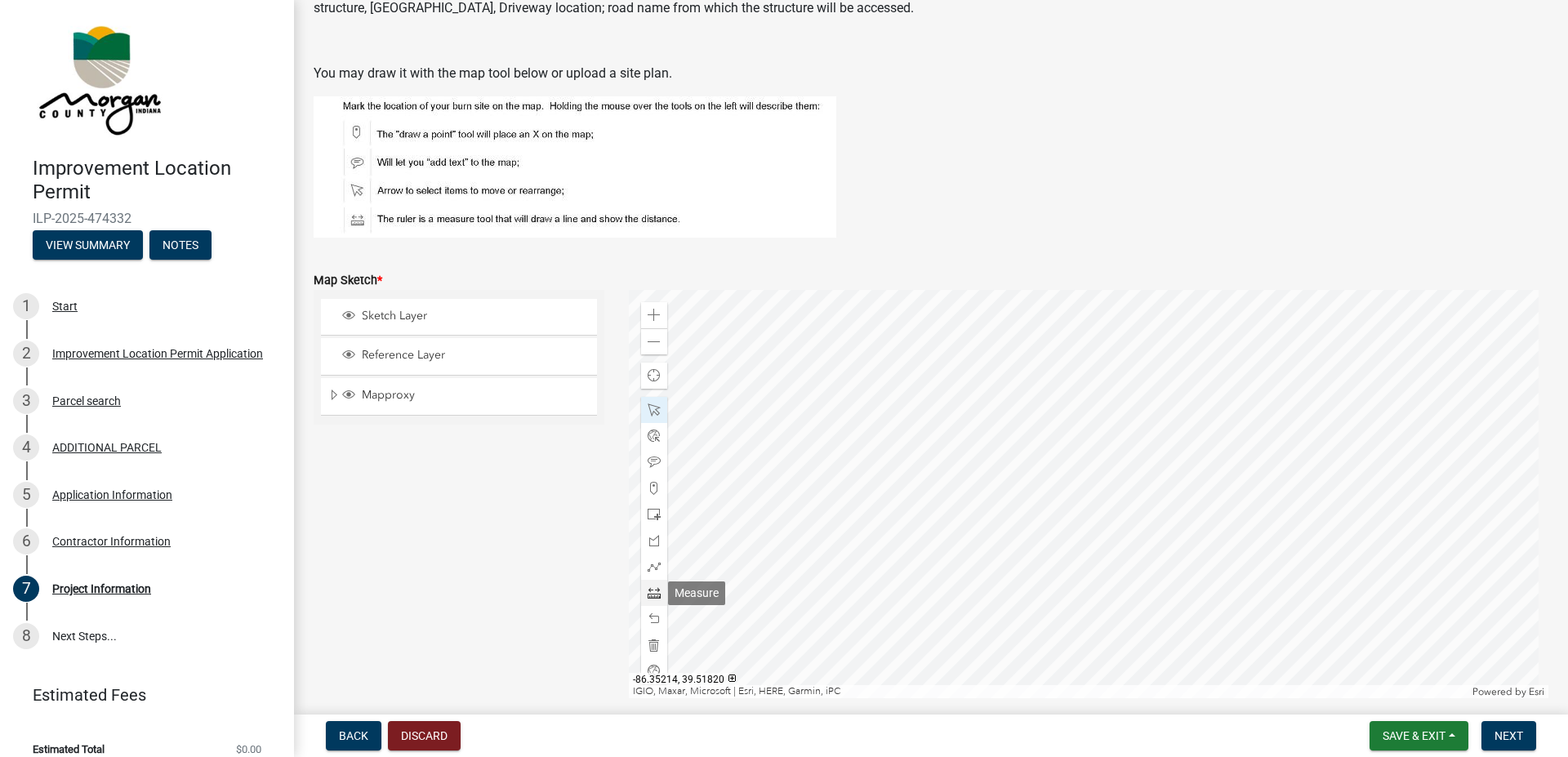
click at [654, 594] on span at bounding box center [655, 593] width 13 height 13
click at [653, 590] on span at bounding box center [655, 593] width 13 height 13
click at [650, 311] on span at bounding box center [655, 316] width 13 height 13
click at [648, 415] on span at bounding box center [655, 410] width 13 height 13
click at [648, 567] on span at bounding box center [655, 567] width 13 height 13
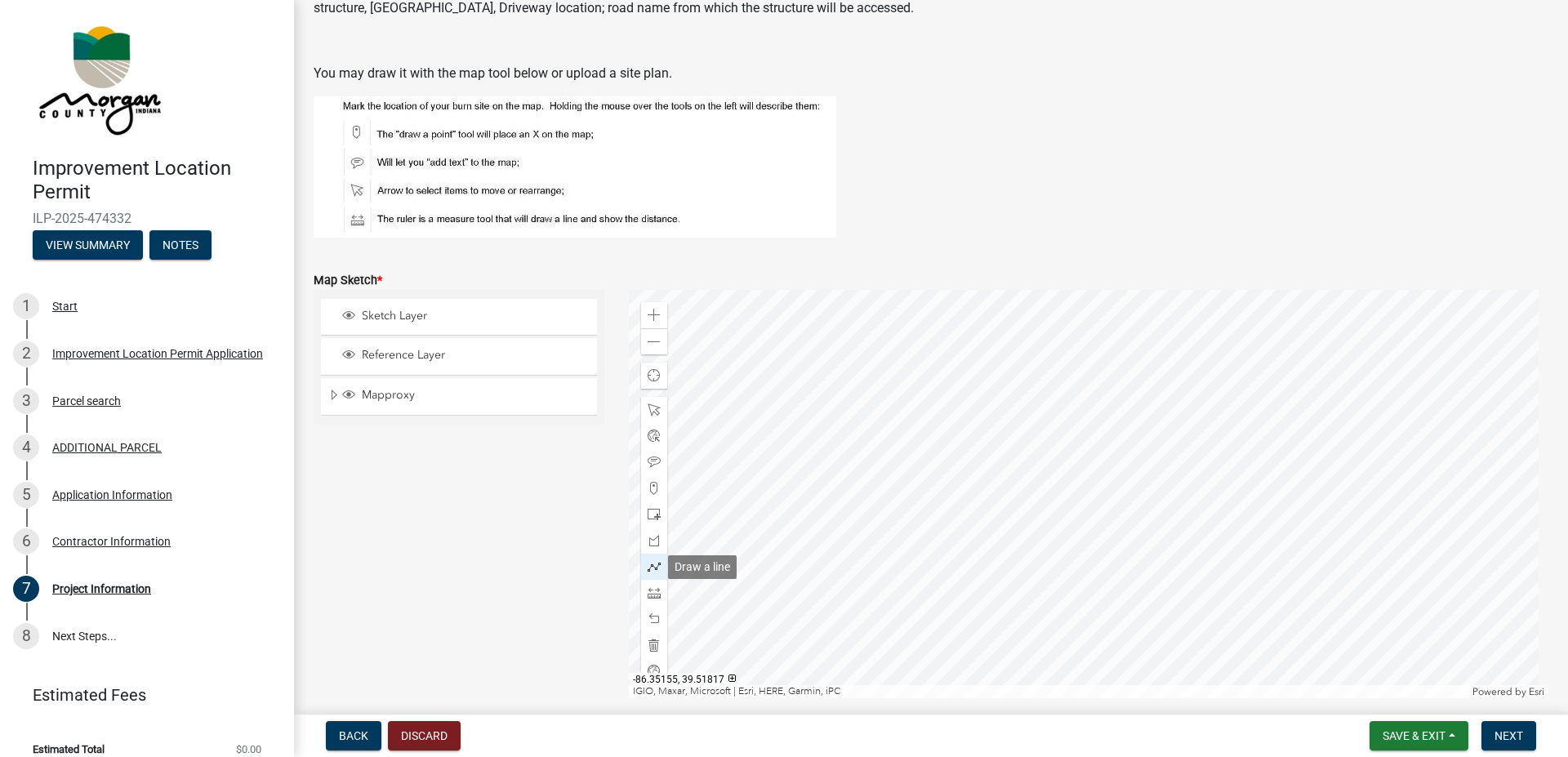
click at [659, 568] on div at bounding box center [654, 566] width 26 height 26
click at [653, 595] on span at bounding box center [655, 593] width 13 height 13
click at [654, 463] on span at bounding box center [655, 462] width 13 height 13
click at [658, 409] on div at bounding box center [654, 409] width 26 height 26
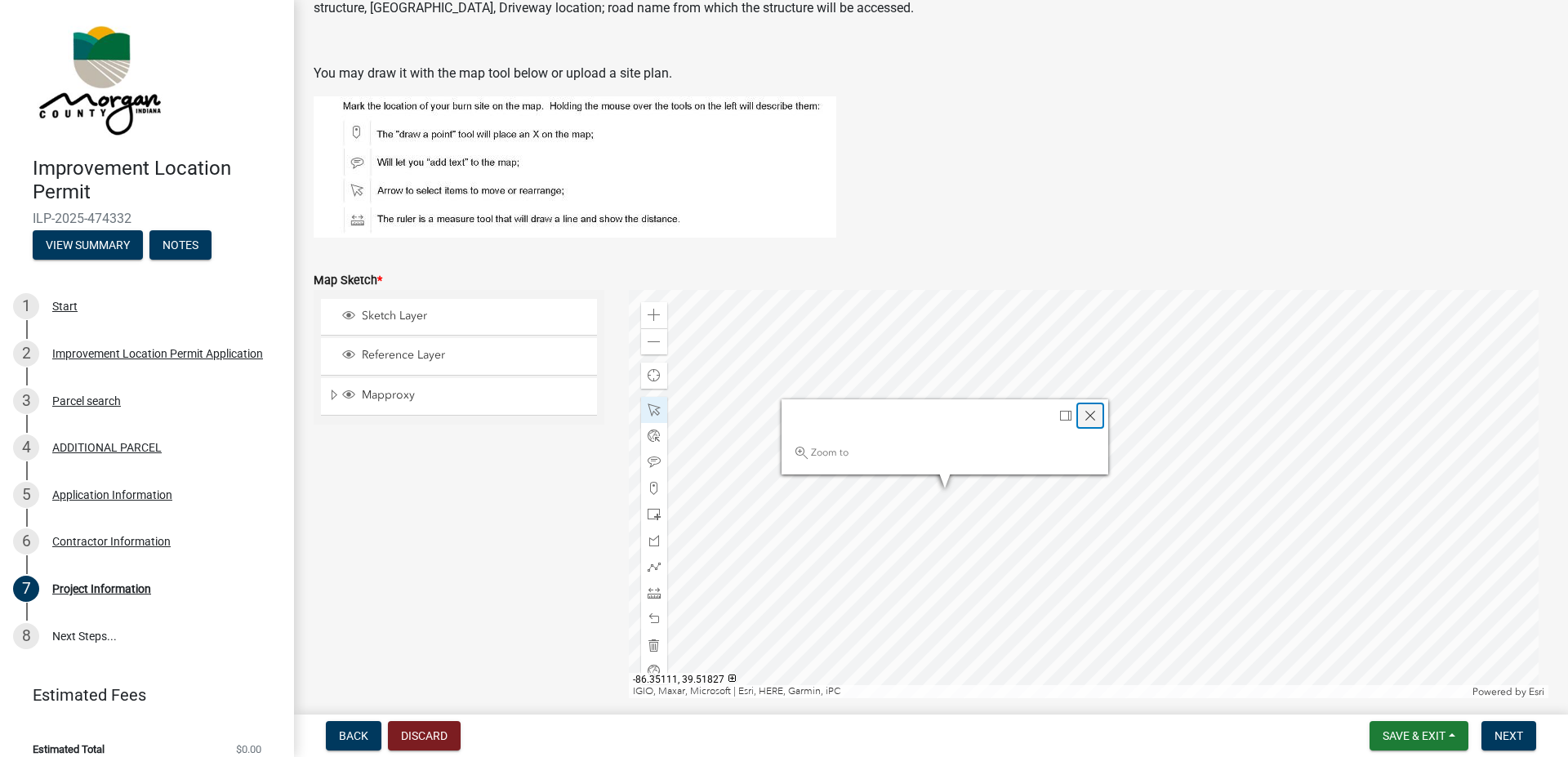
click at [1088, 415] on span "Close" at bounding box center [1091, 416] width 13 height 13
click at [648, 342] on span at bounding box center [655, 343] width 13 height 13
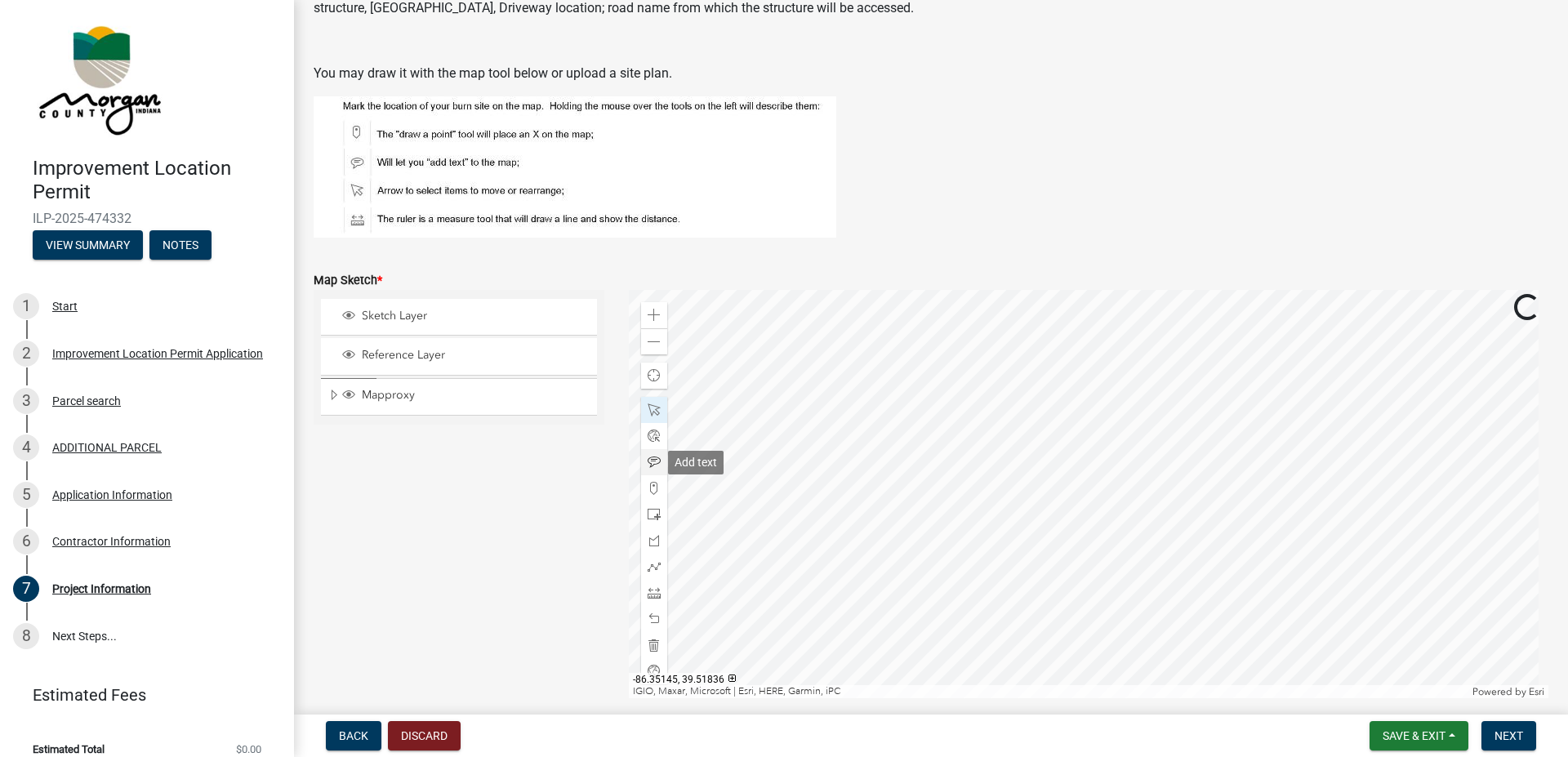
click at [648, 463] on span at bounding box center [655, 462] width 13 height 13
click at [643, 413] on div at bounding box center [654, 409] width 26 height 26
click at [956, 429] on header at bounding box center [1000, 417] width 327 height 33
click at [928, 422] on header at bounding box center [1000, 417] width 327 height 33
drag, startPoint x: 928, startPoint y: 422, endPoint x: 942, endPoint y: 428, distance: 15.2
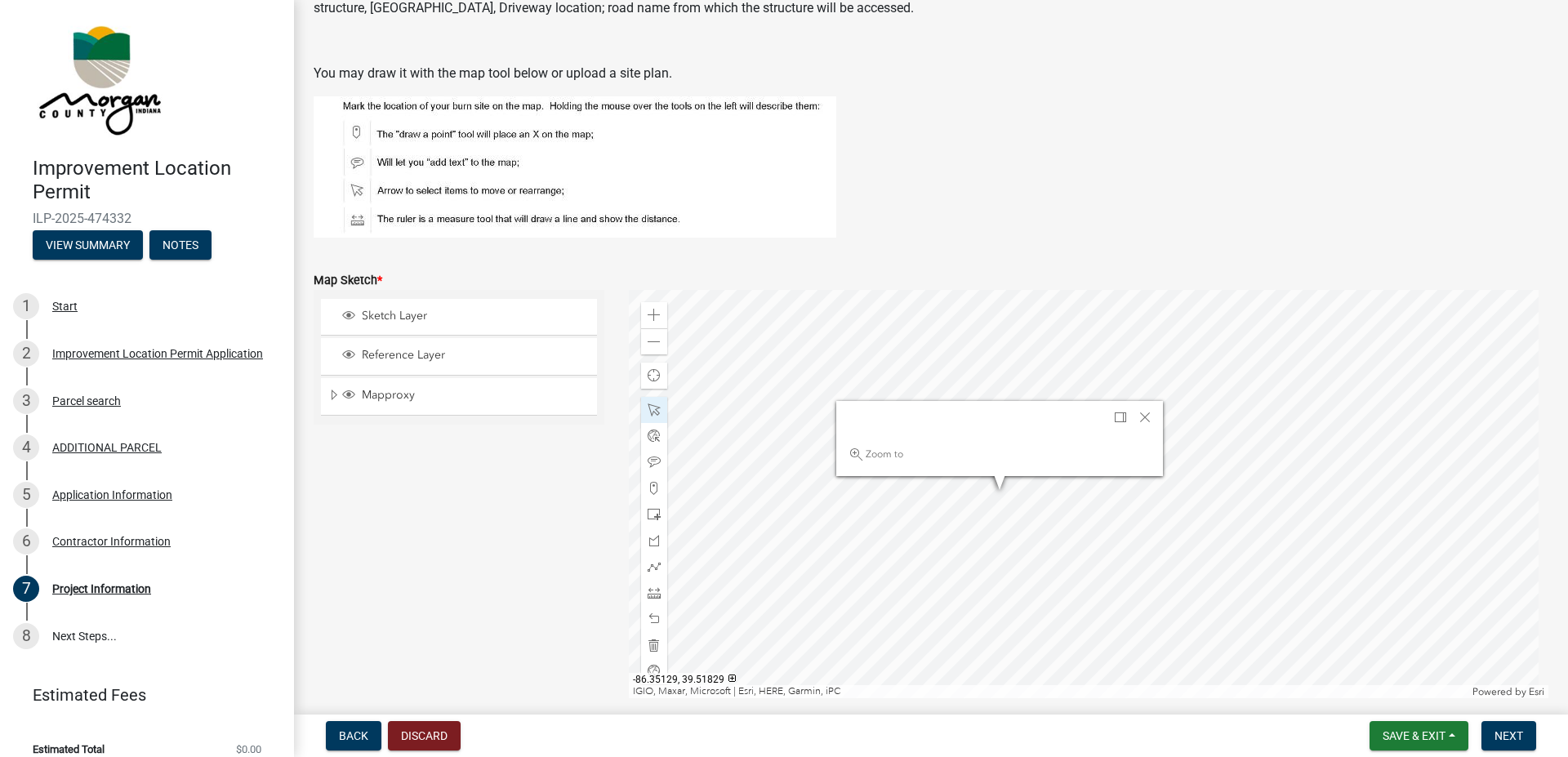
click at [940, 428] on header at bounding box center [1000, 417] width 327 height 33
click at [1116, 417] on span "Dock" at bounding box center [1121, 418] width 13 height 13
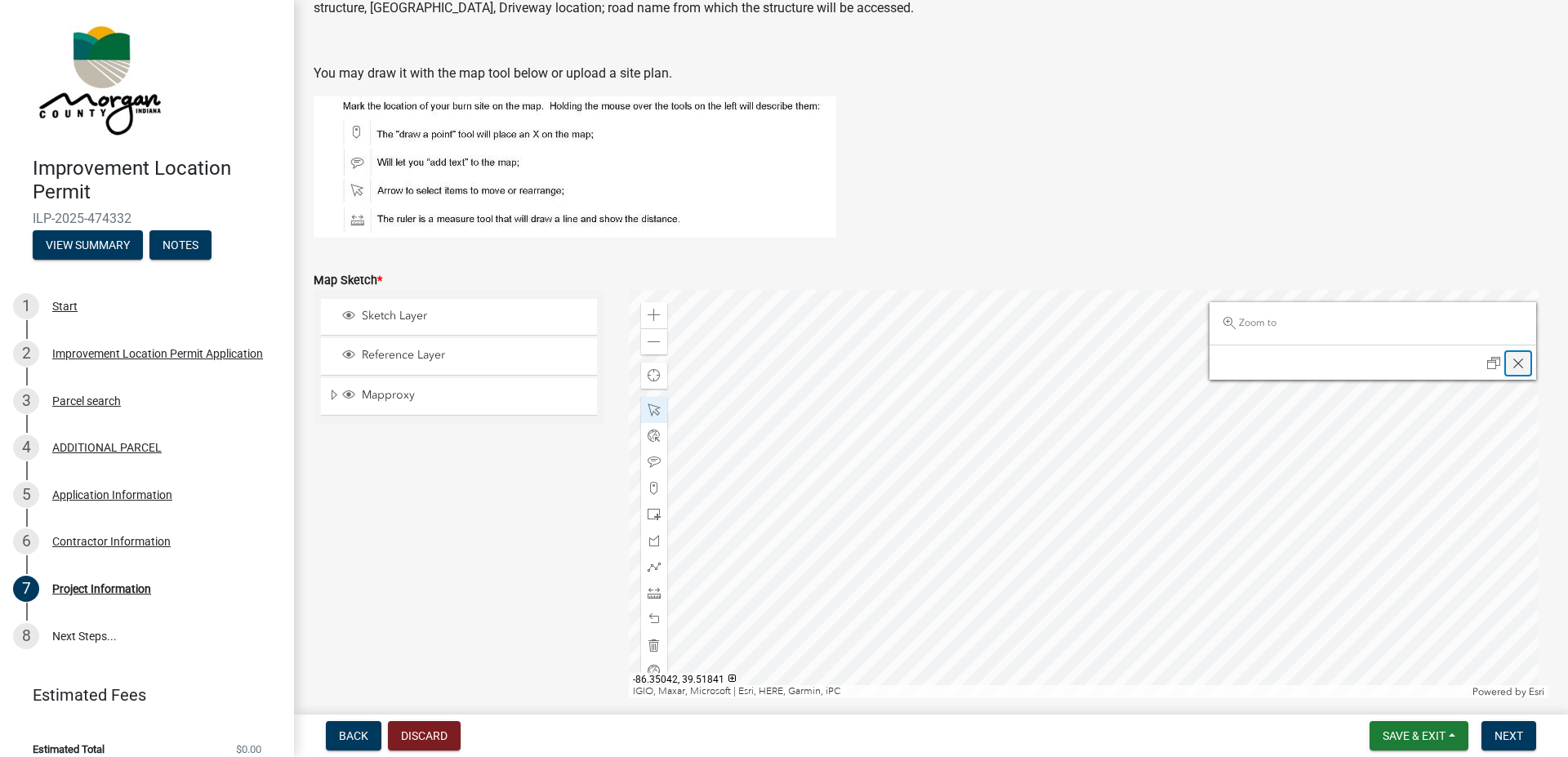
click at [1512, 363] on span "Close" at bounding box center [1519, 364] width 13 height 13
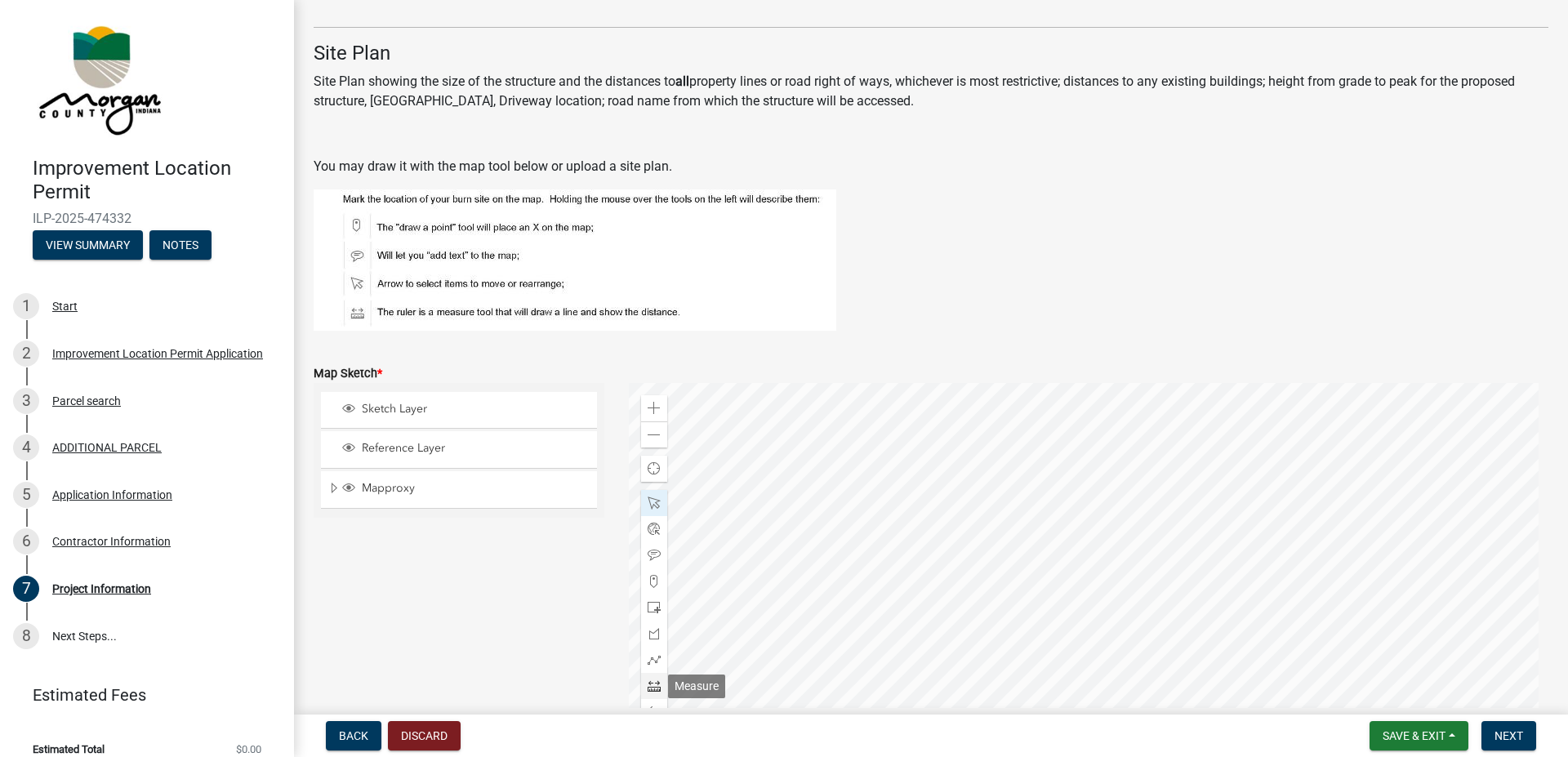
click at [652, 685] on span at bounding box center [655, 687] width 13 height 13
click at [656, 684] on span at bounding box center [655, 687] width 13 height 13
click at [658, 554] on div at bounding box center [654, 555] width 26 height 26
click at [651, 687] on span at bounding box center [655, 687] width 13 height 13
click at [652, 684] on span at bounding box center [655, 687] width 13 height 13
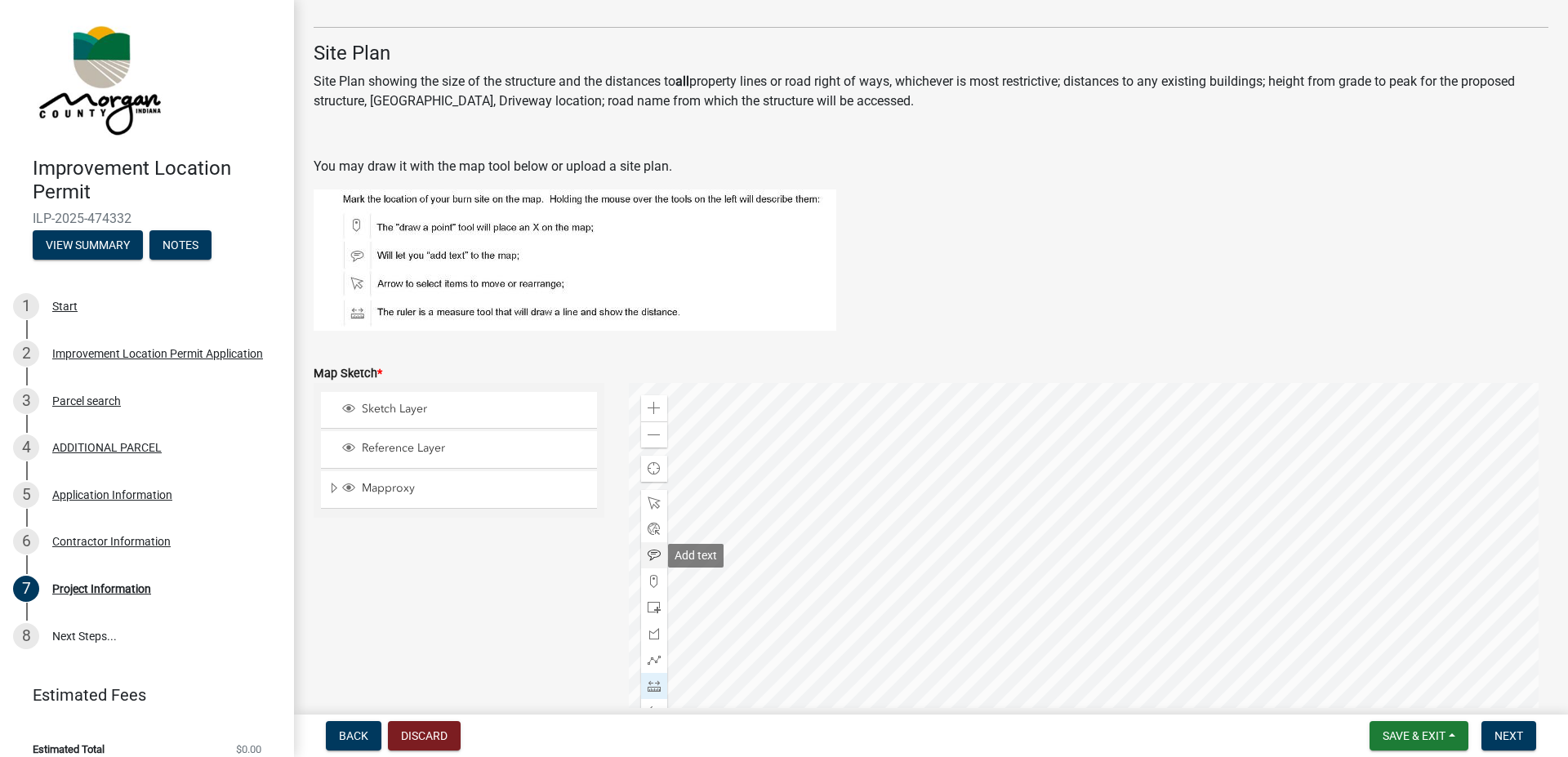
click at [654, 556] on span at bounding box center [655, 556] width 13 height 13
click at [654, 500] on span at bounding box center [655, 504] width 13 height 13
click at [653, 690] on span at bounding box center [655, 687] width 13 height 13
click at [651, 557] on span at bounding box center [655, 556] width 13 height 13
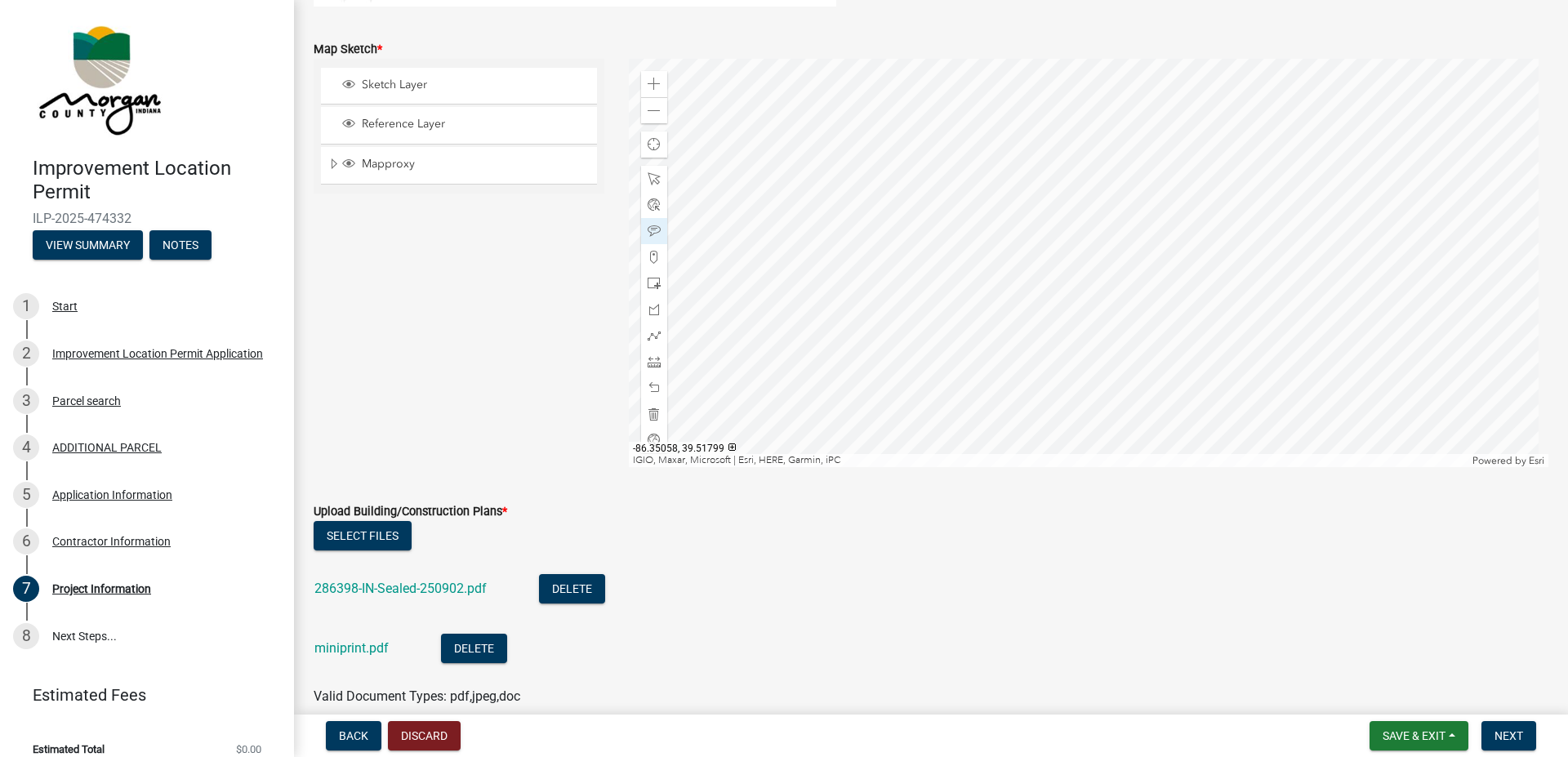
scroll to position [2862, 0]
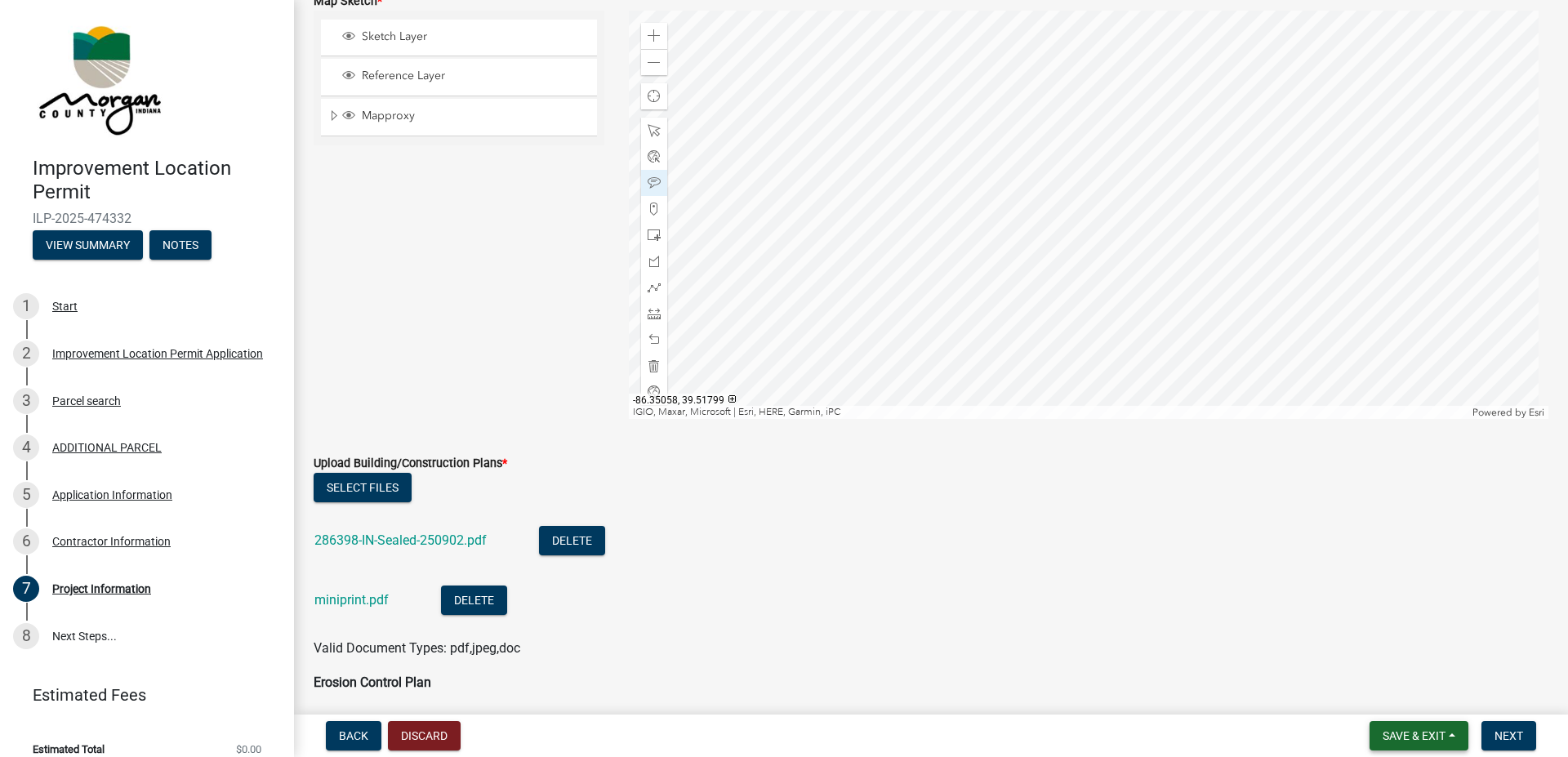
click at [1396, 727] on button "Save & Exit" at bounding box center [1419, 736] width 99 height 30
click at [1364, 648] on button "Save" at bounding box center [1403, 654] width 131 height 39
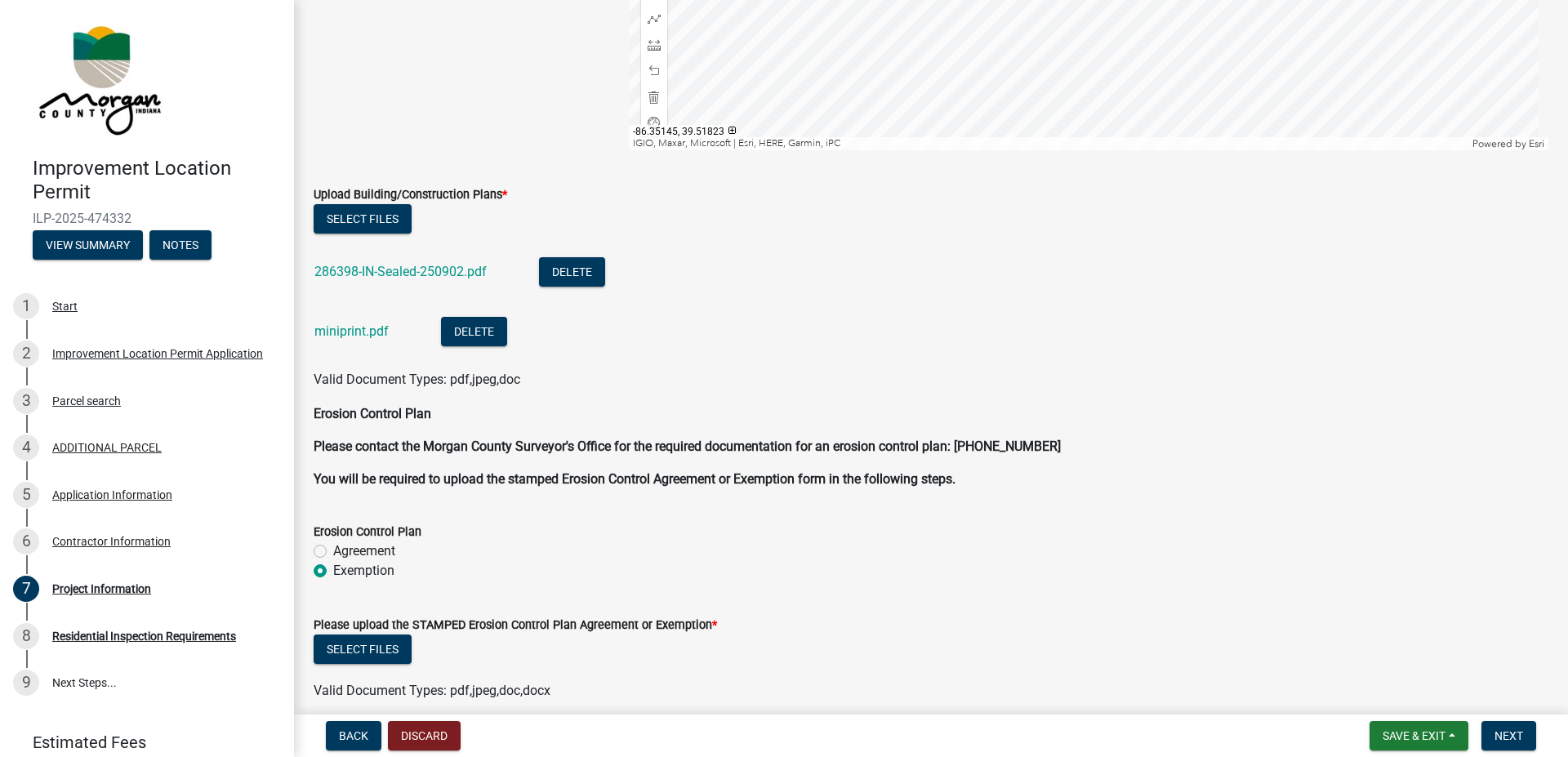
scroll to position [3235, 0]
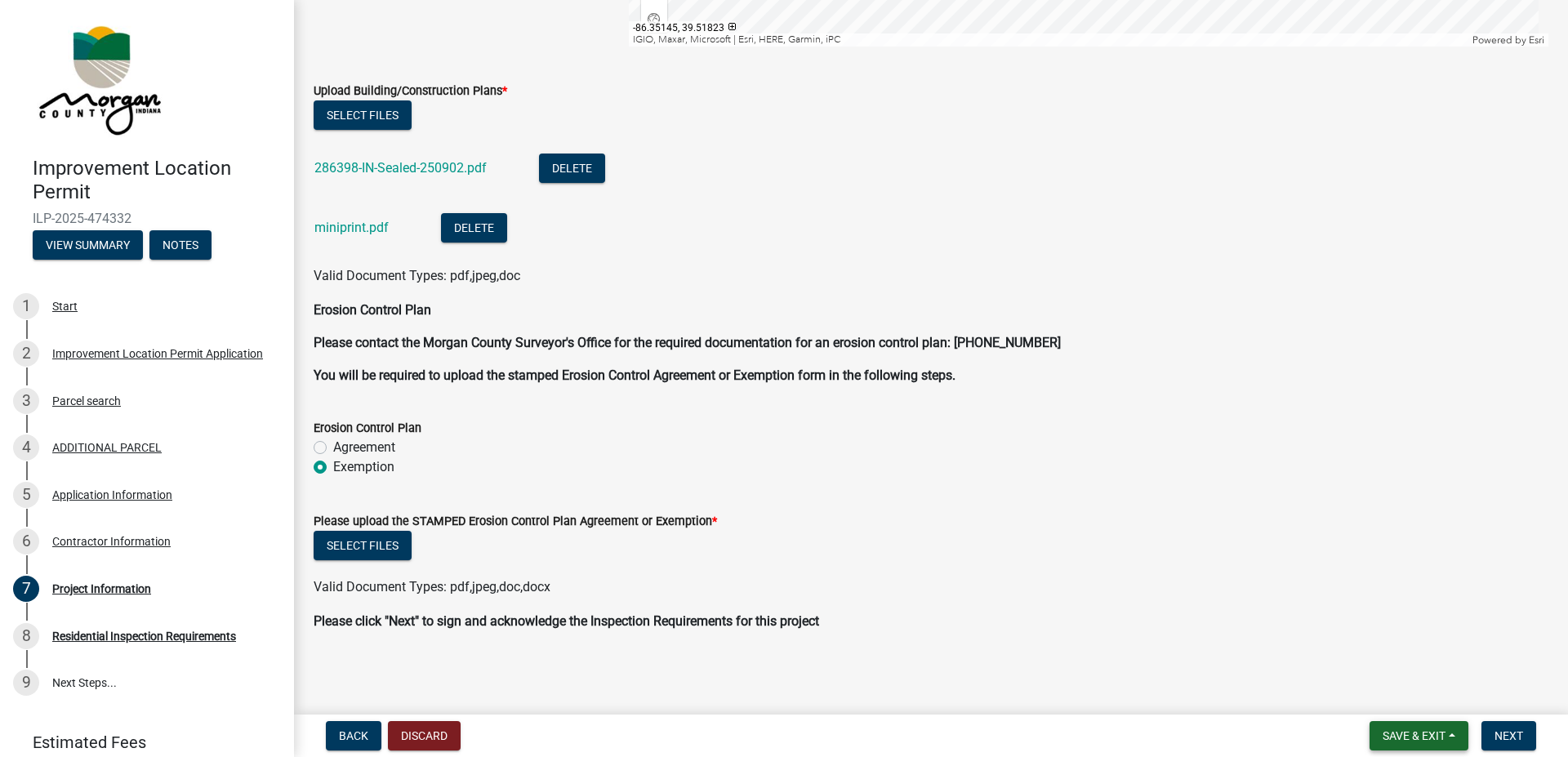
click at [1385, 733] on span "Save & Exit" at bounding box center [1414, 736] width 63 height 13
click at [1372, 652] on button "Save" at bounding box center [1403, 654] width 131 height 39
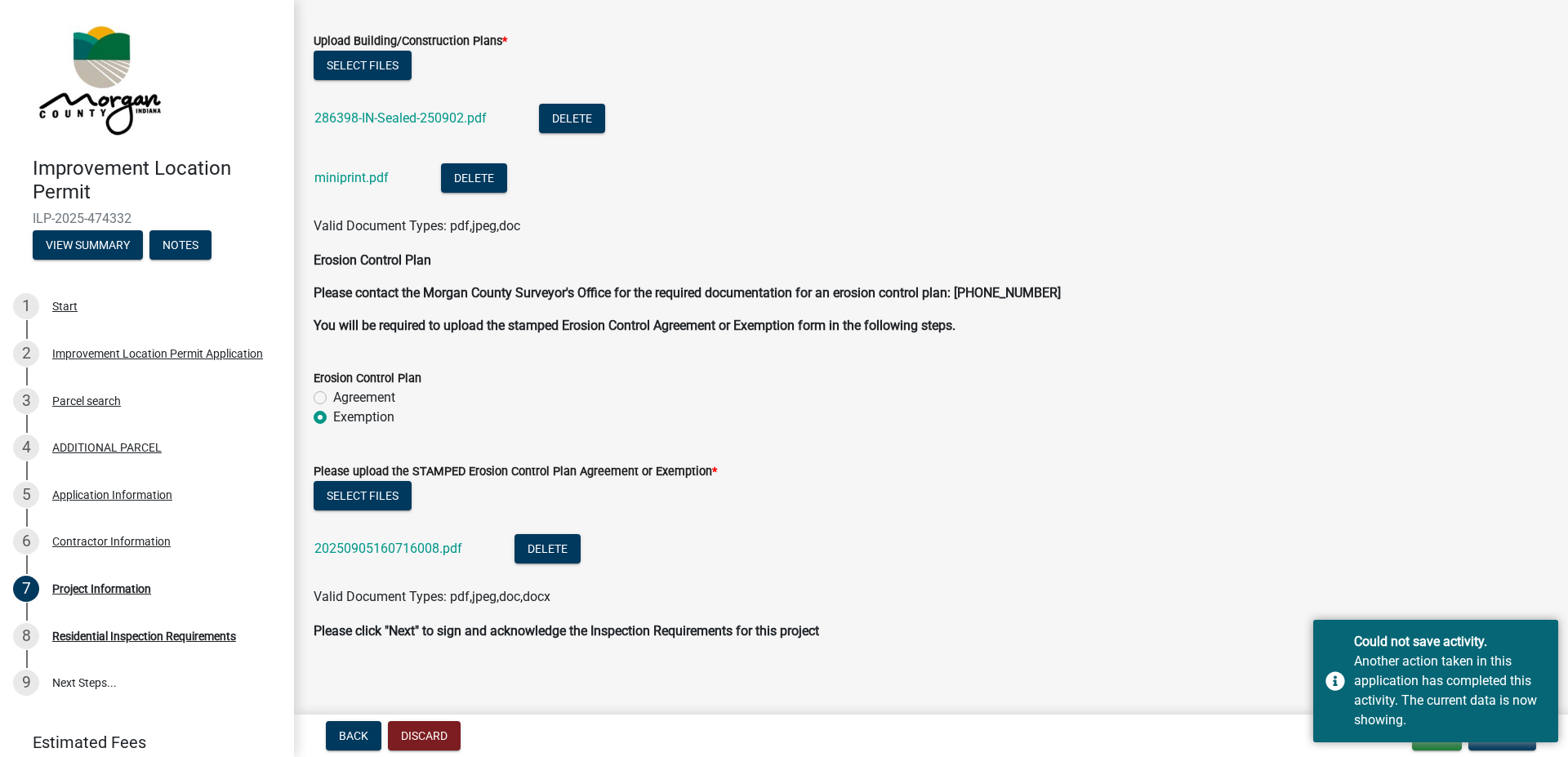
scroll to position [3295, 0]
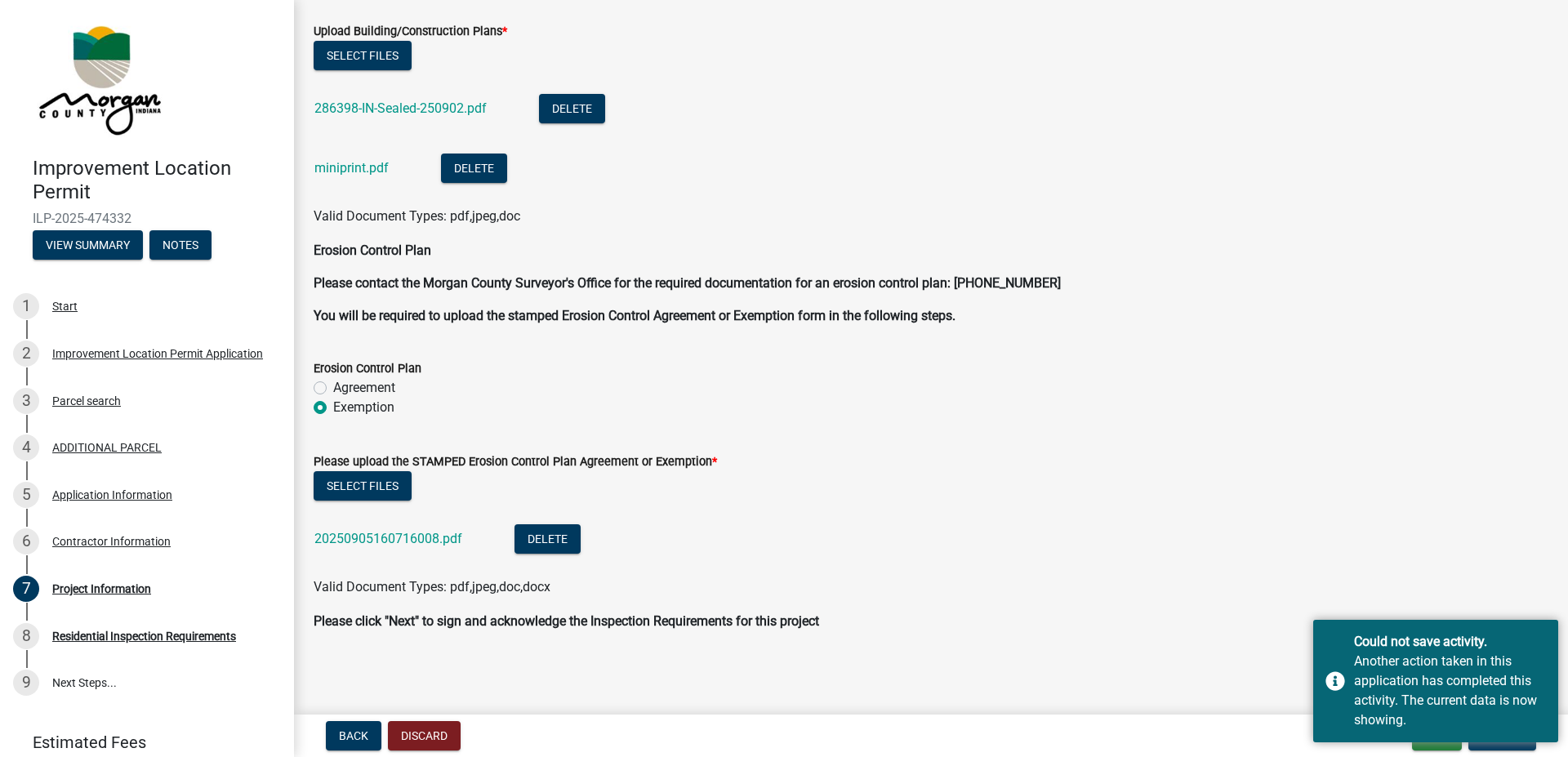
click at [1204, 540] on li "20250905160716008.pdf Delete" at bounding box center [931, 541] width 1235 height 60
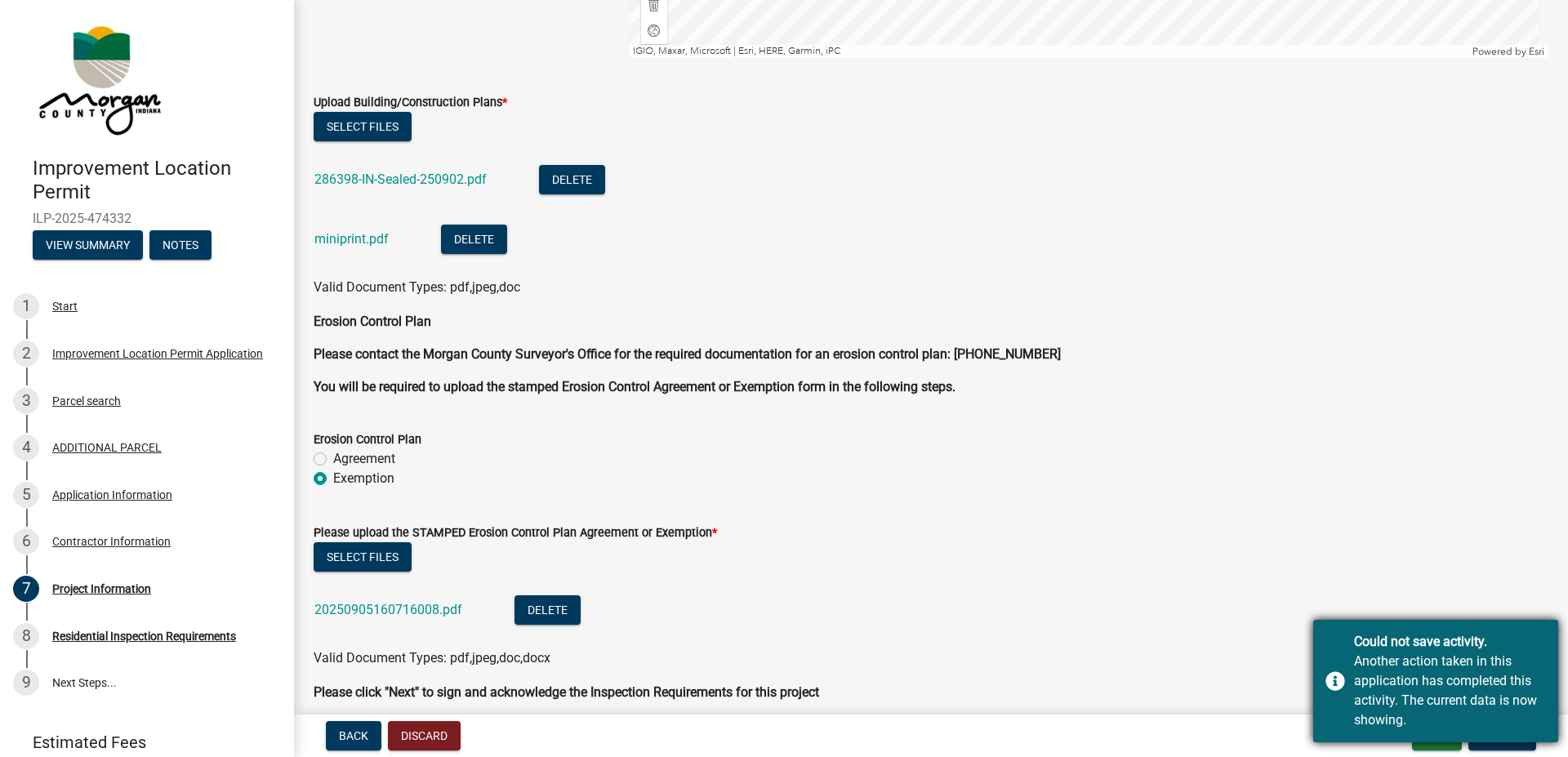
scroll to position [3201, 0]
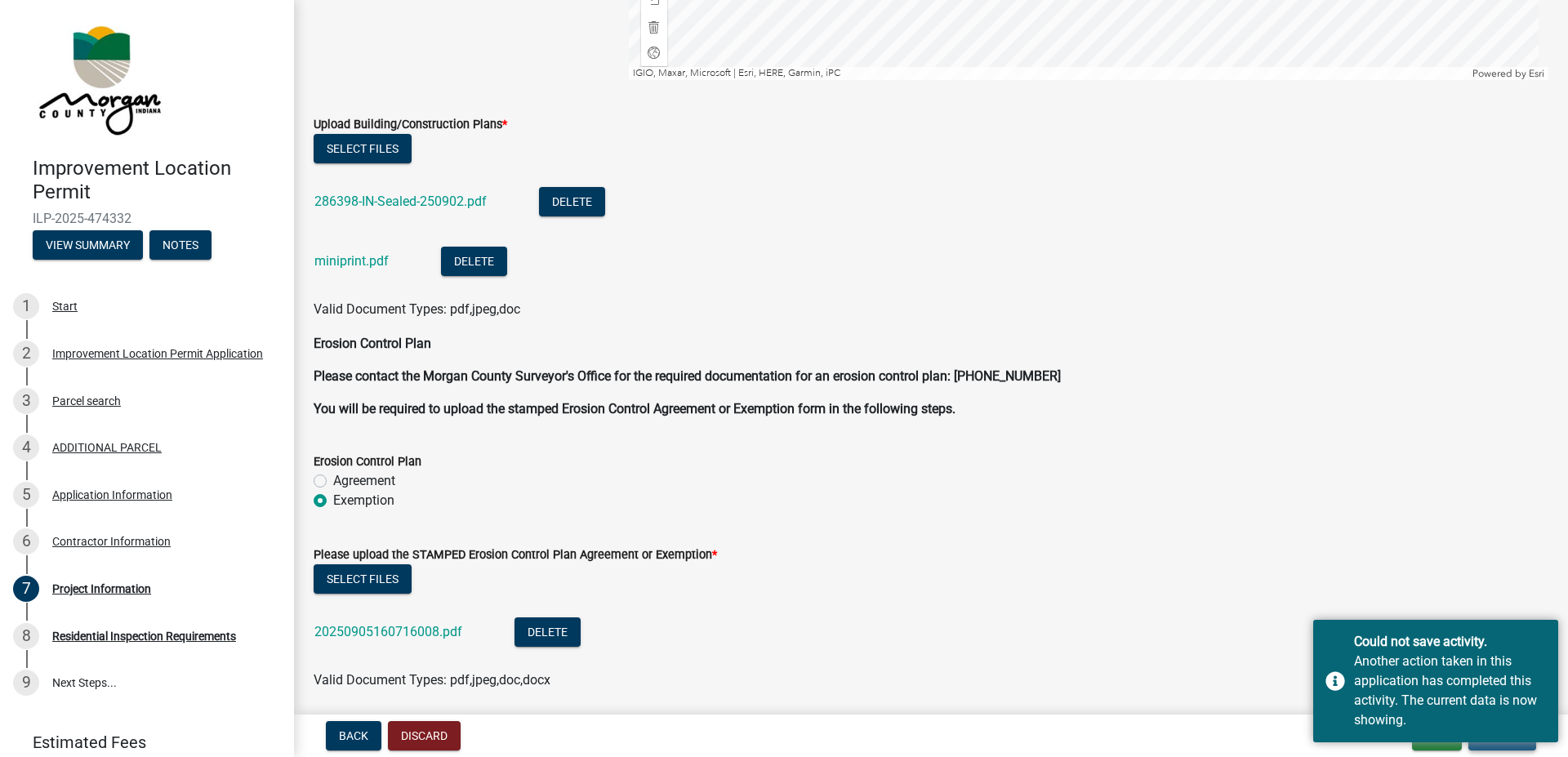
click at [1491, 748] on button "Update" at bounding box center [1503, 736] width 67 height 30
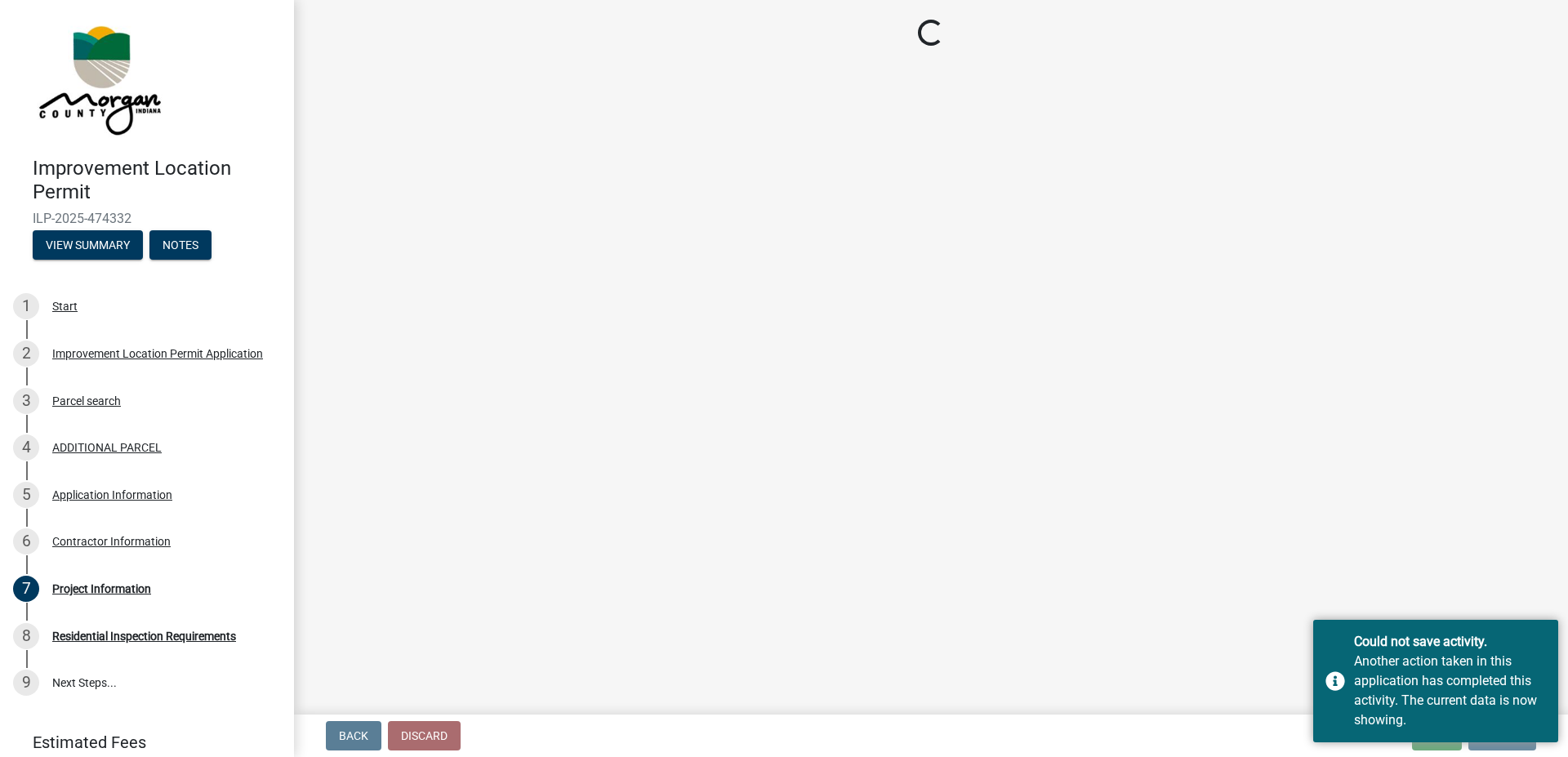
scroll to position [0, 0]
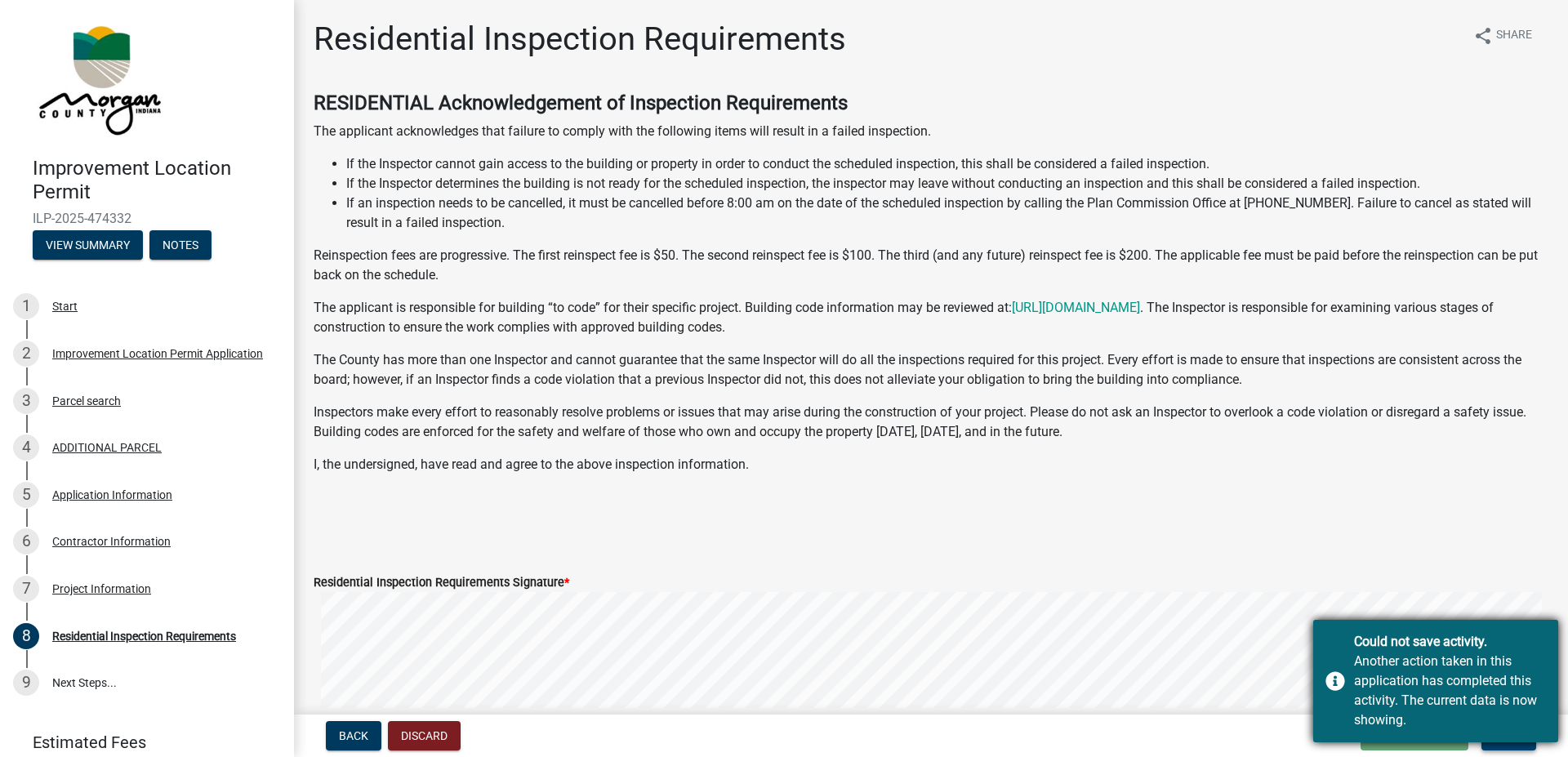
click at [1413, 662] on div "Another action taken in this application has completed this activity. The curre…" at bounding box center [1450, 691] width 192 height 78
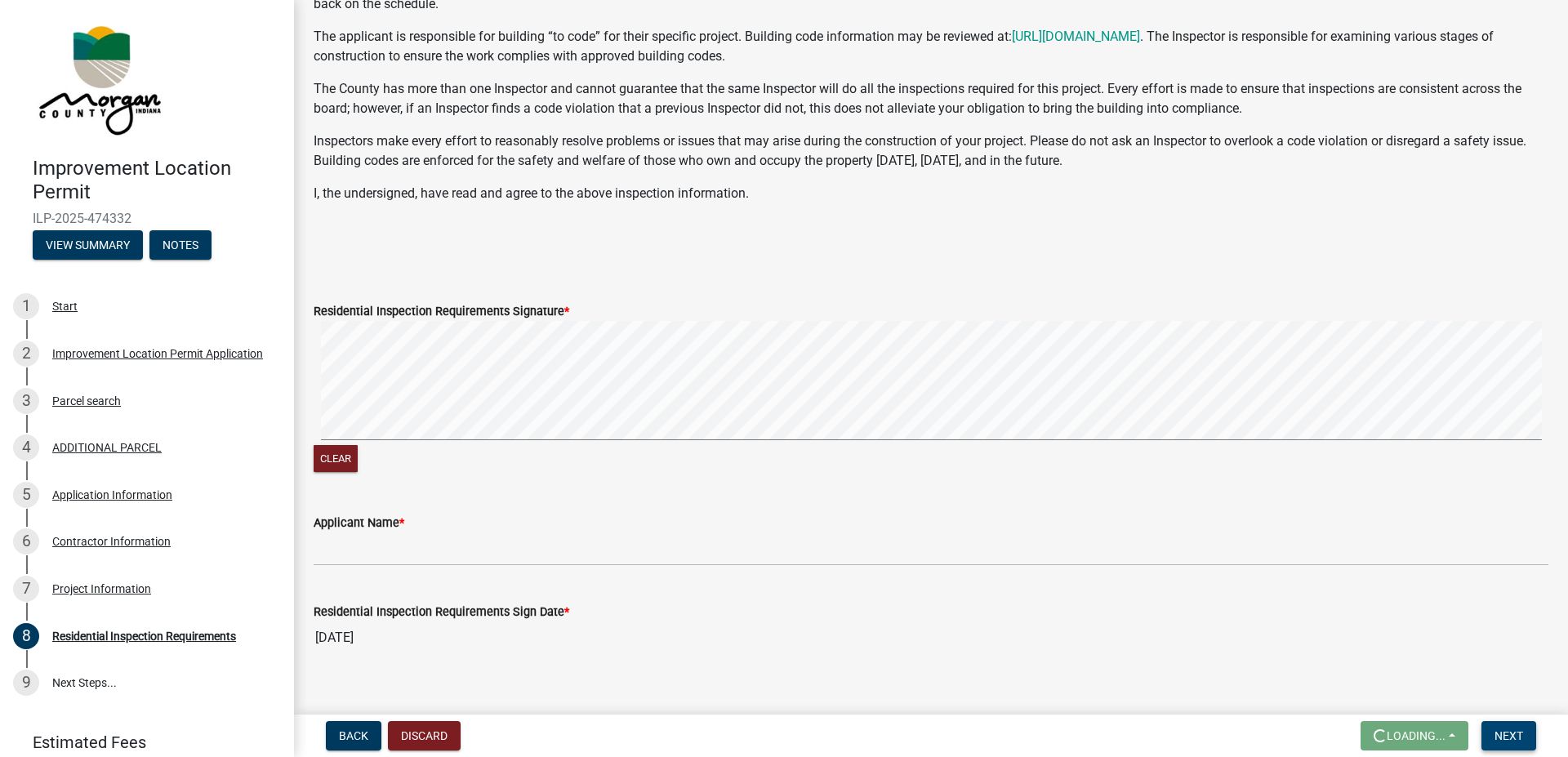
scroll to position [296, 0]
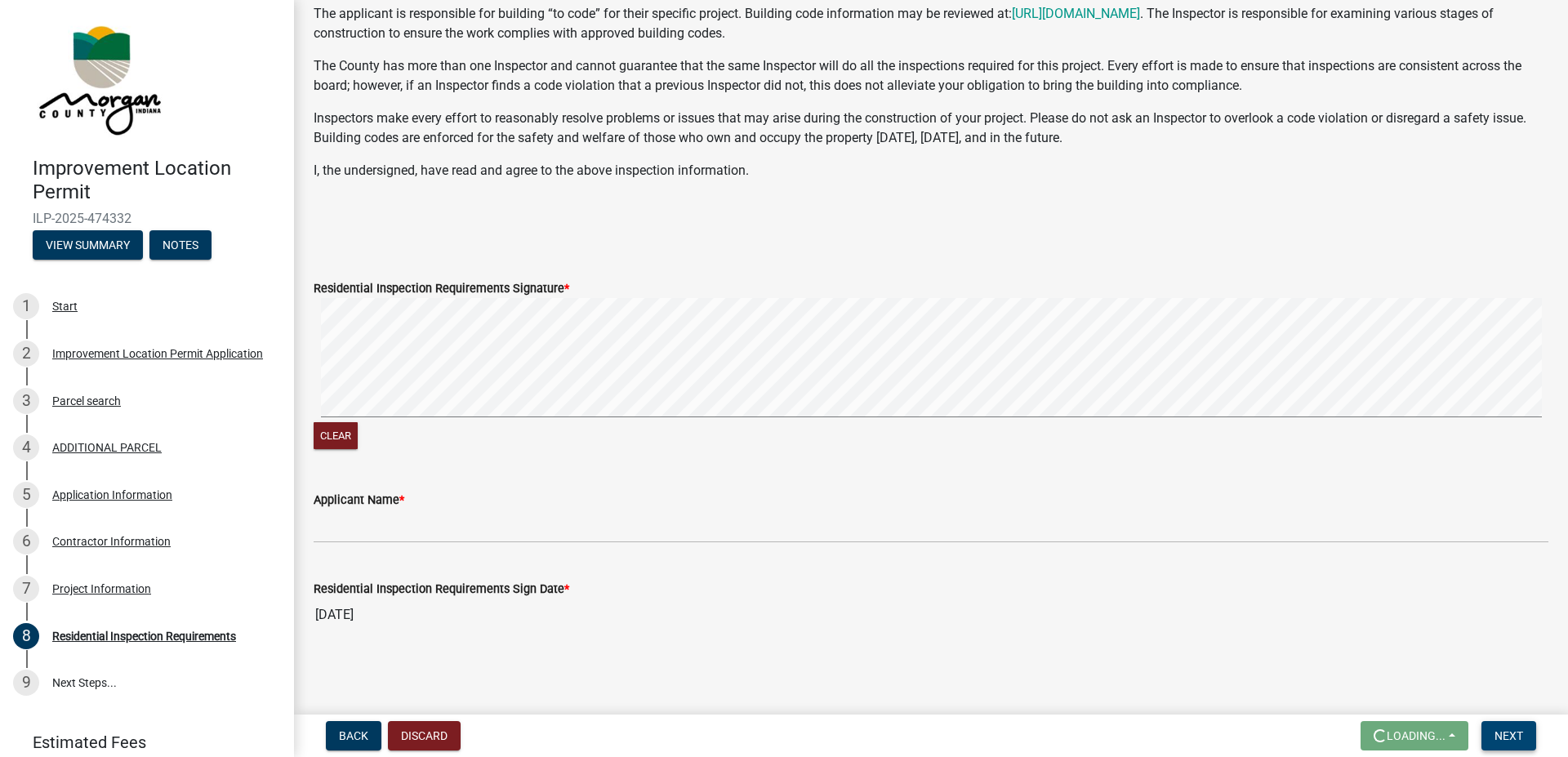
click at [482, 290] on label "Residential Inspection Requirements Signature *" at bounding box center [441, 289] width 255 height 12
click at [395, 422] on signature-pad at bounding box center [931, 360] width 1235 height 124
click at [327, 433] on button "Clear" at bounding box center [336, 436] width 44 height 27
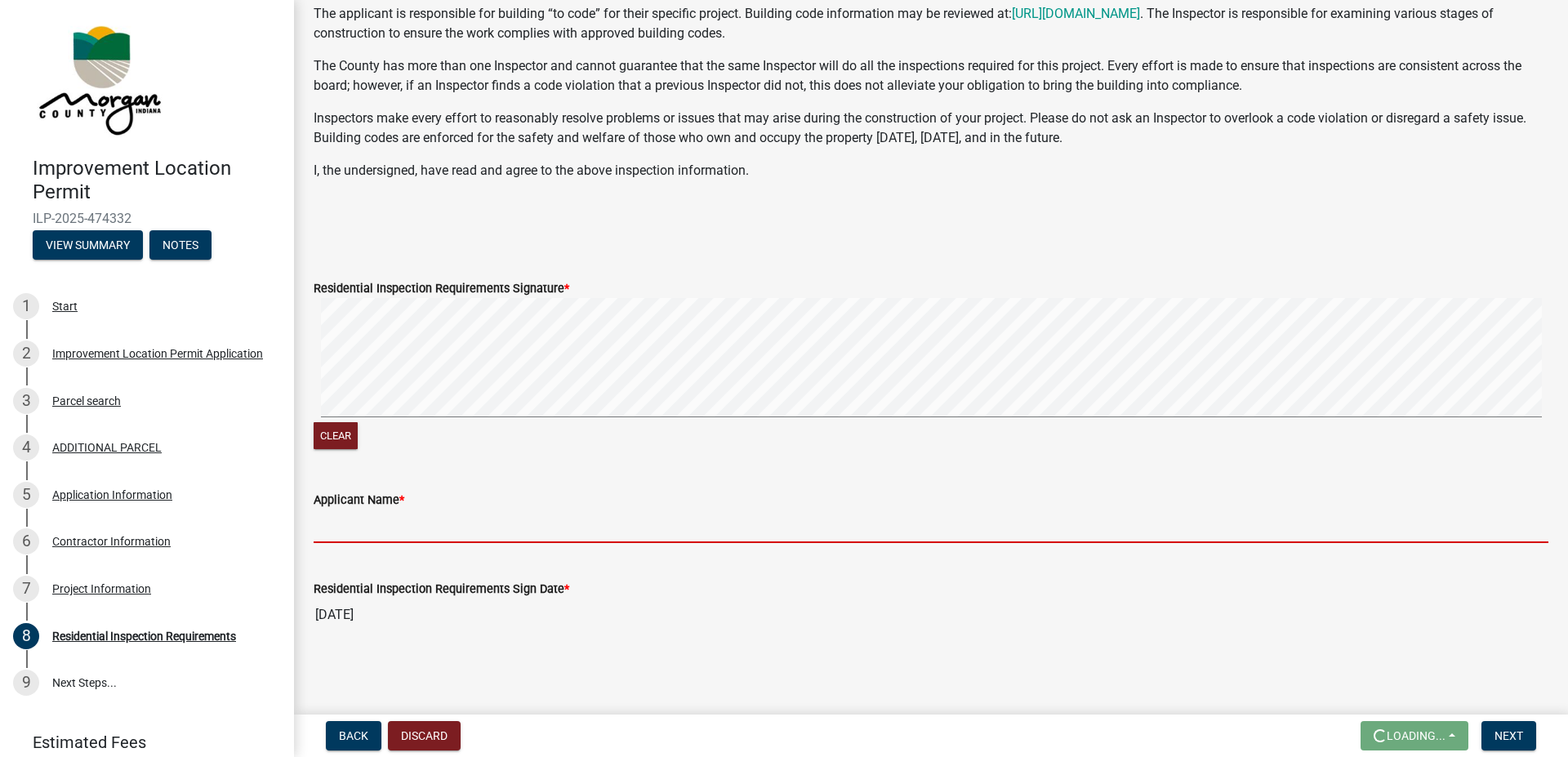
click at [390, 531] on input "Applicant Name *" at bounding box center [931, 526] width 1235 height 34
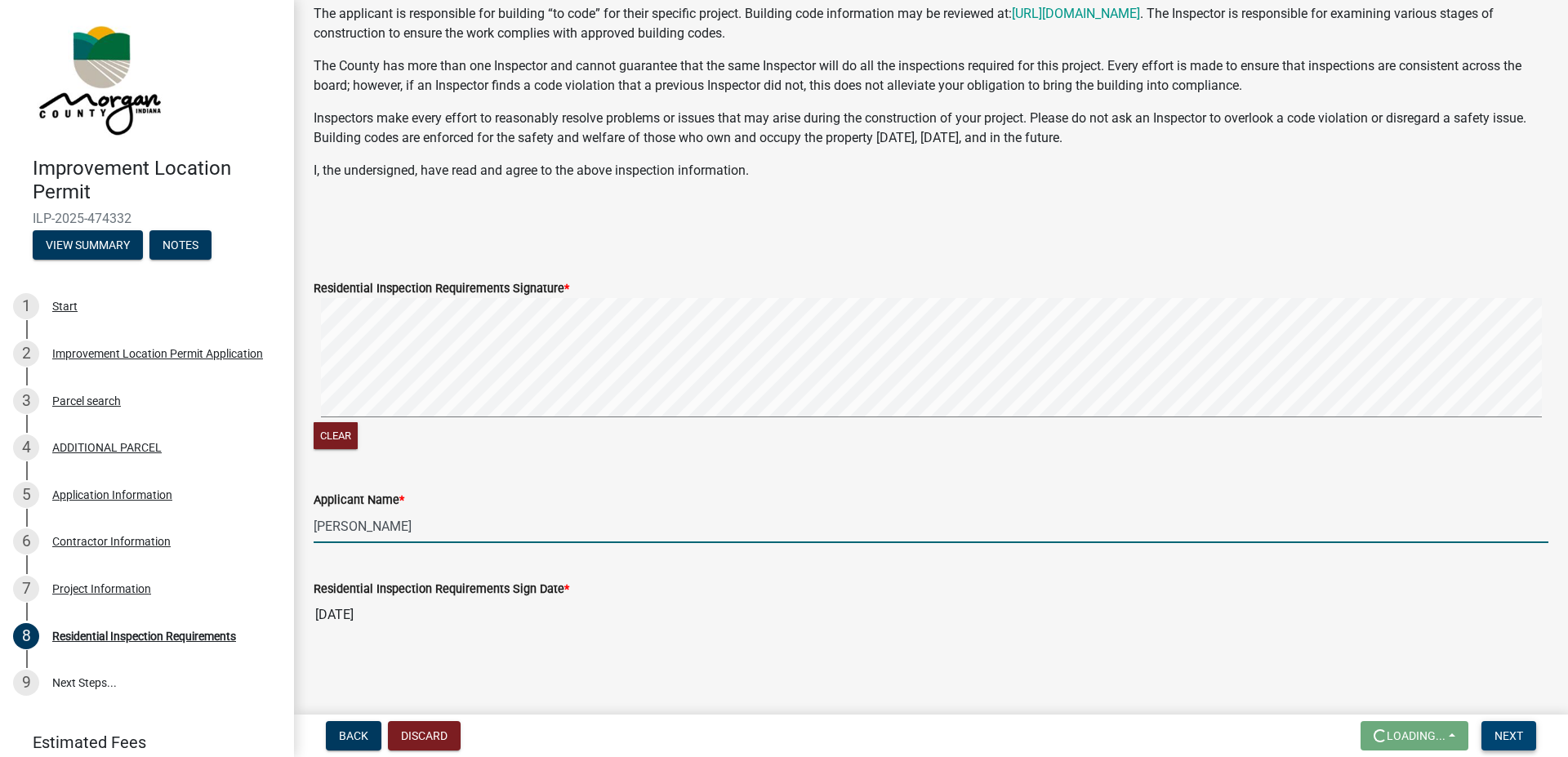
type input "Benjamin Kinkade"
click at [1495, 732] on span "Next" at bounding box center [1509, 736] width 29 height 13
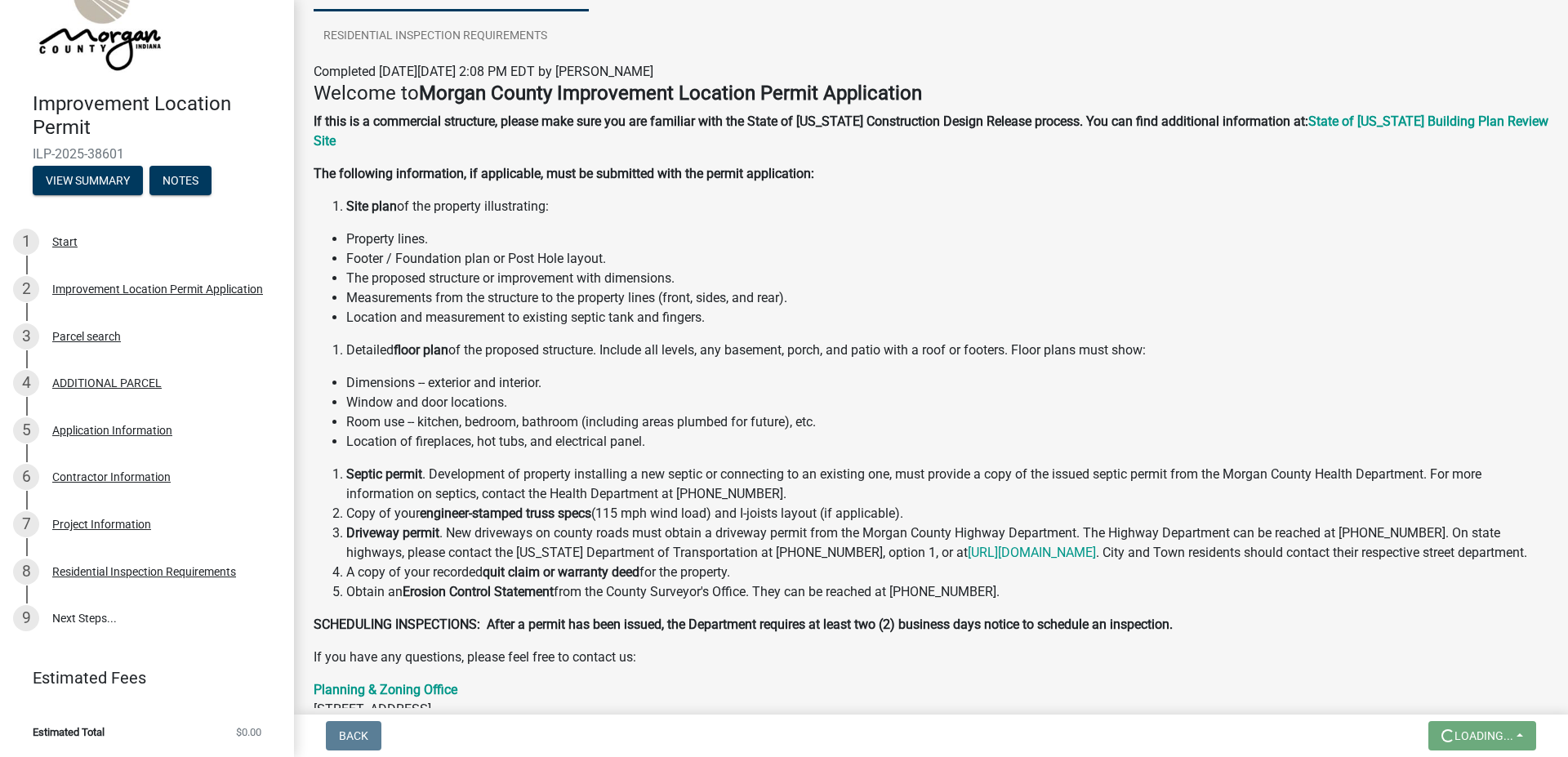
scroll to position [0, 0]
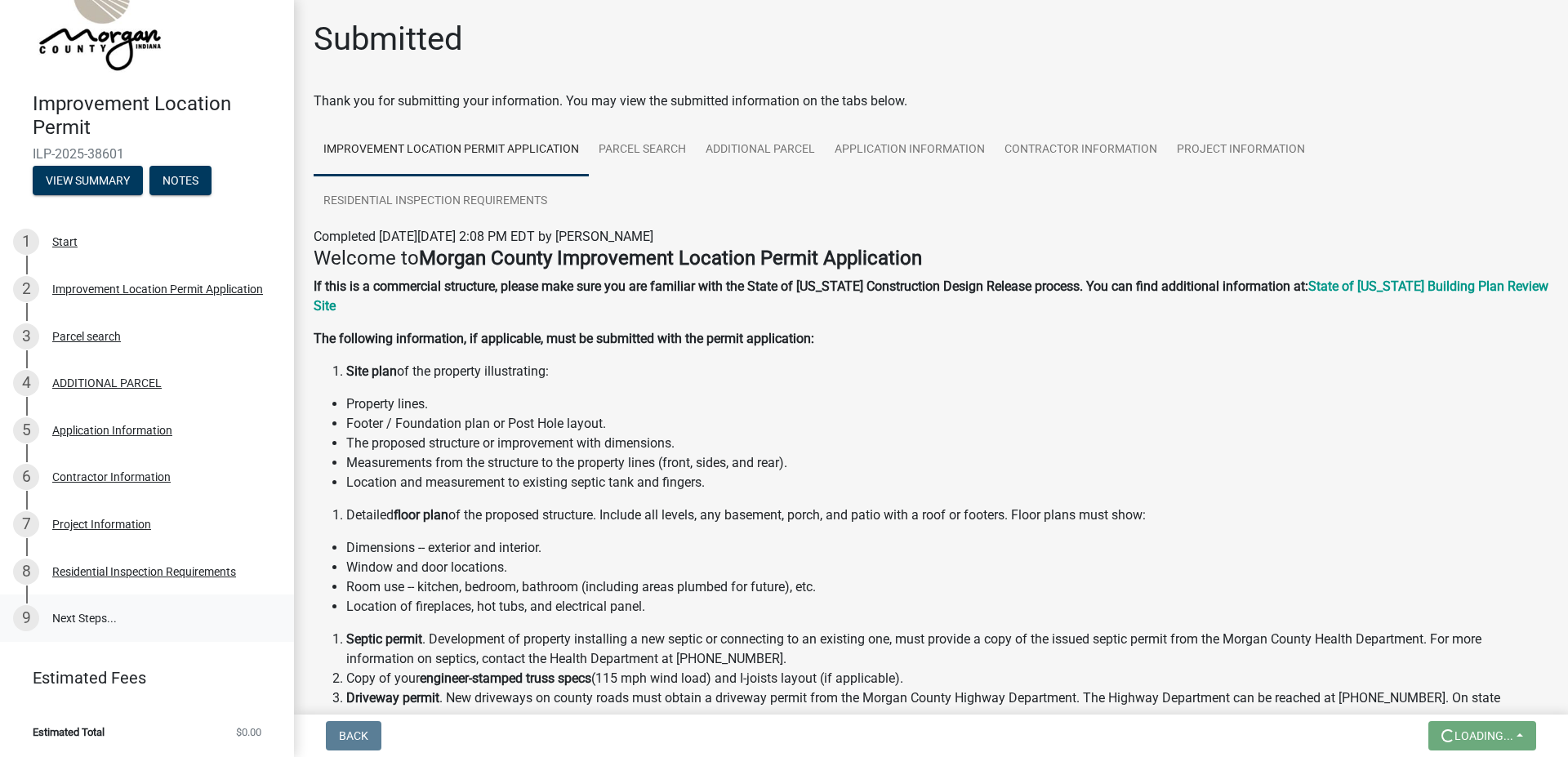
click at [108, 613] on link "9 Next Steps..." at bounding box center [146, 617] width 294 height 47
click at [612, 150] on link "Parcel search" at bounding box center [642, 150] width 107 height 52
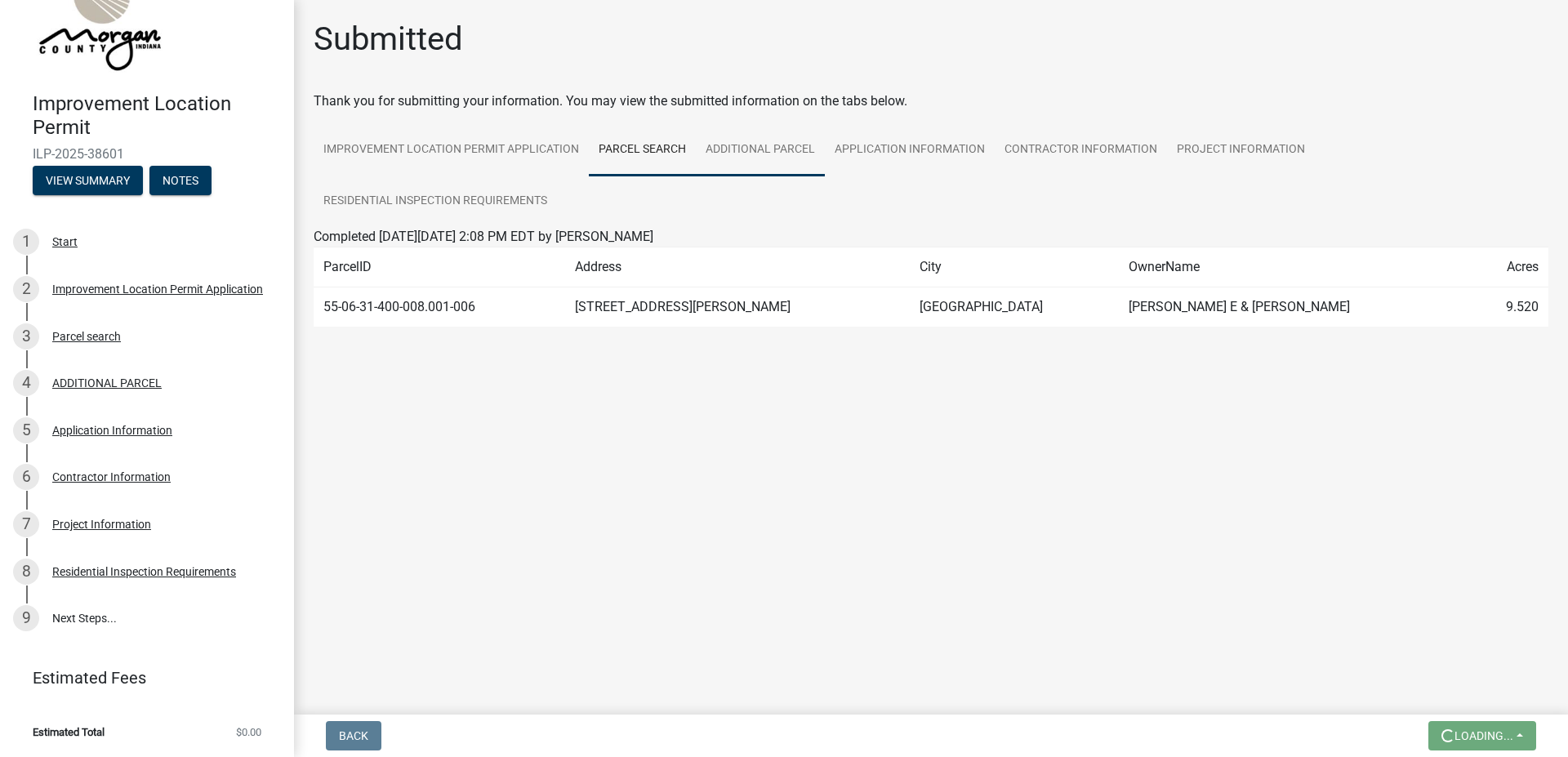
click at [750, 147] on link "ADDITIONAL PARCEL" at bounding box center [761, 150] width 129 height 52
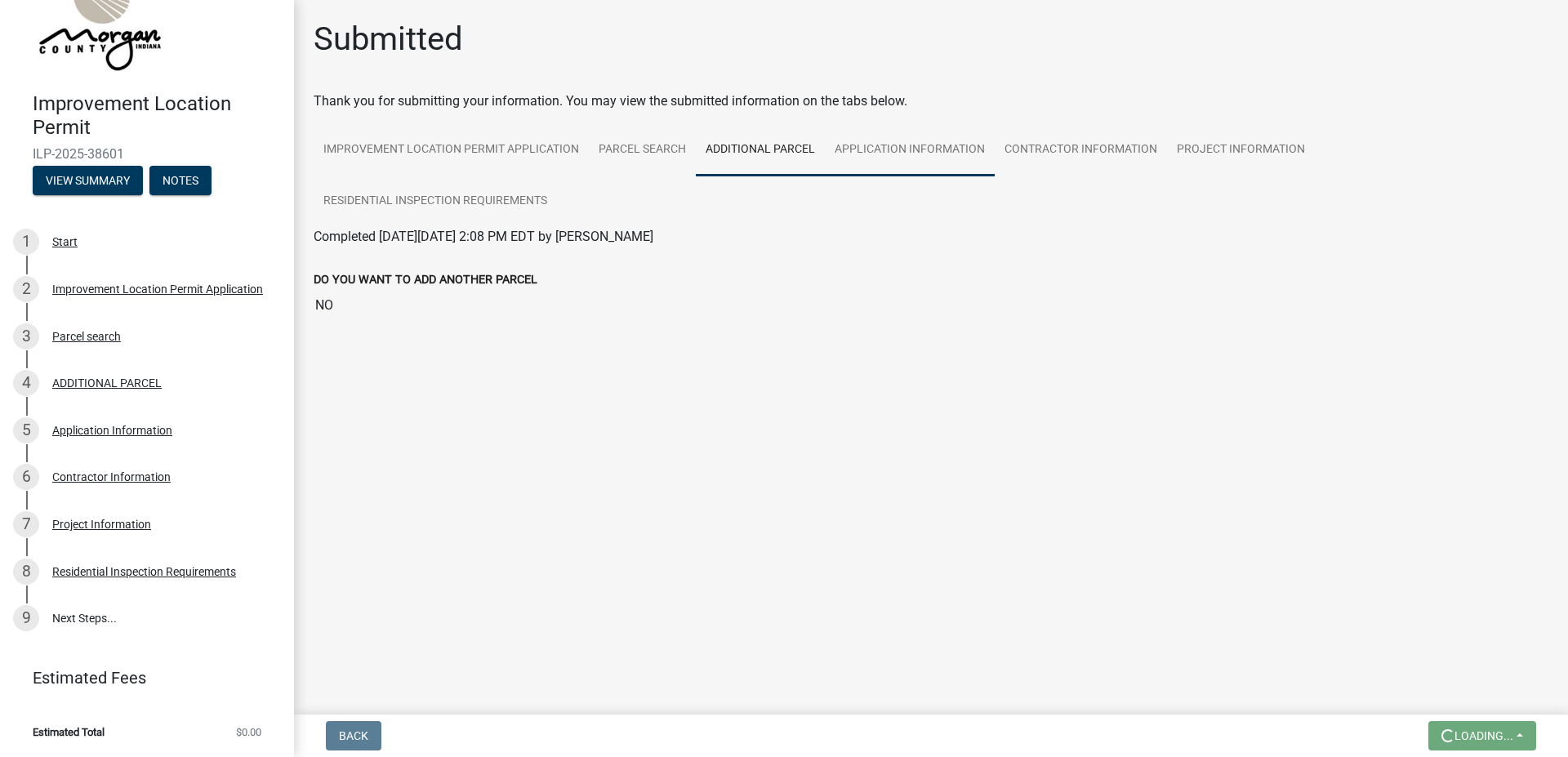
click at [904, 143] on link "Application Information" at bounding box center [910, 150] width 170 height 52
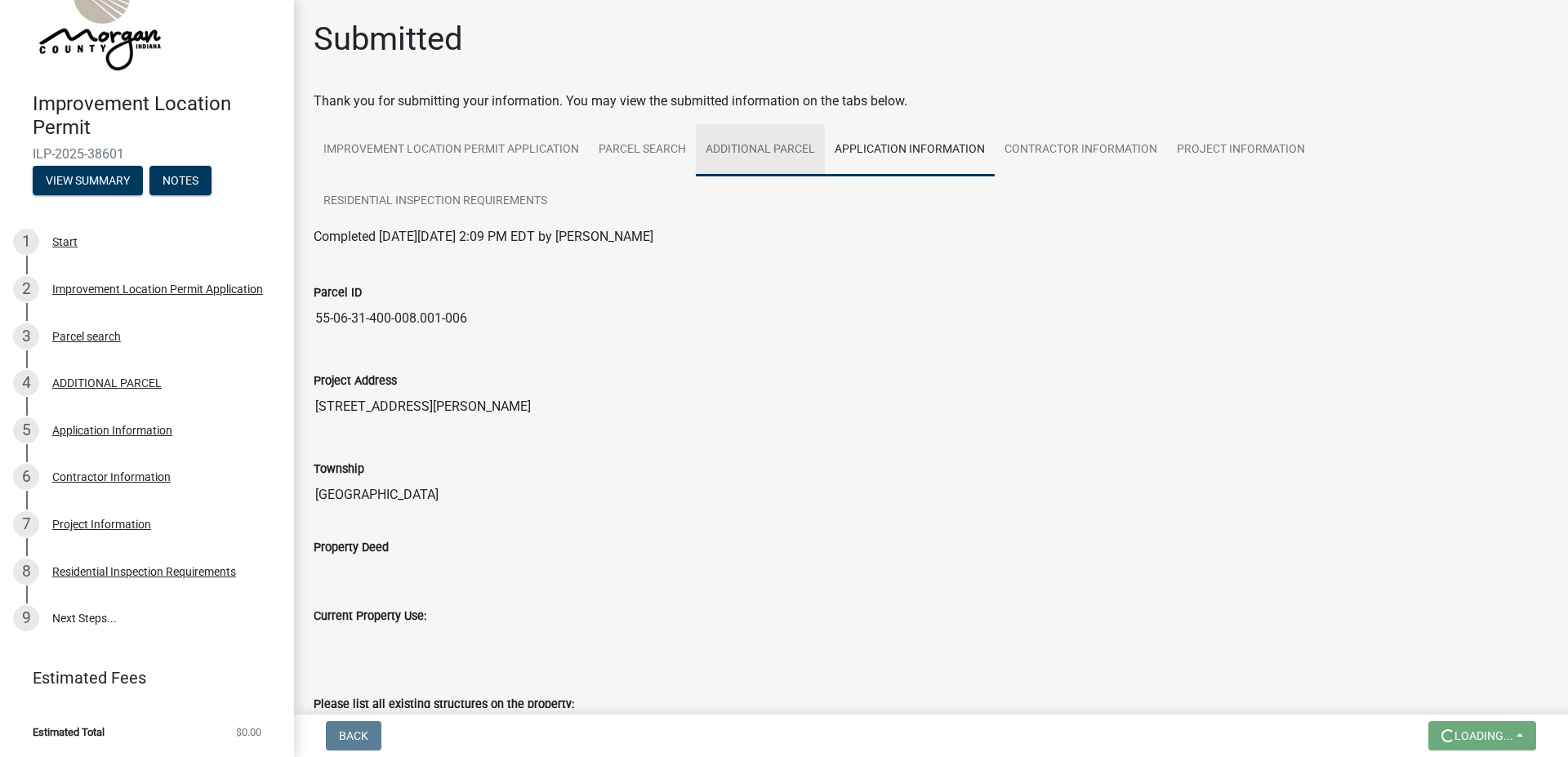
click at [743, 141] on link "ADDITIONAL PARCEL" at bounding box center [761, 150] width 129 height 52
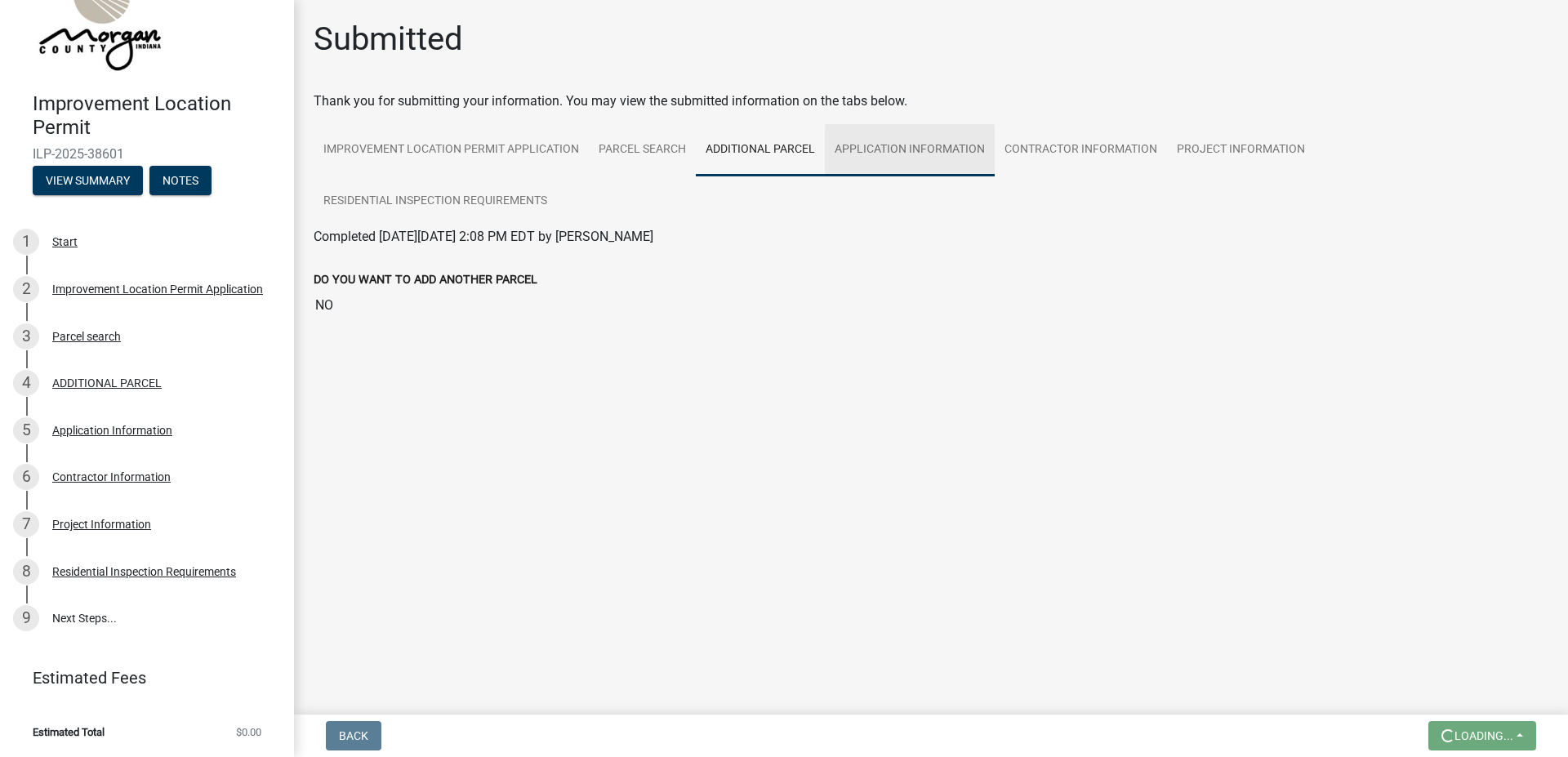
click at [901, 147] on link "Application Information" at bounding box center [910, 150] width 170 height 52
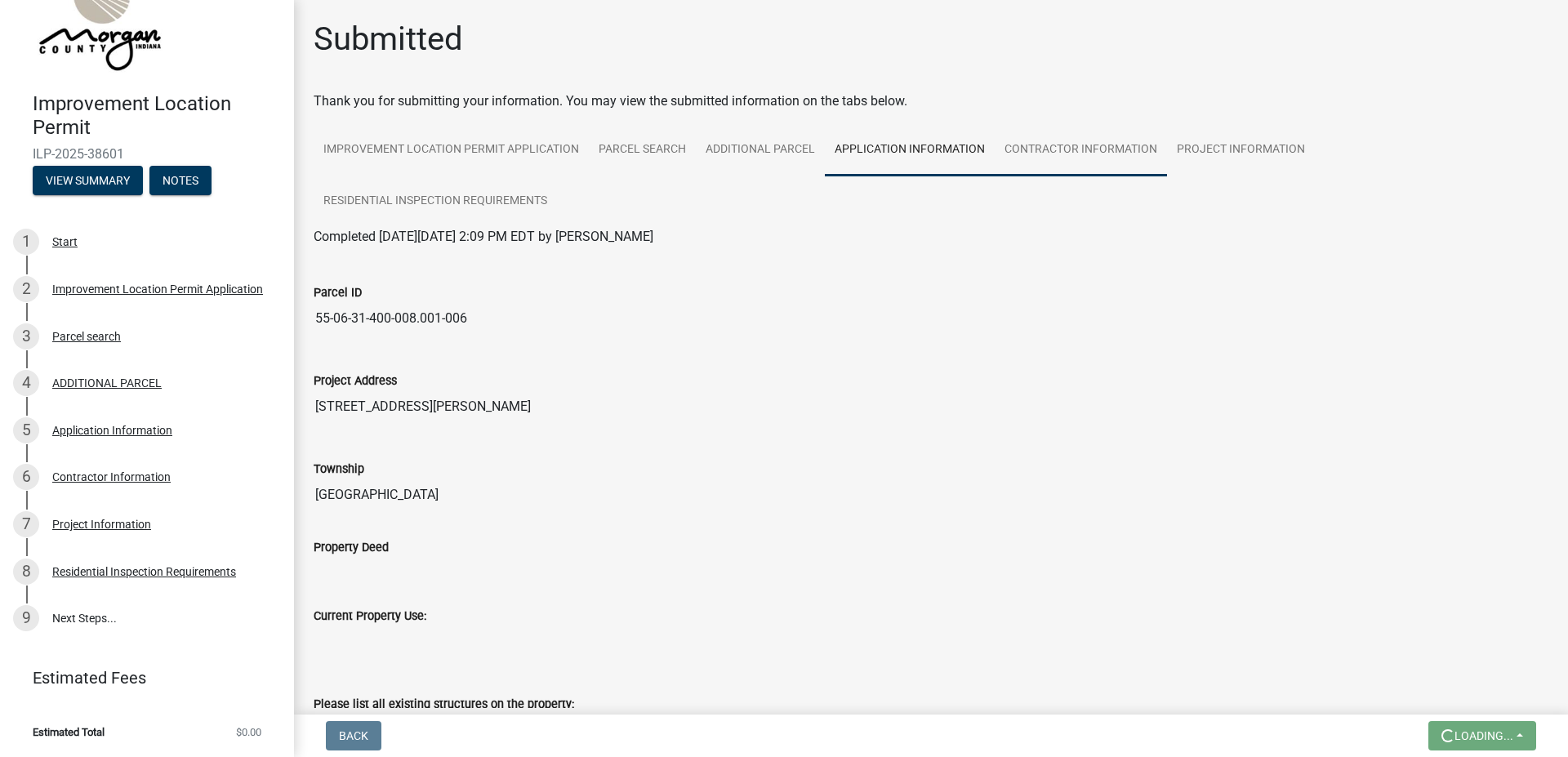
click at [1035, 160] on link "Contractor Information" at bounding box center [1081, 150] width 172 height 52
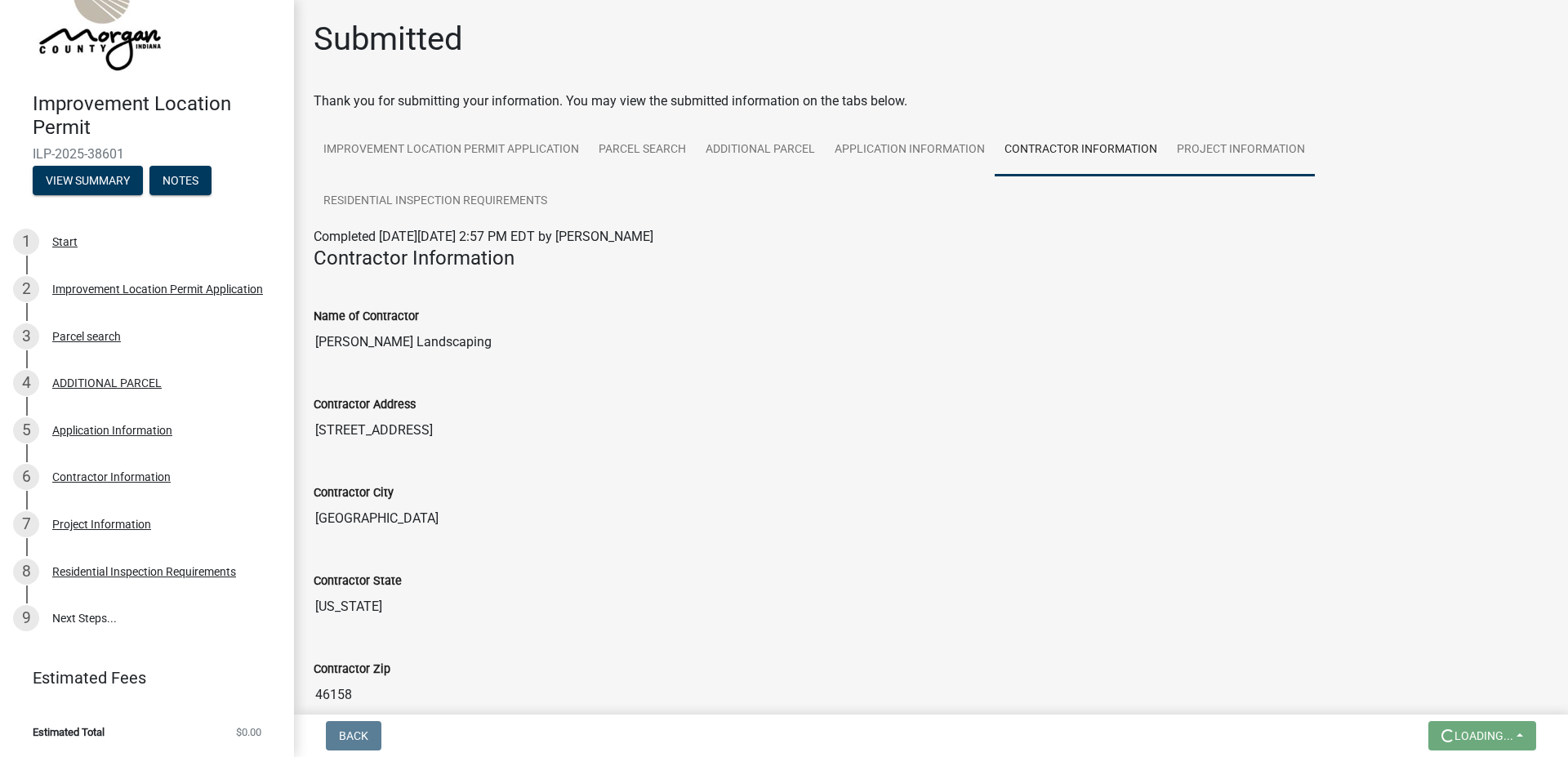
click at [1241, 156] on link "Project Information" at bounding box center [1241, 150] width 148 height 52
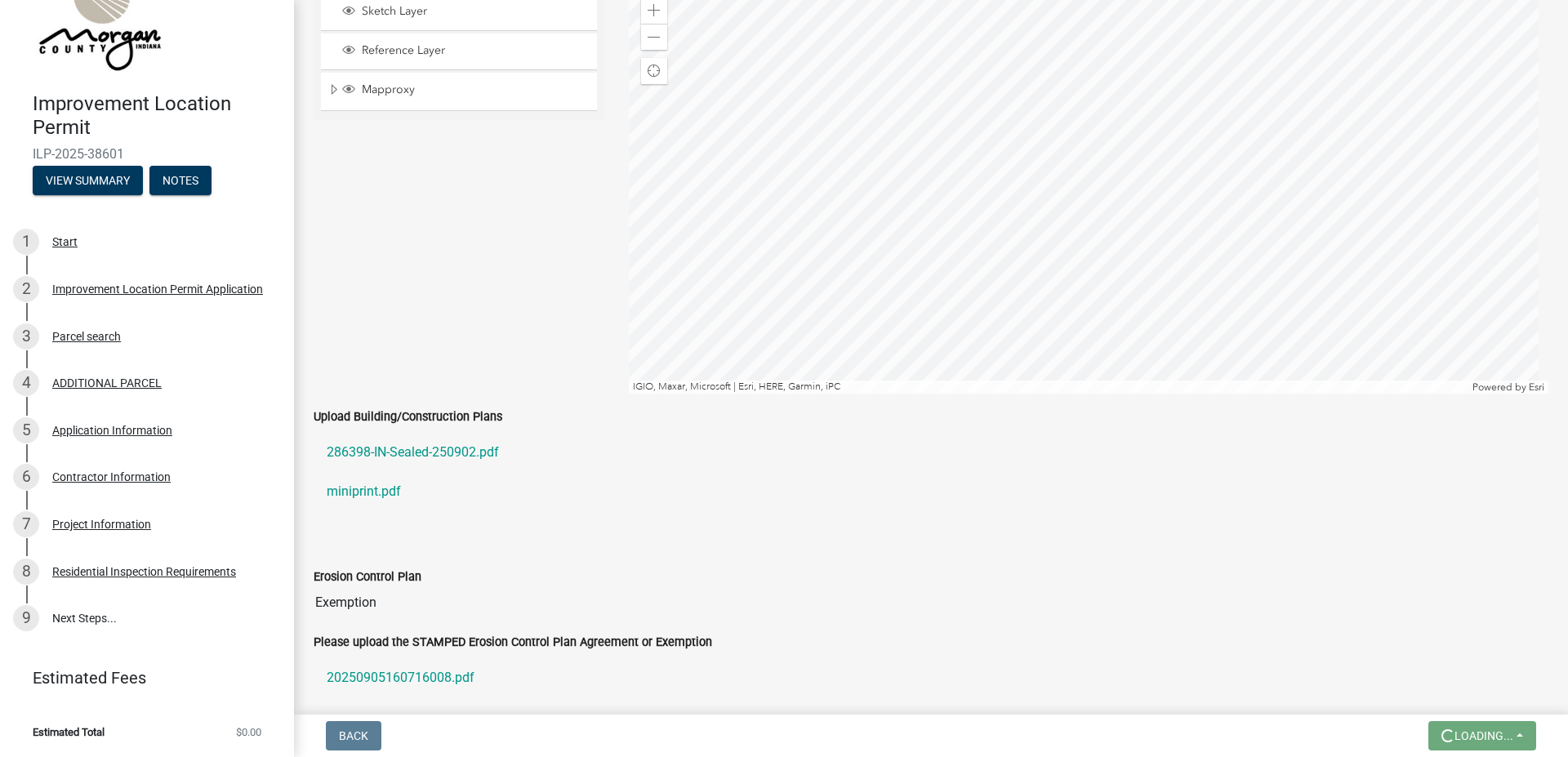
scroll to position [2526, 0]
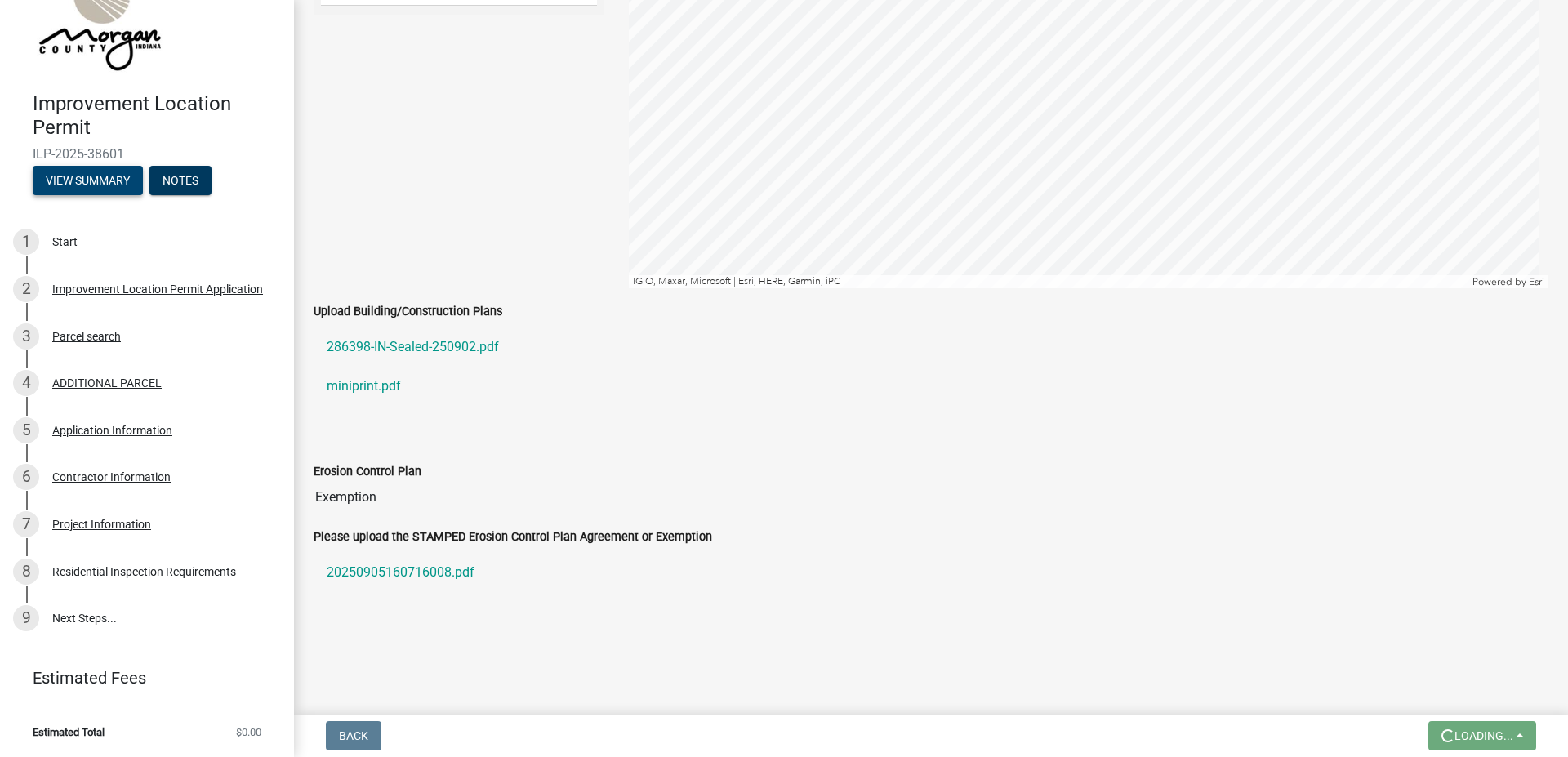
click at [113, 180] on button "View Summary" at bounding box center [88, 180] width 111 height 30
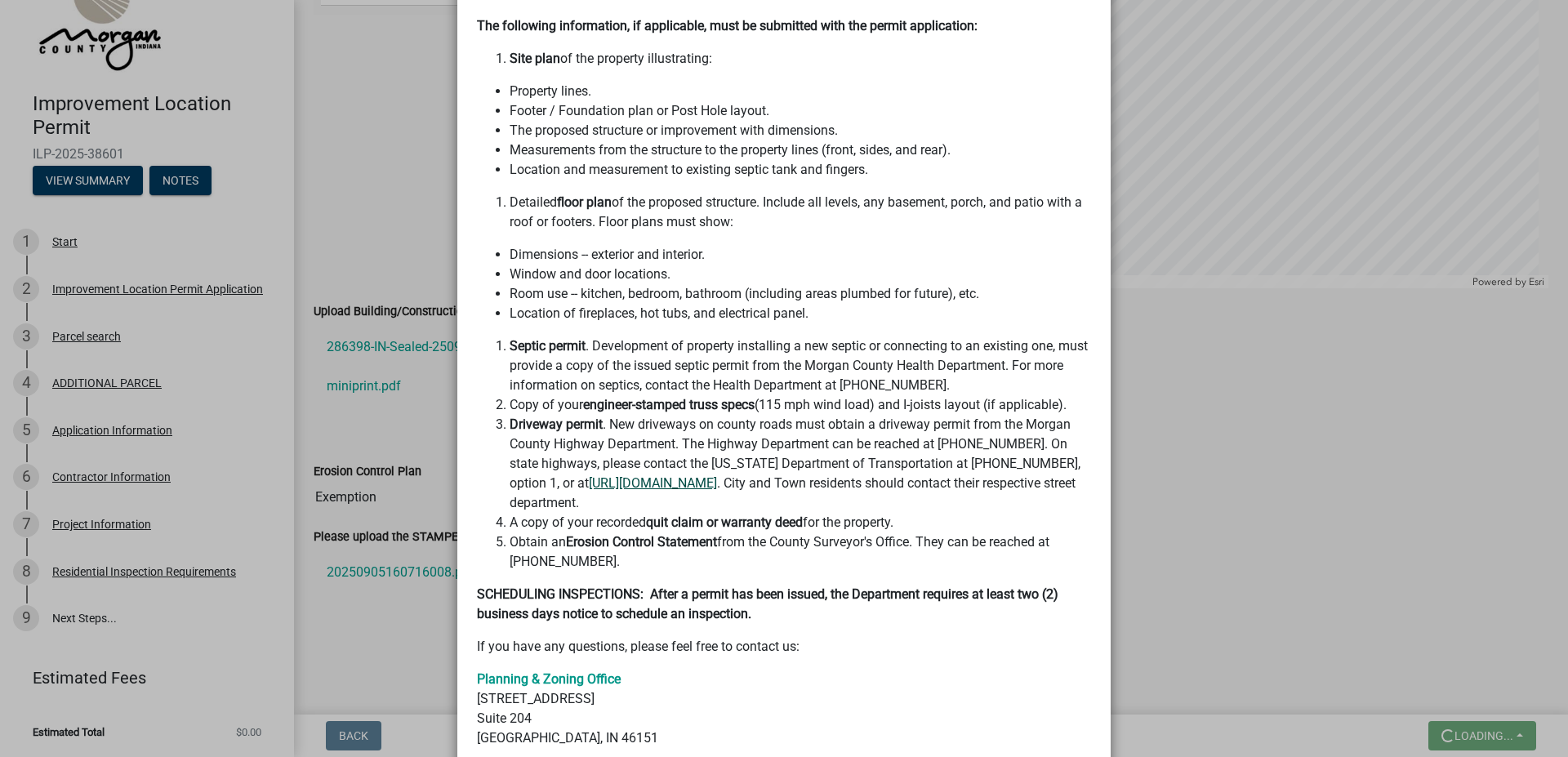
scroll to position [554, 0]
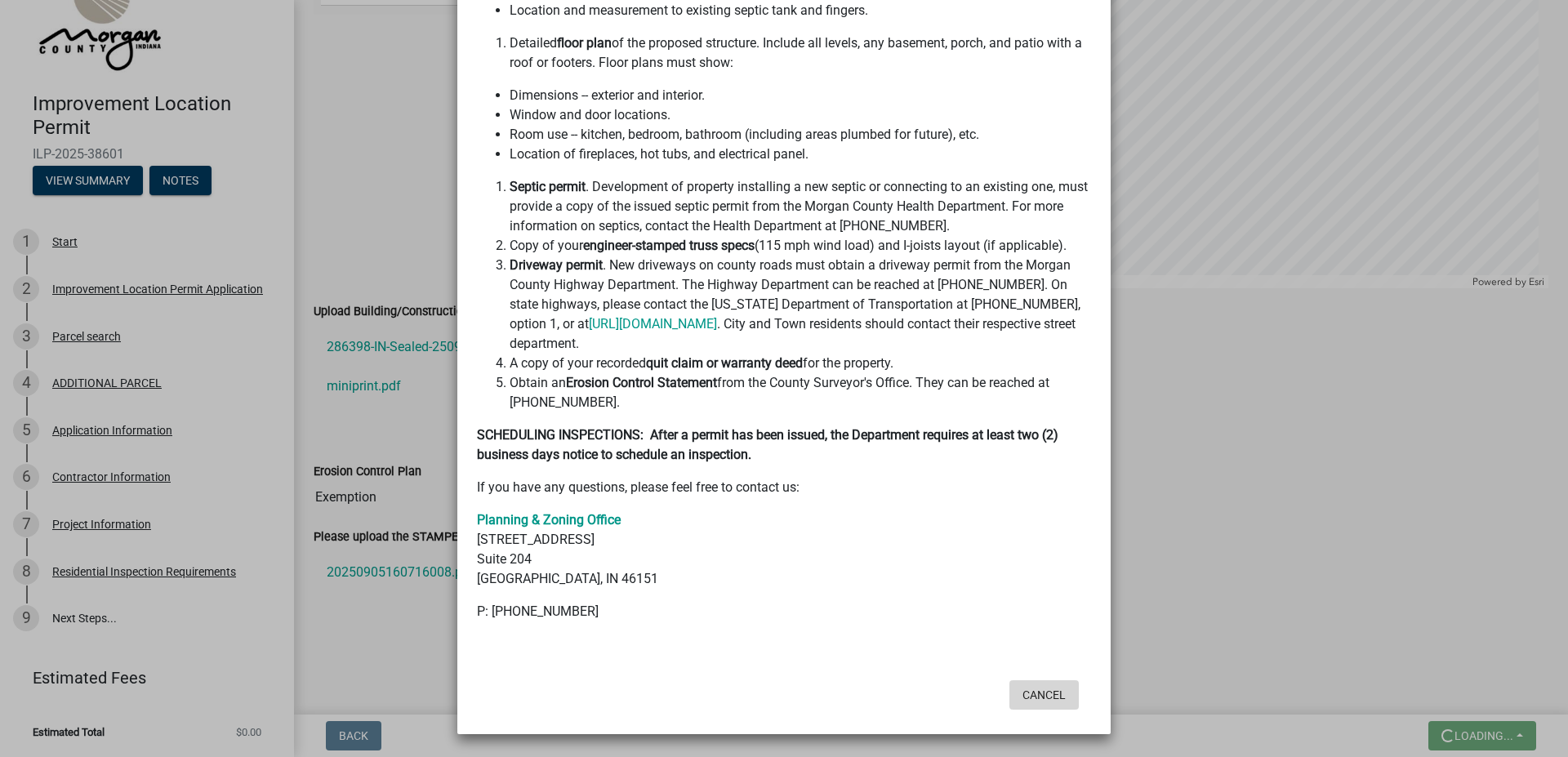
click at [1031, 692] on button "Cancel" at bounding box center [1044, 695] width 69 height 30
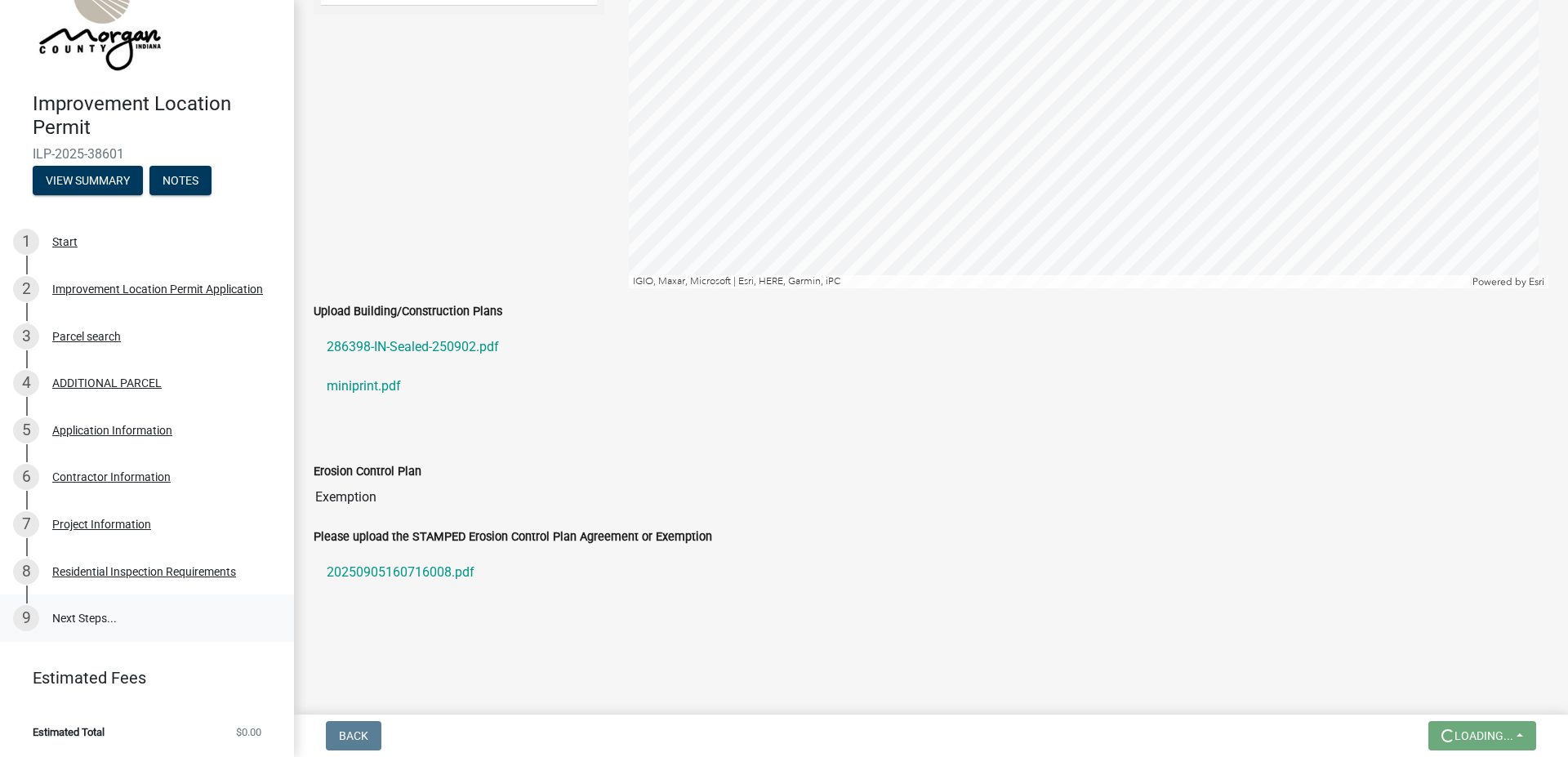
click at [85, 620] on link "9 Next Steps..." at bounding box center [146, 617] width 294 height 47
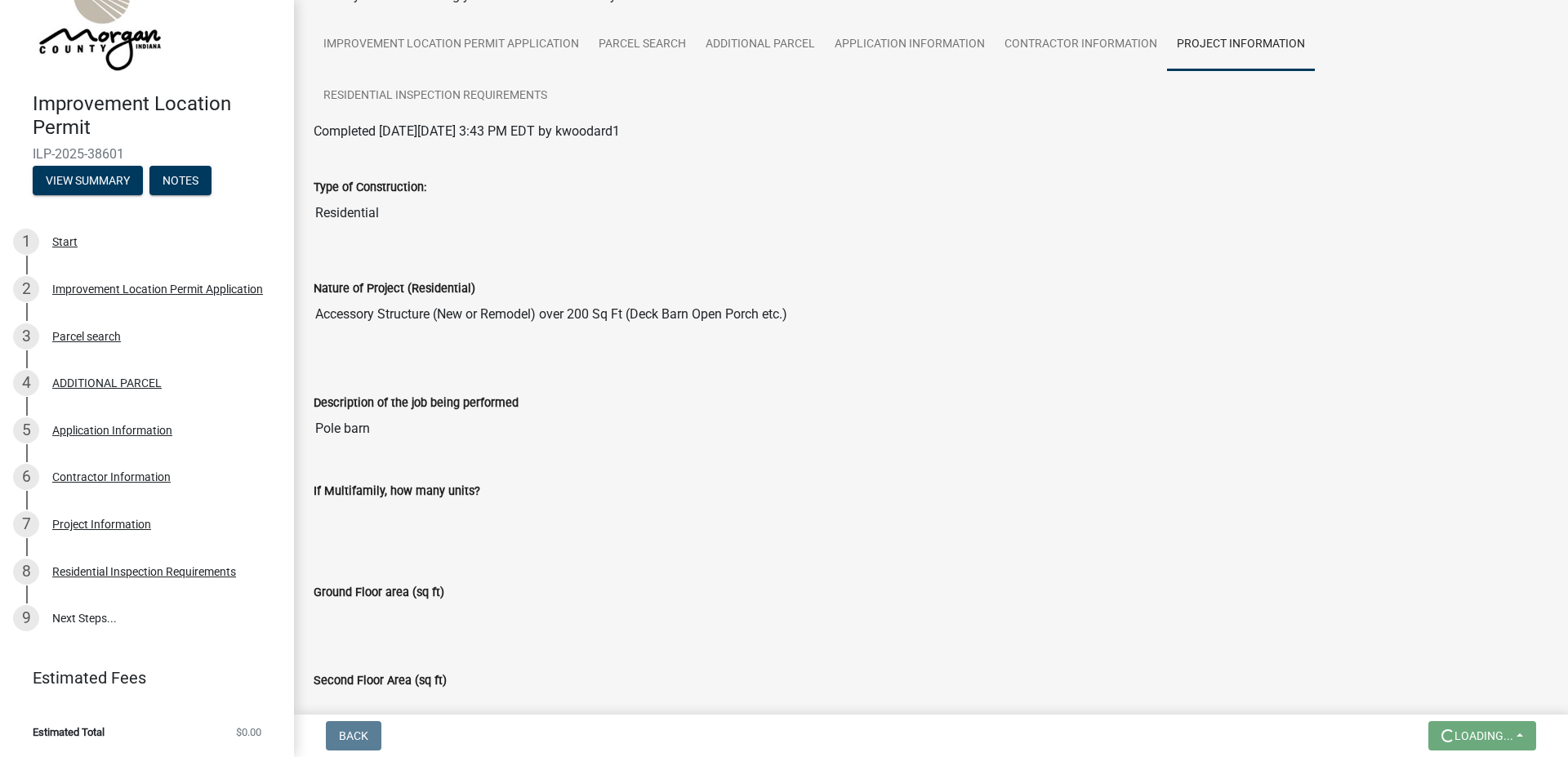
scroll to position [0, 0]
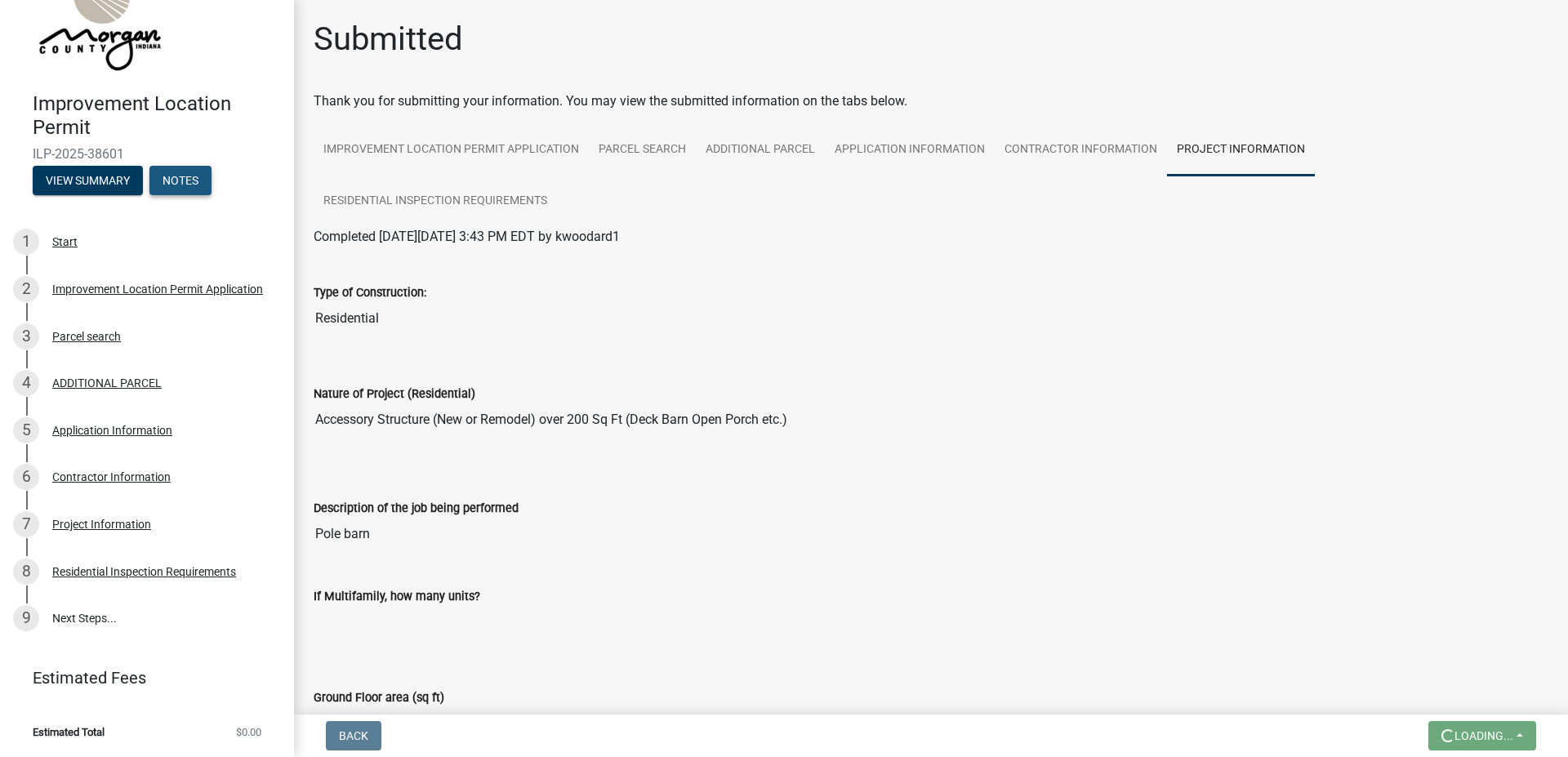
click at [186, 176] on button "Notes" at bounding box center [180, 180] width 62 height 30
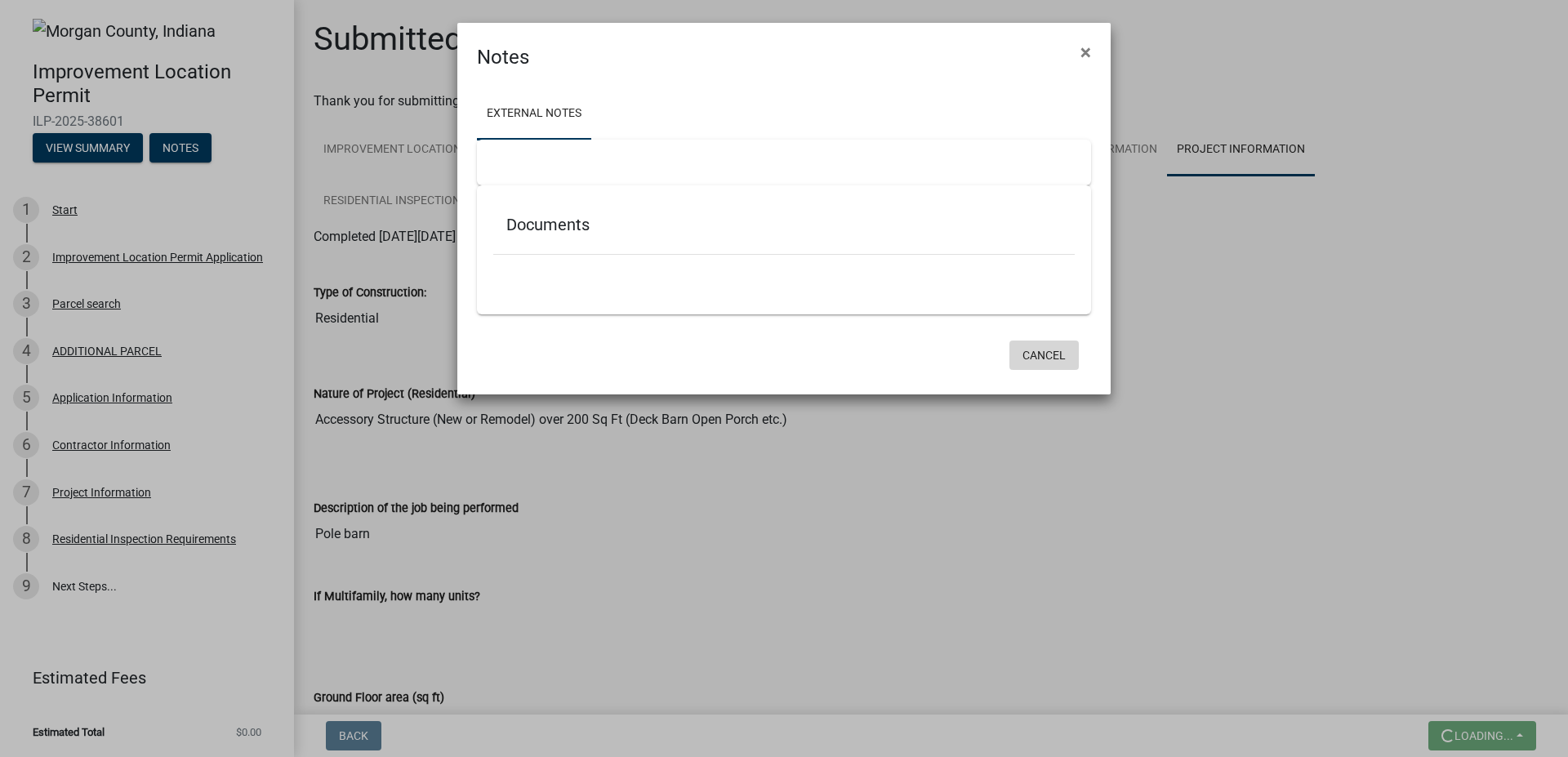
click at [1056, 361] on button "Cancel" at bounding box center [1044, 355] width 69 height 30
